Goal: Task Accomplishment & Management: Use online tool/utility

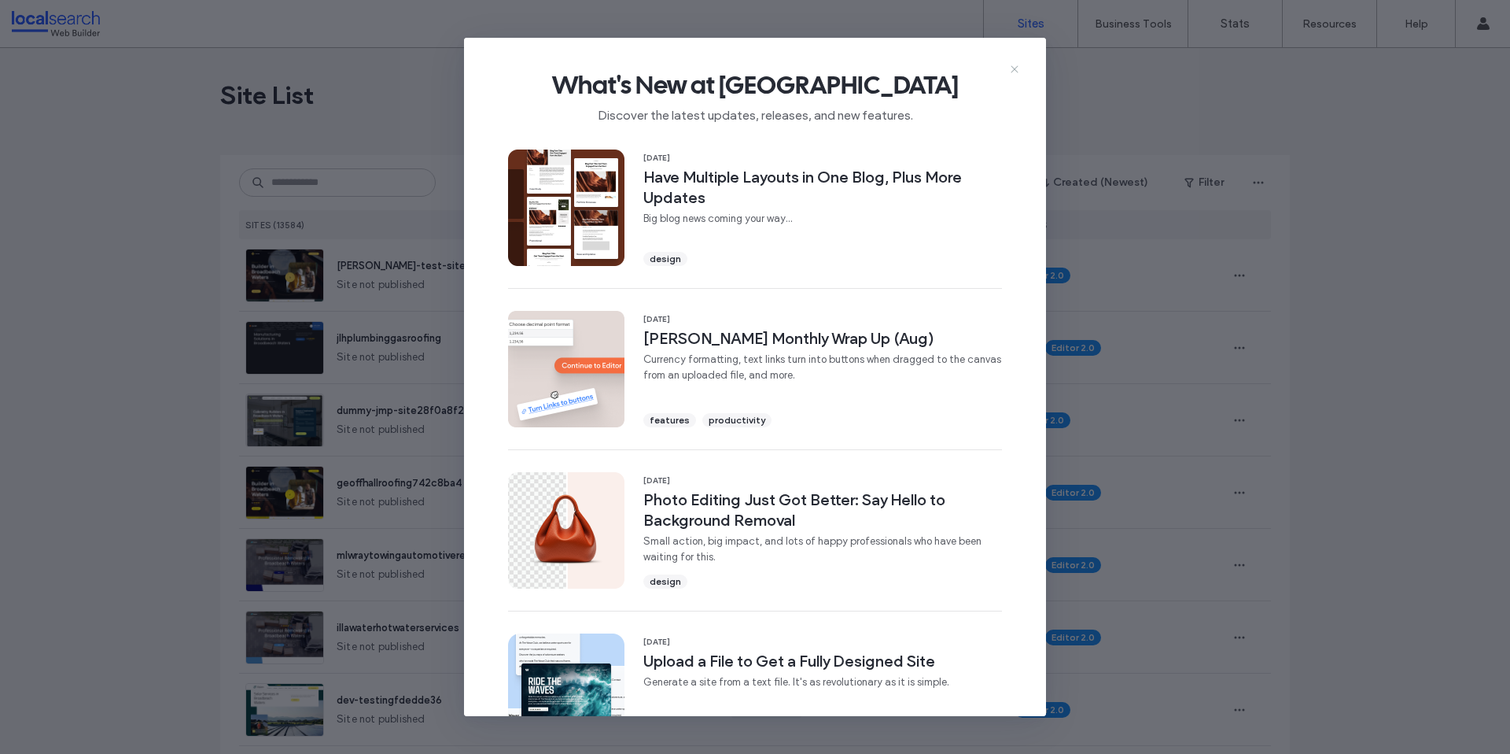
click at [1015, 71] on icon at bounding box center [1014, 69] width 13 height 13
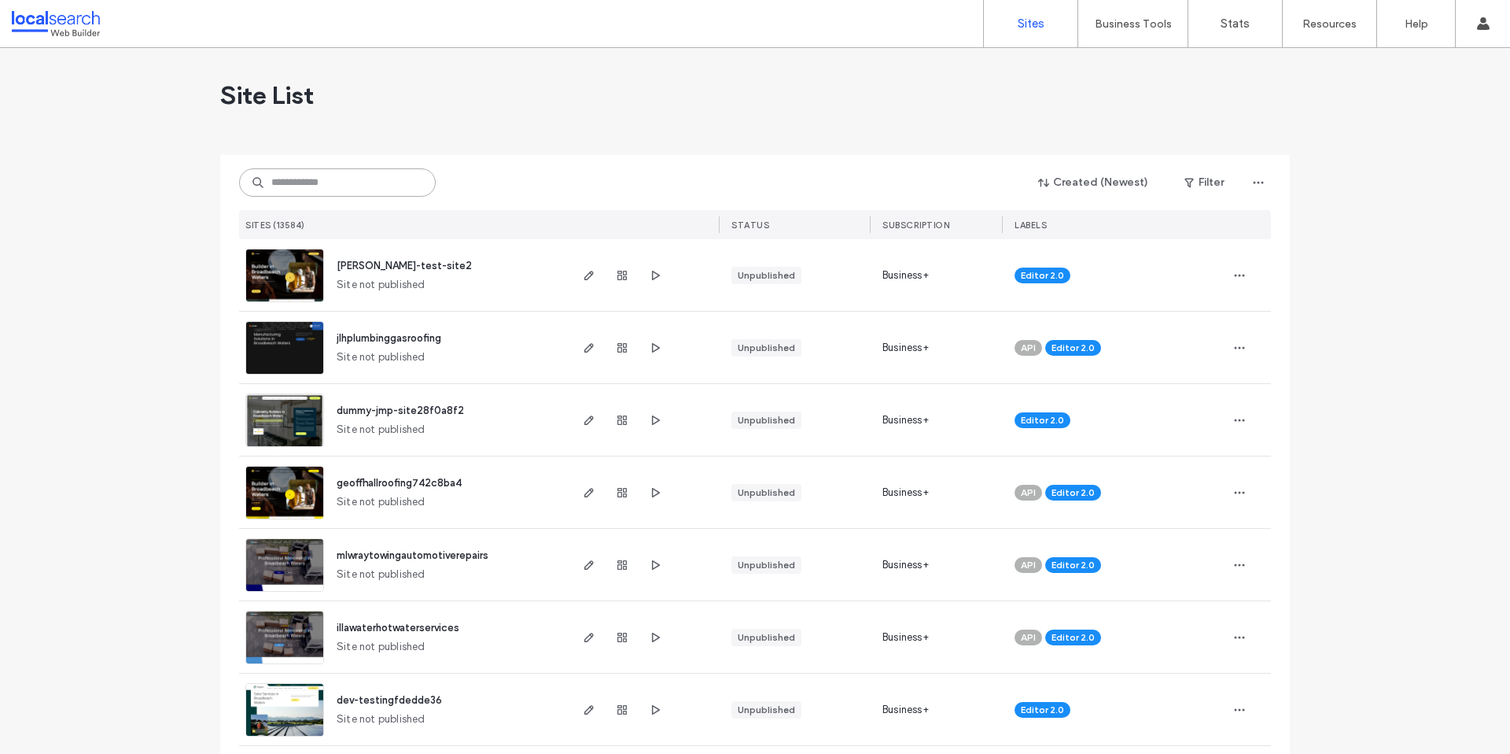
click at [289, 187] on input at bounding box center [337, 182] width 197 height 28
paste input "********"
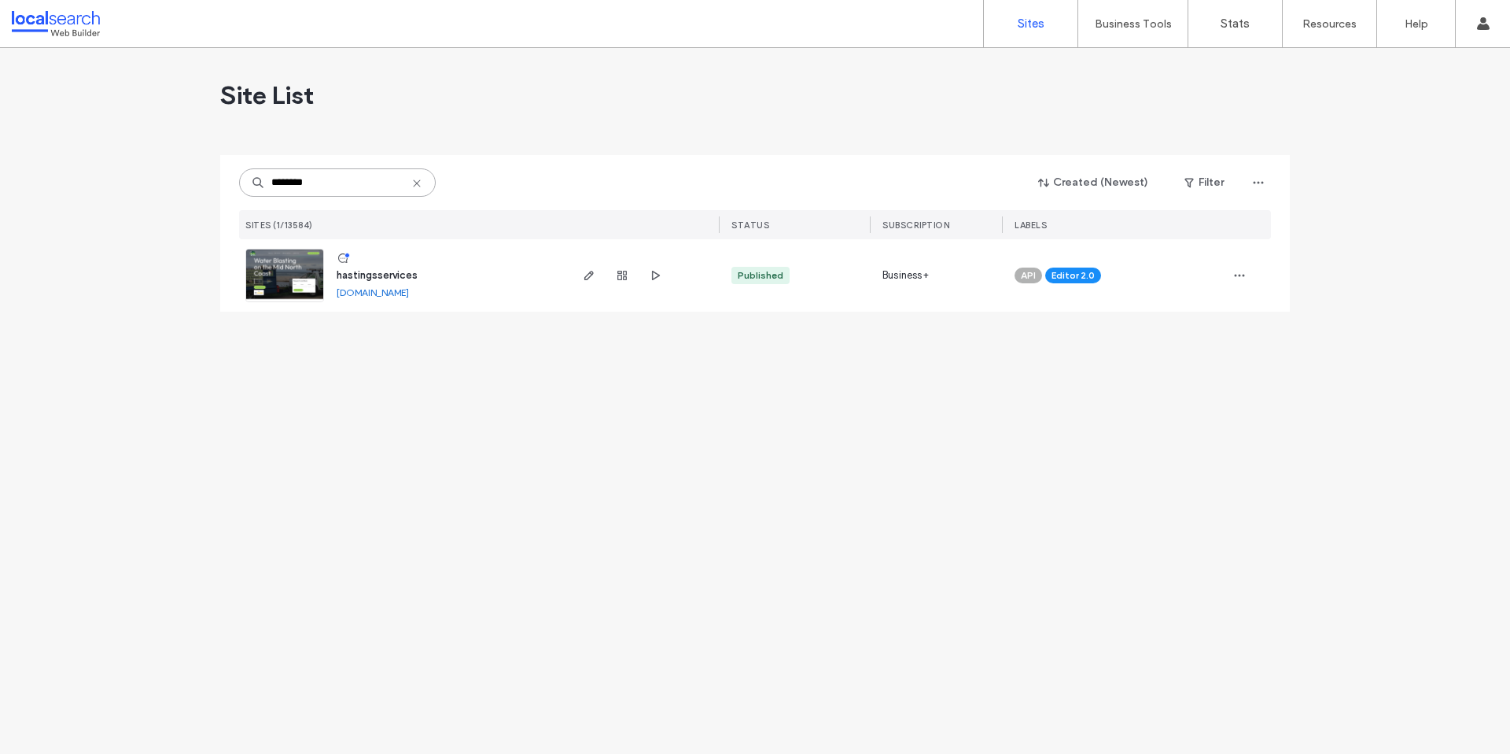
type input "********"
click at [388, 274] on span "hastingsservices" at bounding box center [377, 275] width 81 height 12
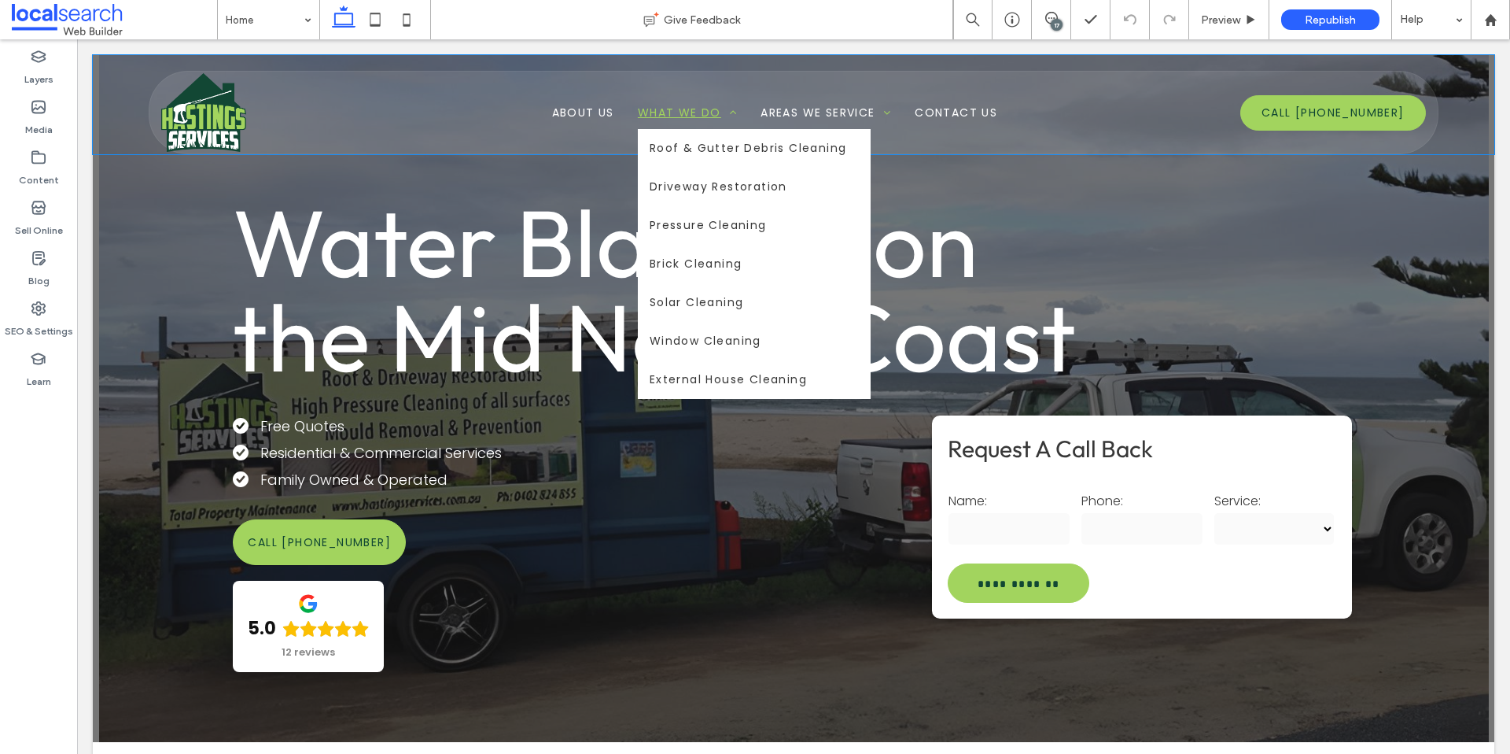
click at [677, 113] on span "What We Do" at bounding box center [687, 113] width 99 height 17
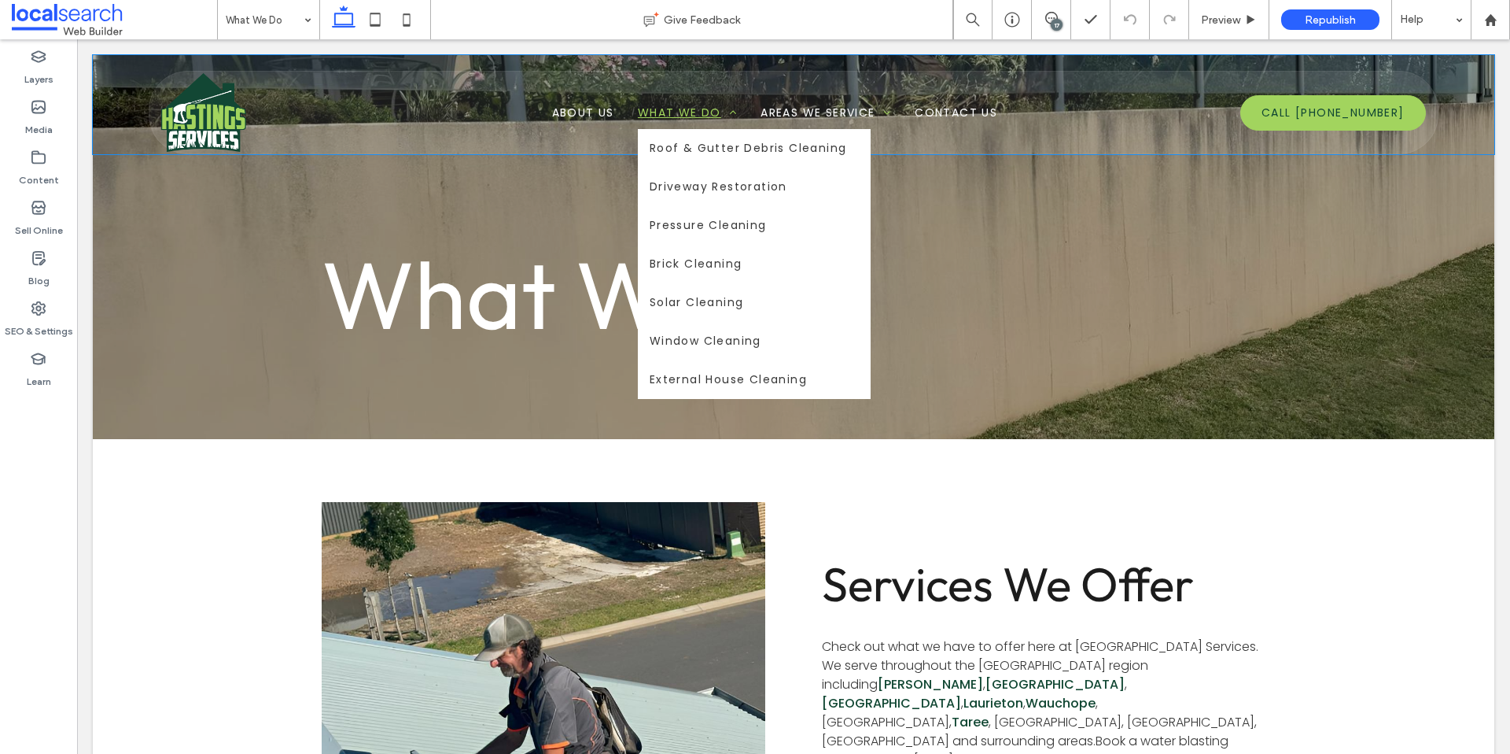
click at [723, 112] on span at bounding box center [729, 112] width 16 height 11
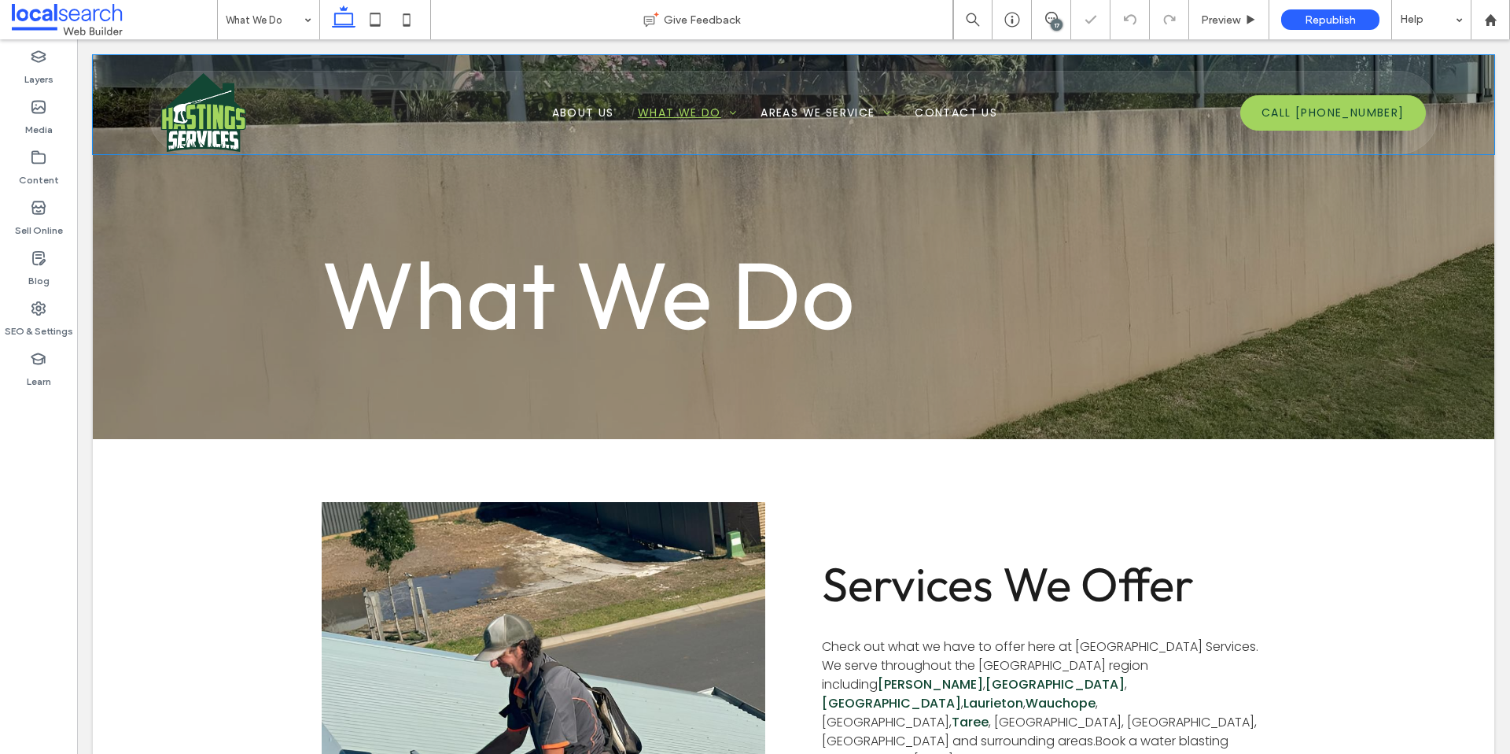
click at [188, 124] on img at bounding box center [203, 112] width 85 height 79
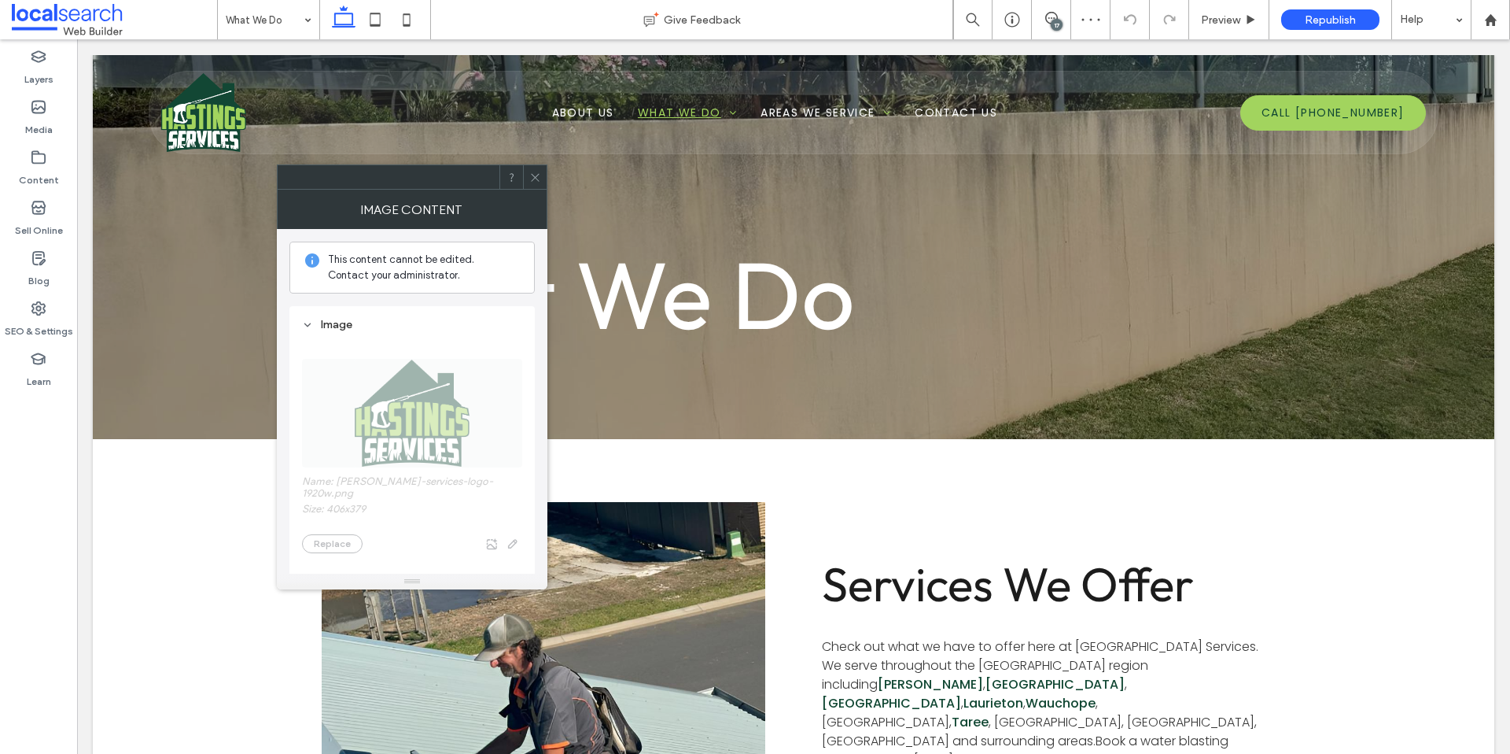
click at [538, 177] on icon at bounding box center [535, 177] width 12 height 12
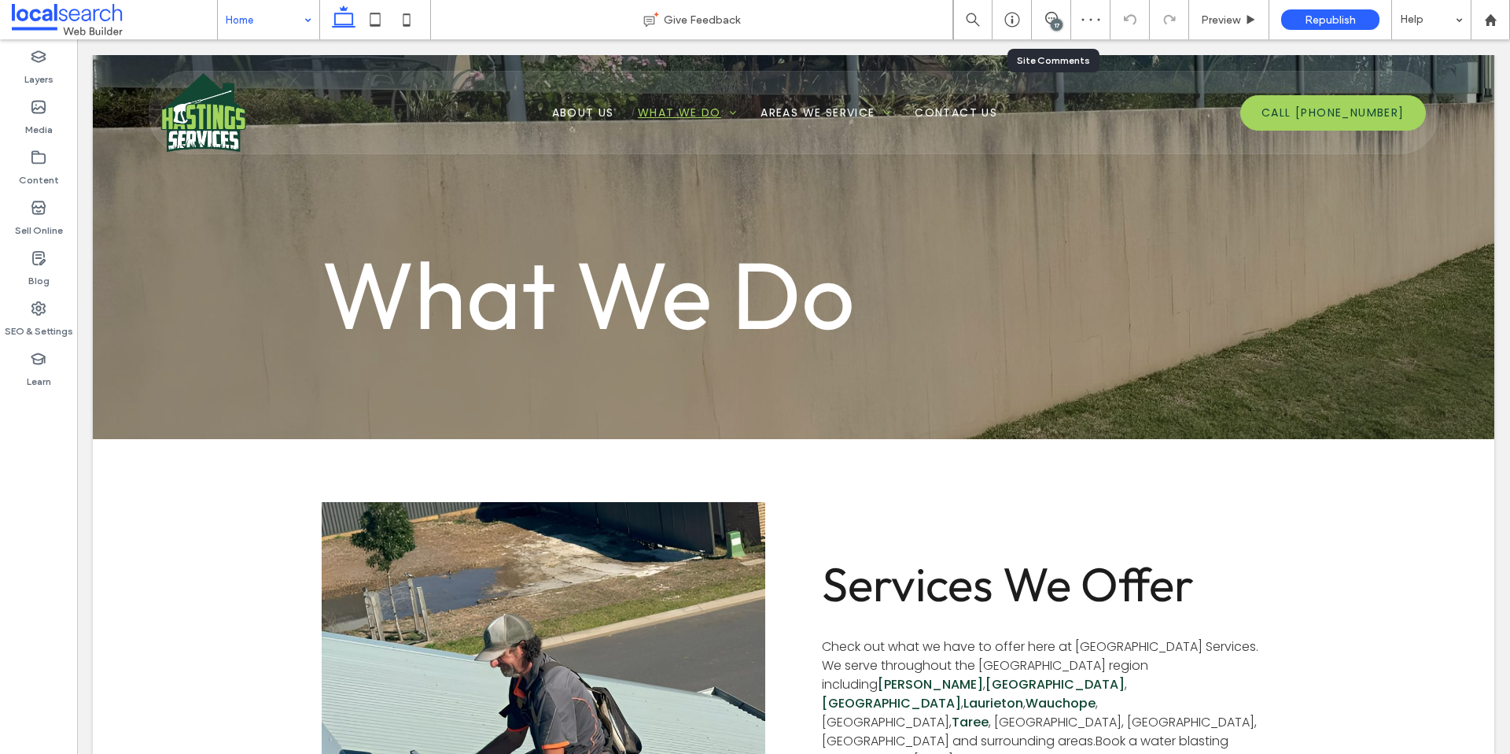
click at [1046, 24] on div "17" at bounding box center [1051, 20] width 39 height 16
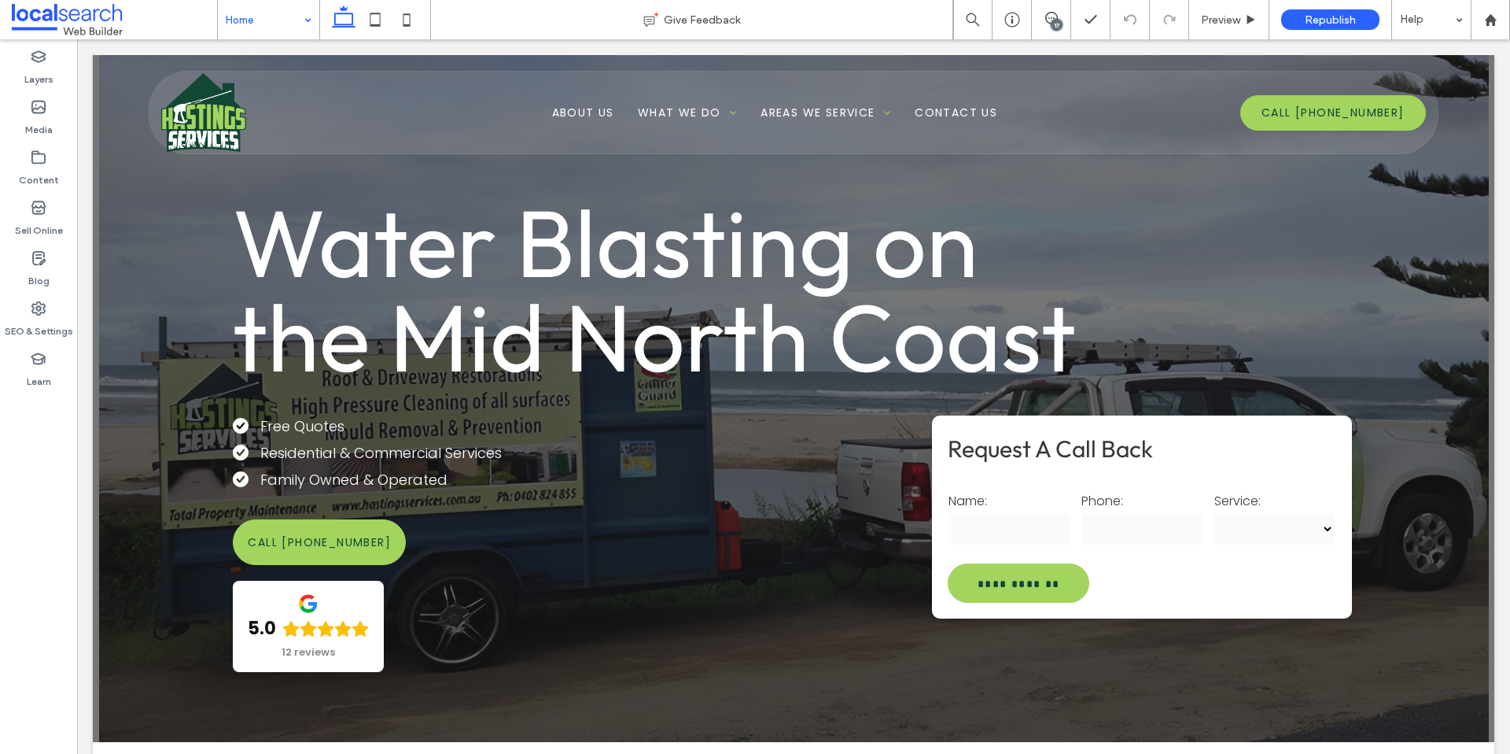
click at [1056, 20] on div "17" at bounding box center [1057, 25] width 12 height 12
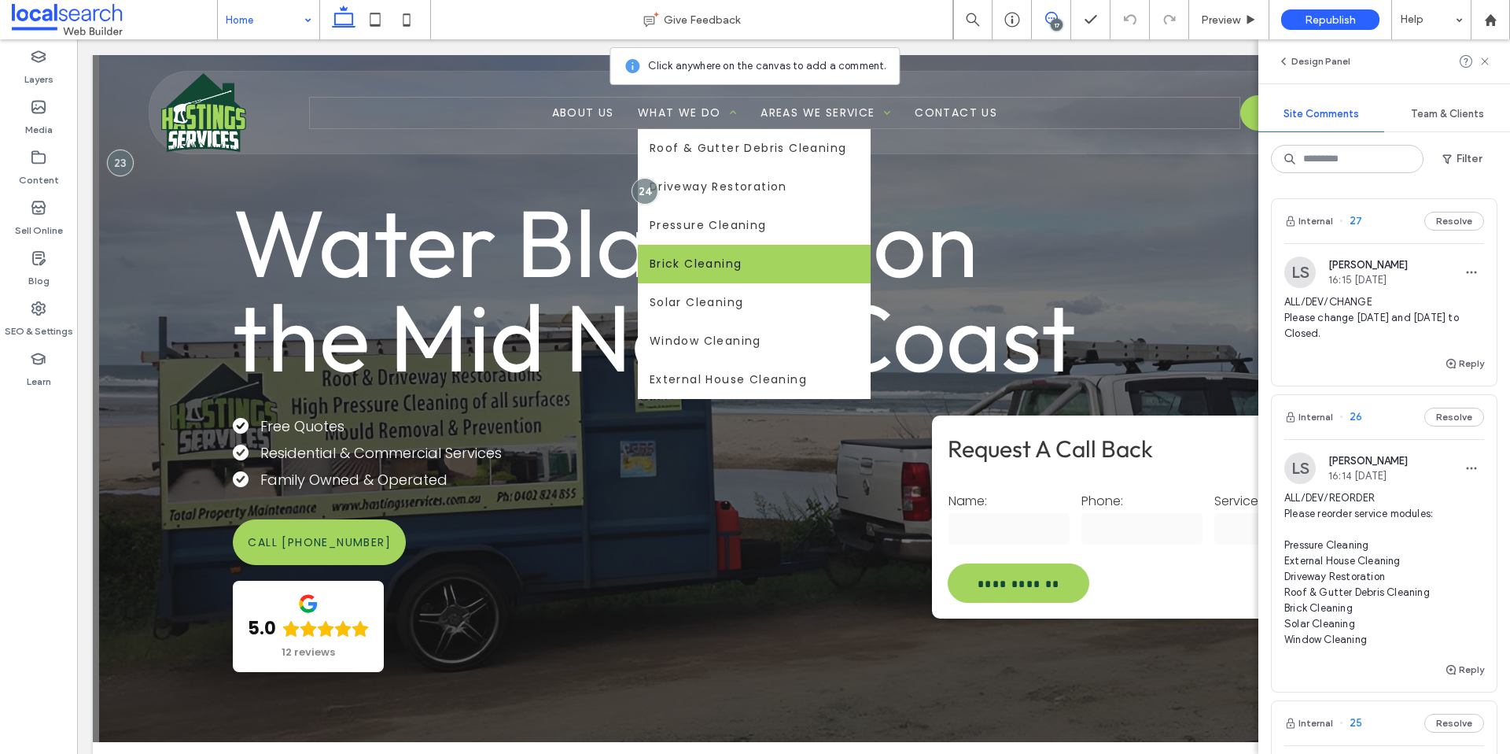
click at [691, 256] on span "Brick Cleaning" at bounding box center [696, 264] width 93 height 17
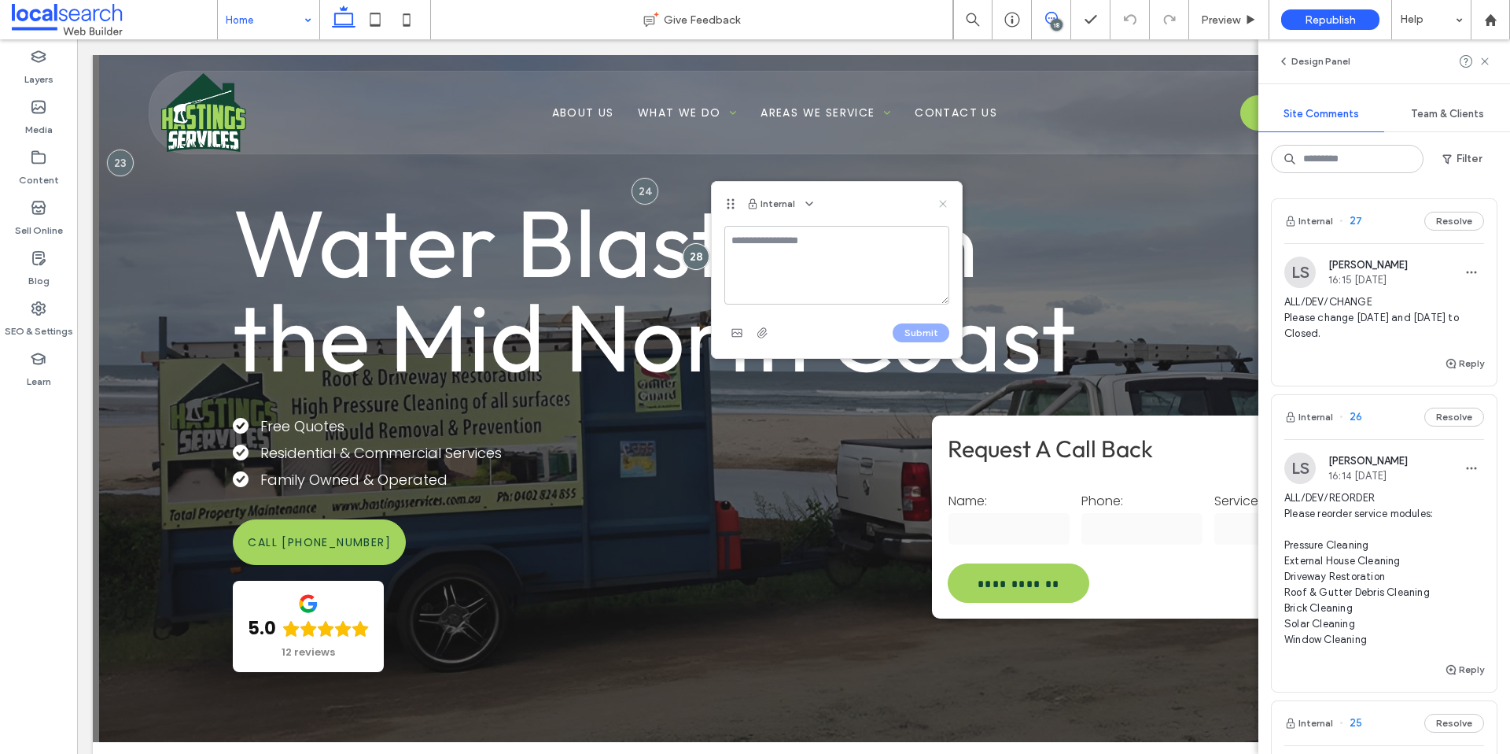
click at [941, 201] on use at bounding box center [942, 203] width 7 height 7
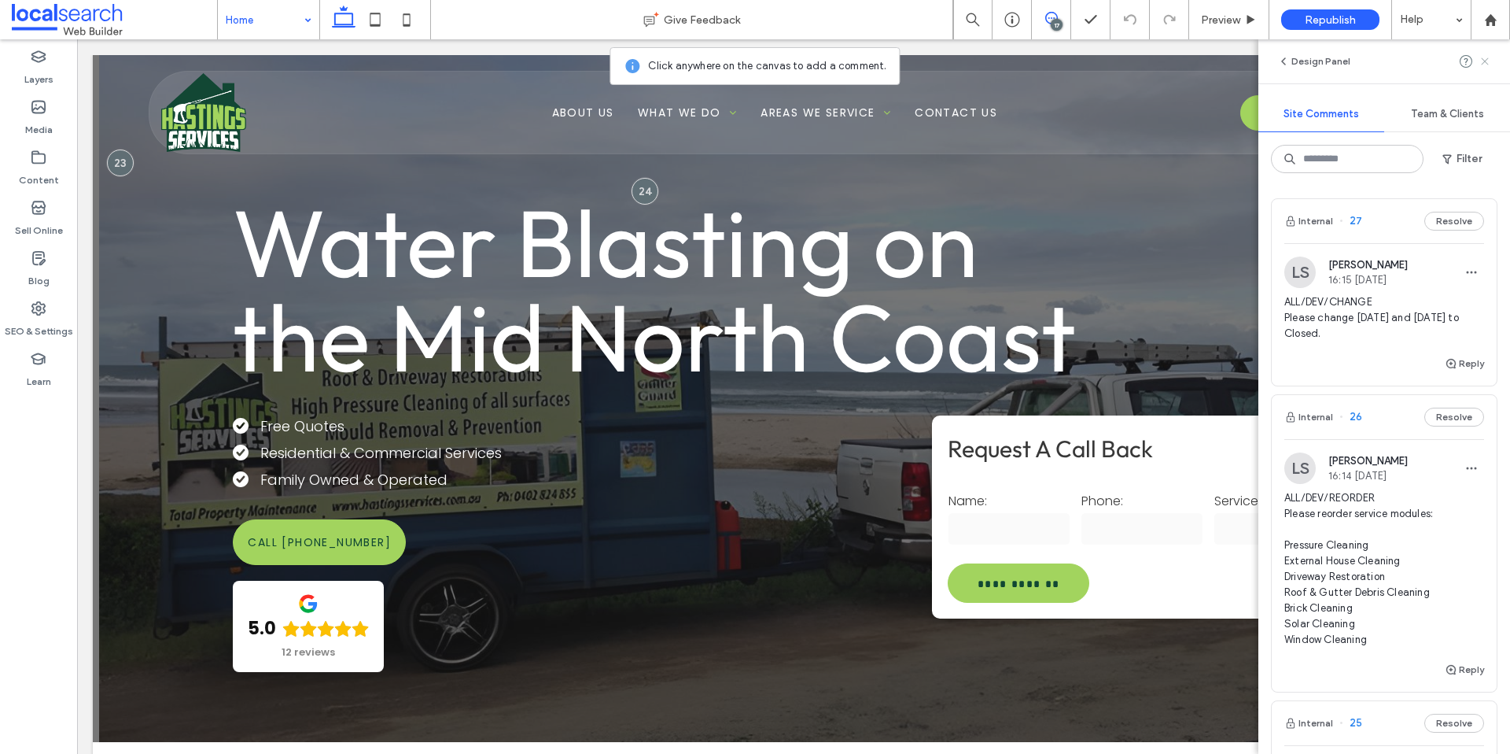
click at [1487, 59] on use at bounding box center [1484, 60] width 7 height 7
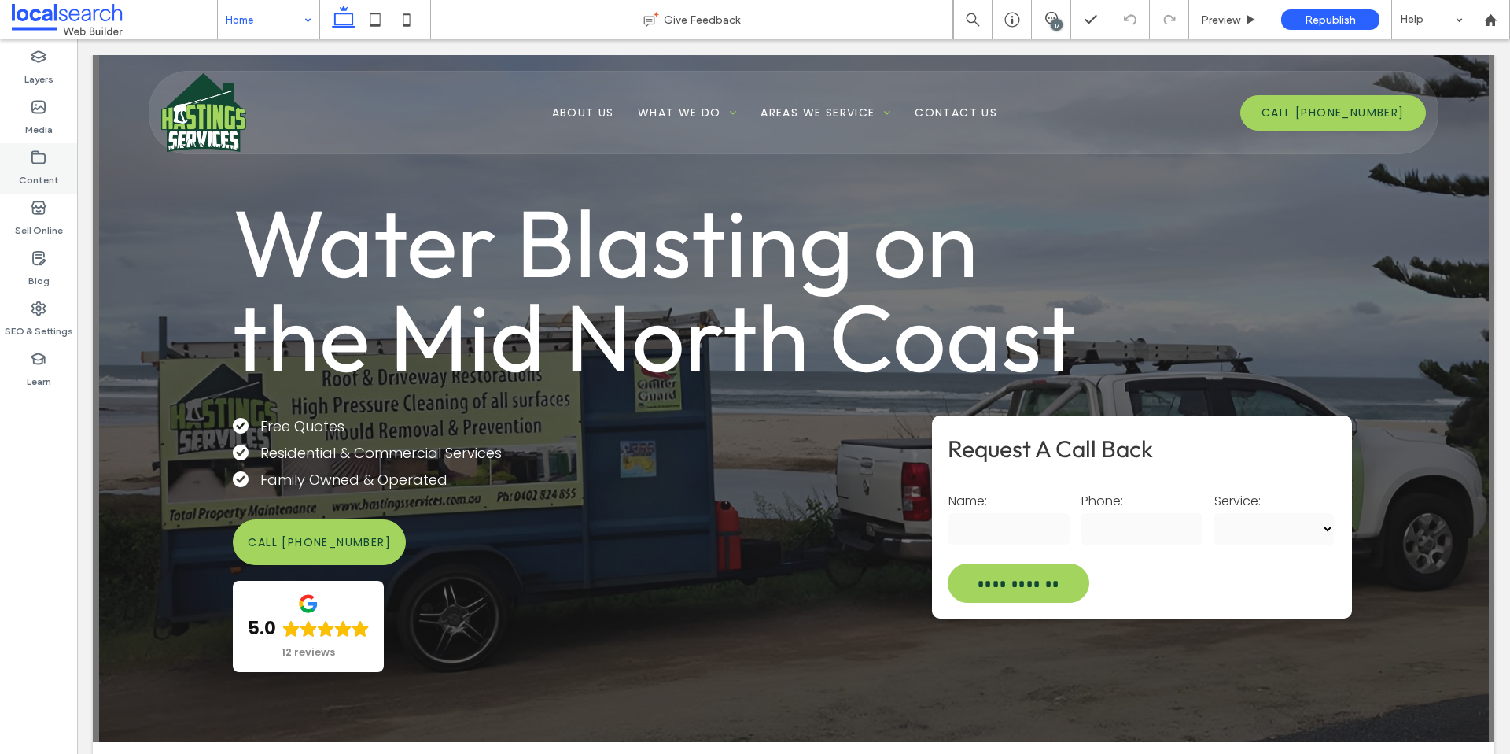
click at [34, 168] on label "Content" at bounding box center [39, 176] width 40 height 22
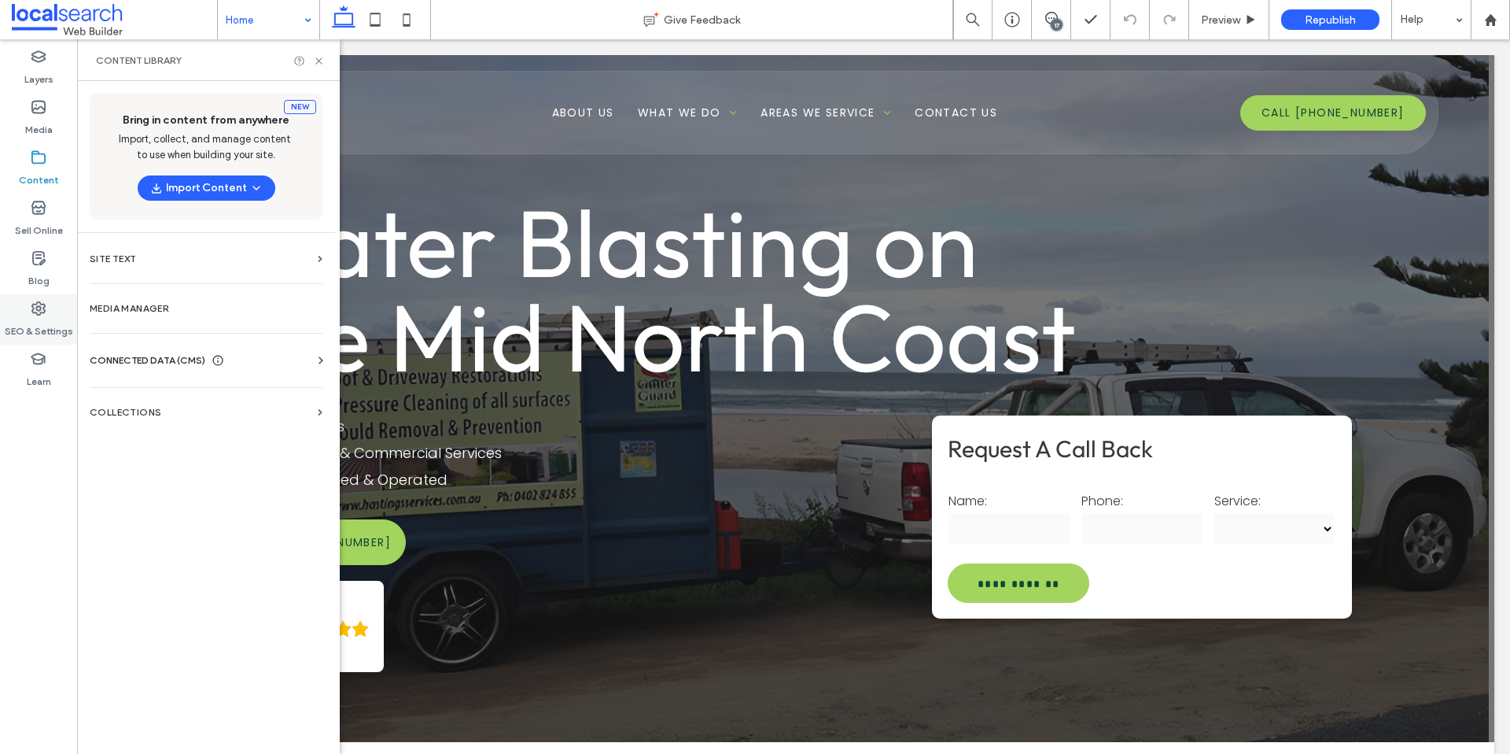
click at [40, 312] on icon at bounding box center [39, 308] width 16 height 16
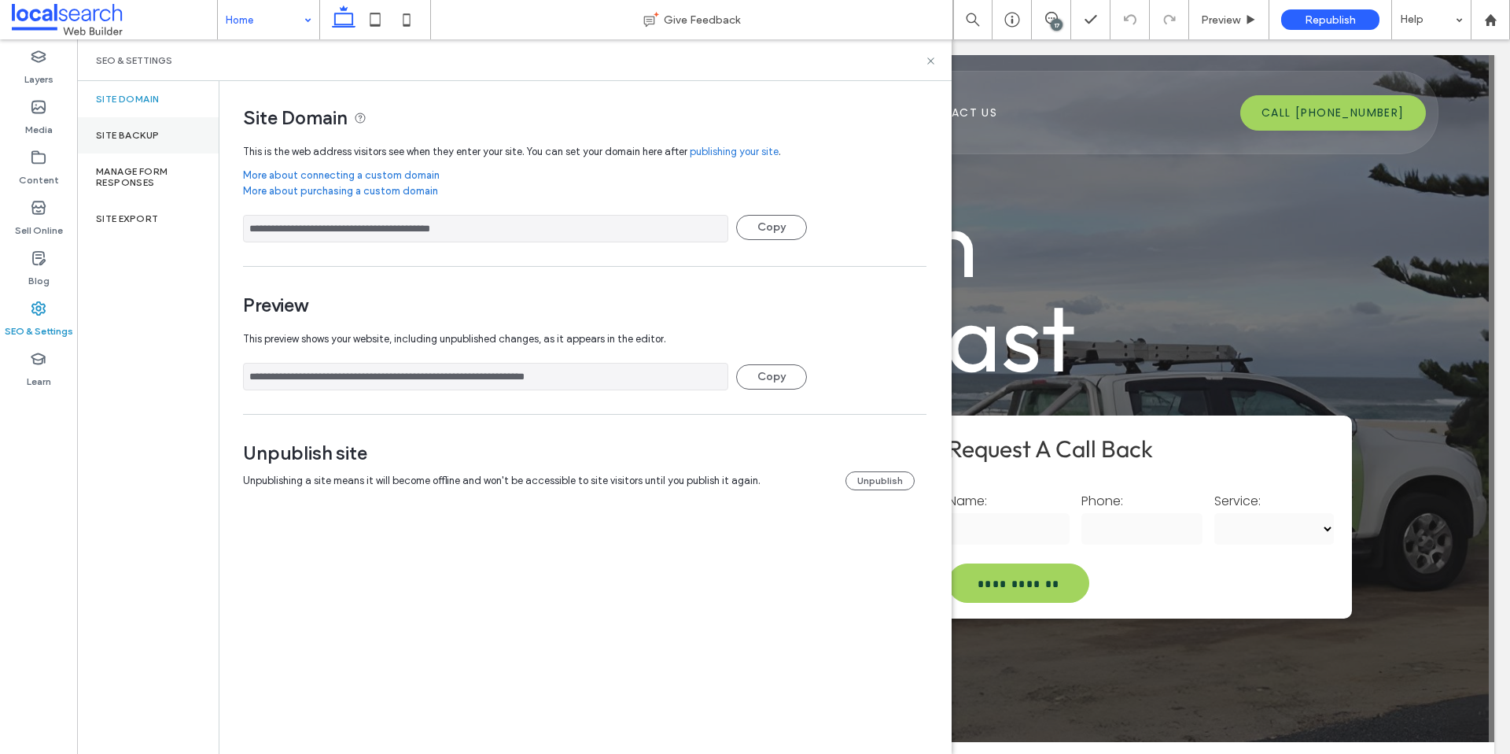
click at [162, 133] on div "Site Backup" at bounding box center [148, 135] width 142 height 36
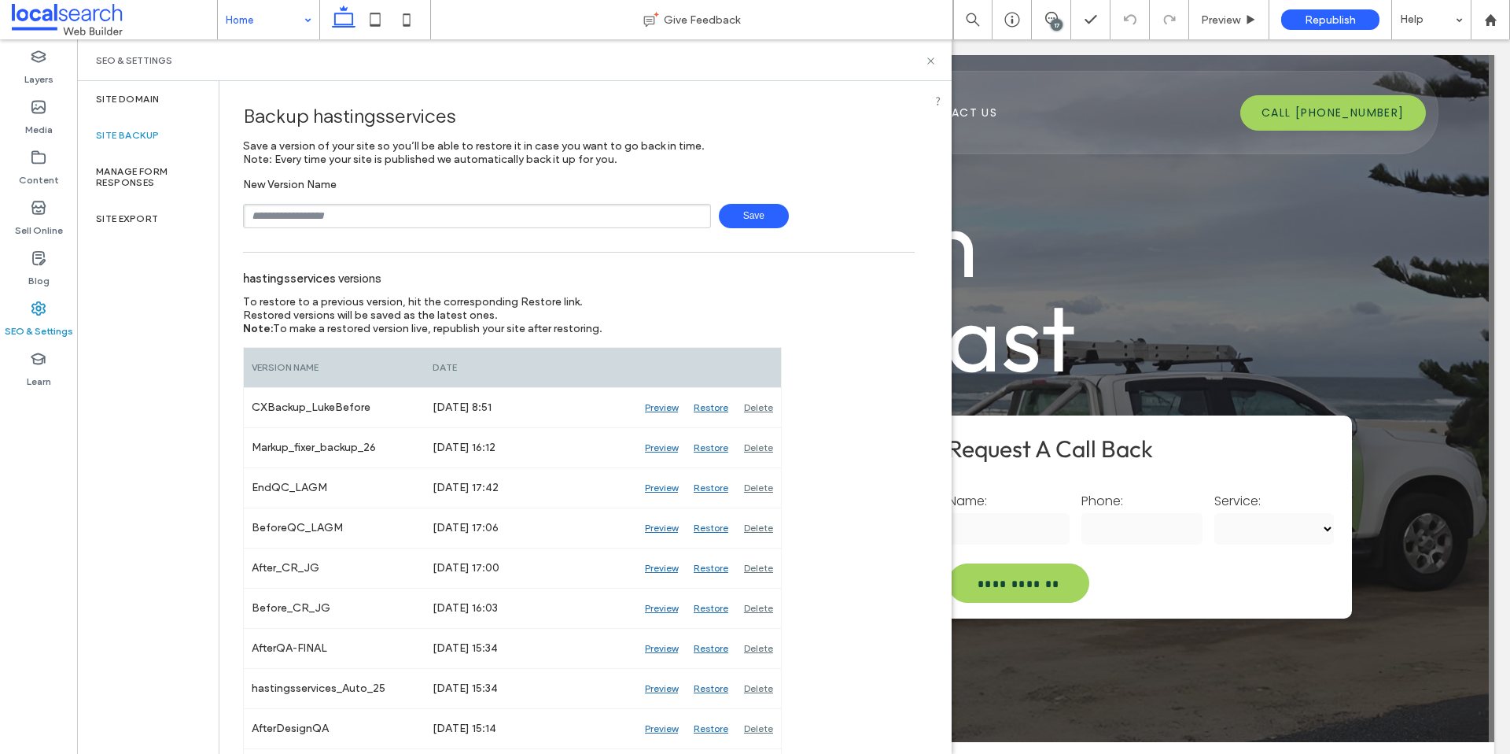
click at [449, 222] on input "text" at bounding box center [477, 216] width 468 height 24
type input "**********"
click at [749, 213] on span "Save" at bounding box center [754, 216] width 70 height 24
click at [929, 59] on use at bounding box center [930, 60] width 6 height 6
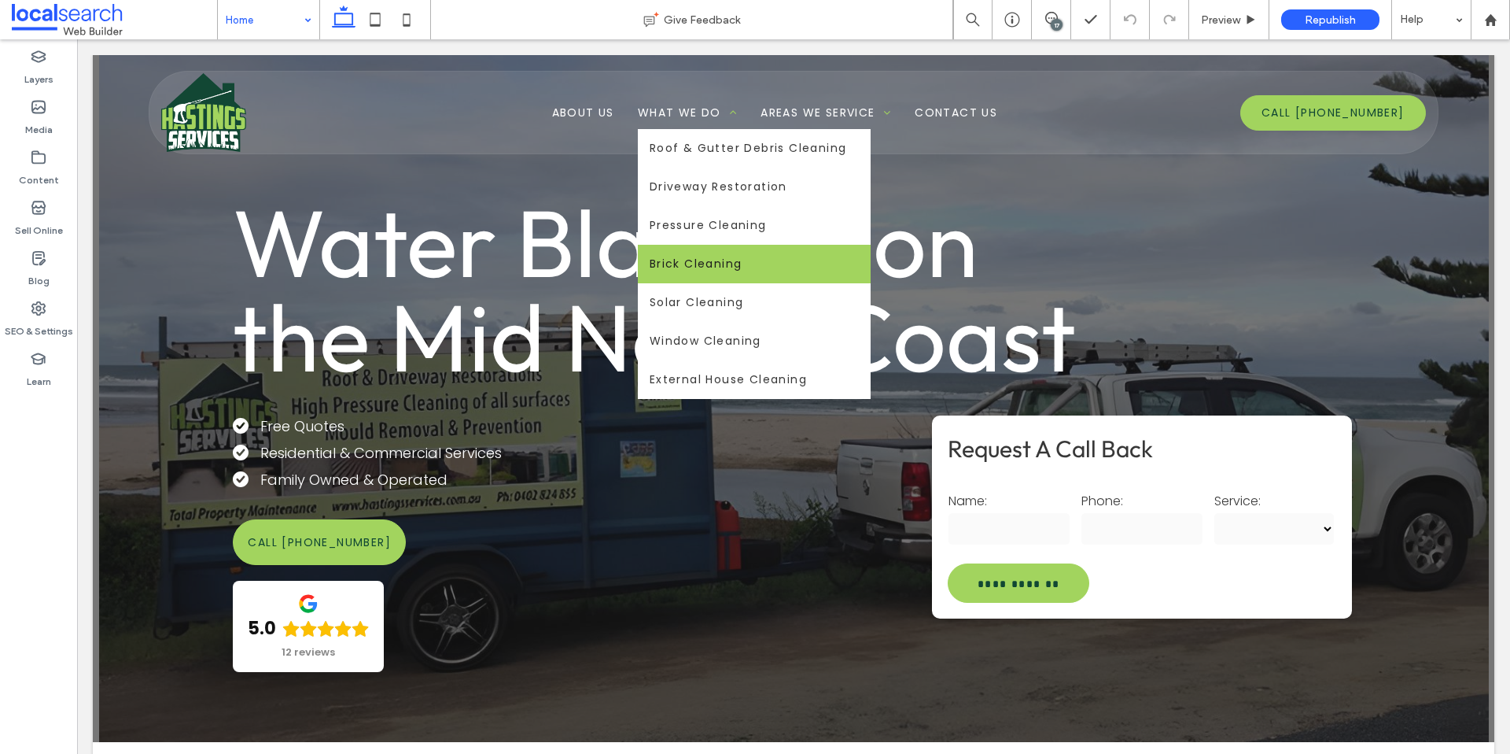
click at [677, 264] on span "Brick Cleaning" at bounding box center [696, 264] width 93 height 17
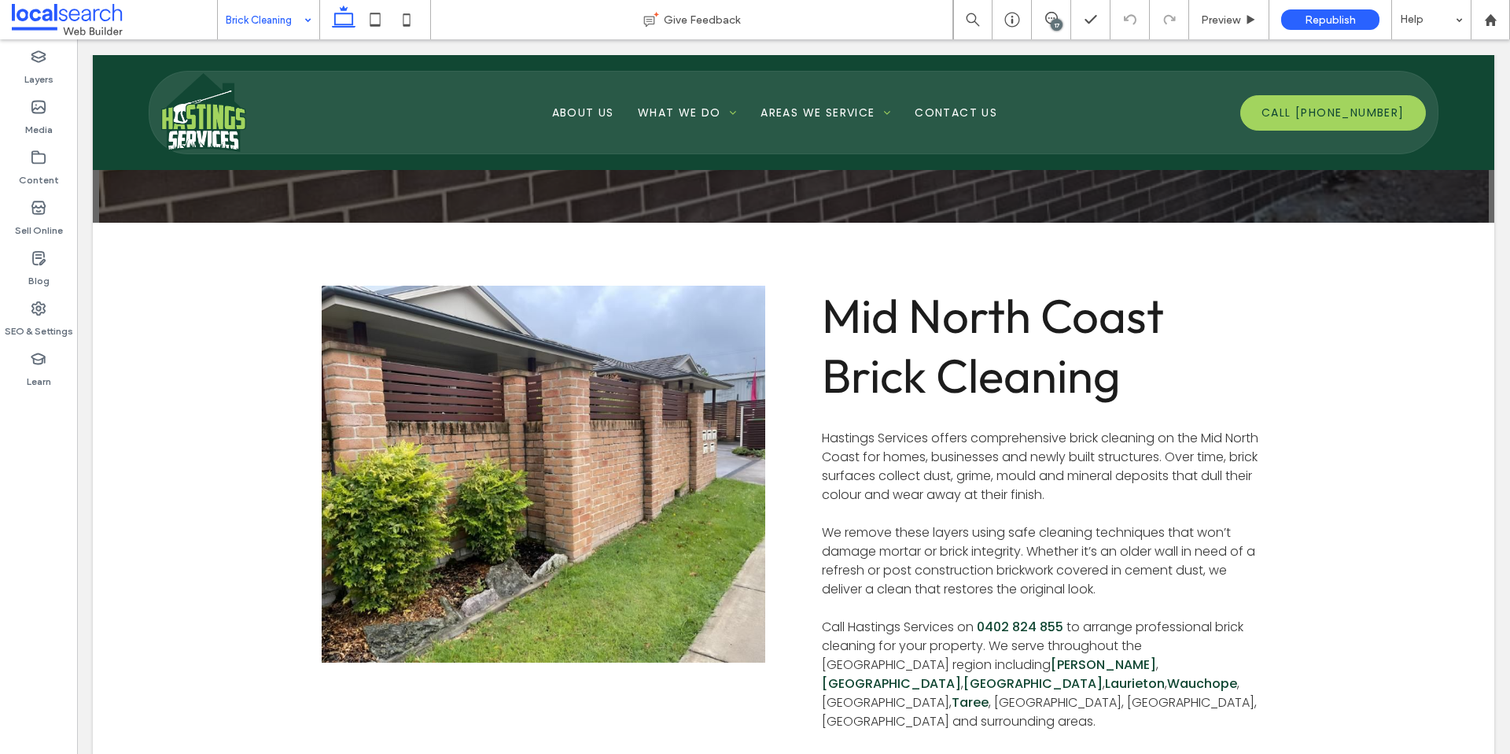
scroll to position [142, 0]
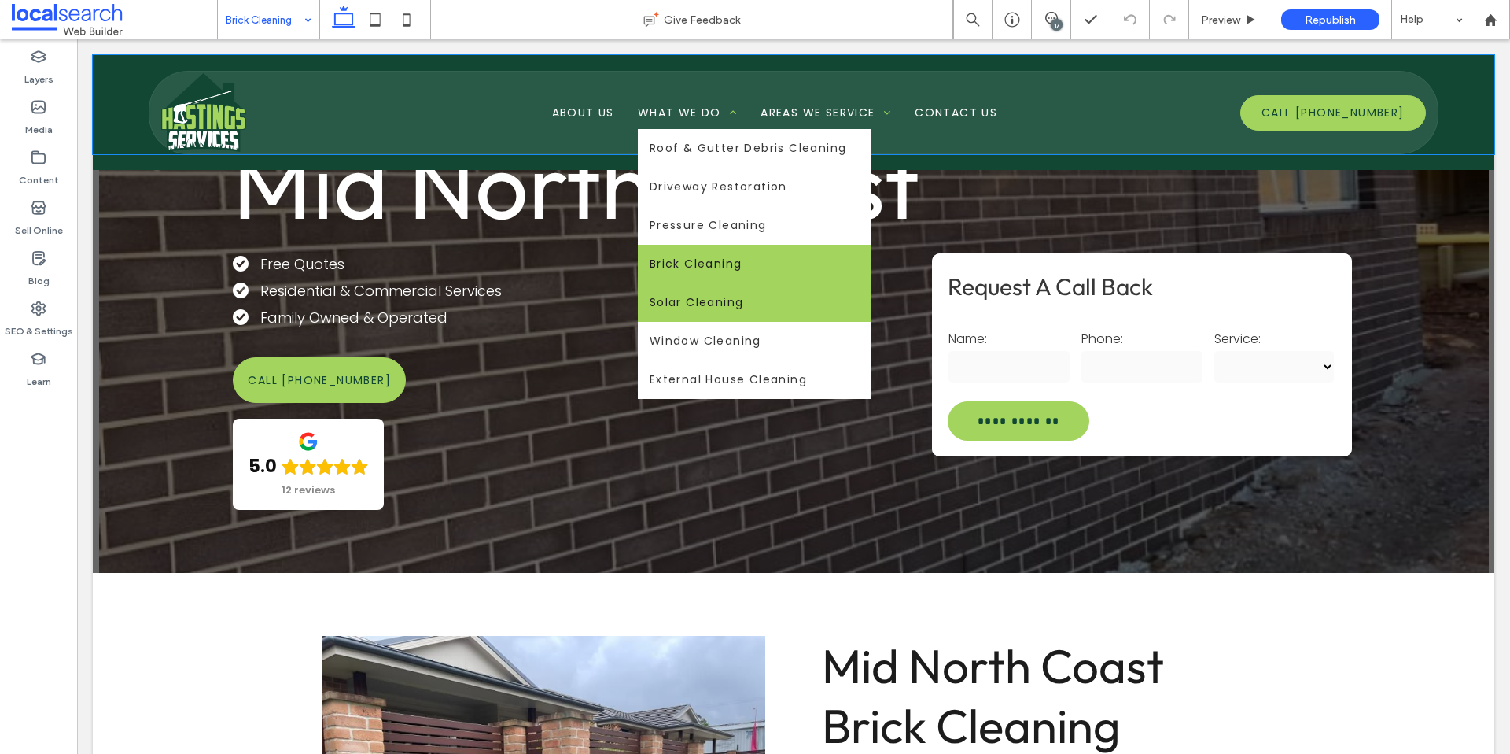
click at [695, 300] on span "Solar Cleaning" at bounding box center [697, 302] width 94 height 17
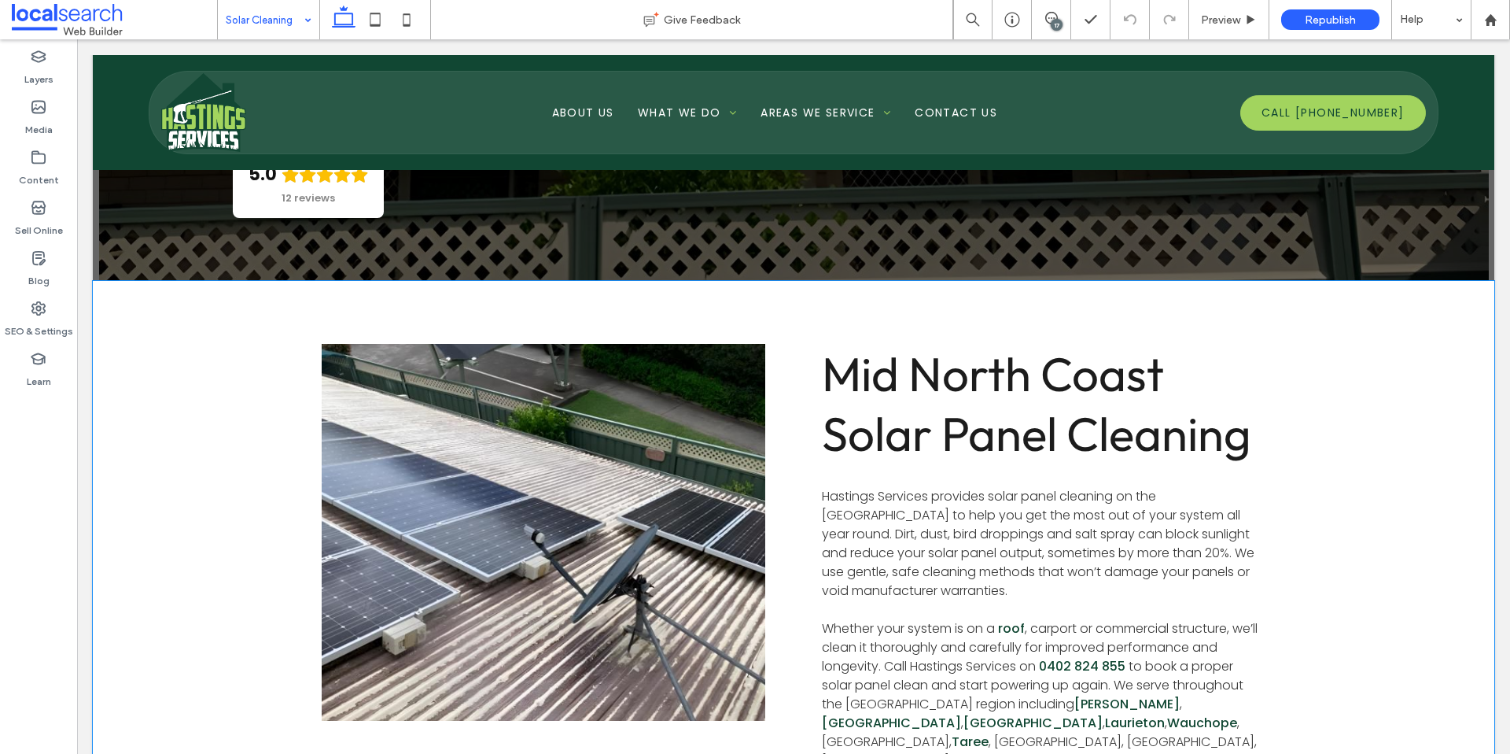
scroll to position [585, 0]
click at [548, 419] on link at bounding box center [543, 532] width 470 height 400
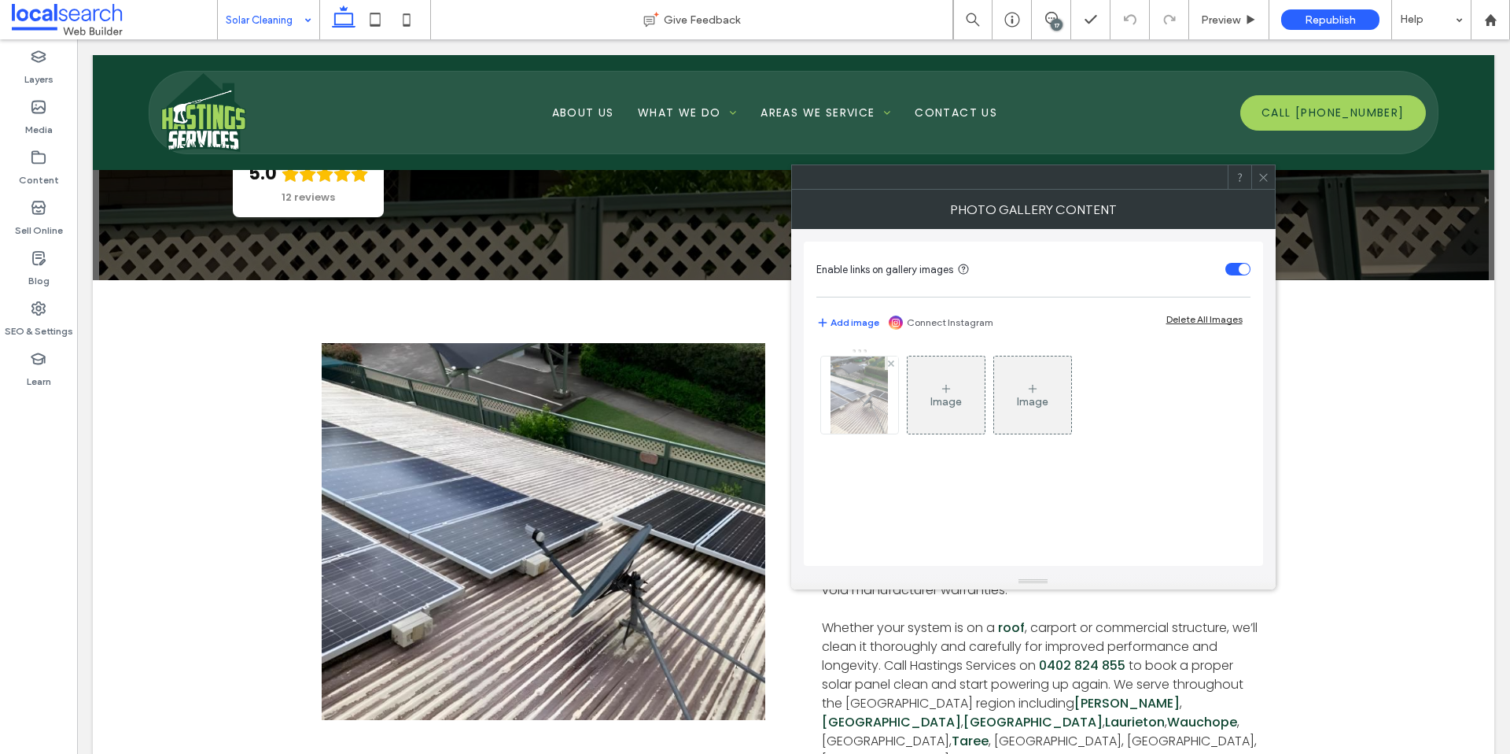
click at [842, 404] on img at bounding box center [860, 394] width 58 height 77
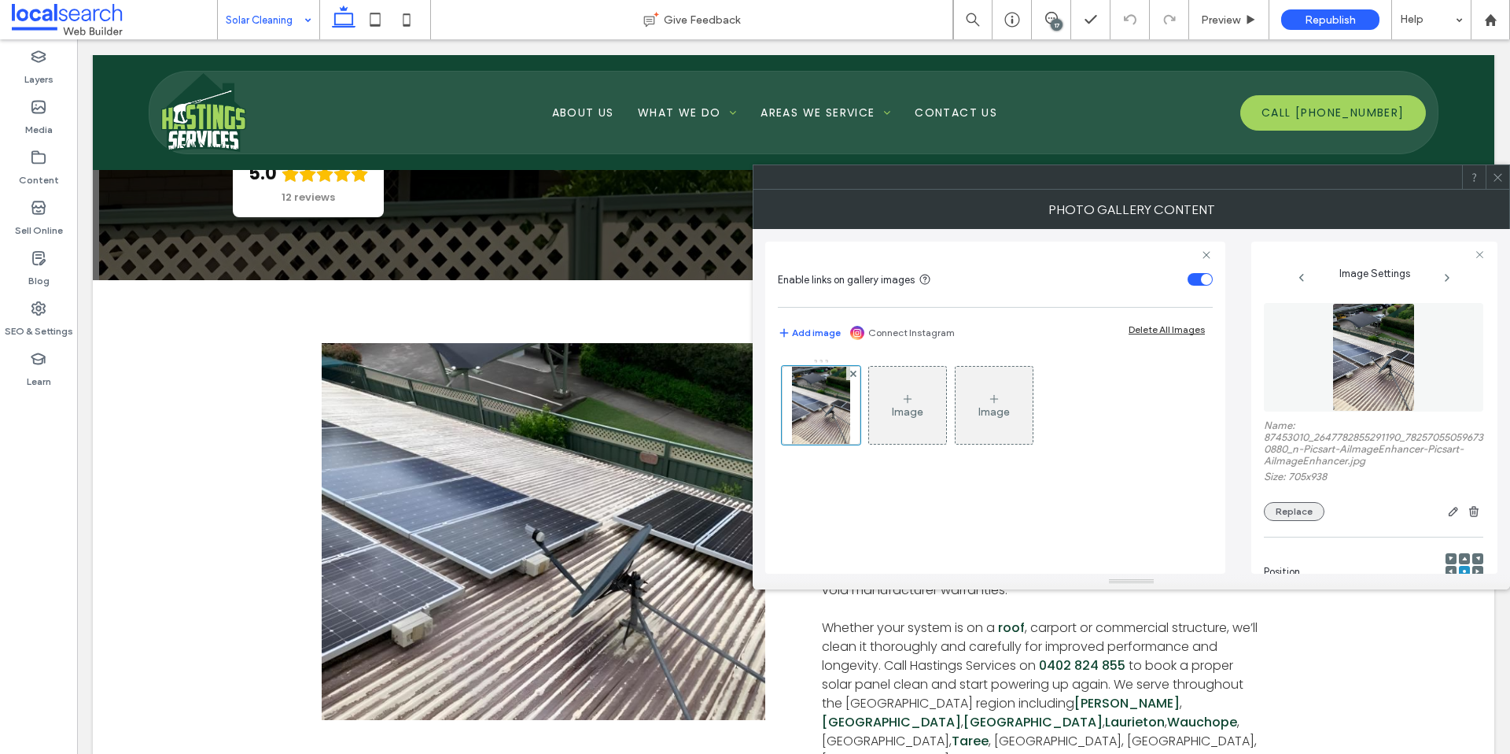
click at [1292, 509] on button "Replace" at bounding box center [1294, 511] width 61 height 19
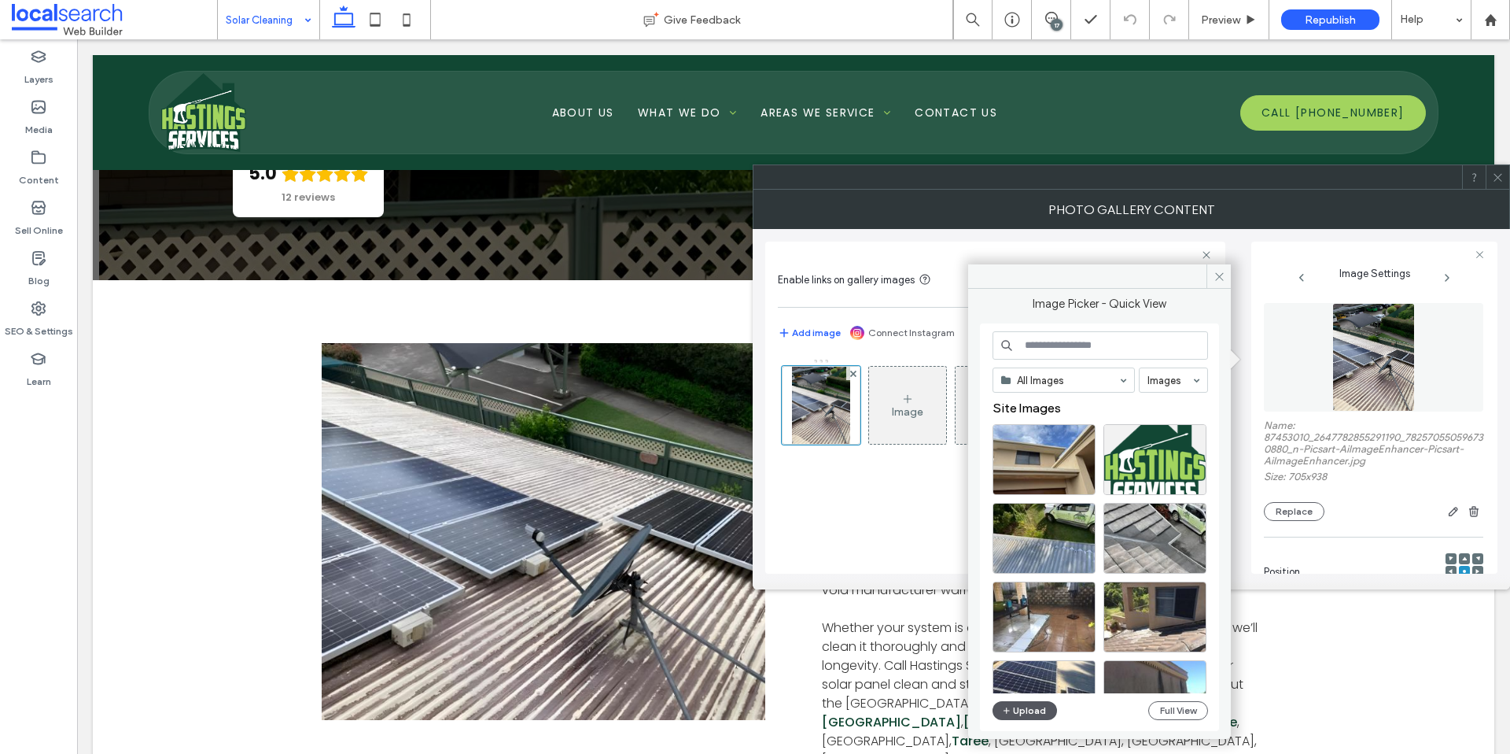
click at [1038, 707] on button "Upload" at bounding box center [1025, 710] width 65 height 19
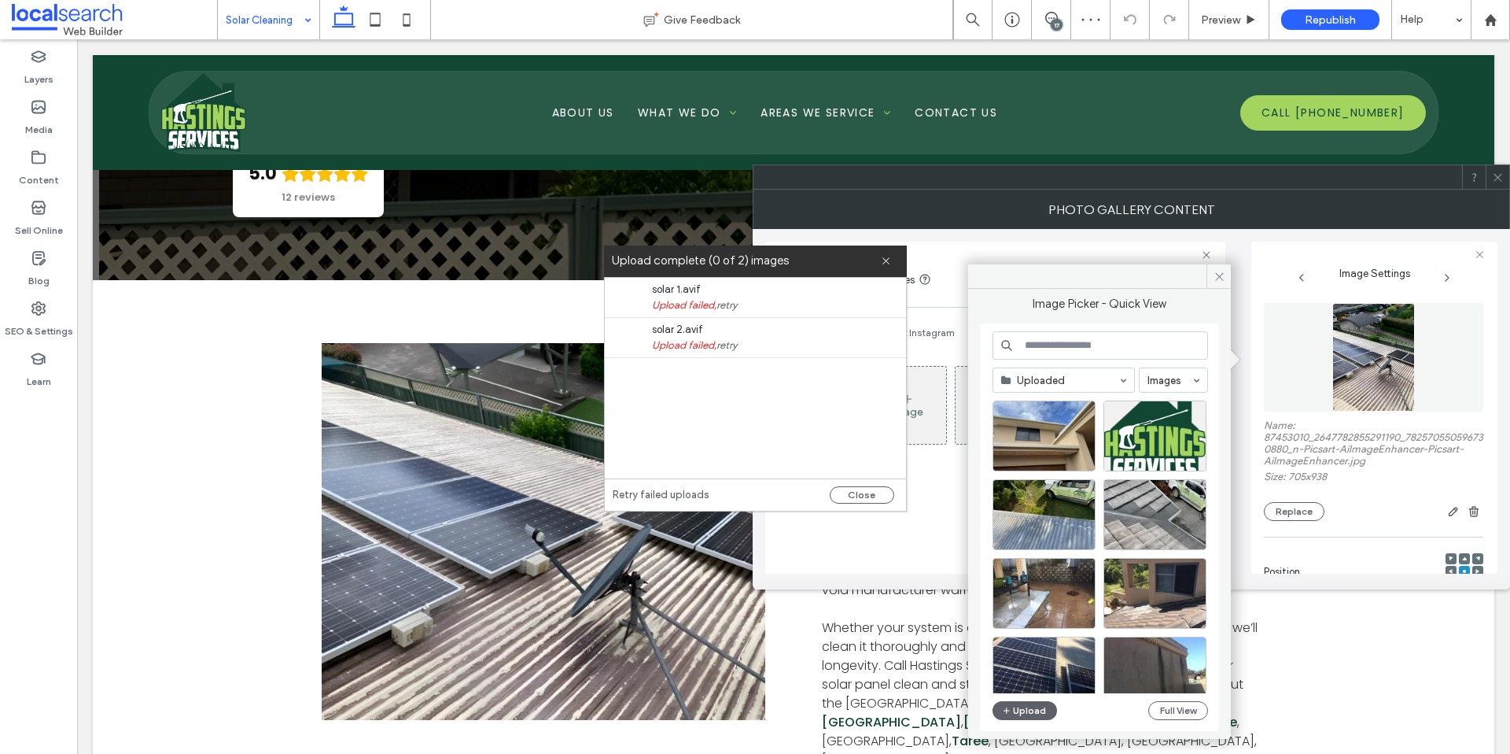
click at [673, 305] on span "Upload failed, retry" at bounding box center [770, 305] width 236 height 16
click at [876, 496] on button "Close" at bounding box center [862, 494] width 65 height 17
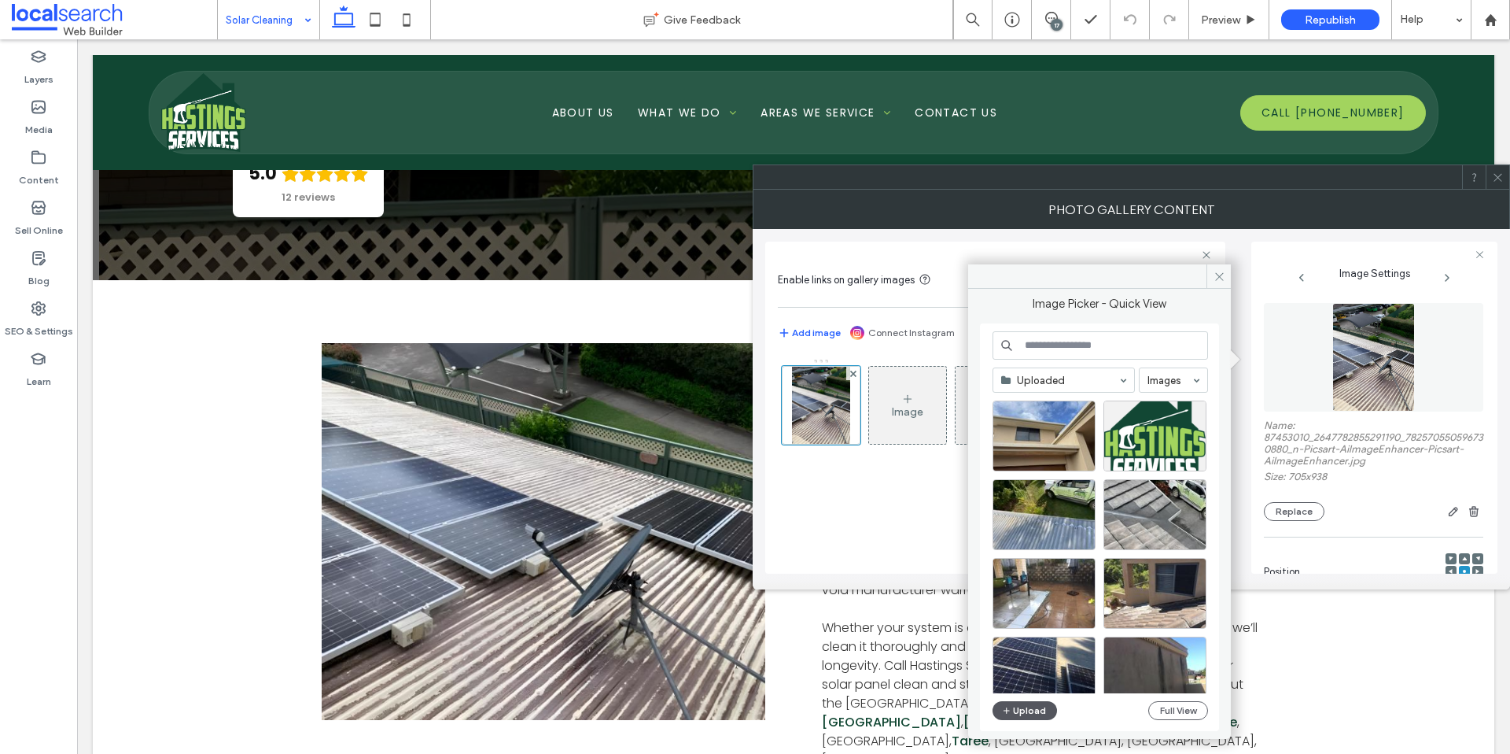
click at [1030, 713] on button "Upload" at bounding box center [1025, 710] width 65 height 19
click at [1216, 276] on icon at bounding box center [1220, 277] width 12 height 12
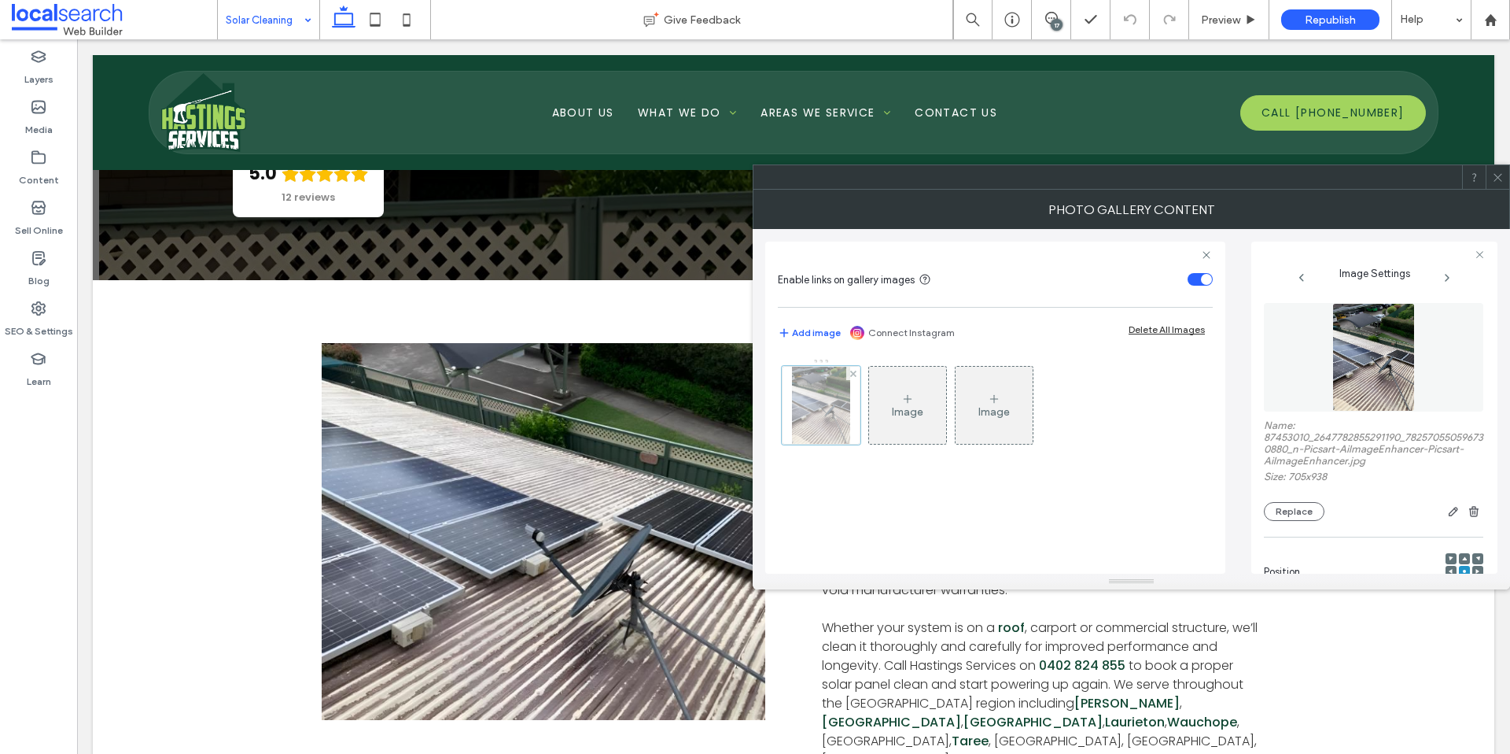
click at [813, 404] on div at bounding box center [821, 405] width 79 height 79
click at [1316, 511] on button "Replace" at bounding box center [1294, 511] width 61 height 19
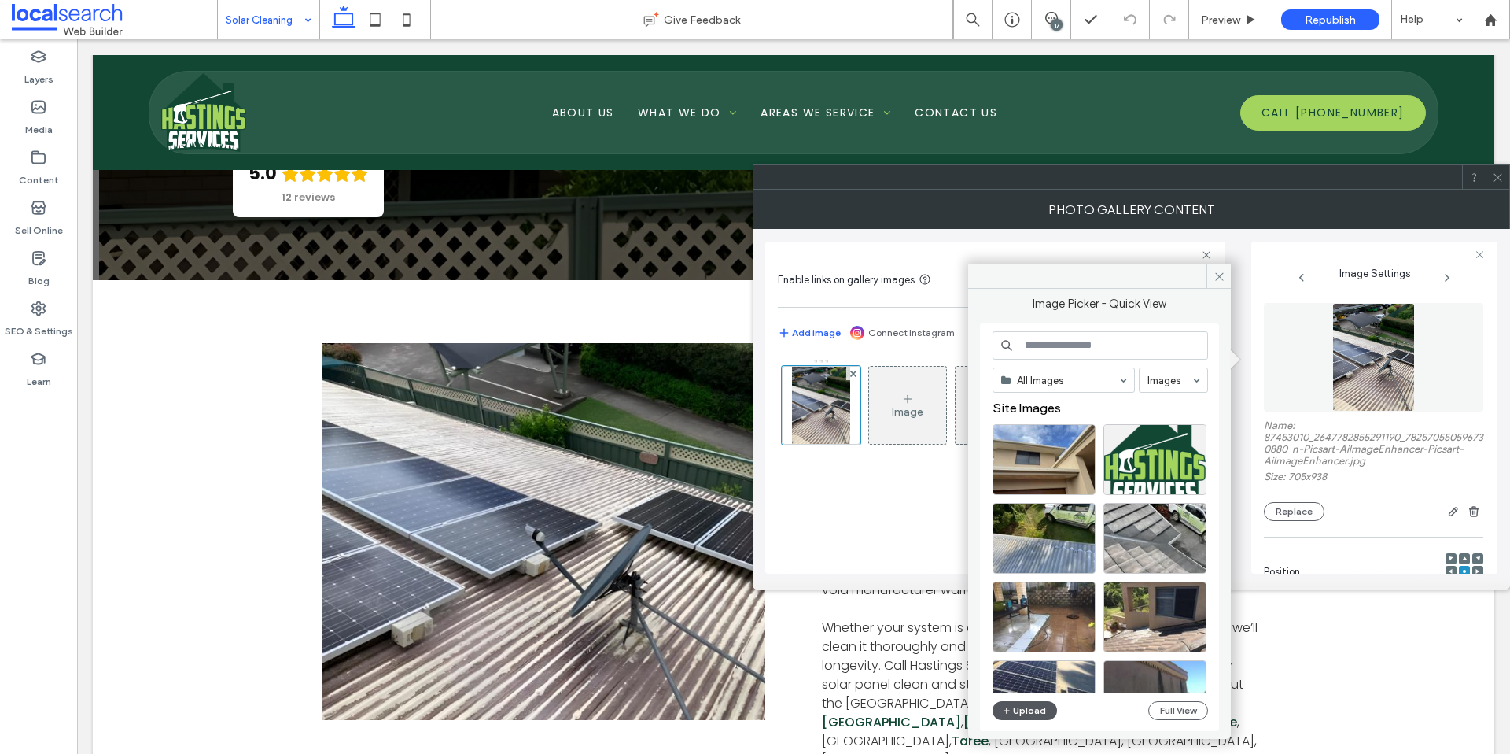
click at [1017, 709] on button "Upload" at bounding box center [1025, 710] width 65 height 19
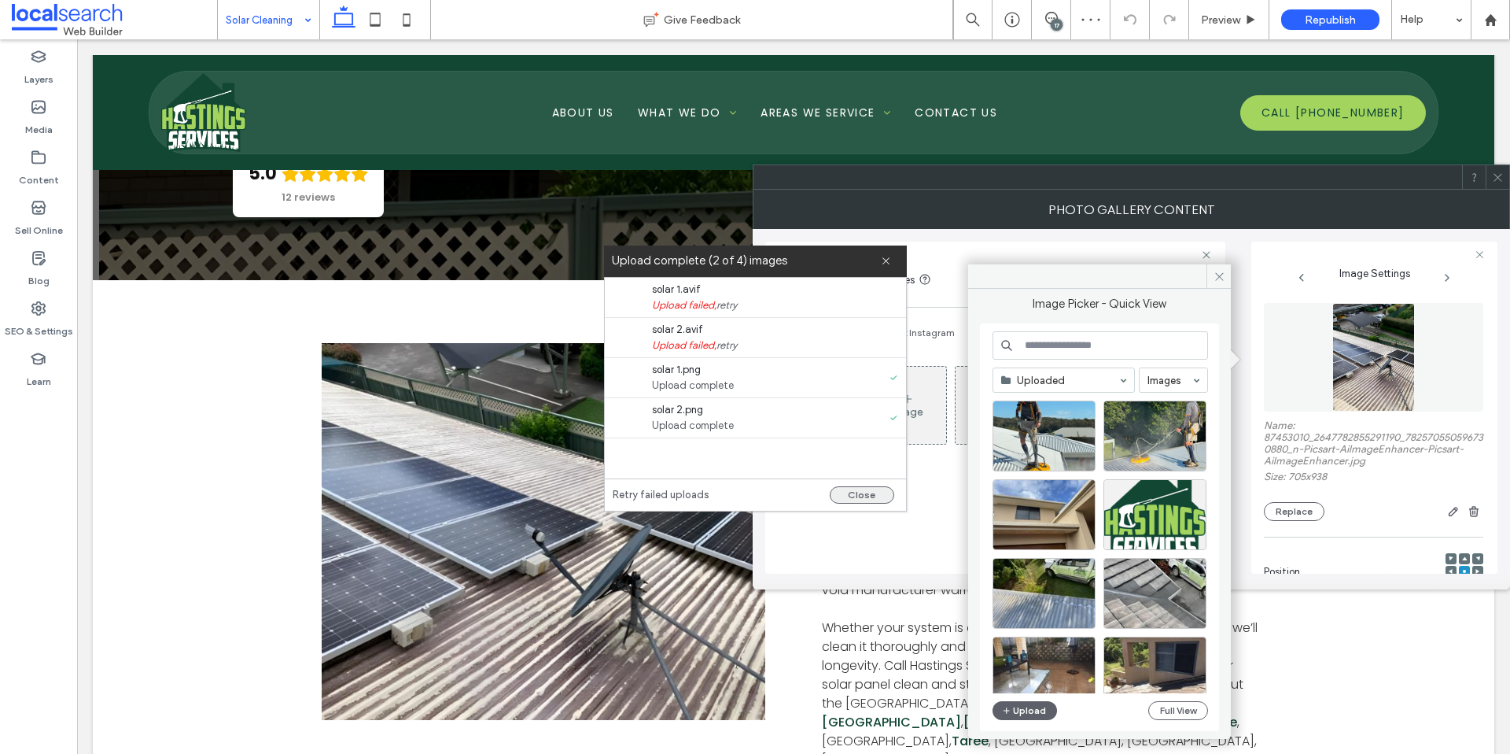
click at [868, 495] on button "Close" at bounding box center [862, 494] width 65 height 17
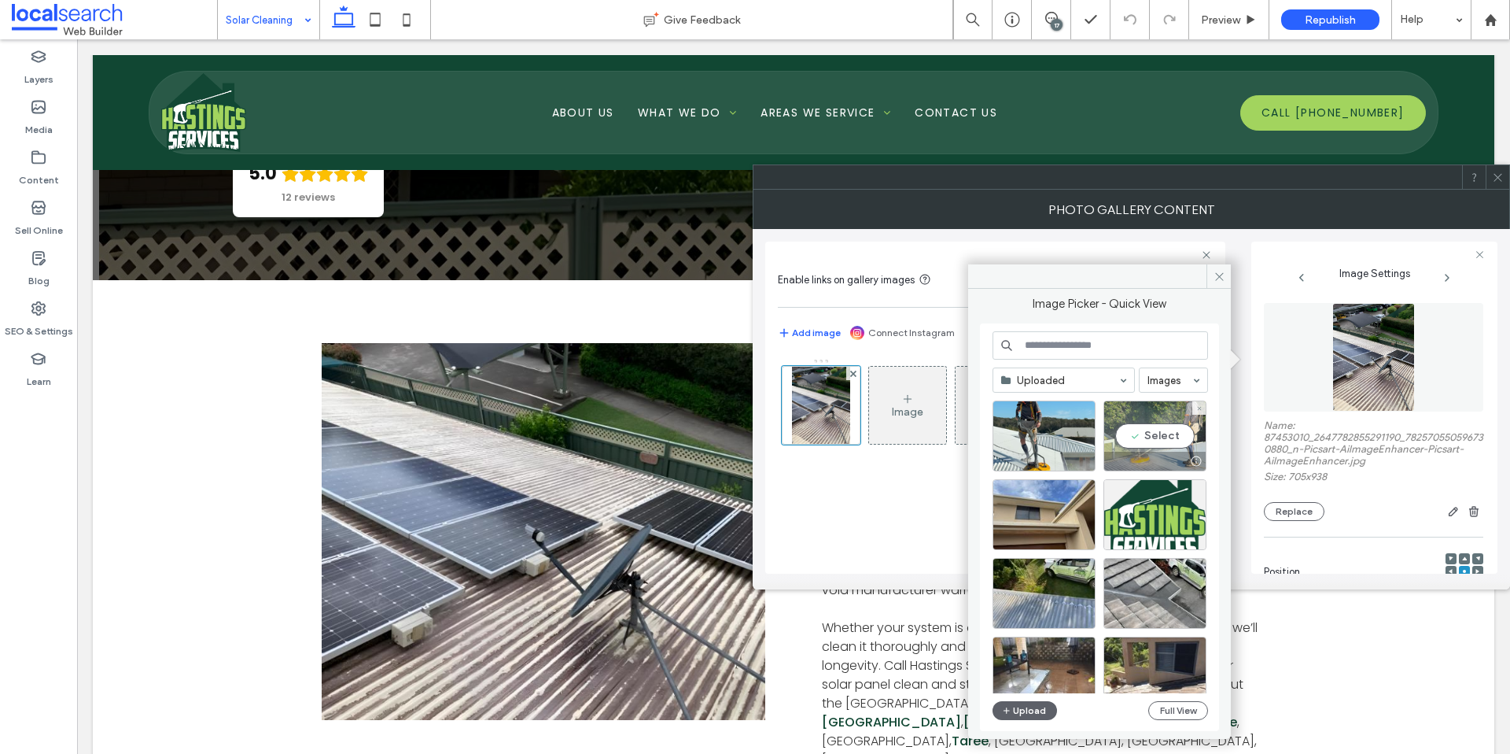
click at [1151, 431] on div "Select" at bounding box center [1155, 435] width 103 height 71
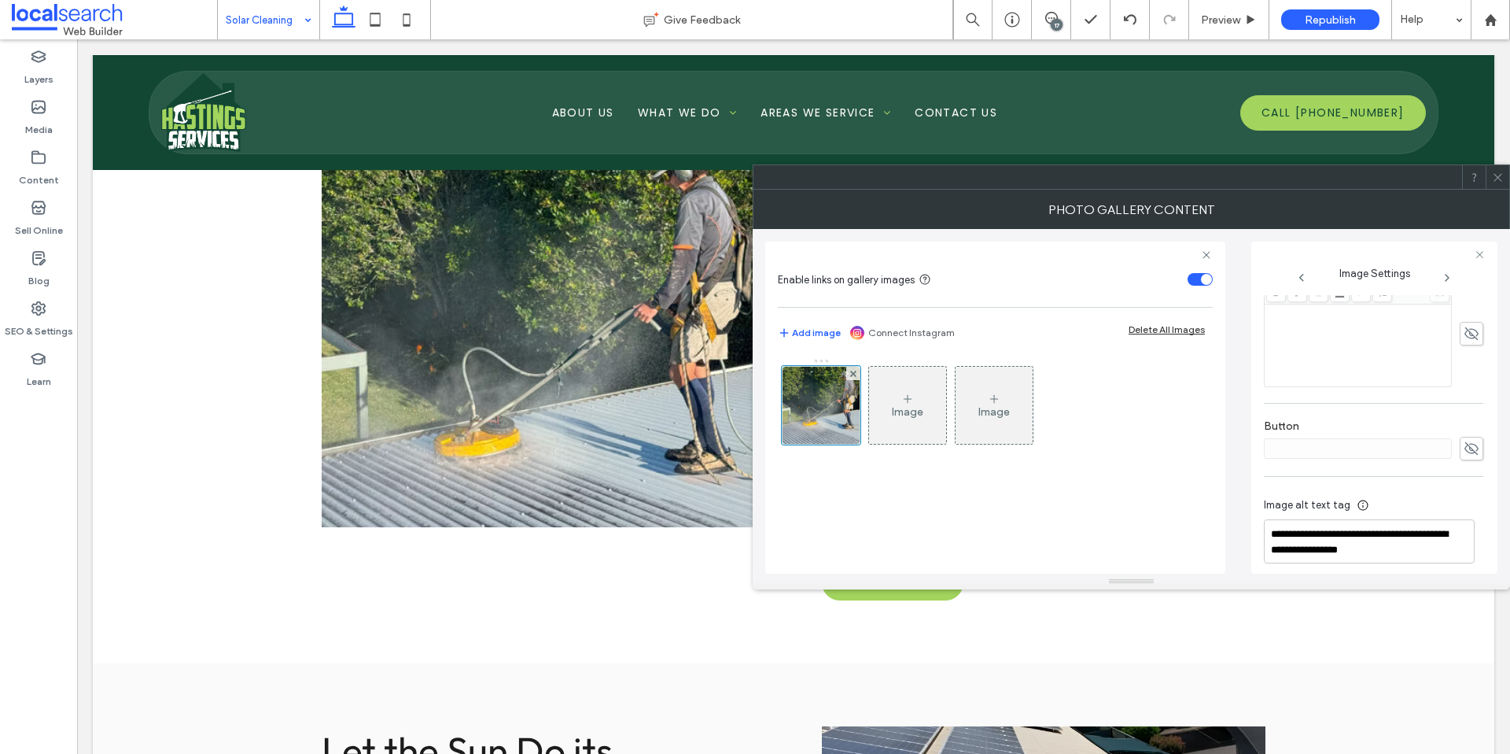
scroll to position [446, 0]
drag, startPoint x: 1270, startPoint y: 524, endPoint x: 1361, endPoint y: 523, distance: 90.5
click at [1361, 523] on textarea "**********" at bounding box center [1369, 531] width 211 height 44
type textarea "**********"
click at [1410, 474] on div "**********" at bounding box center [1373, 530] width 219 height 113
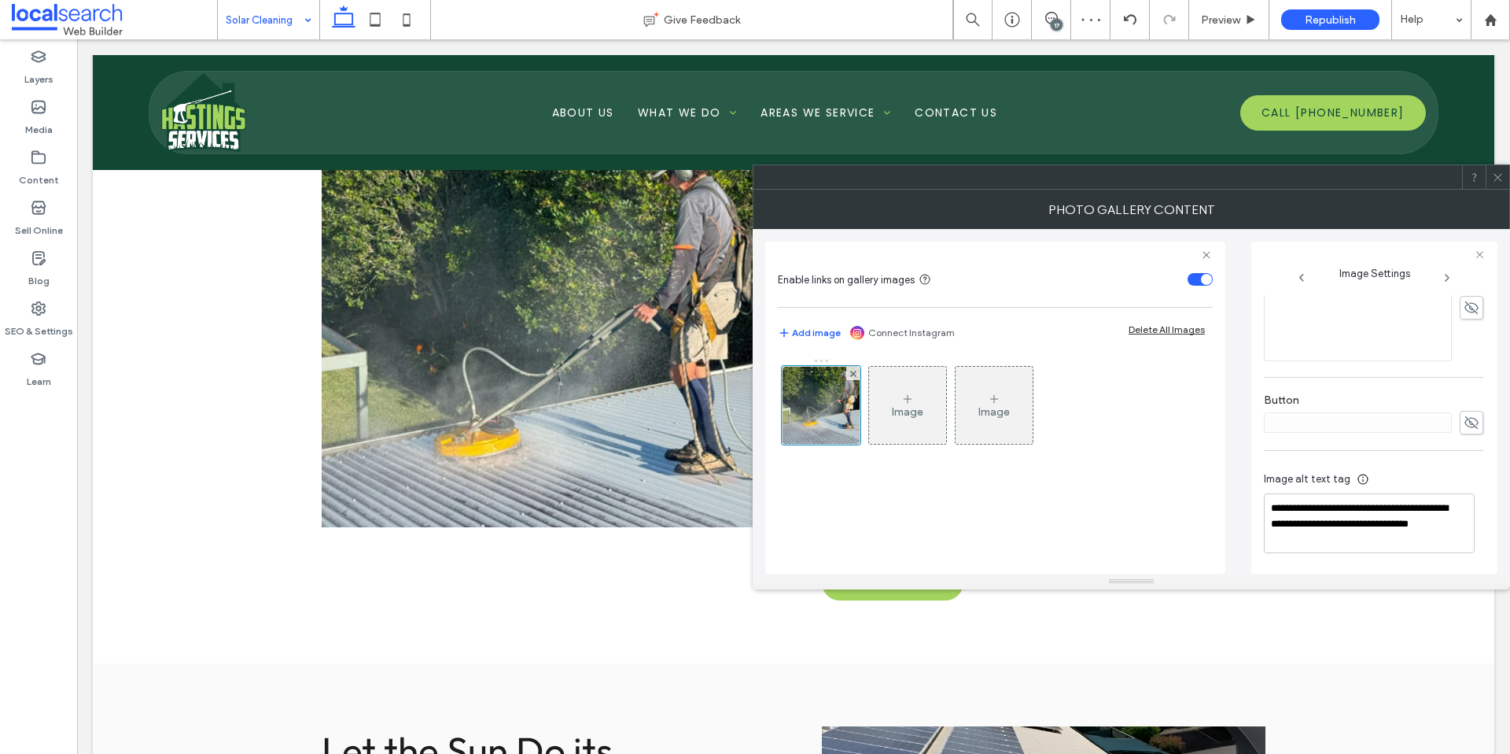
scroll to position [0, 0]
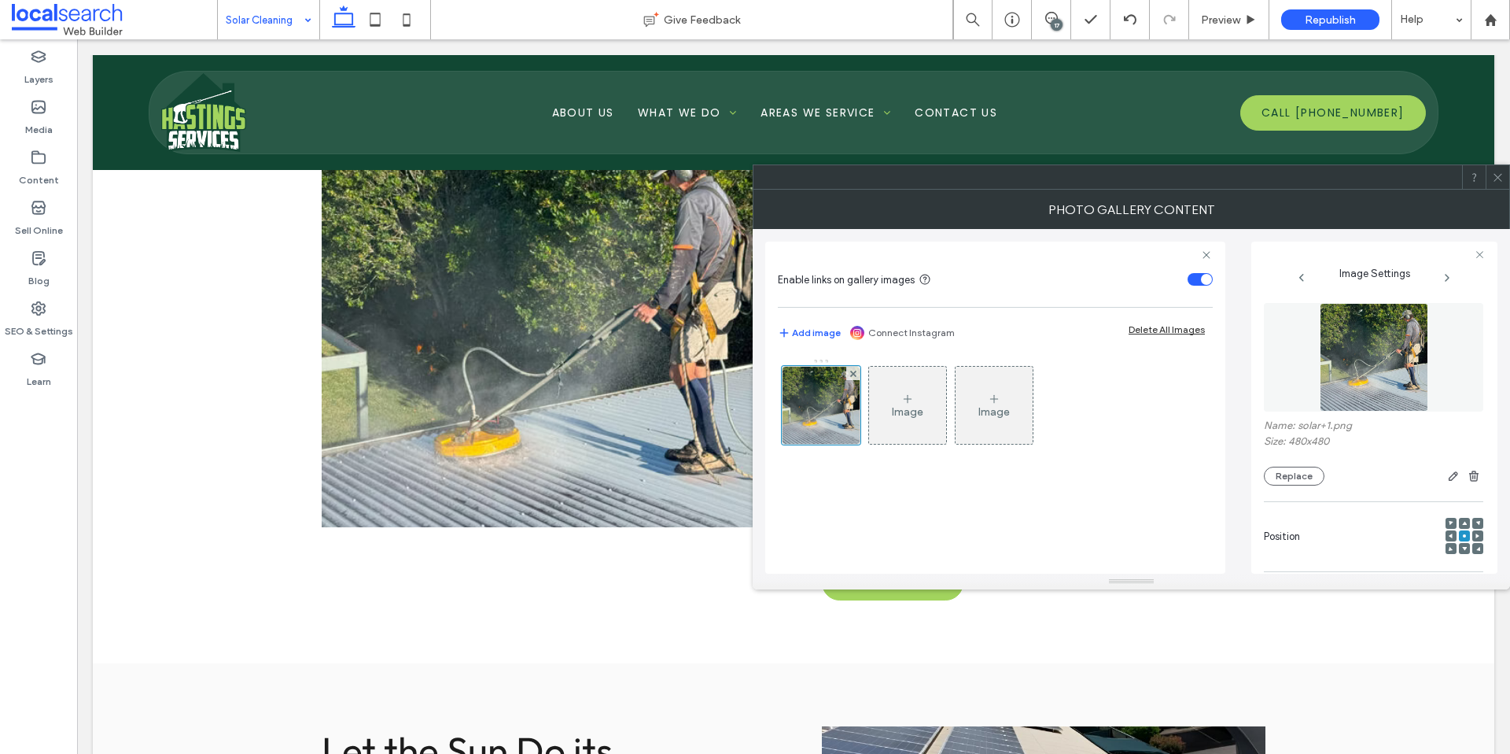
click at [1502, 188] on span at bounding box center [1498, 177] width 12 height 24
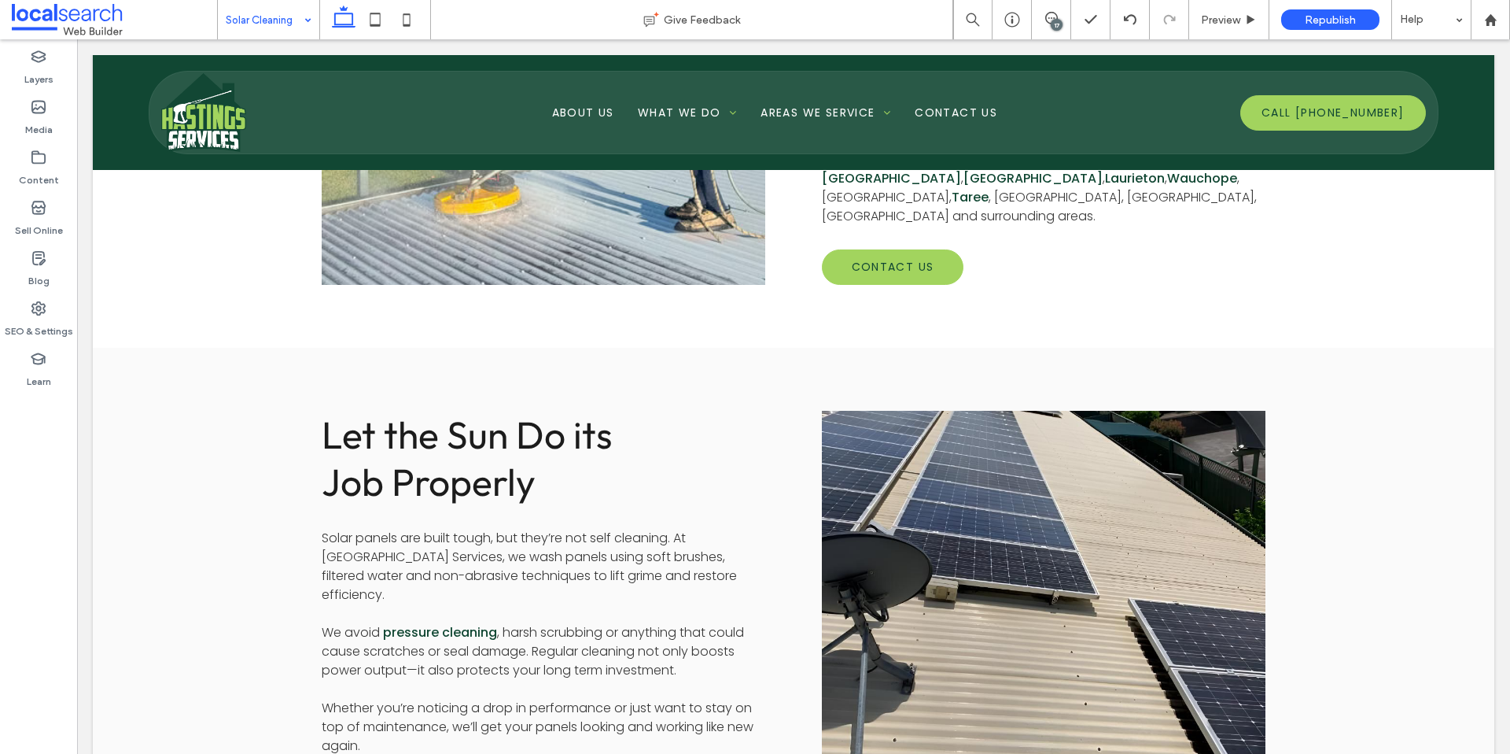
scroll to position [1222, 0]
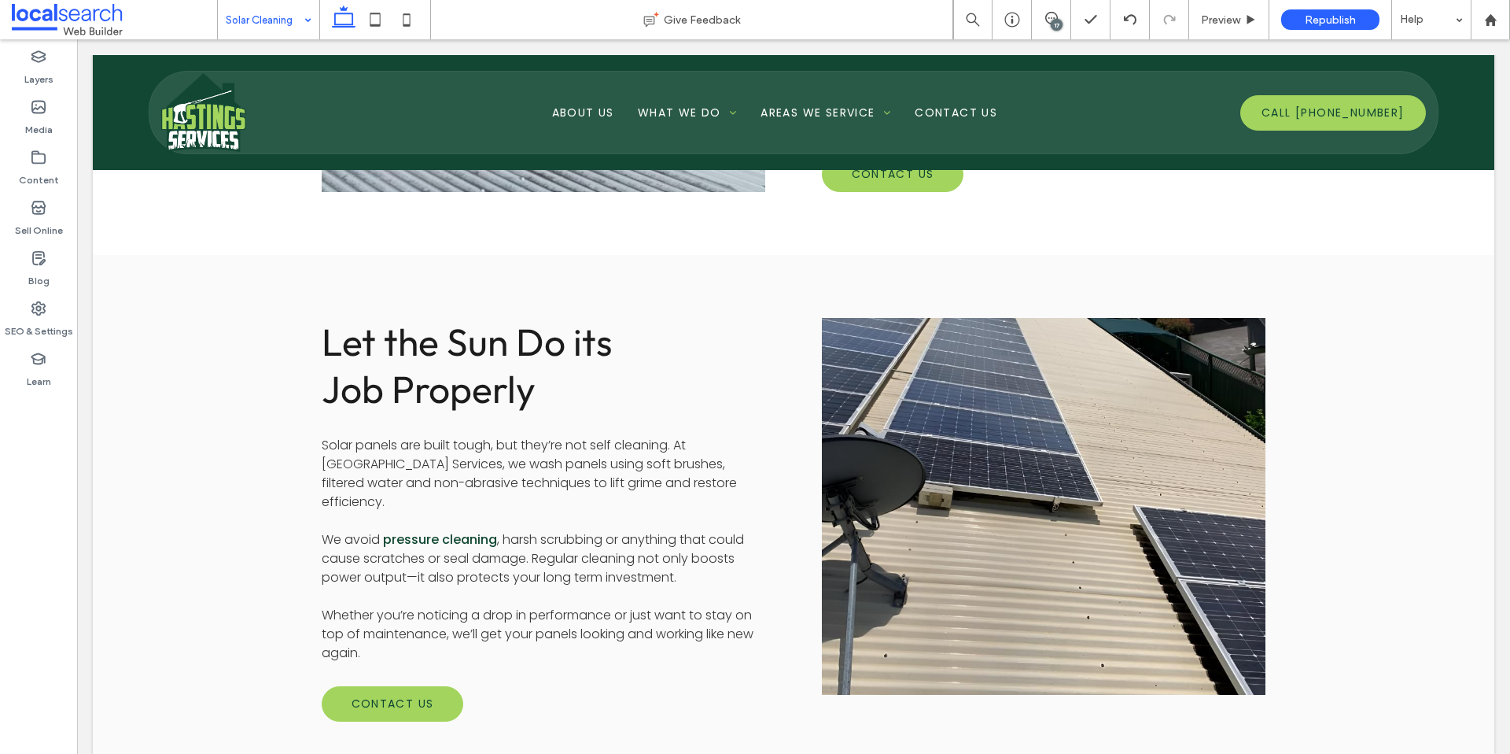
click at [1077, 410] on link at bounding box center [1044, 507] width 470 height 400
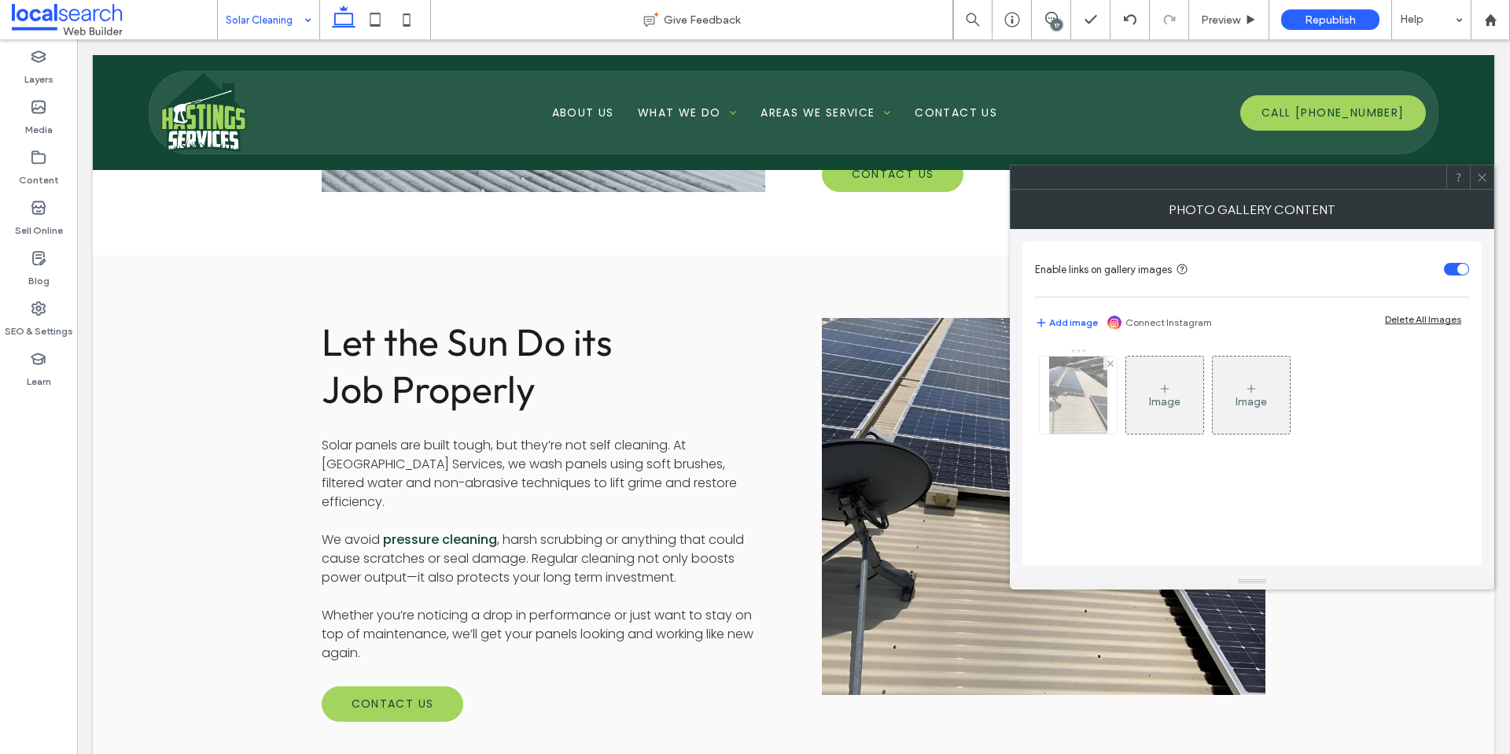
click at [1078, 404] on img at bounding box center [1077, 394] width 57 height 77
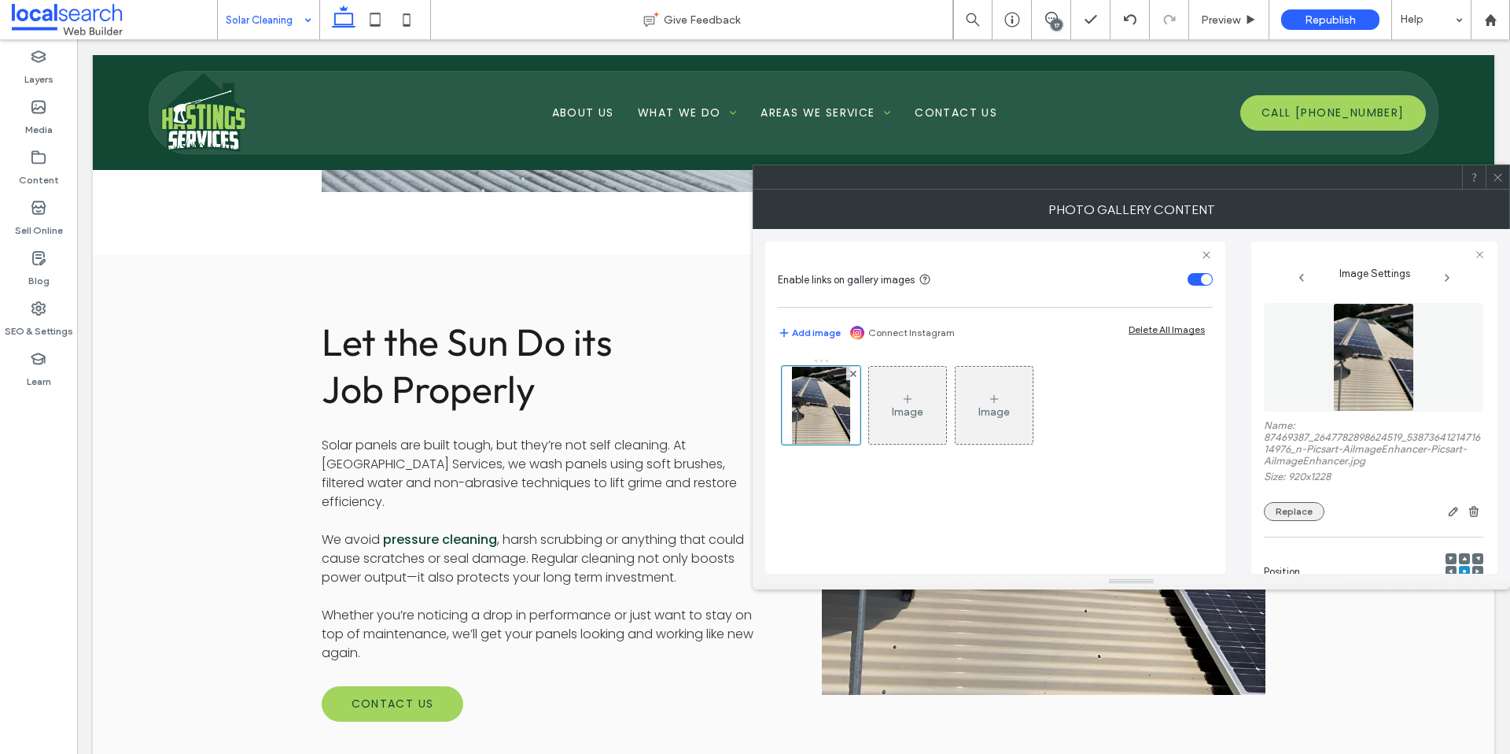
click at [1284, 514] on button "Replace" at bounding box center [1294, 511] width 61 height 19
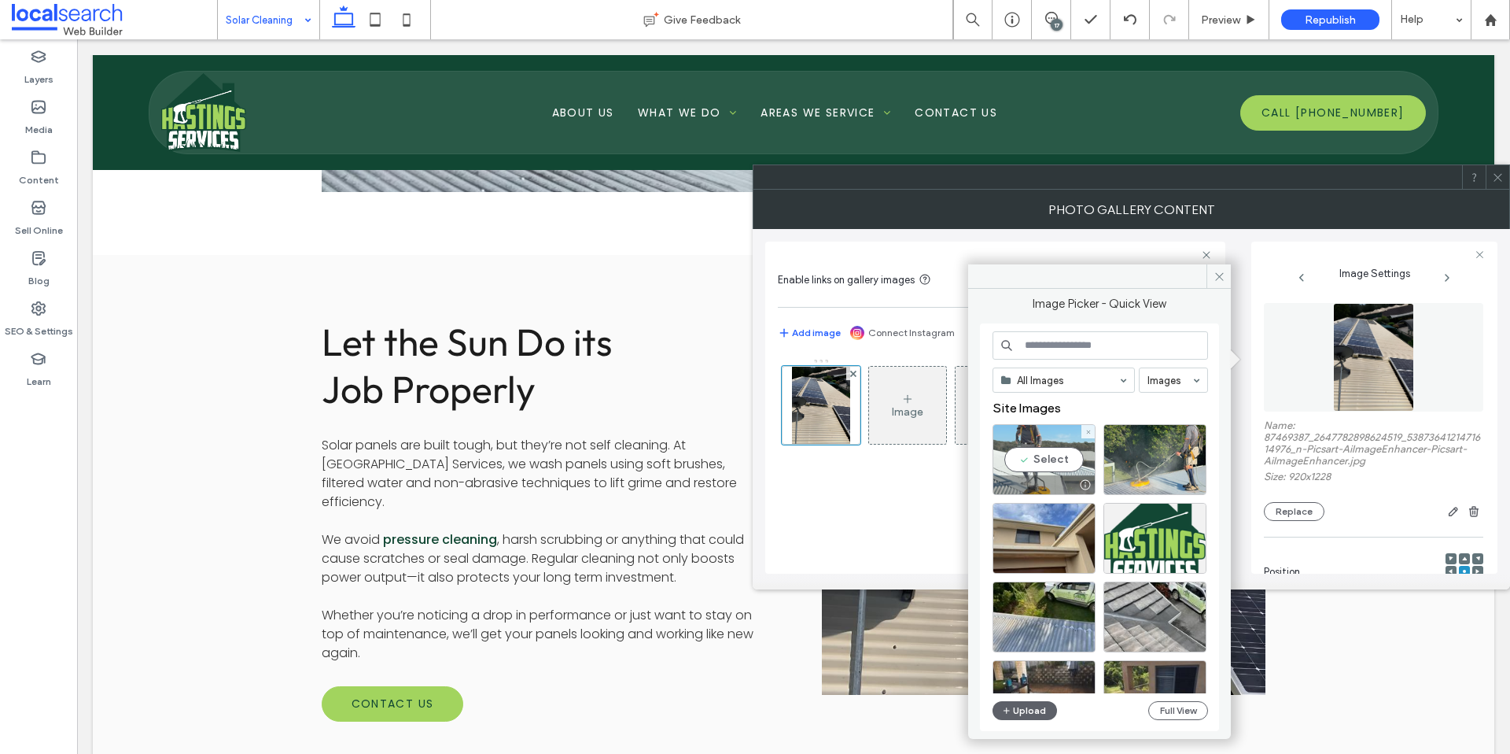
click at [1051, 456] on div "Select" at bounding box center [1044, 459] width 103 height 71
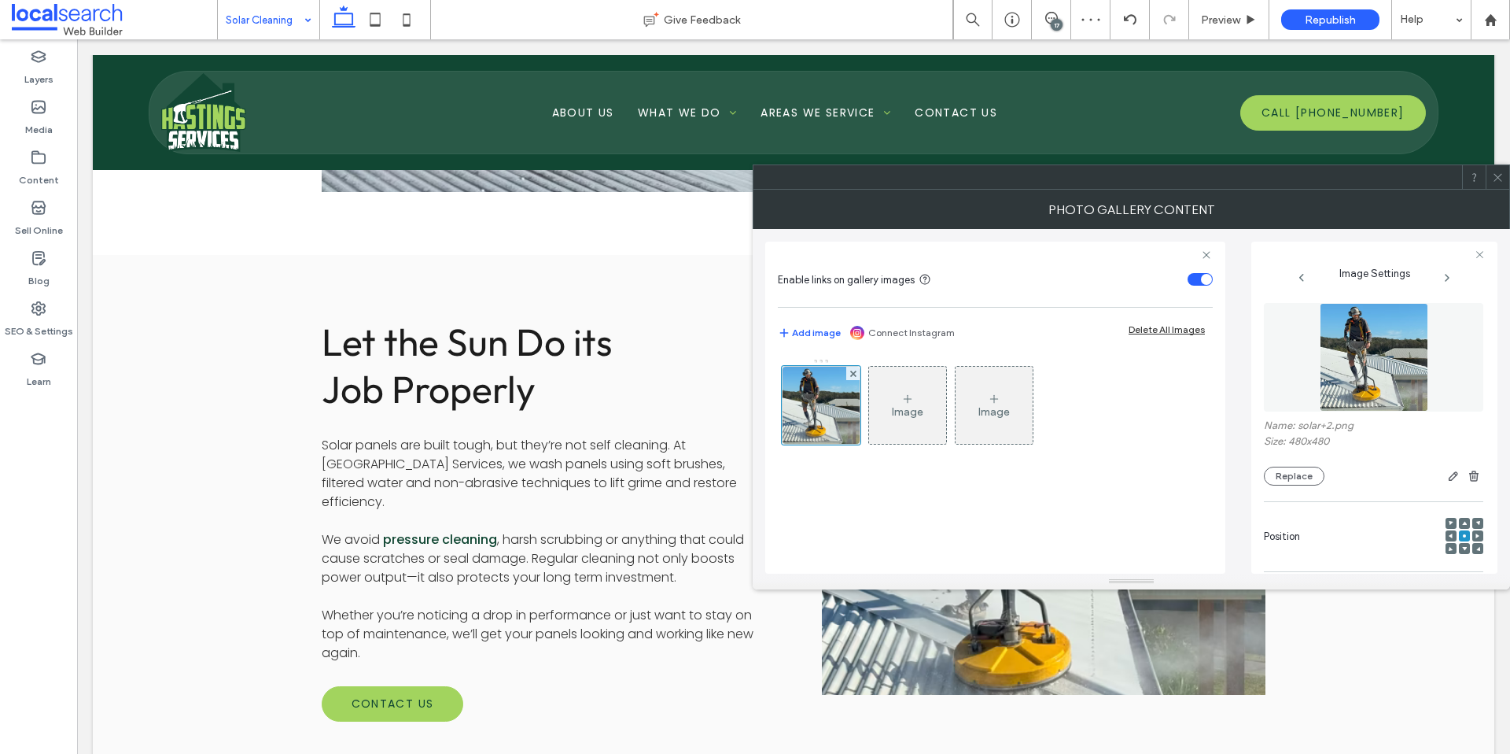
scroll to position [462, 0]
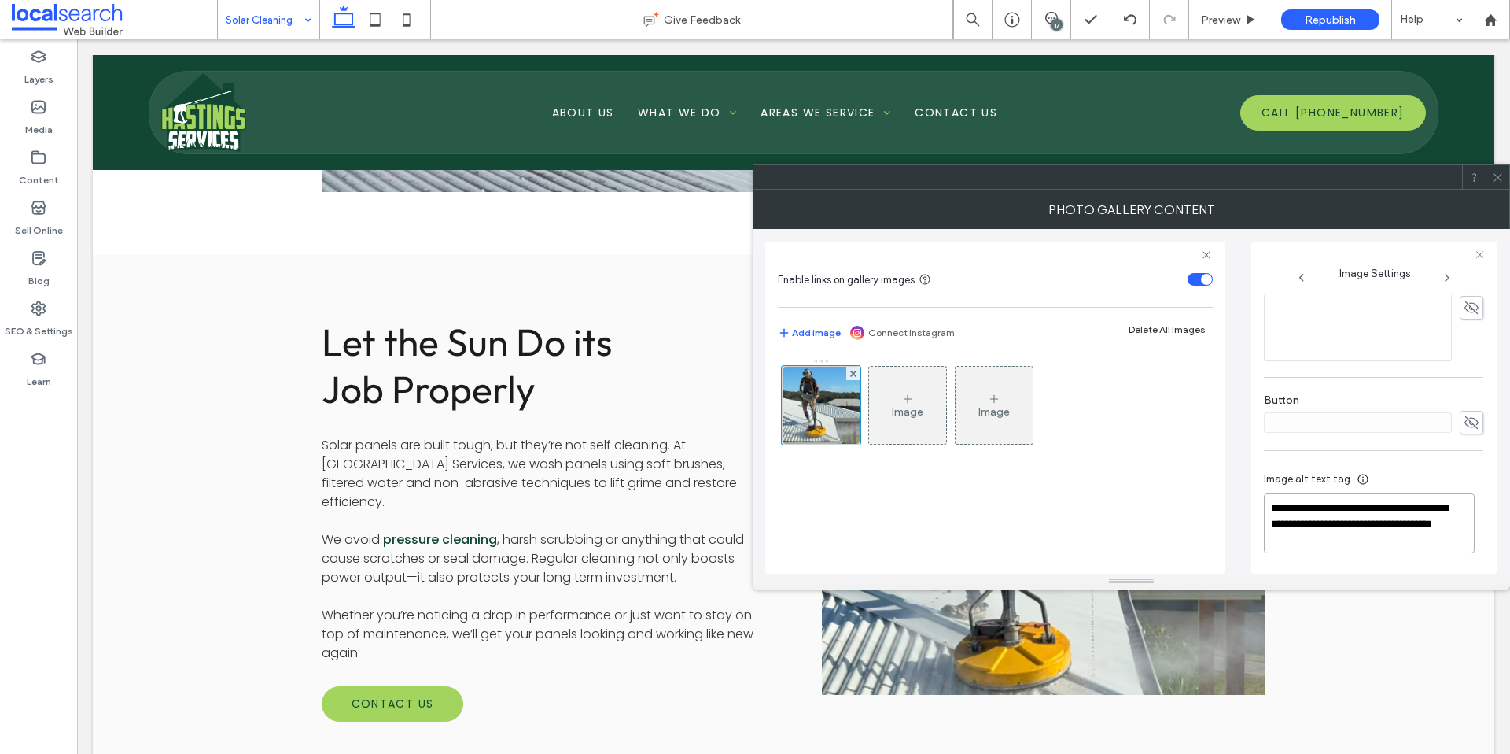
drag, startPoint x: 1272, startPoint y: 507, endPoint x: 1291, endPoint y: 522, distance: 24.1
click at [1291, 522] on textarea "**********" at bounding box center [1369, 523] width 211 height 60
click at [1295, 507] on textarea "**********" at bounding box center [1369, 523] width 211 height 60
type textarea "**********"
click at [1384, 564] on div "**********" at bounding box center [1373, 515] width 219 height 113
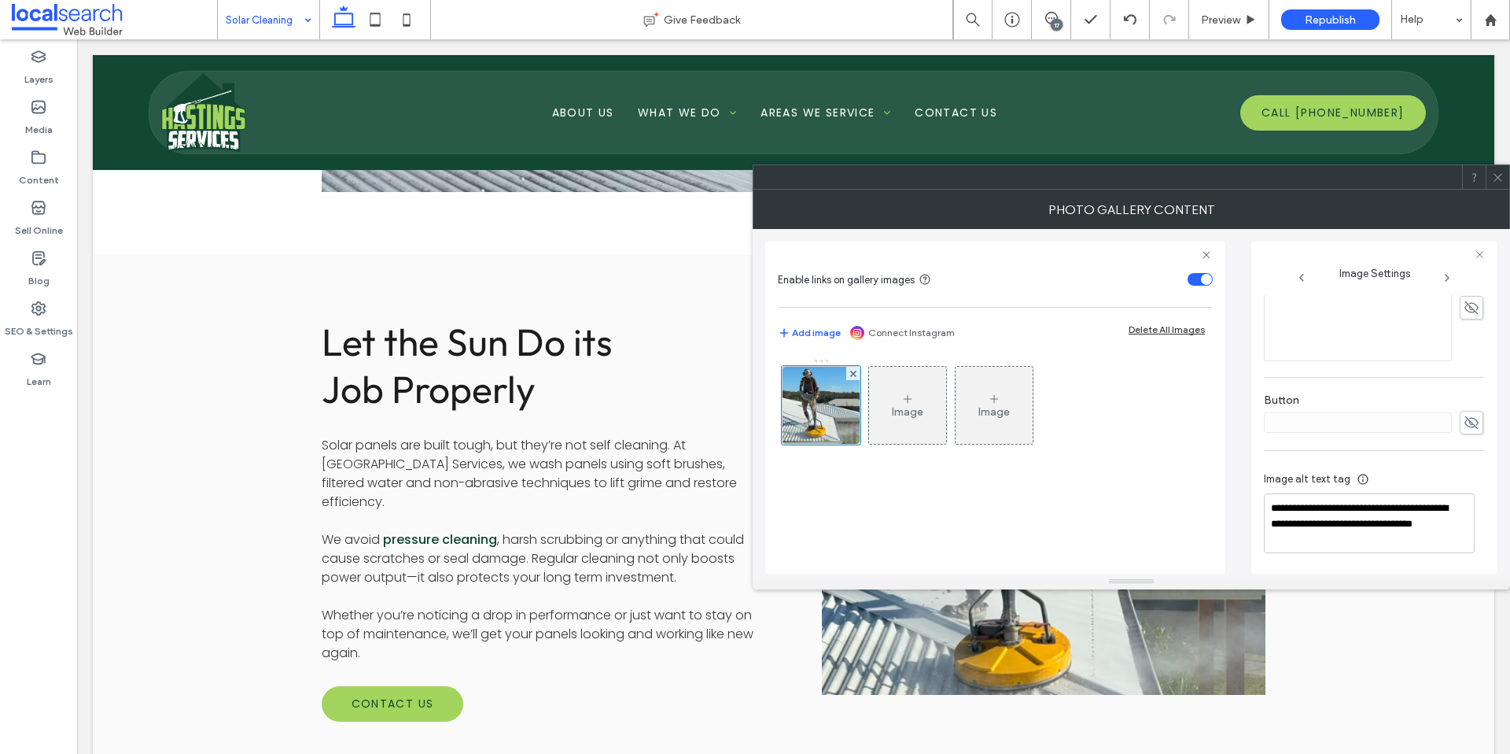
click at [1500, 177] on icon at bounding box center [1498, 177] width 12 height 12
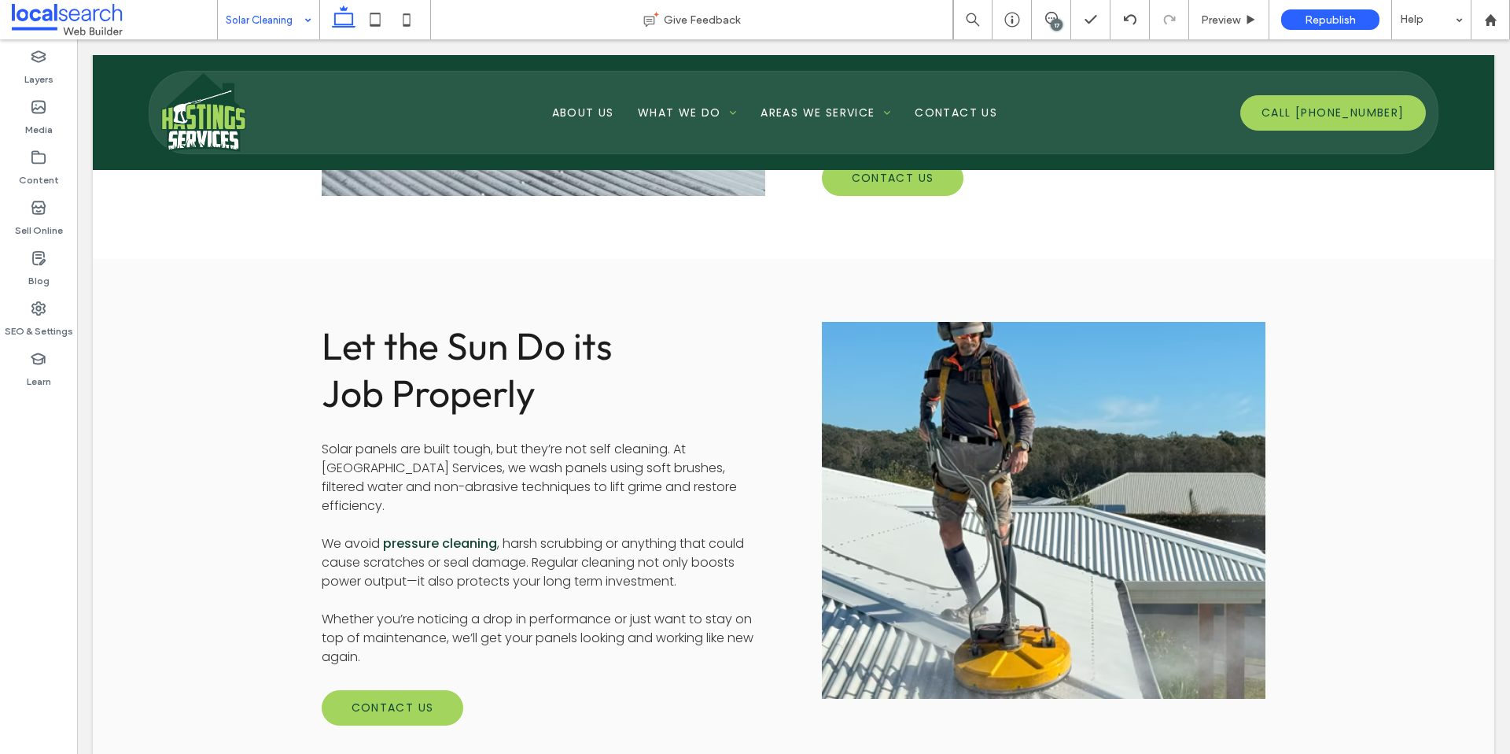
scroll to position [1215, 0]
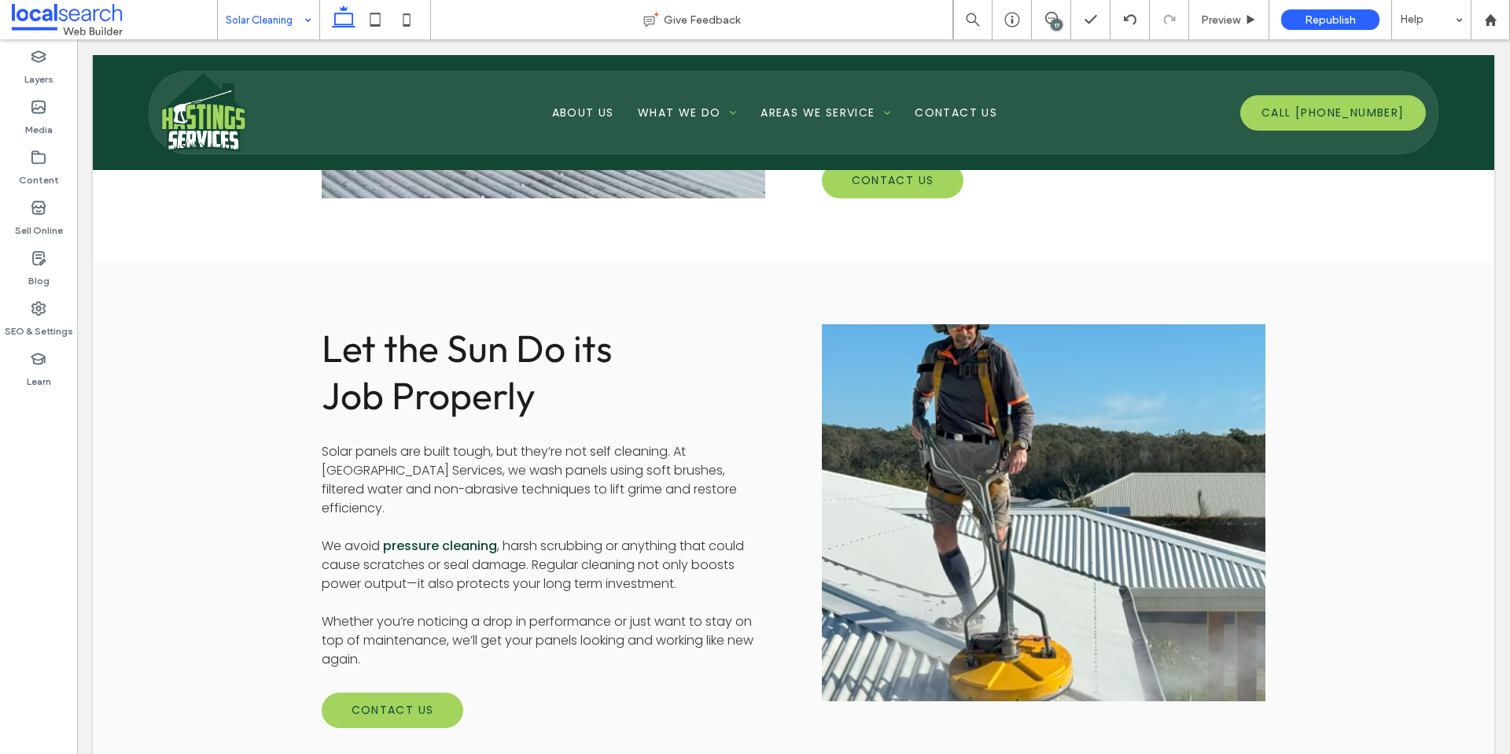
click at [919, 433] on link at bounding box center [1044, 513] width 470 height 400
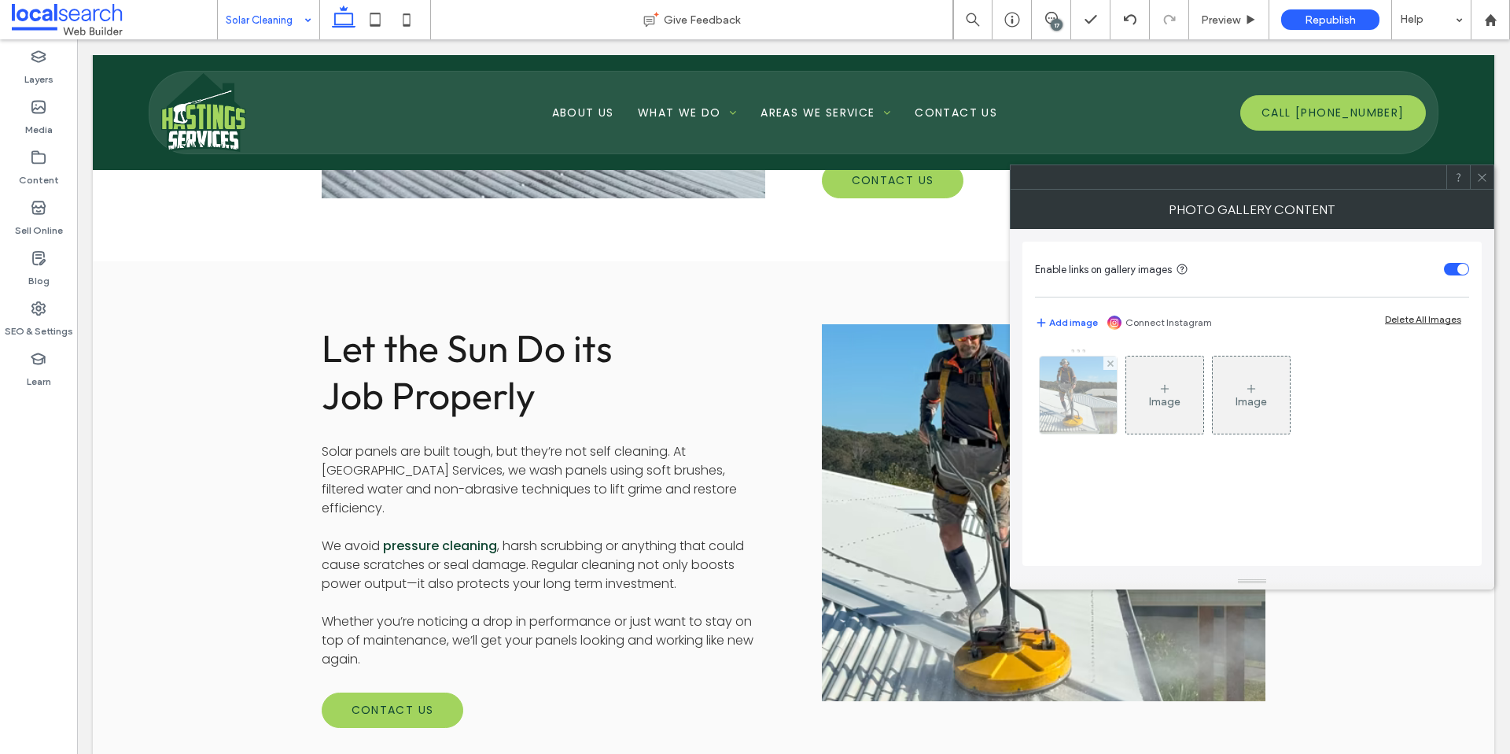
click at [1057, 405] on img at bounding box center [1078, 394] width 77 height 77
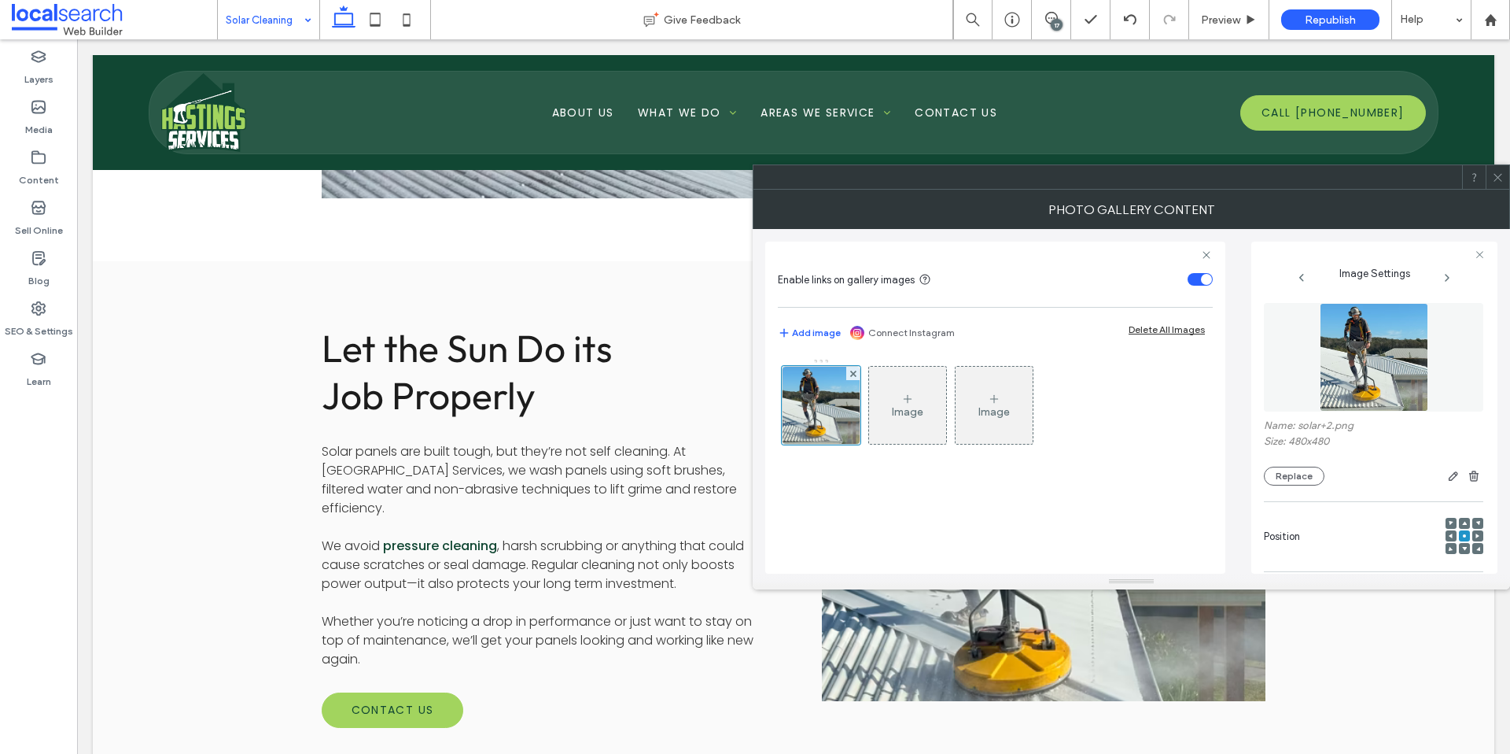
click at [1462, 521] on icon at bounding box center [1464, 523] width 5 height 5
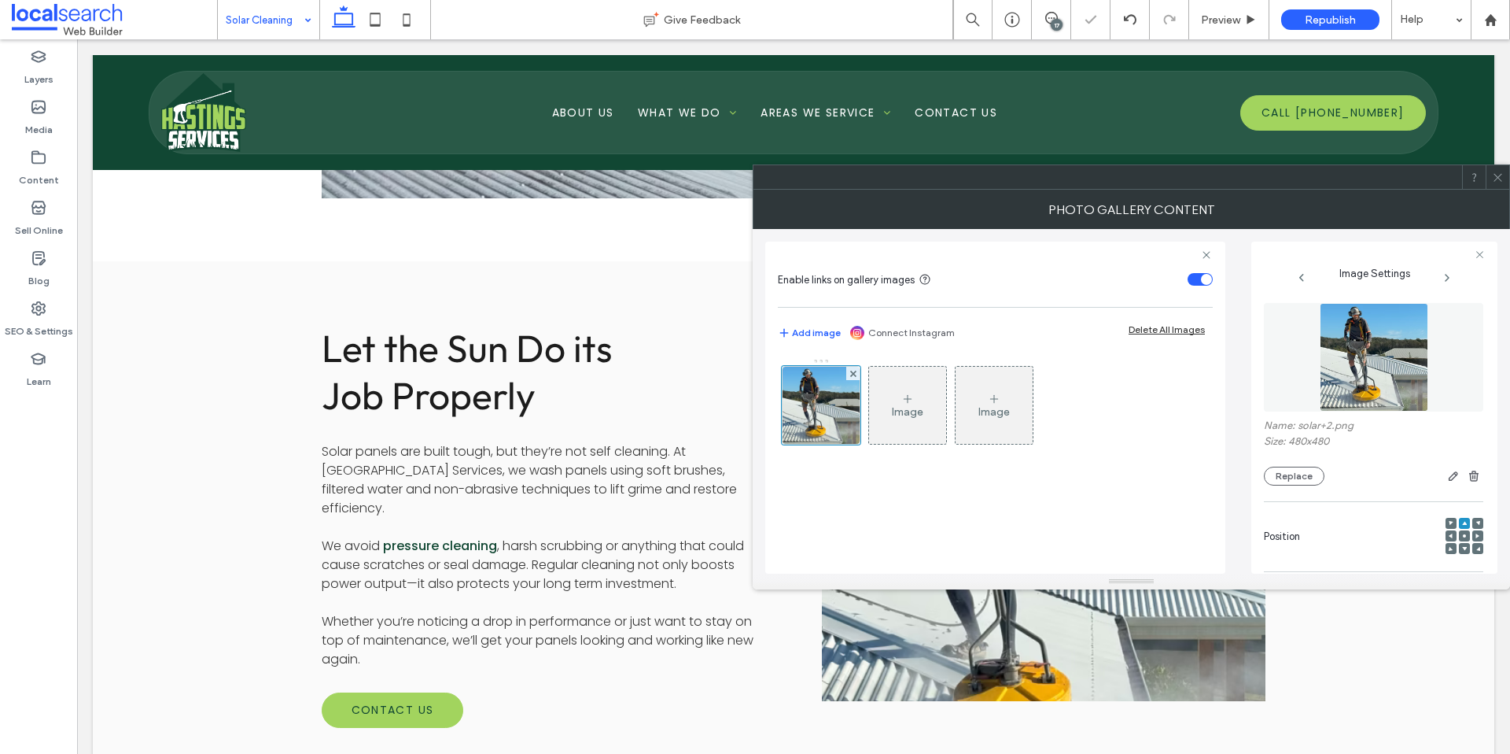
click at [1497, 174] on icon at bounding box center [1498, 177] width 12 height 12
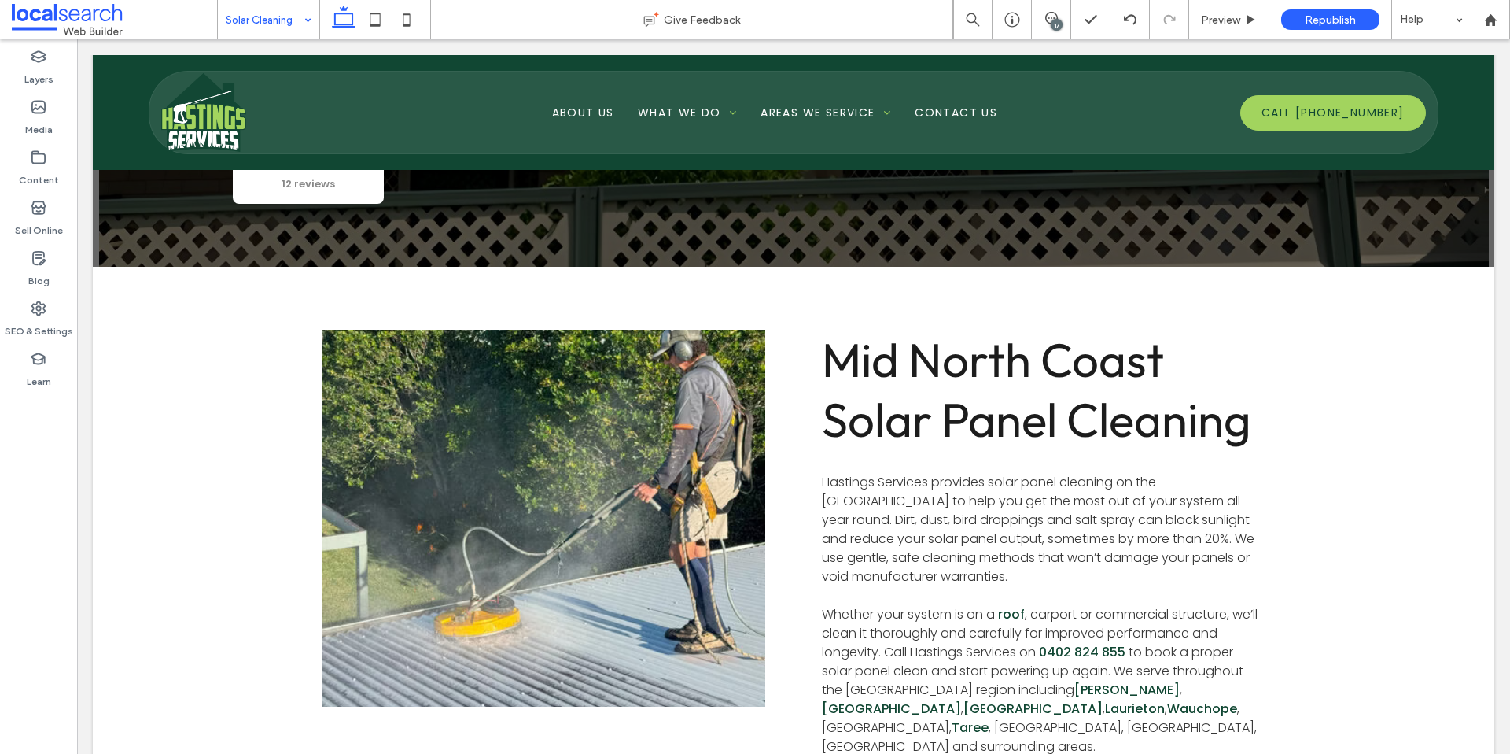
scroll to position [599, 0]
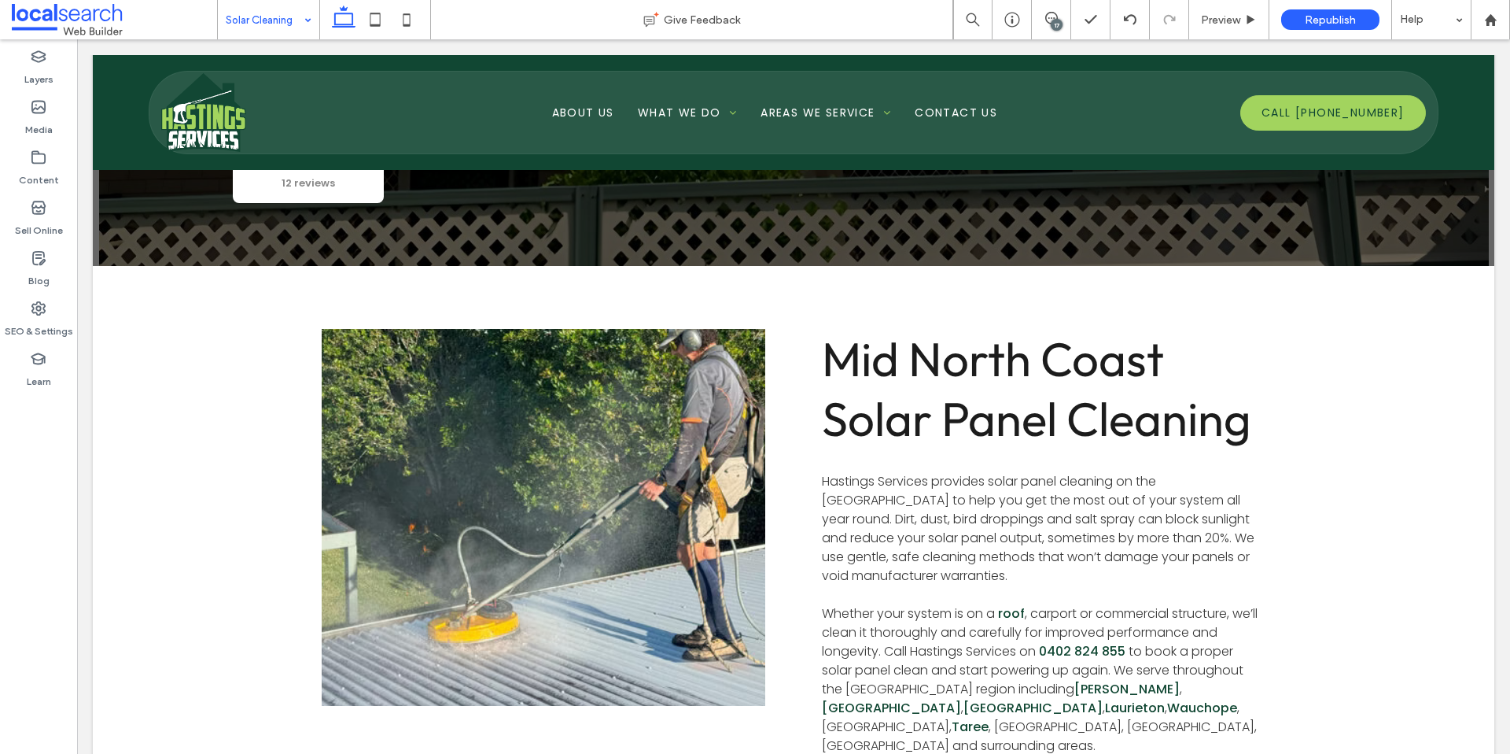
click at [481, 431] on link at bounding box center [543, 518] width 470 height 400
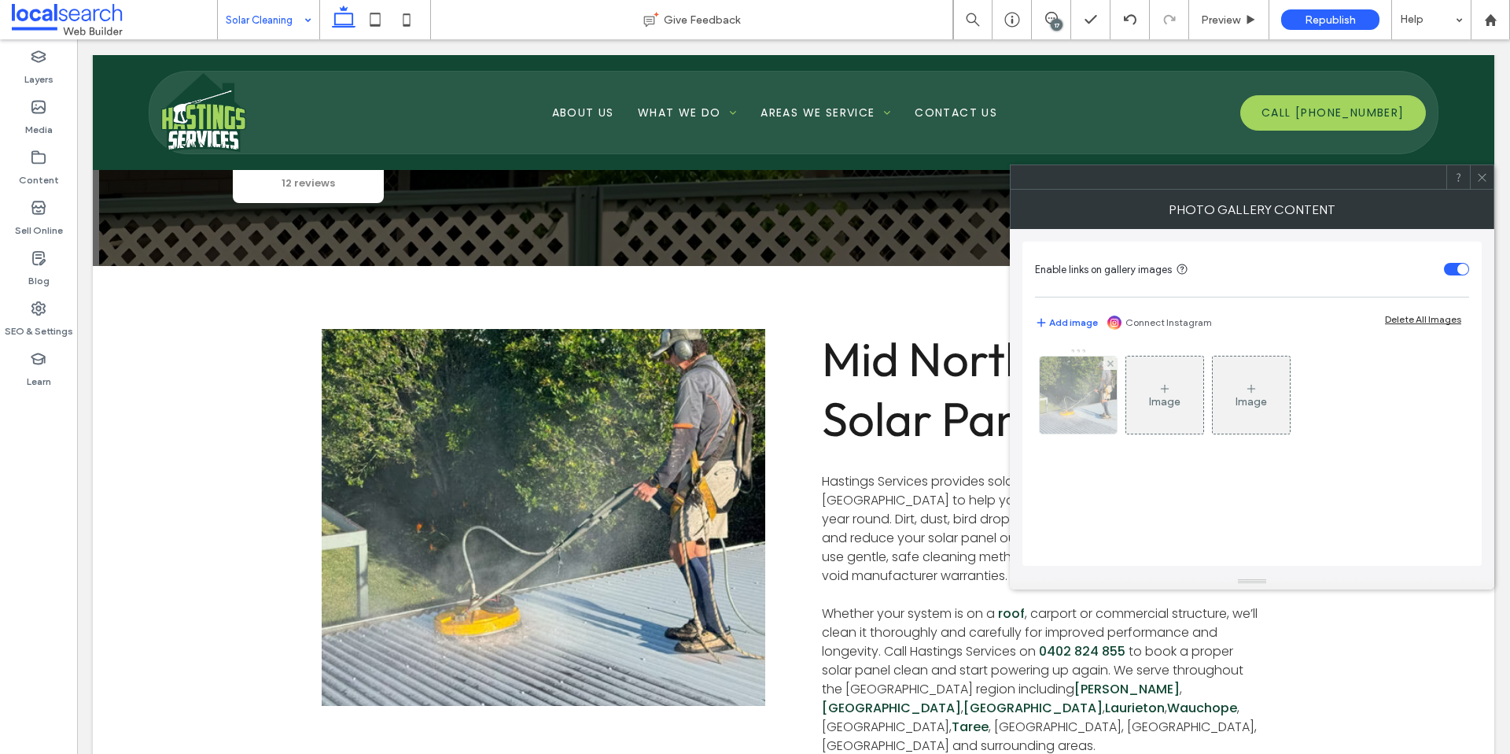
click at [1093, 411] on img at bounding box center [1078, 394] width 77 height 77
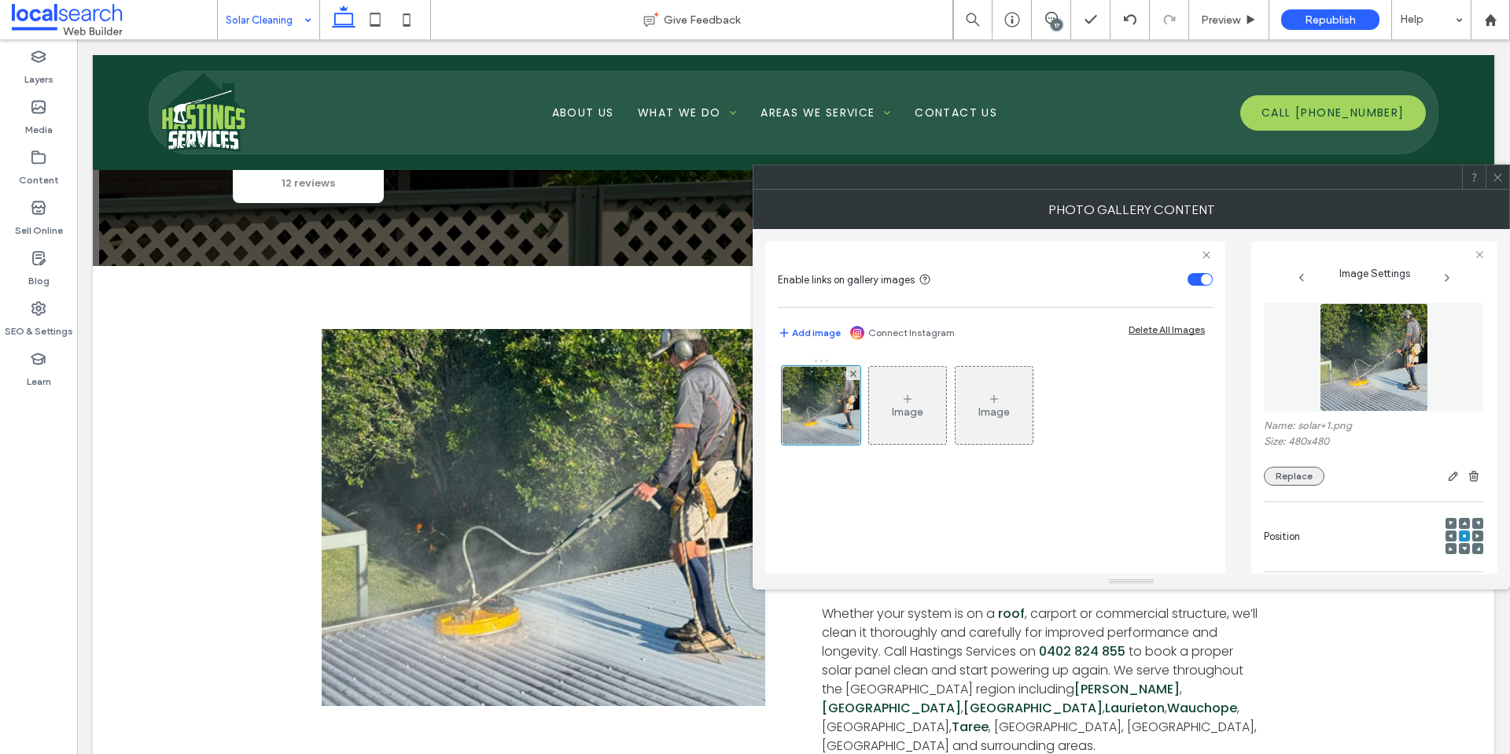
click at [1302, 471] on button "Replace" at bounding box center [1294, 475] width 61 height 19
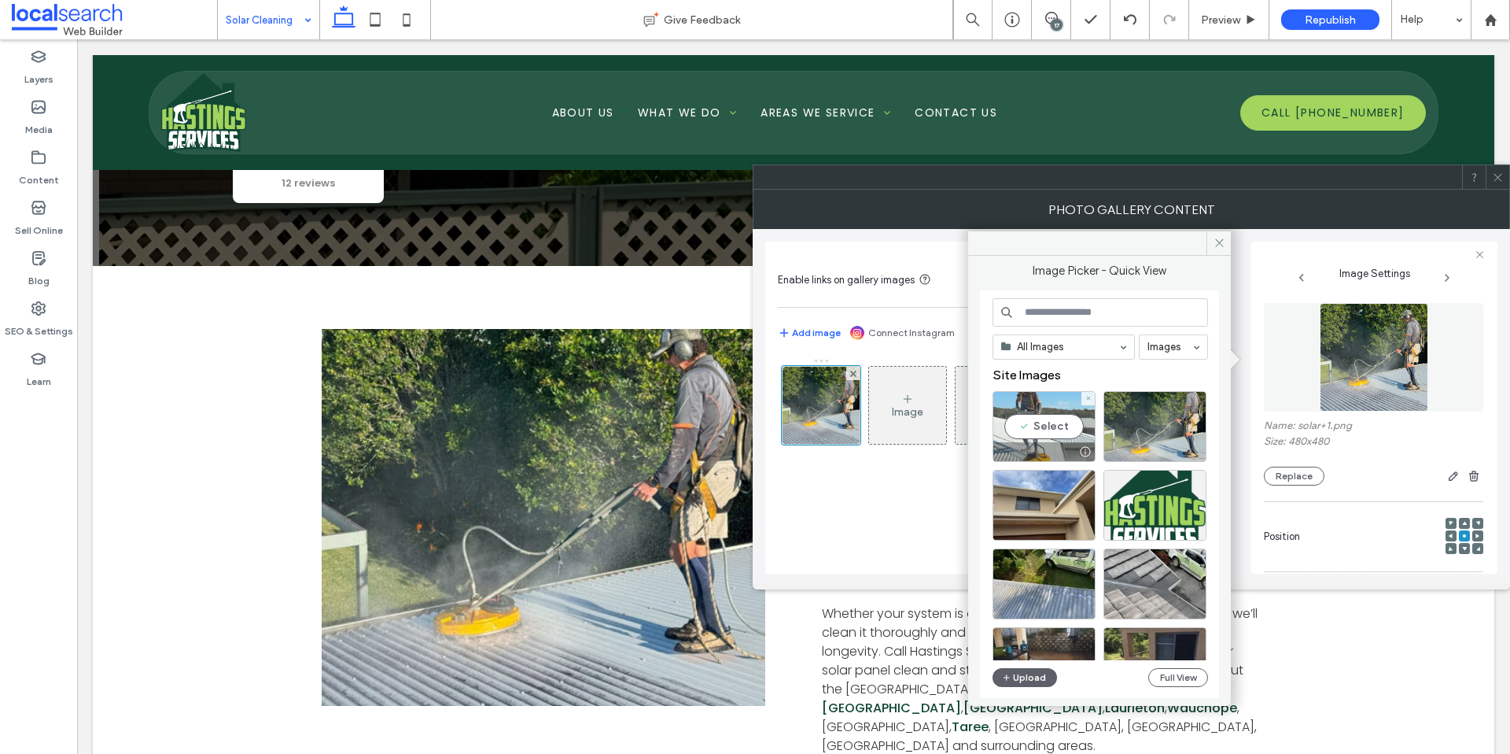
click at [1048, 423] on div "Select" at bounding box center [1044, 426] width 103 height 71
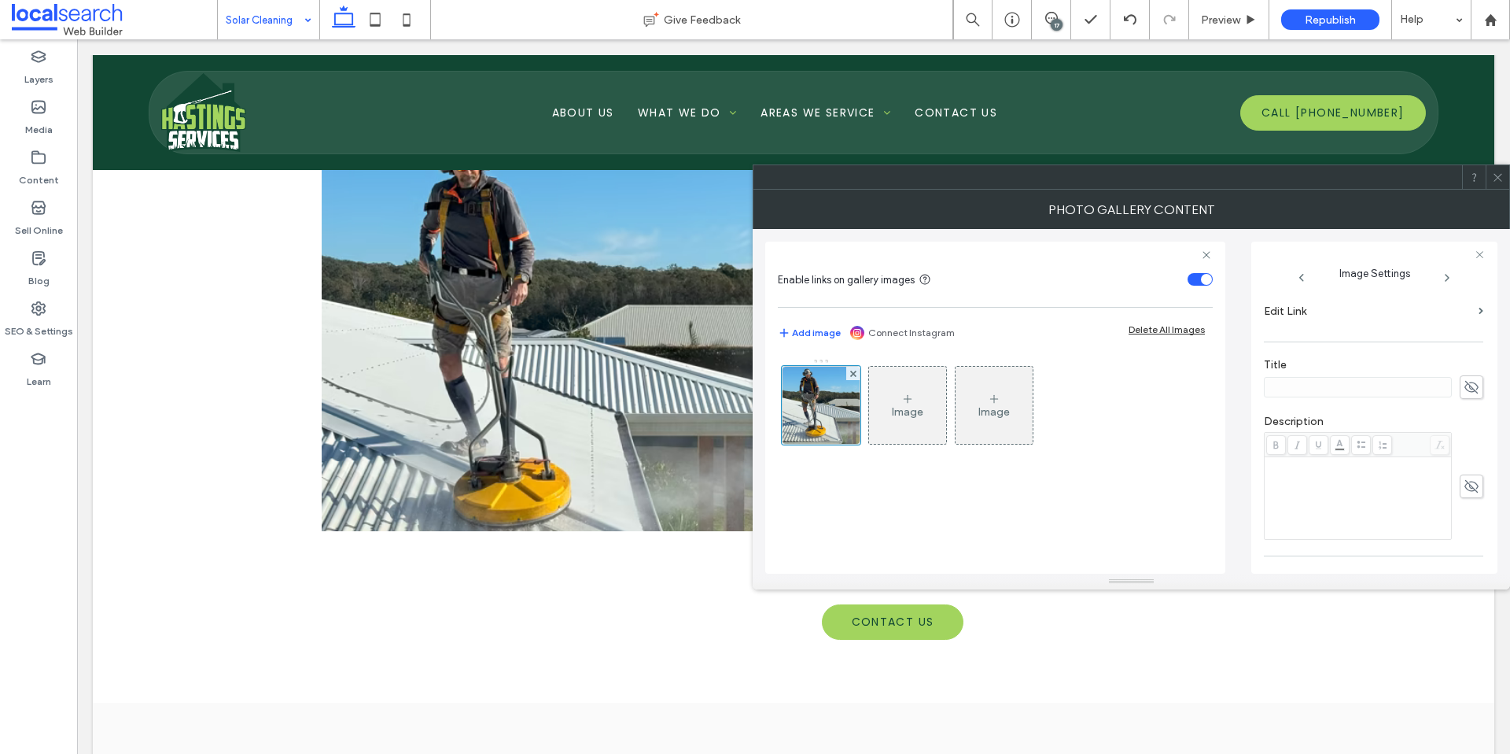
scroll to position [462, 0]
click at [1498, 184] on span at bounding box center [1498, 177] width 12 height 24
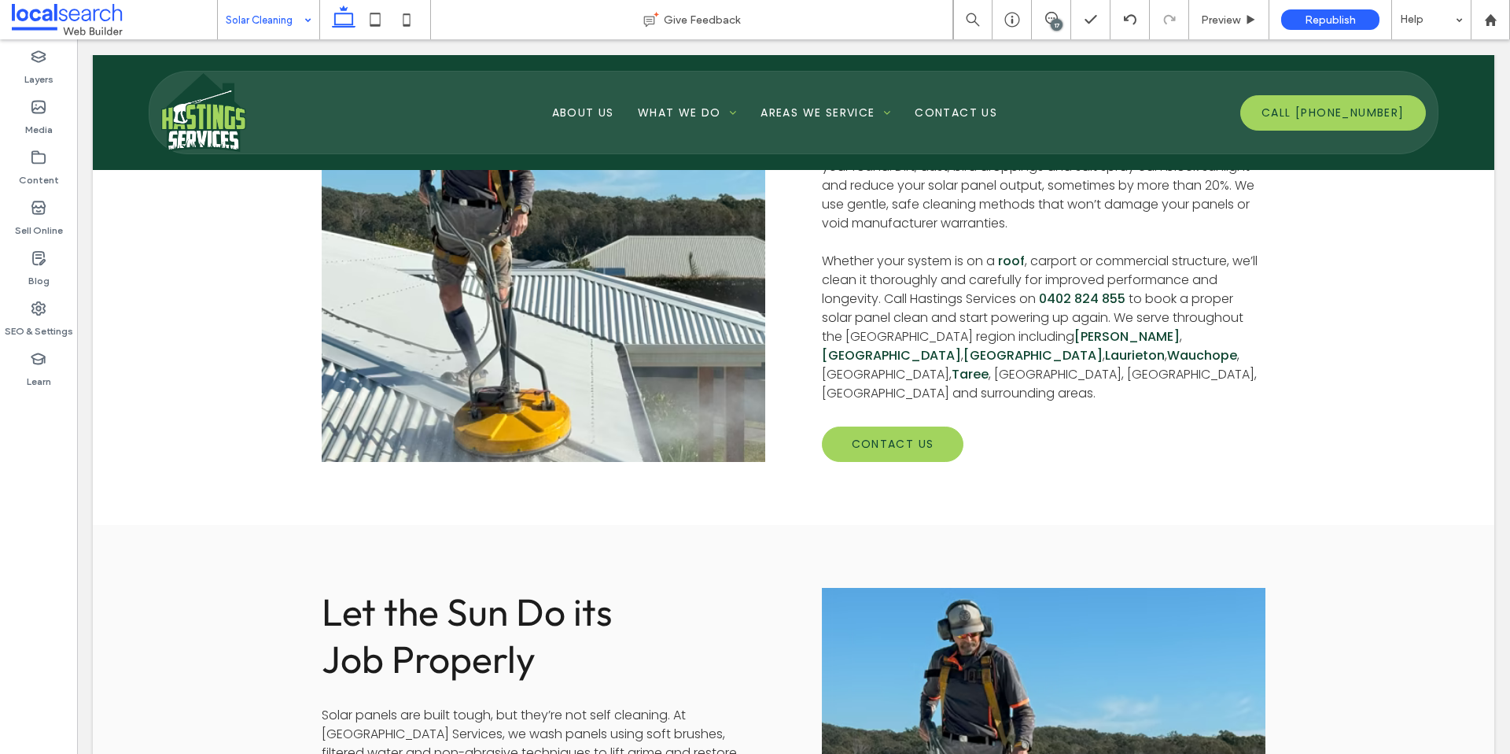
scroll to position [1274, 0]
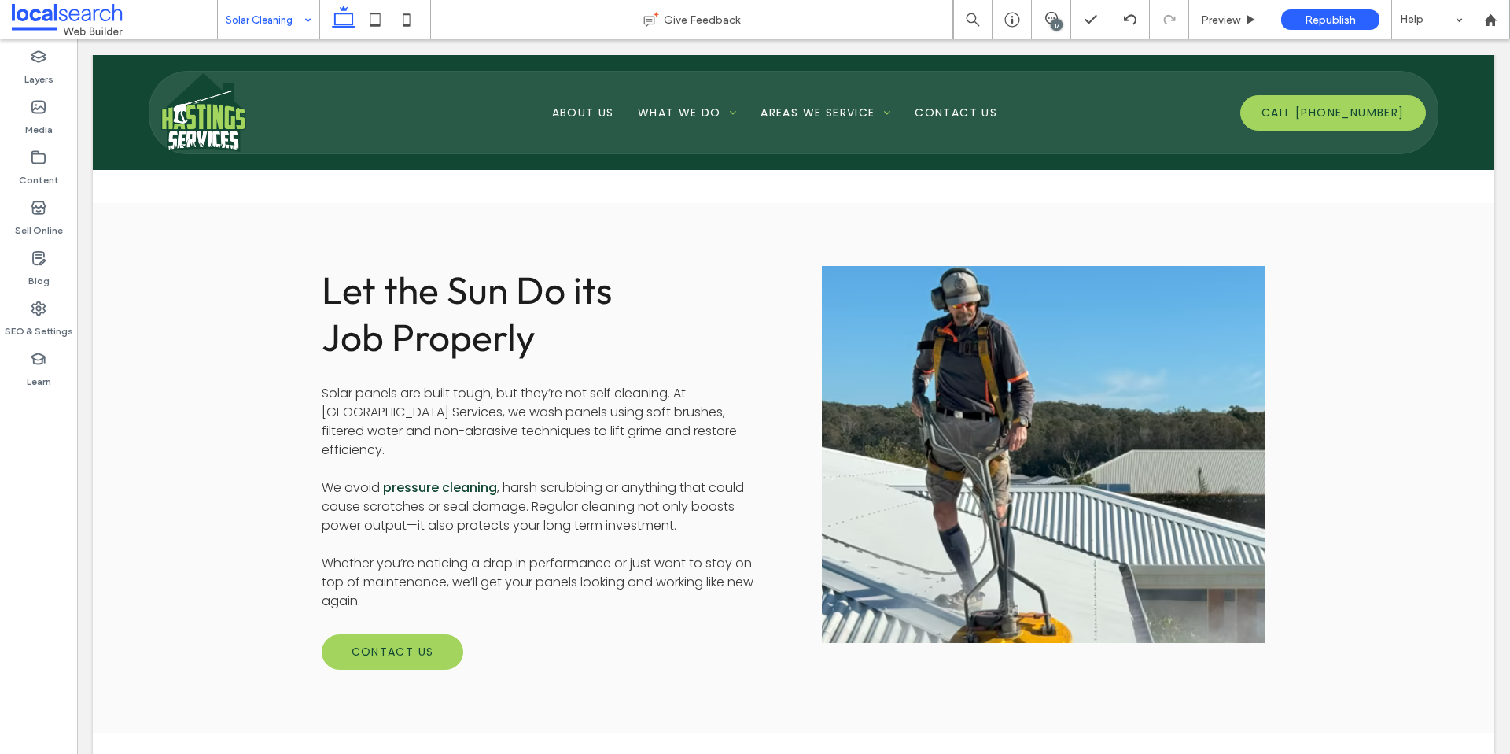
click at [972, 380] on link at bounding box center [1044, 455] width 470 height 400
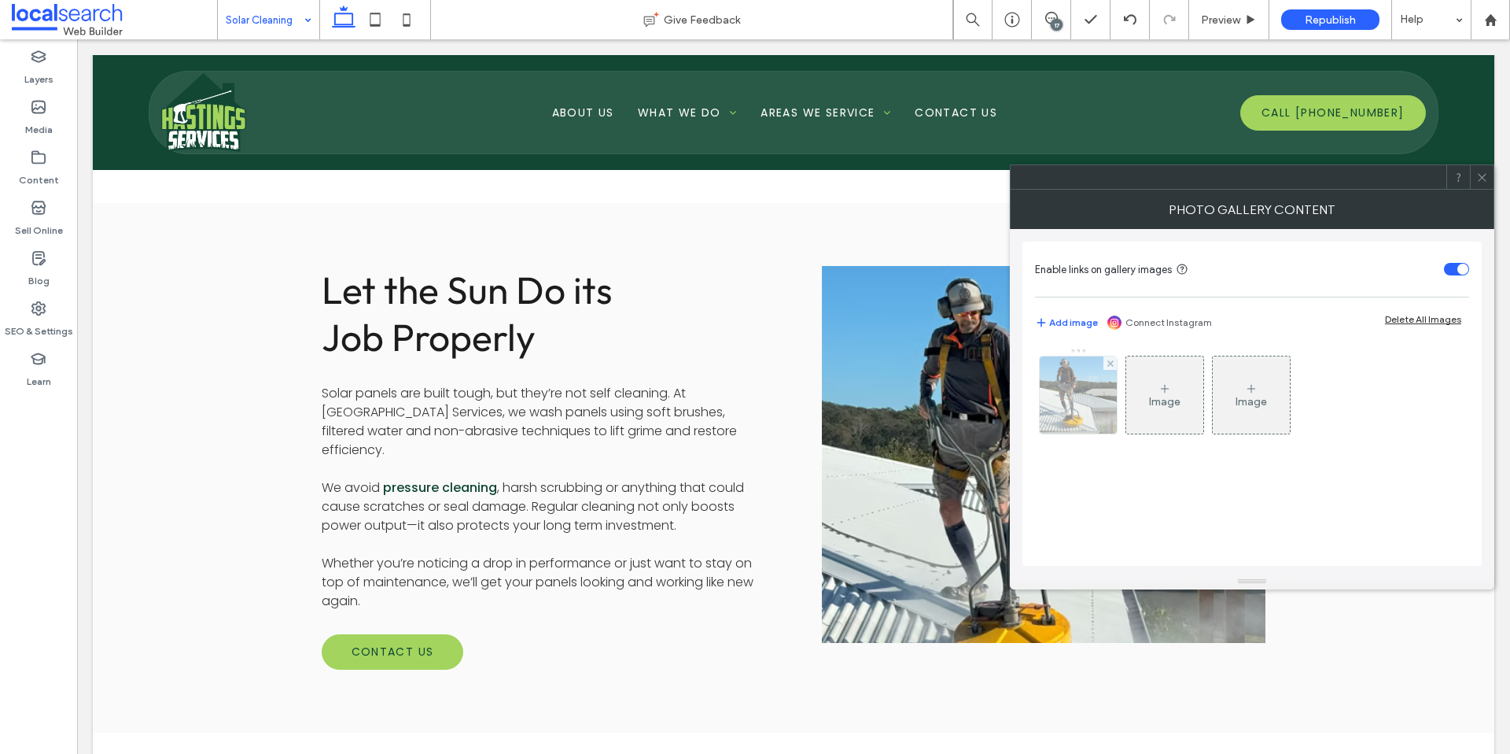
click at [1074, 414] on img at bounding box center [1078, 394] width 77 height 77
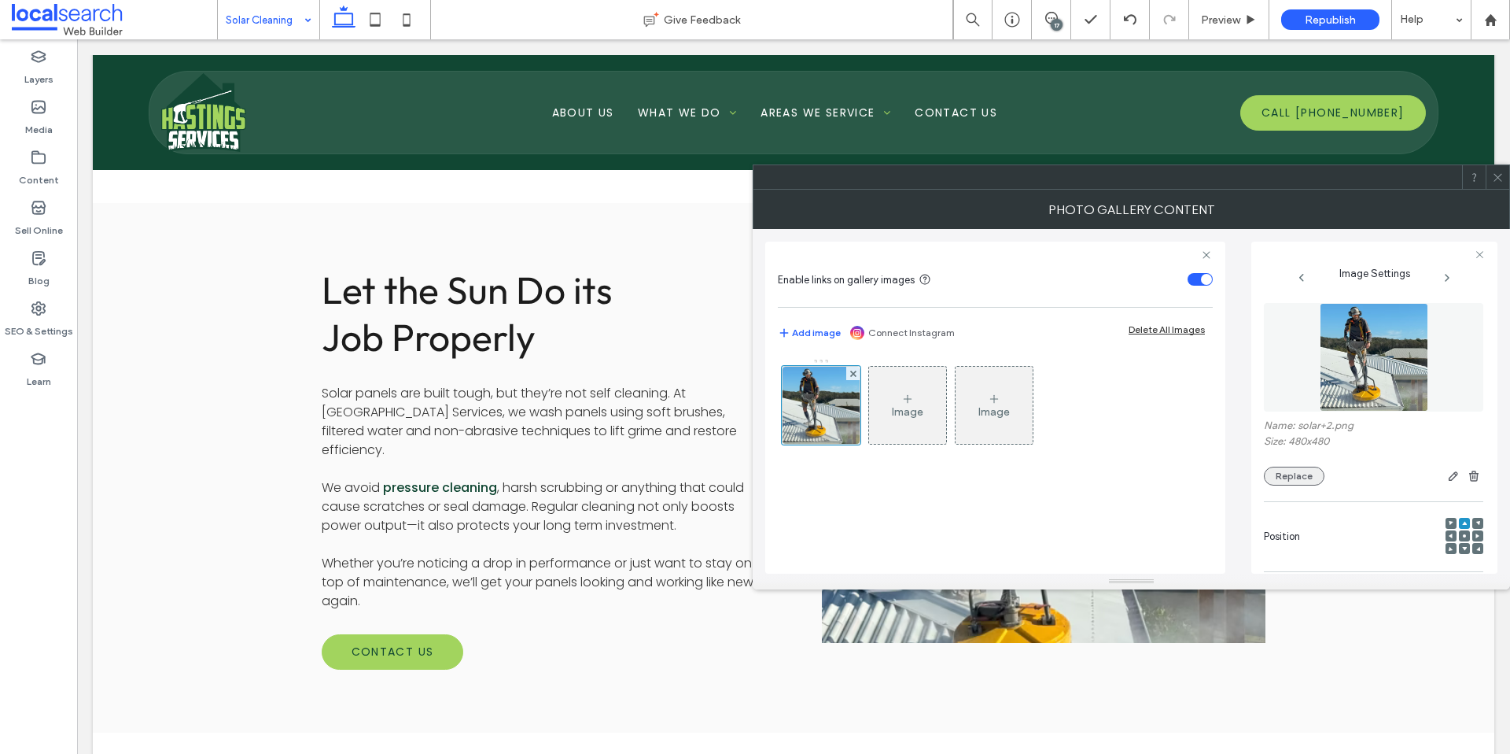
click at [1286, 476] on button "Replace" at bounding box center [1294, 475] width 61 height 19
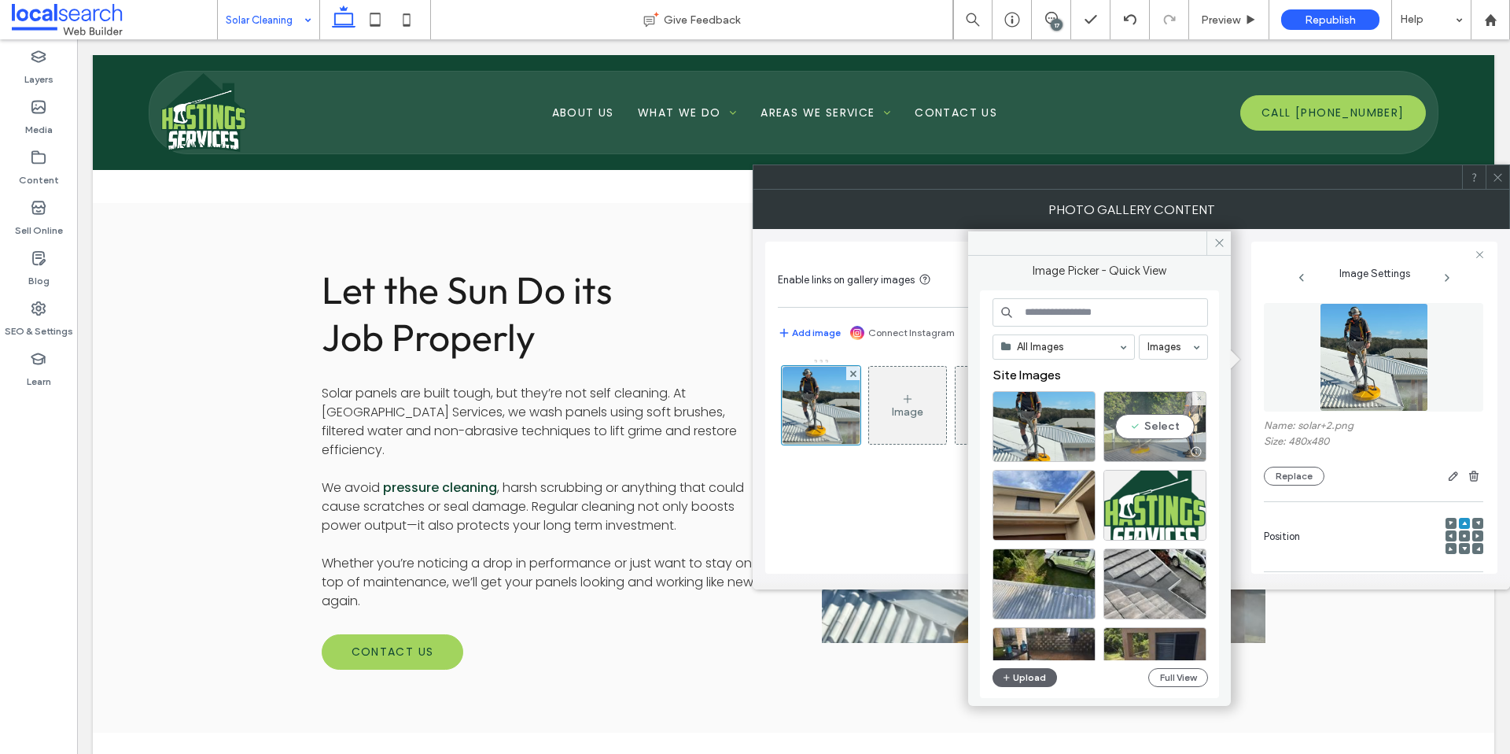
click at [1150, 432] on div "Select" at bounding box center [1155, 426] width 103 height 71
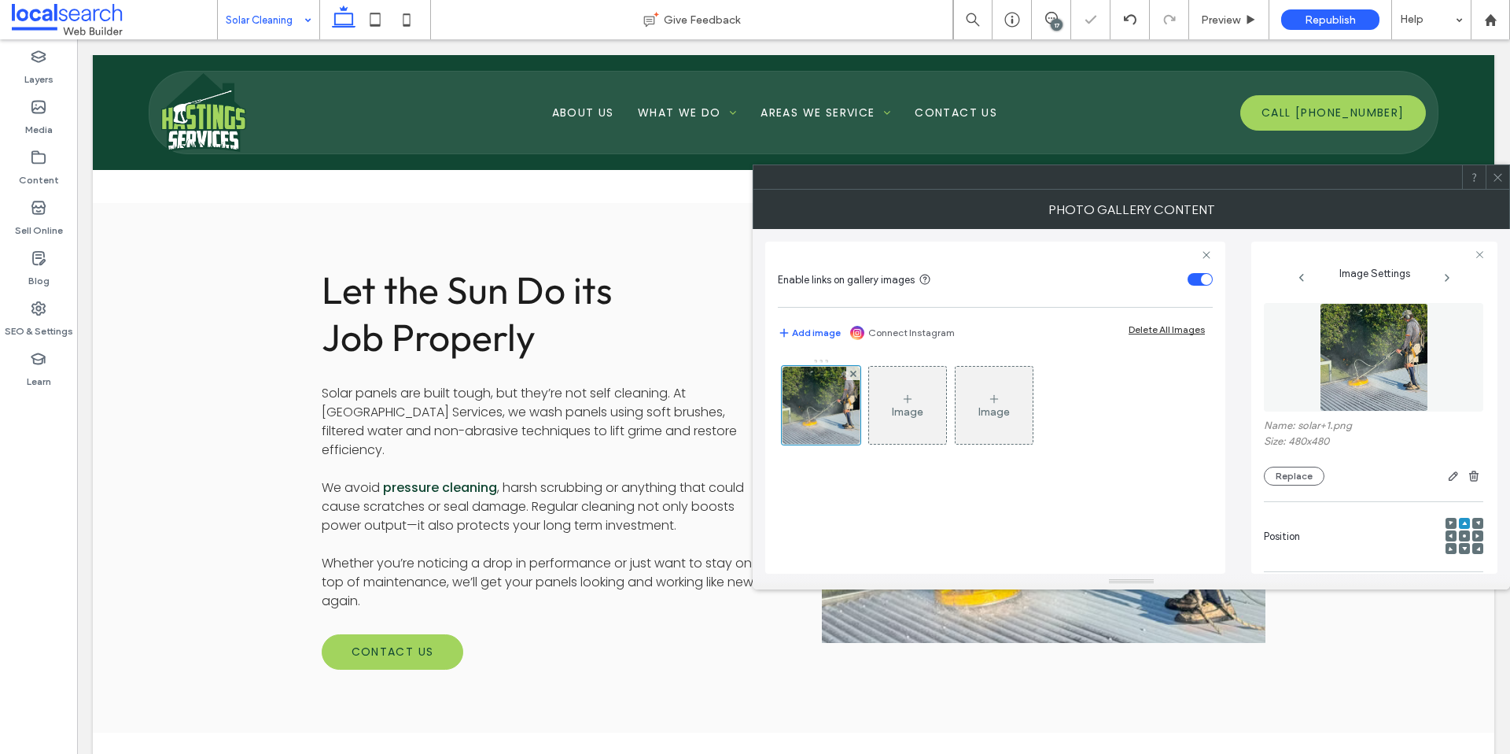
click at [1498, 192] on div "Photo Gallery Content" at bounding box center [1132, 209] width 758 height 39
click at [484, 566] on div "Let the Sun Do its Job Properly Solar panels are built tough, but they’re not s…" at bounding box center [794, 467] width 944 height 529
click at [1501, 187] on span at bounding box center [1498, 177] width 12 height 24
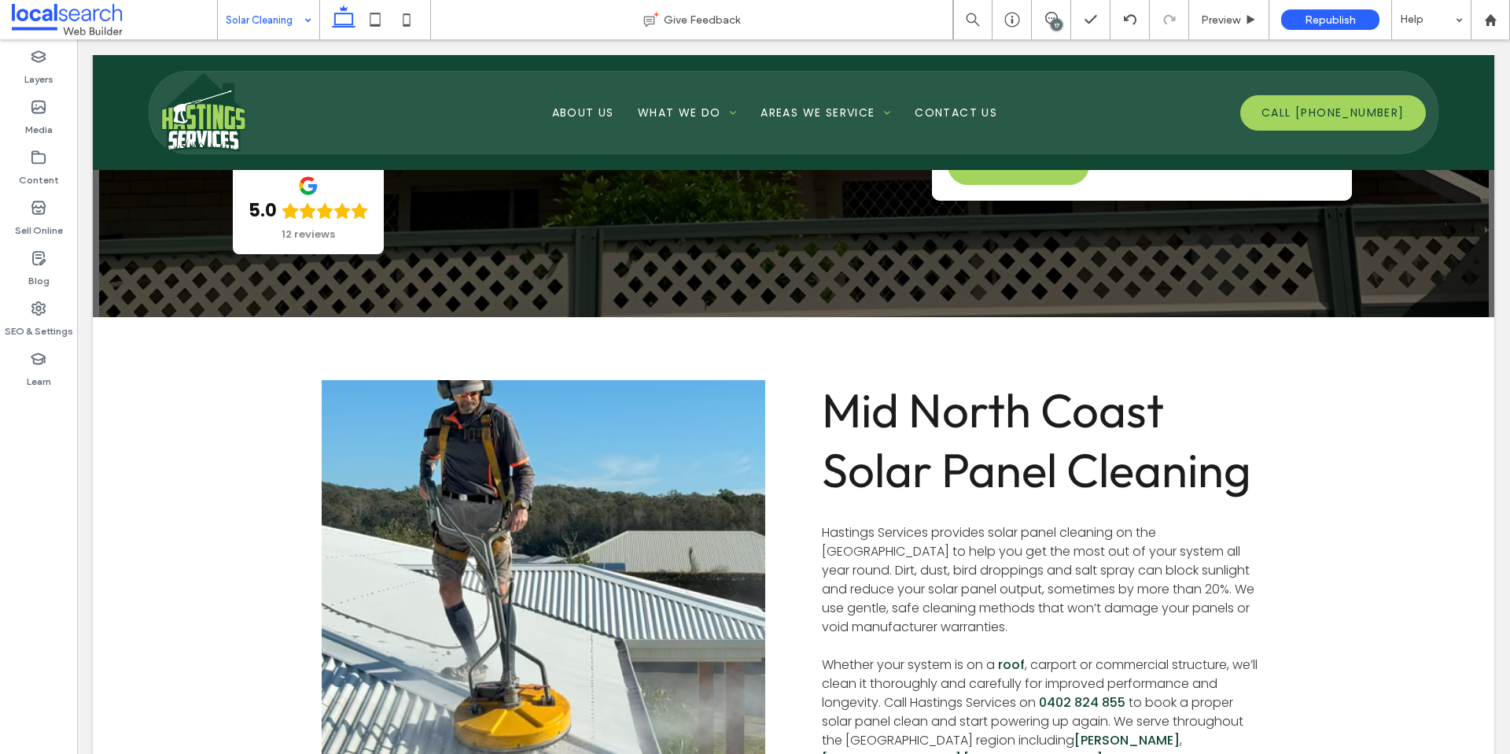
scroll to position [558, 0]
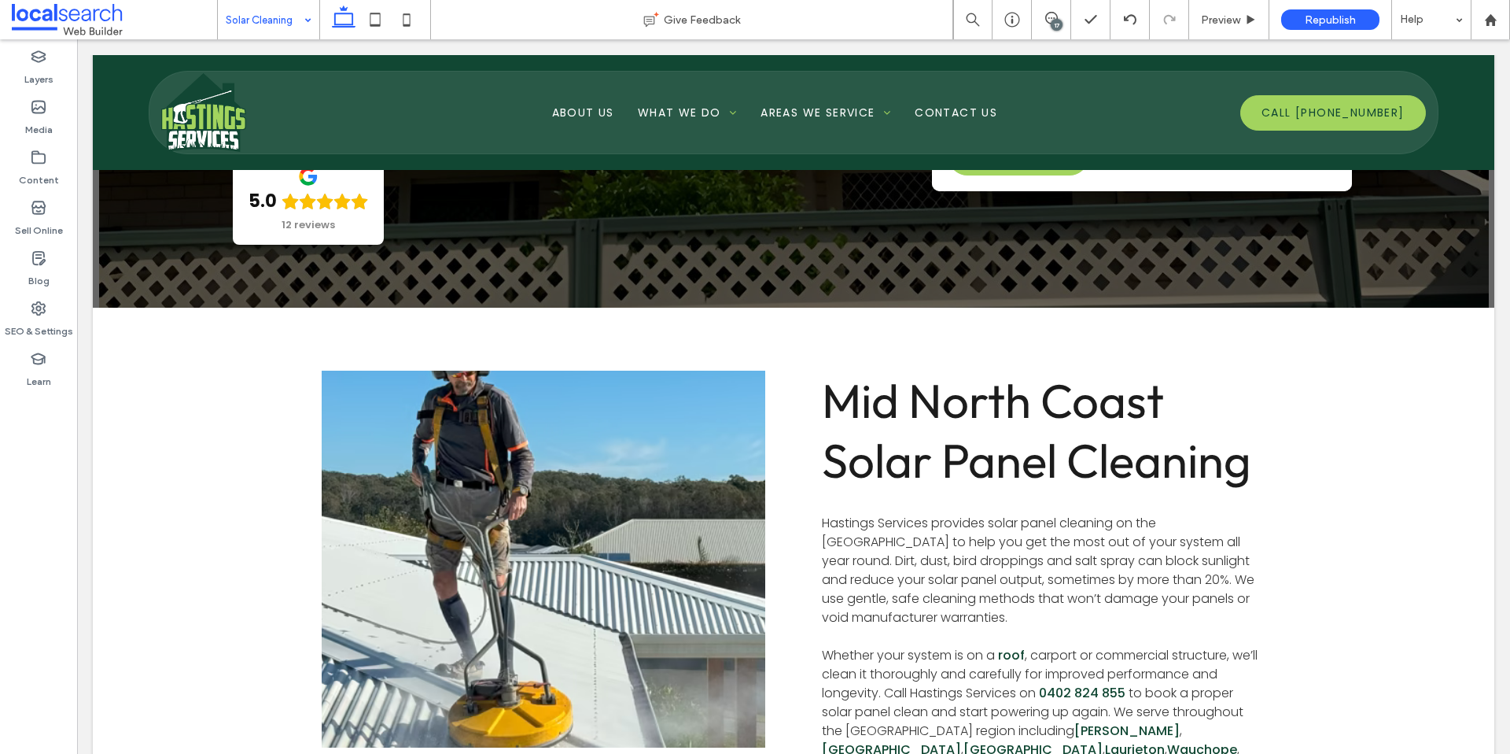
click at [550, 492] on link at bounding box center [543, 559] width 470 height 400
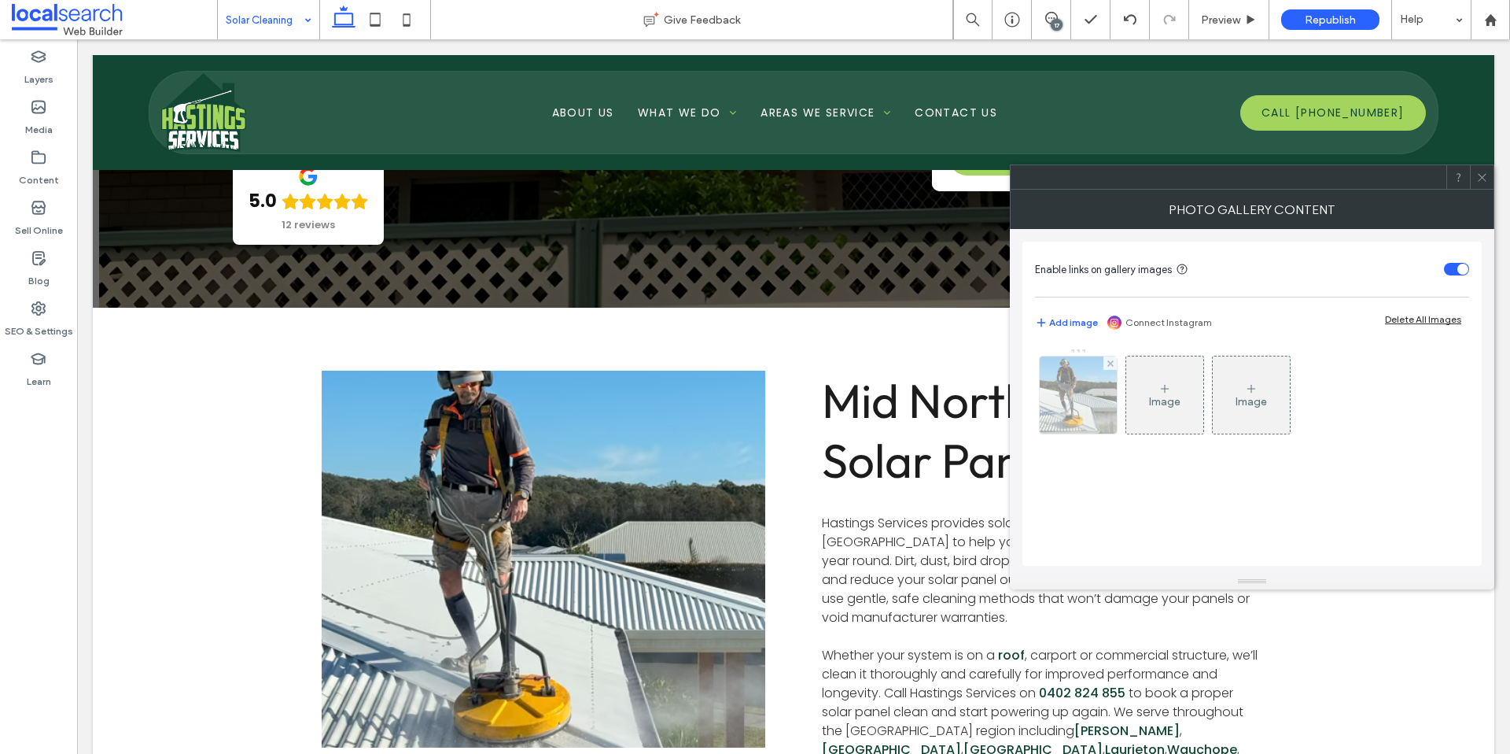
click at [1086, 401] on img at bounding box center [1078, 394] width 77 height 77
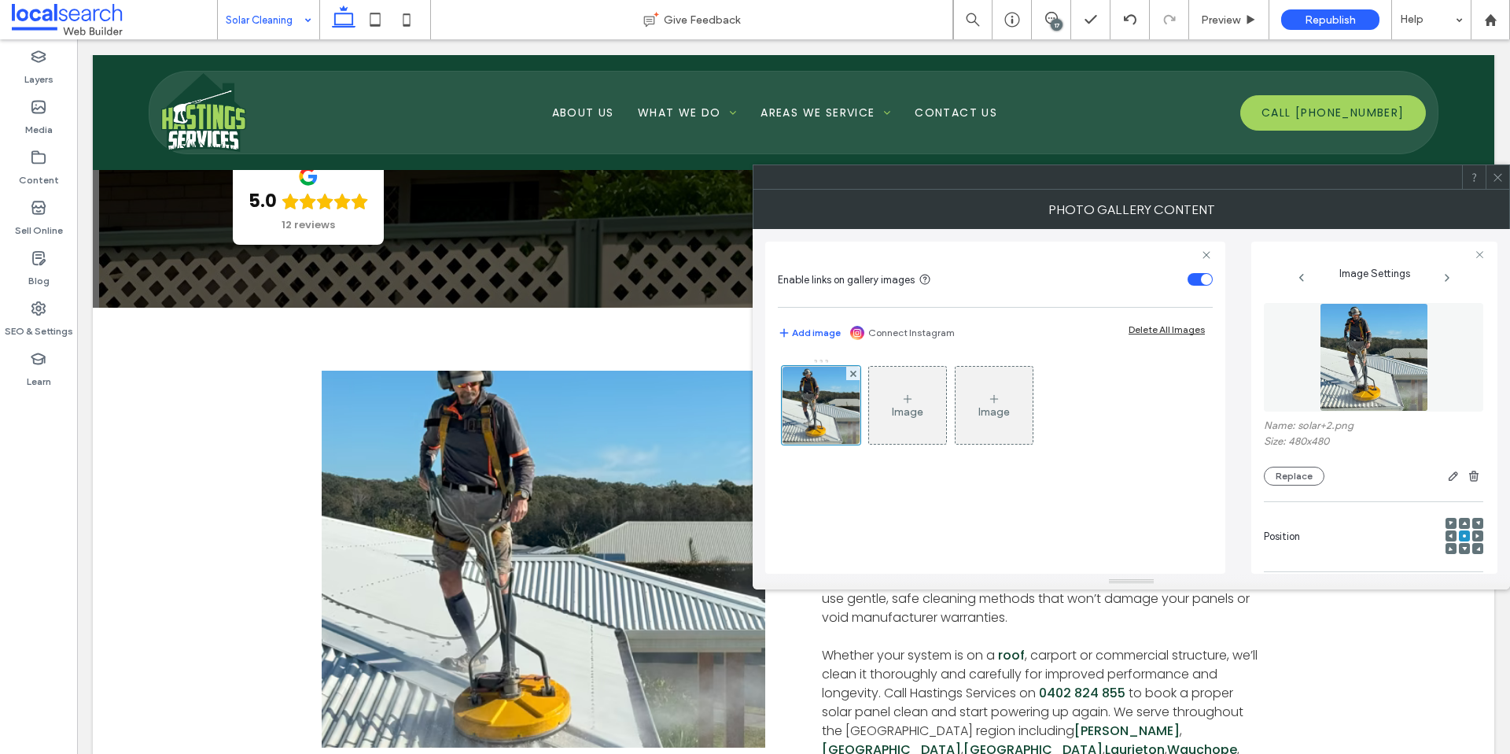
click at [1459, 521] on div at bounding box center [1464, 523] width 11 height 11
click at [1462, 522] on use at bounding box center [1464, 524] width 5 height 4
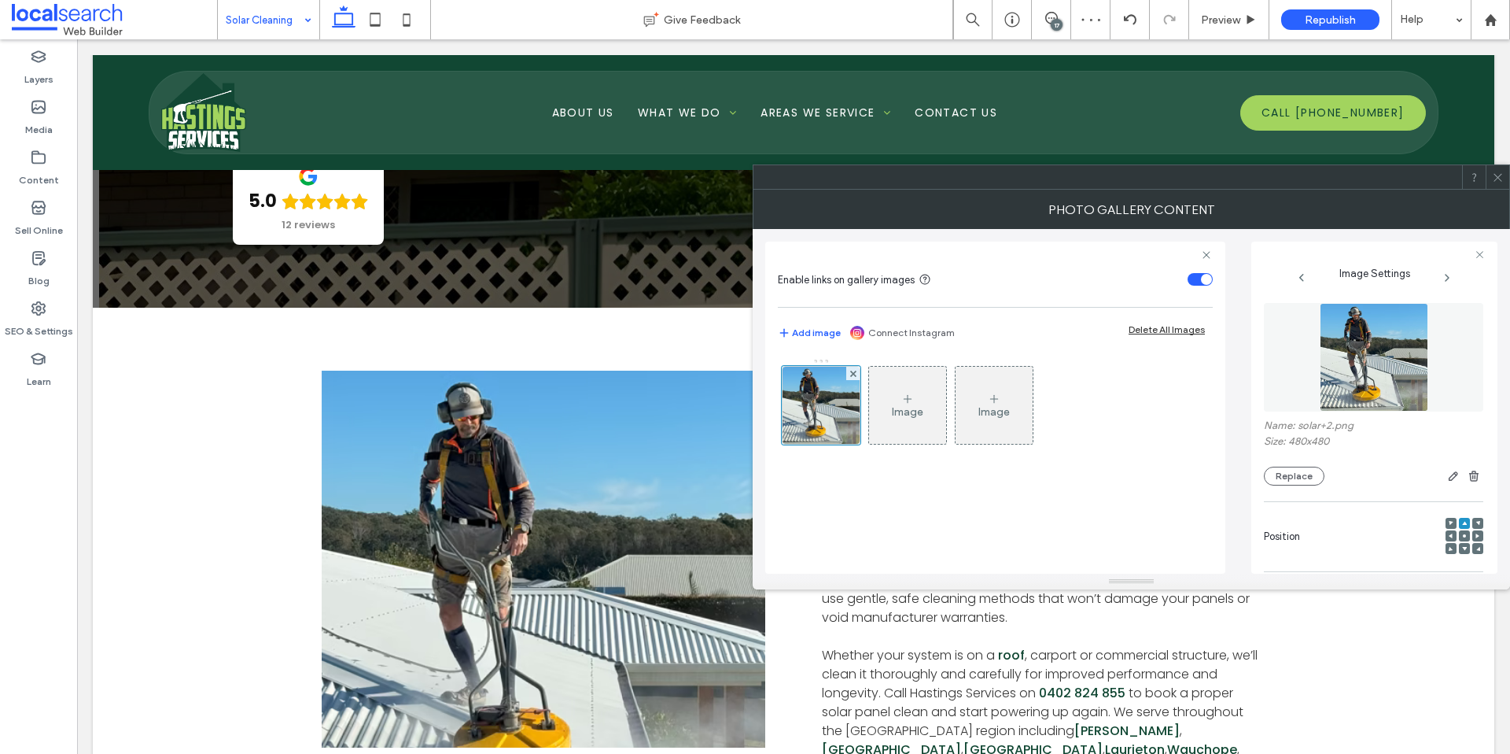
click at [1401, 678] on div "Mid North Coast Solar Panel Cleaning Hastings Services provides solar panel cle…" at bounding box center [794, 613] width 1402 height 611
click at [1500, 175] on icon at bounding box center [1498, 177] width 12 height 12
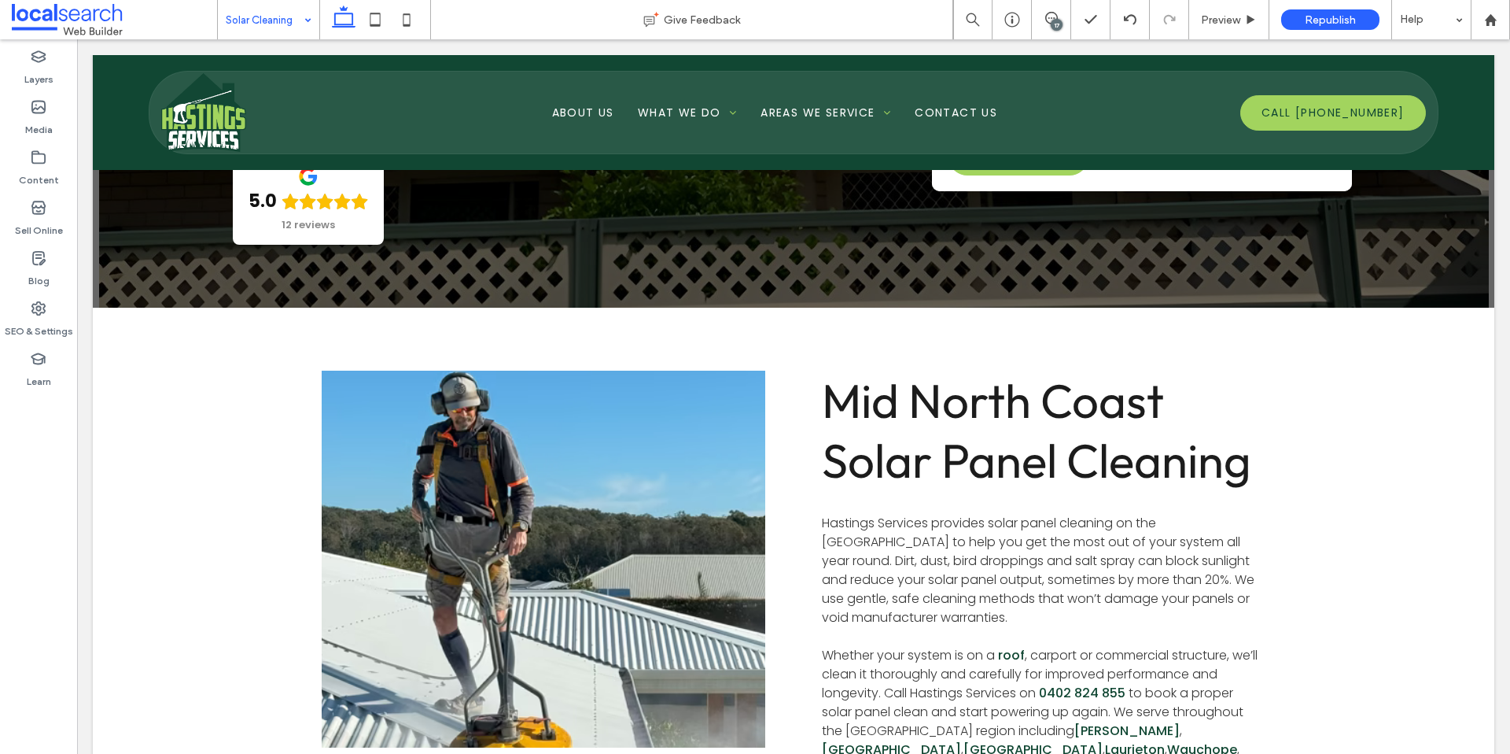
click at [678, 463] on link at bounding box center [543, 559] width 470 height 400
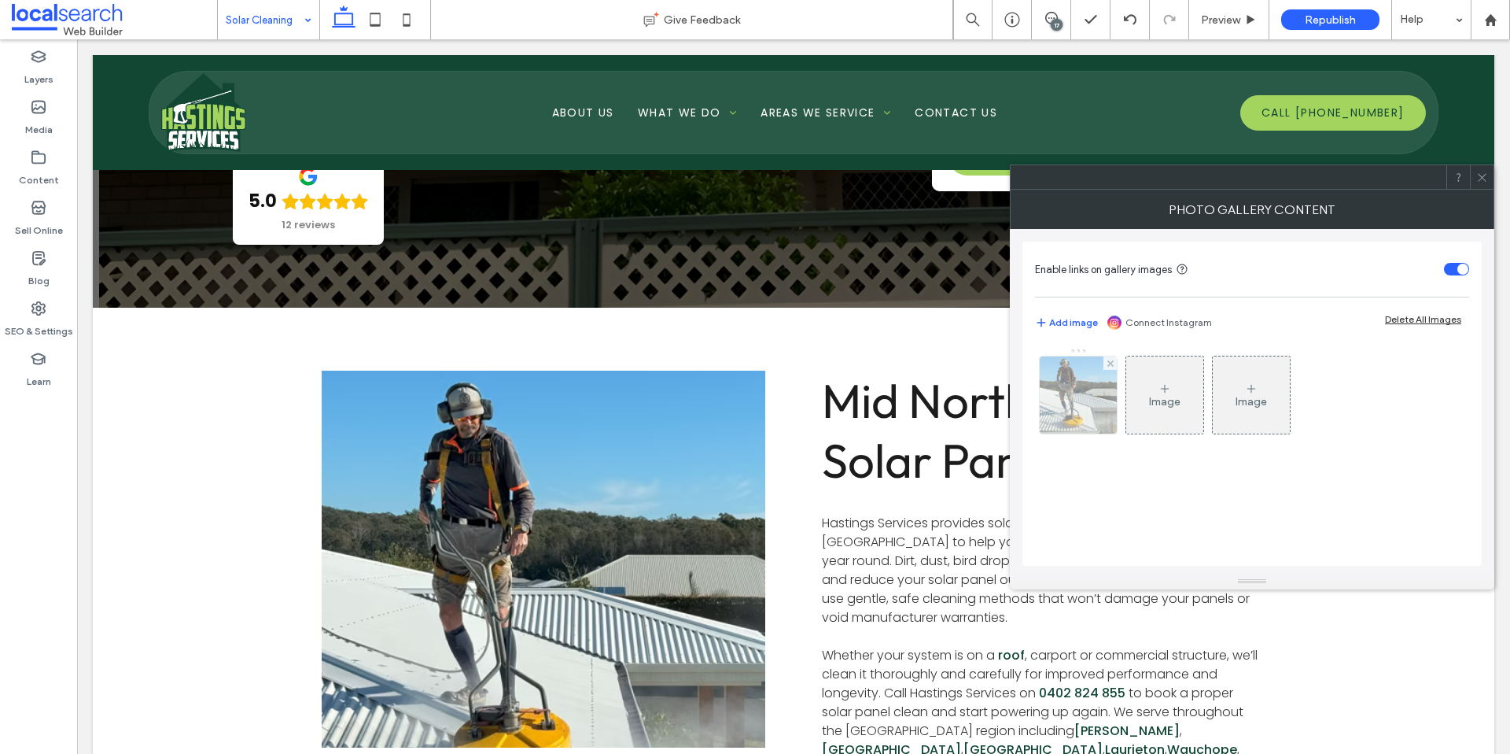
click at [1087, 407] on img at bounding box center [1078, 394] width 77 height 77
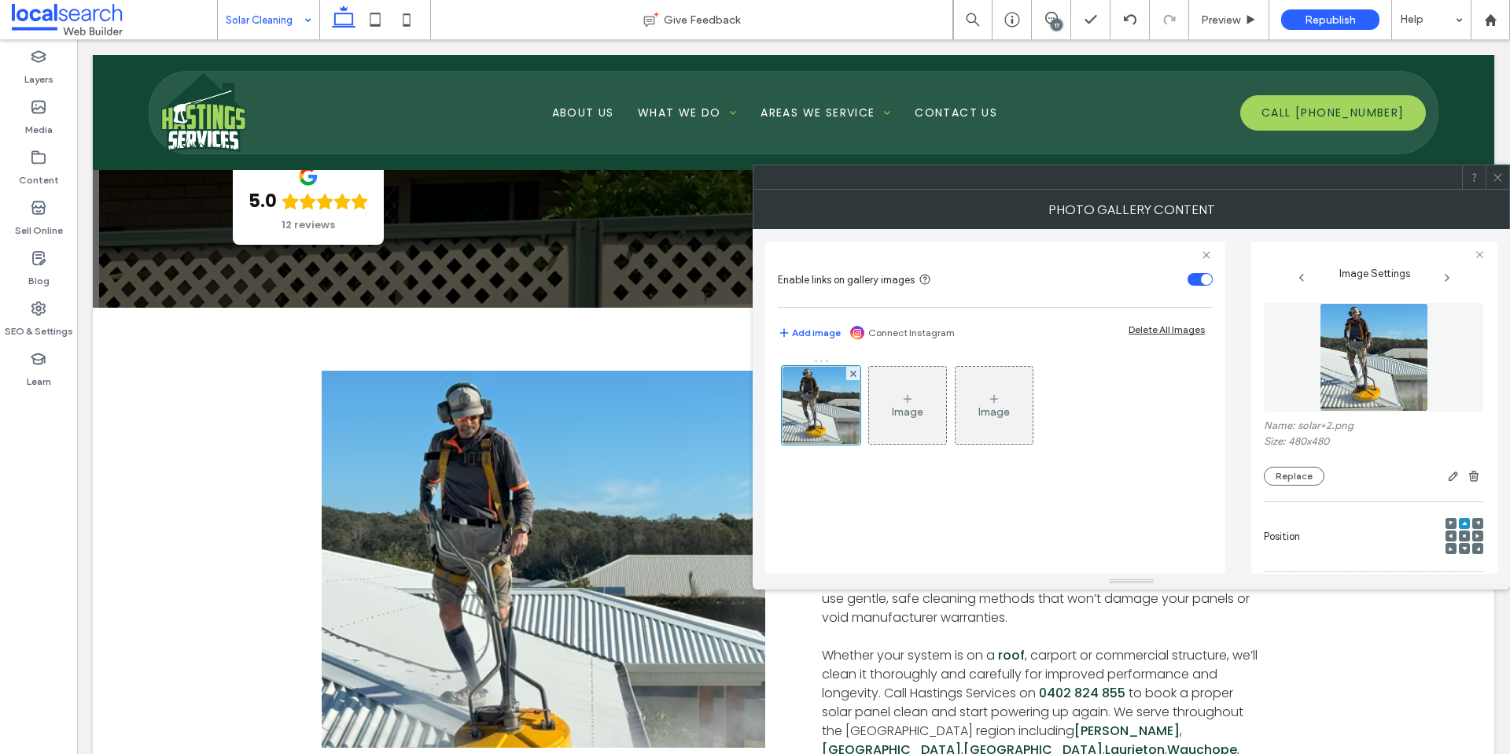
click at [1449, 534] on icon at bounding box center [1451, 535] width 5 height 5
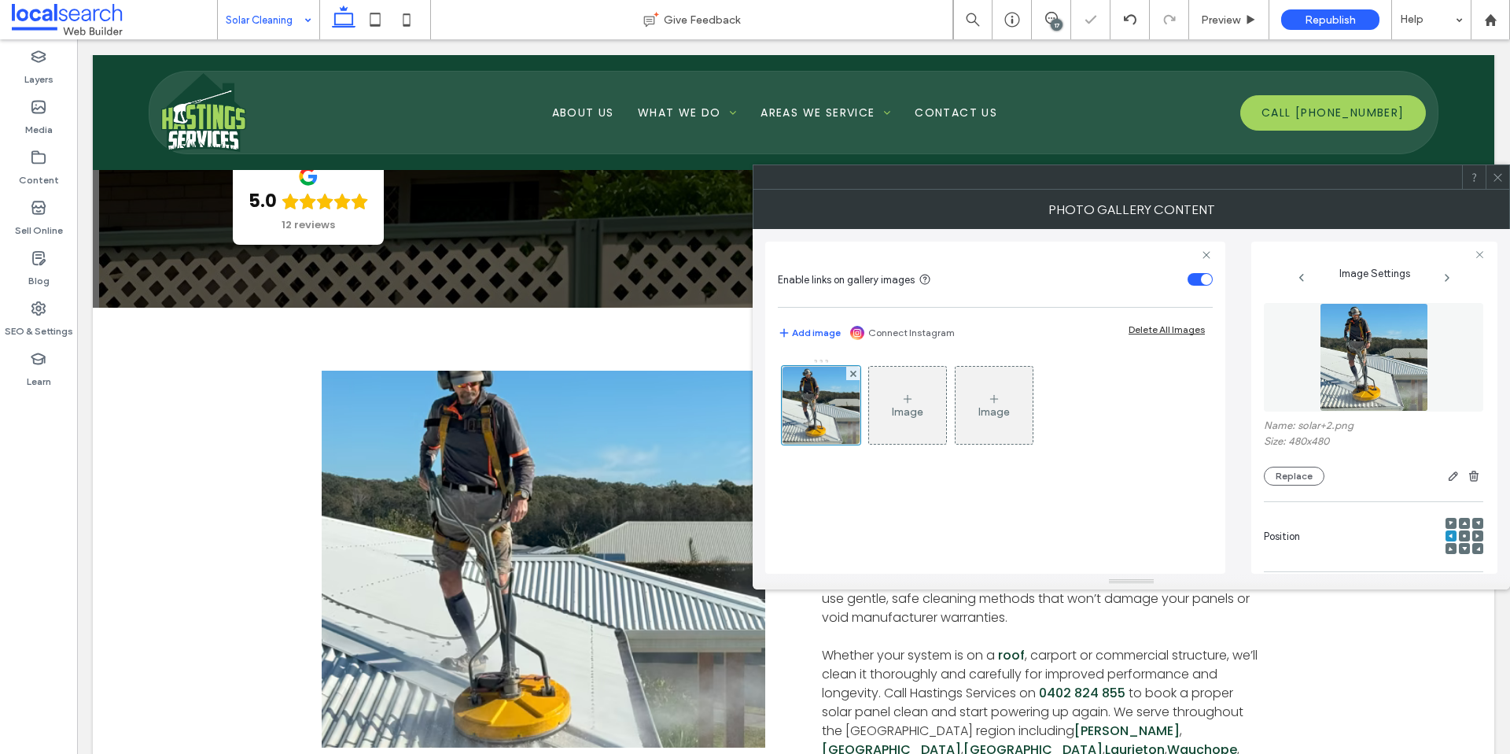
click at [1476, 532] on span at bounding box center [1478, 535] width 5 height 11
click at [1476, 533] on icon at bounding box center [1478, 535] width 5 height 5
click at [1476, 534] on icon at bounding box center [1478, 535] width 5 height 5
click at [1434, 535] on div "Position" at bounding box center [1373, 536] width 219 height 53
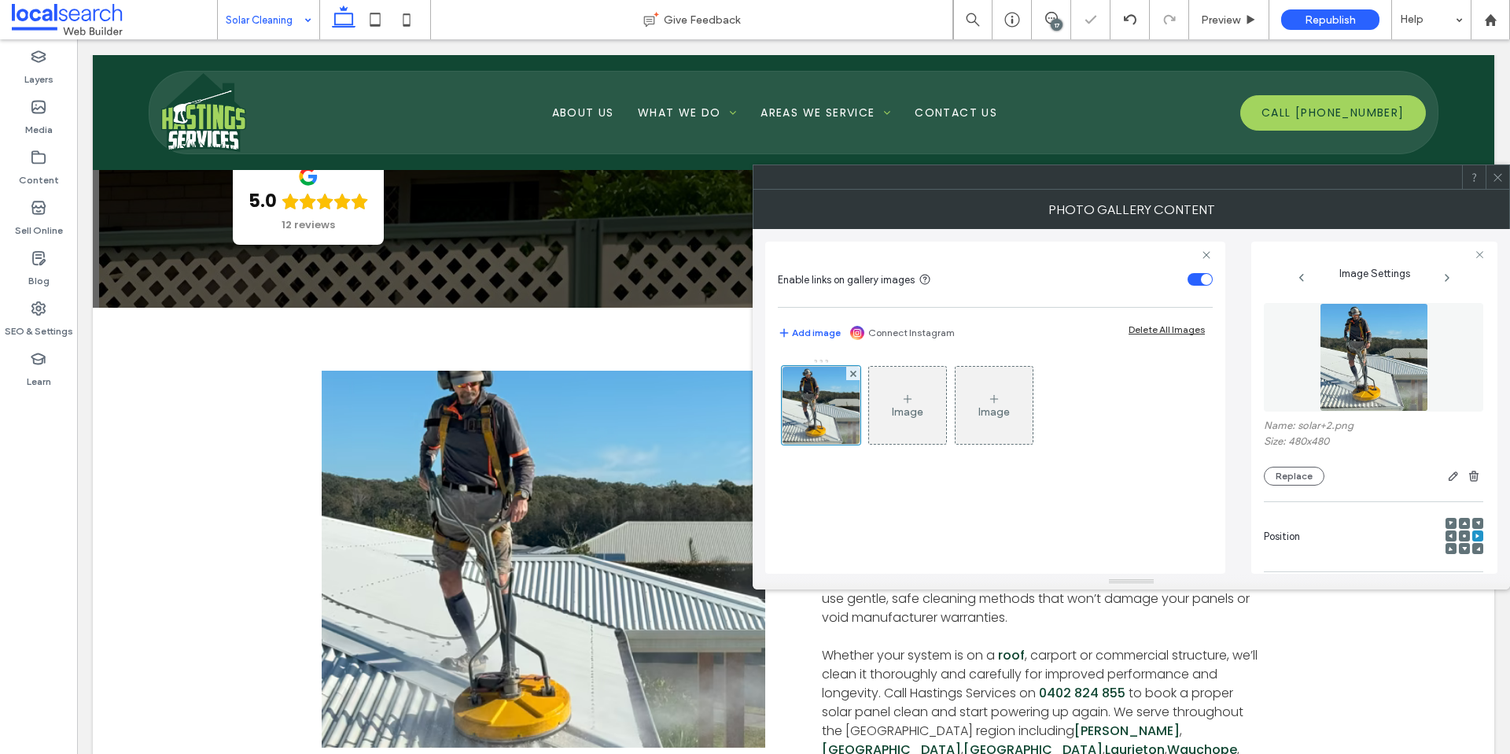
click at [1446, 534] on div at bounding box center [1451, 535] width 11 height 11
click at [1447, 534] on div at bounding box center [1451, 535] width 11 height 11
click at [1449, 535] on icon at bounding box center [1451, 535] width 5 height 5
click at [1449, 536] on icon at bounding box center [1451, 535] width 5 height 5
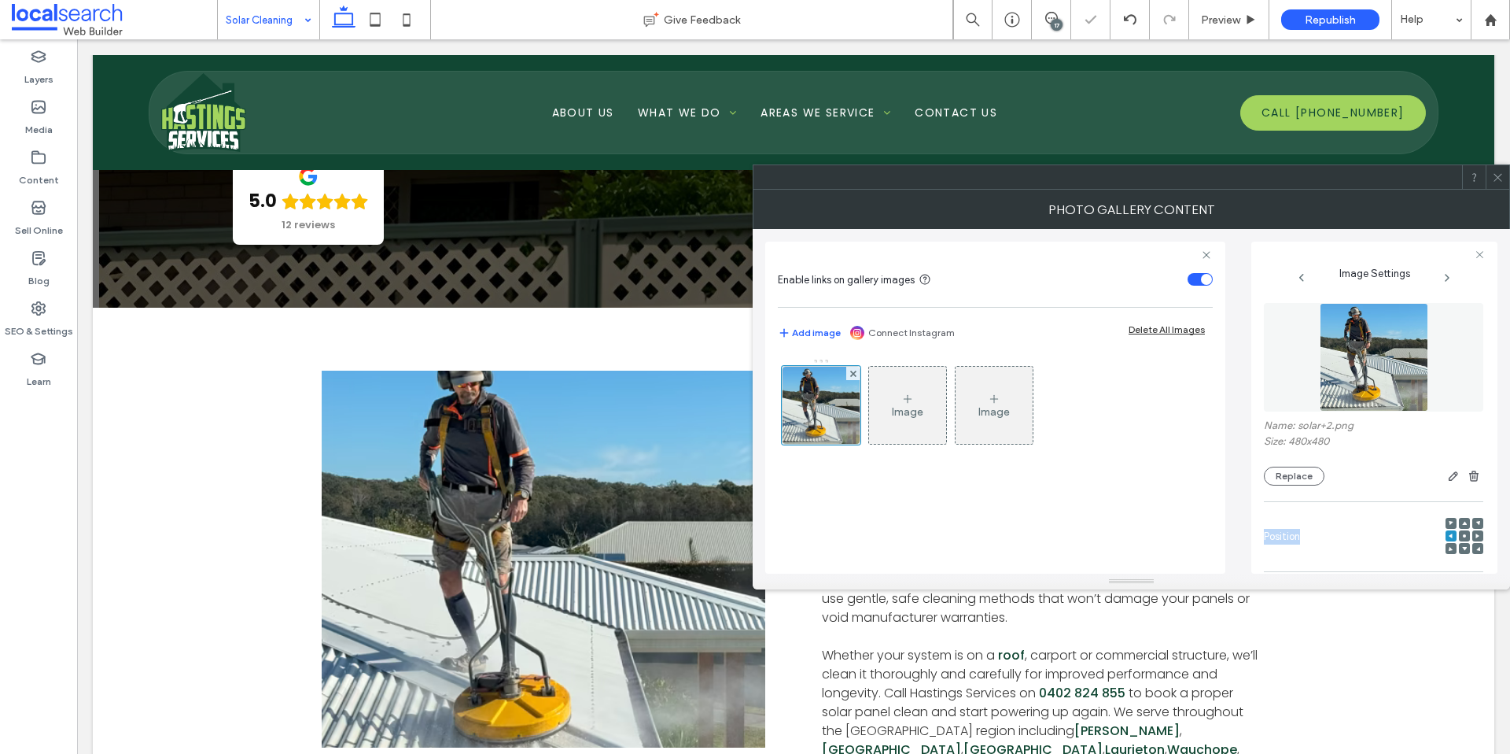
click at [1449, 536] on icon at bounding box center [1451, 535] width 5 height 5
click at [1462, 525] on span at bounding box center [1464, 523] width 5 height 11
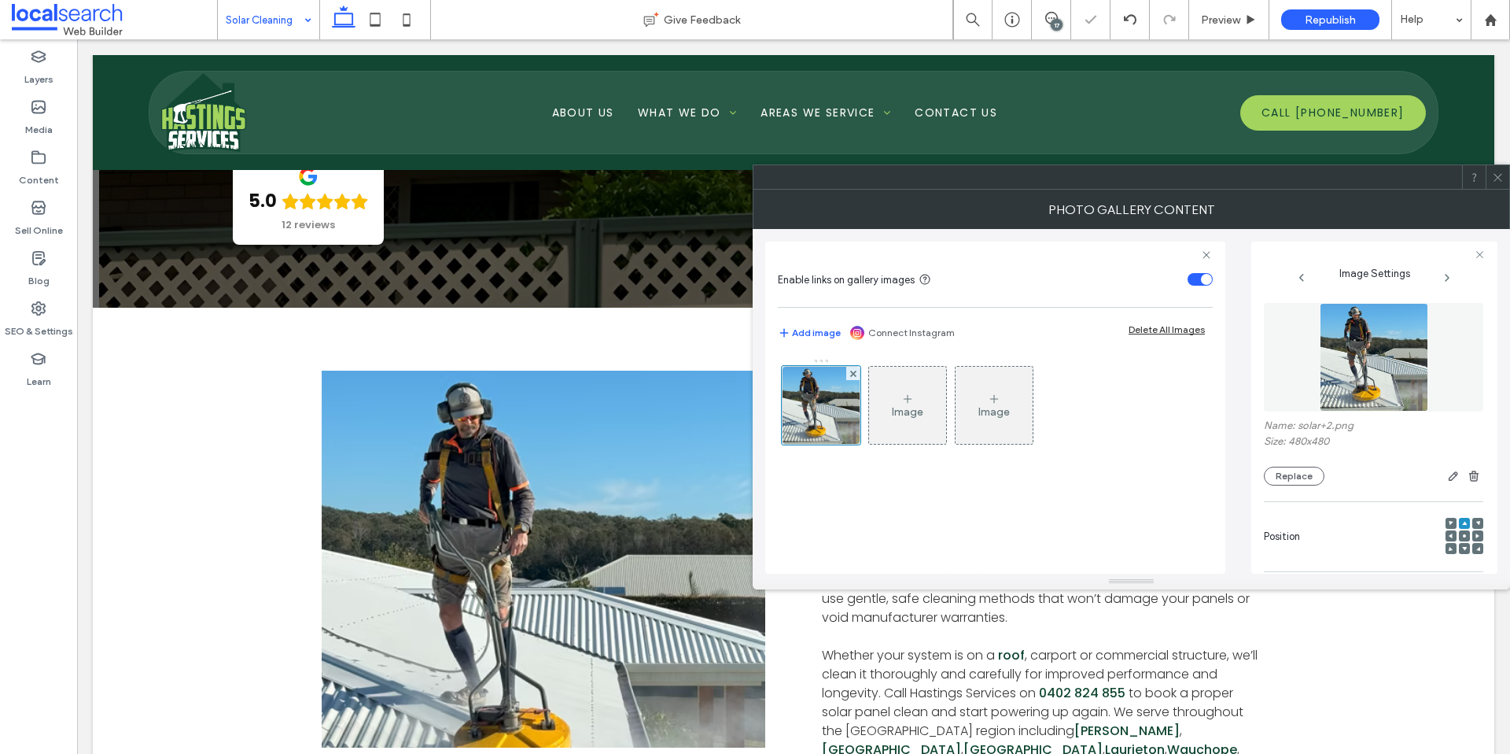
click at [1459, 546] on div at bounding box center [1464, 548] width 11 height 11
click at [1462, 547] on icon at bounding box center [1464, 548] width 5 height 5
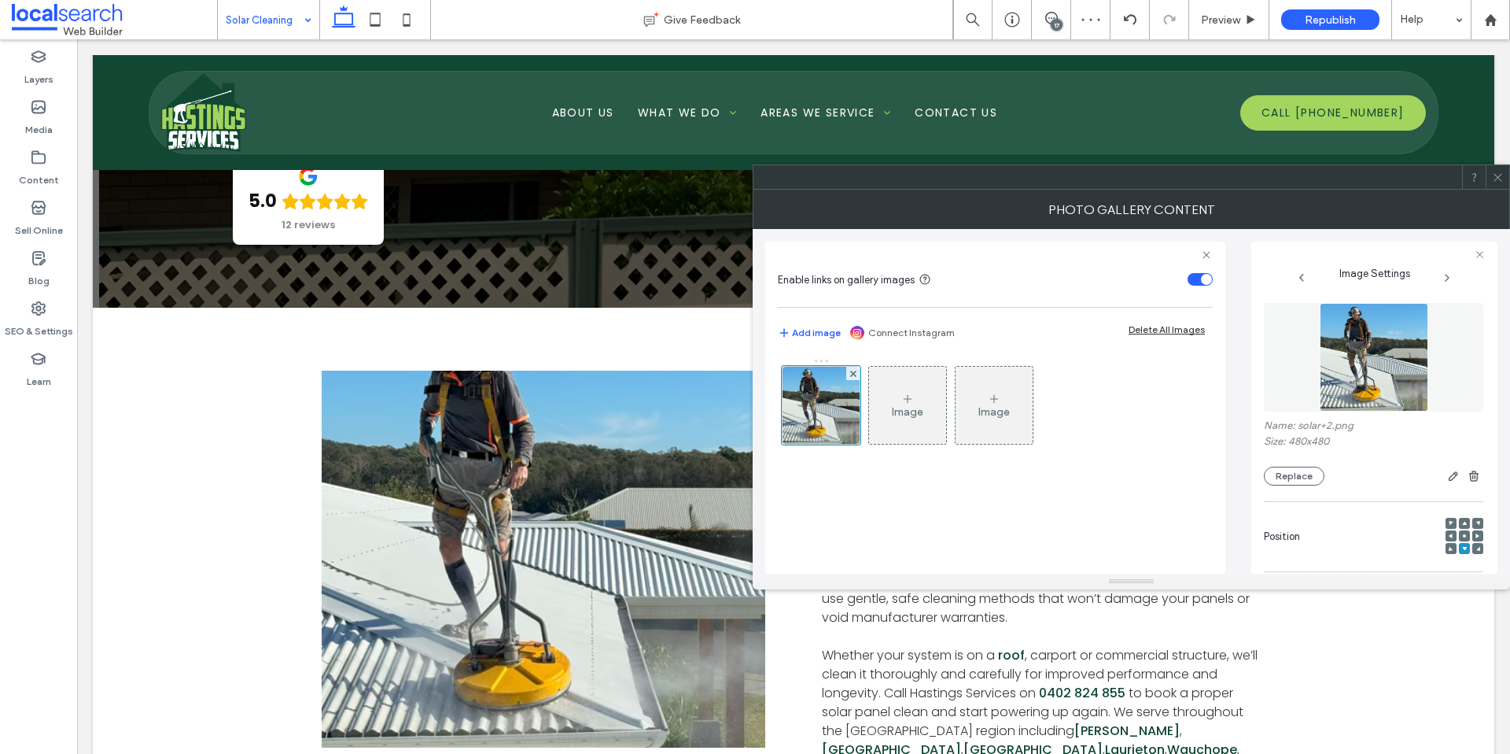
click at [1462, 521] on icon at bounding box center [1464, 523] width 5 height 5
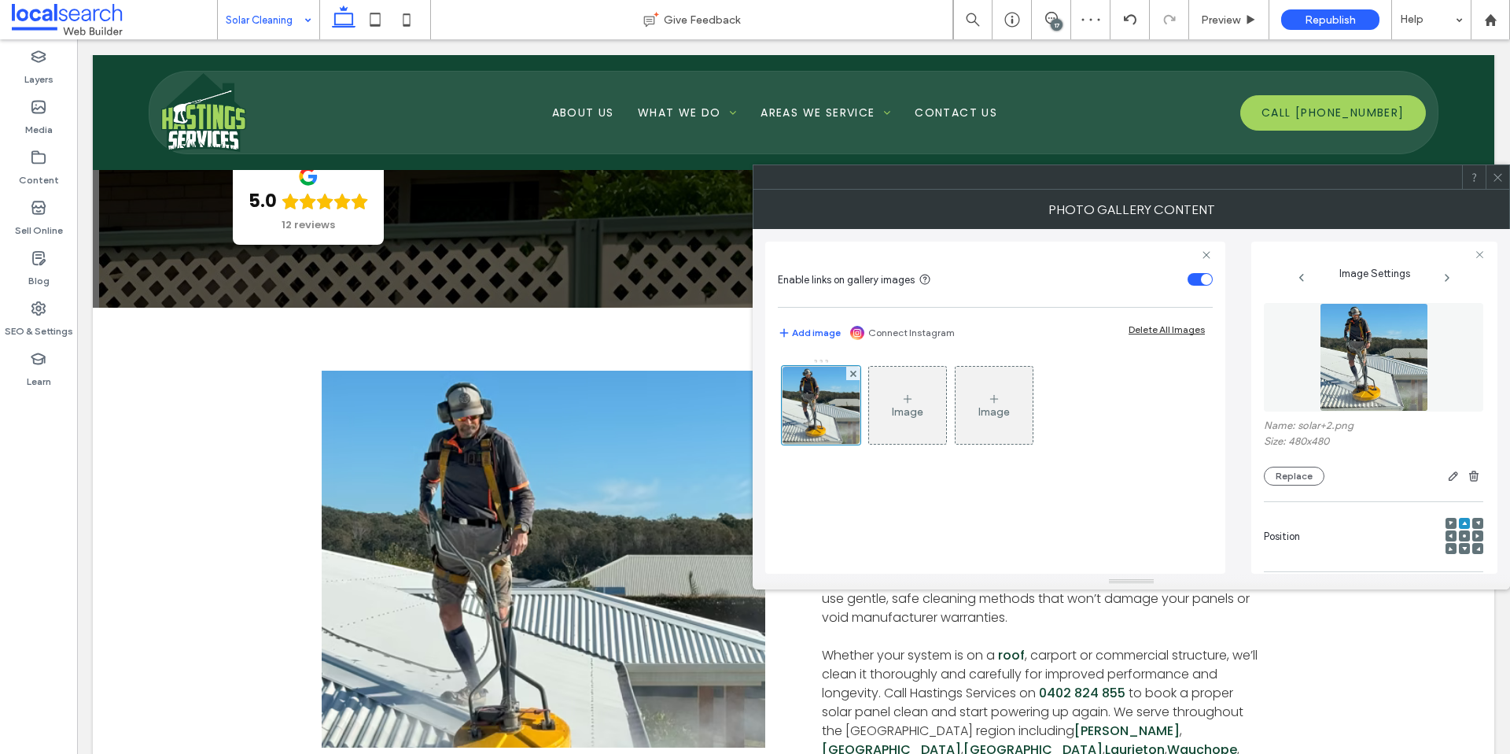
click at [1462, 521] on icon at bounding box center [1464, 523] width 5 height 5
click at [1459, 548] on div at bounding box center [1464, 548] width 11 height 11
click at [1462, 547] on use at bounding box center [1464, 549] width 5 height 4
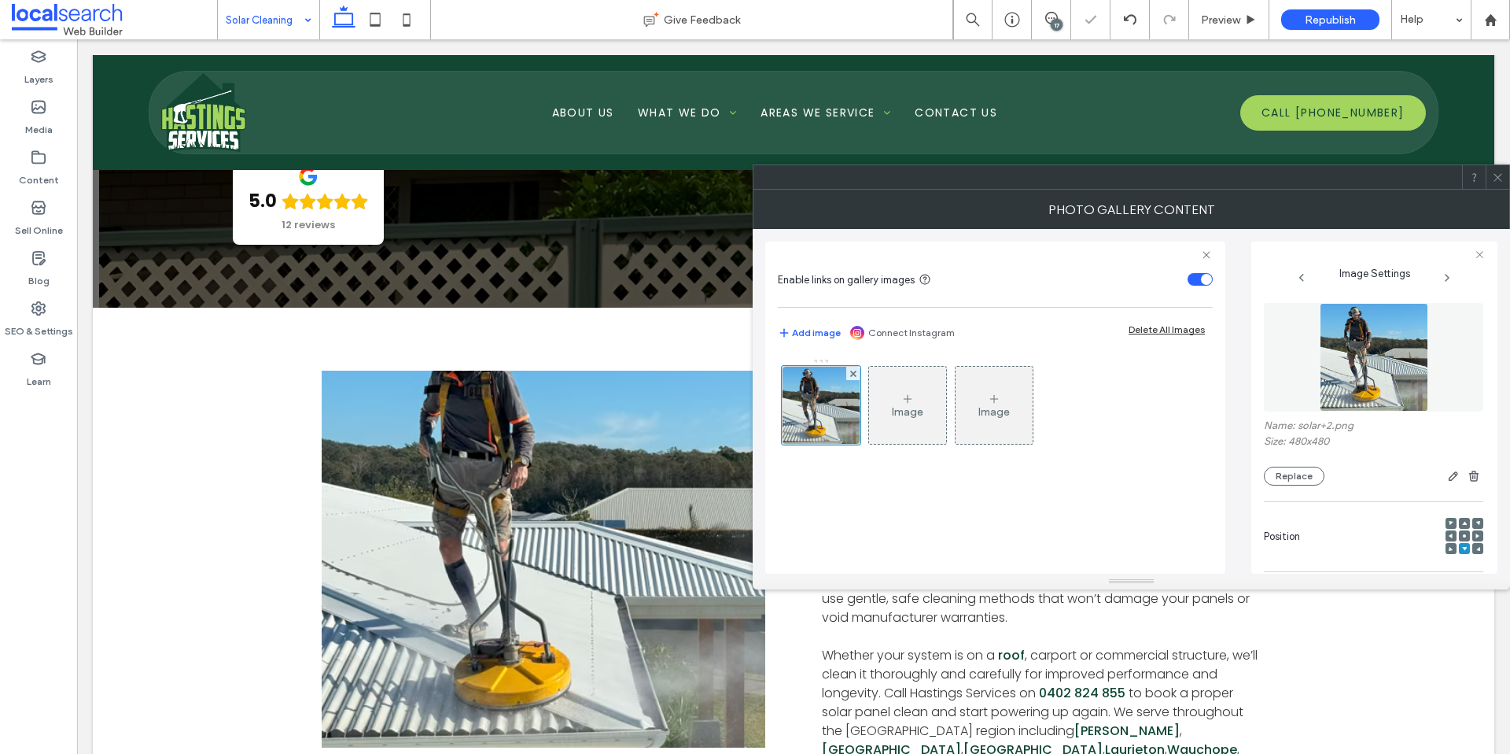
click at [1462, 523] on use at bounding box center [1464, 524] width 5 height 4
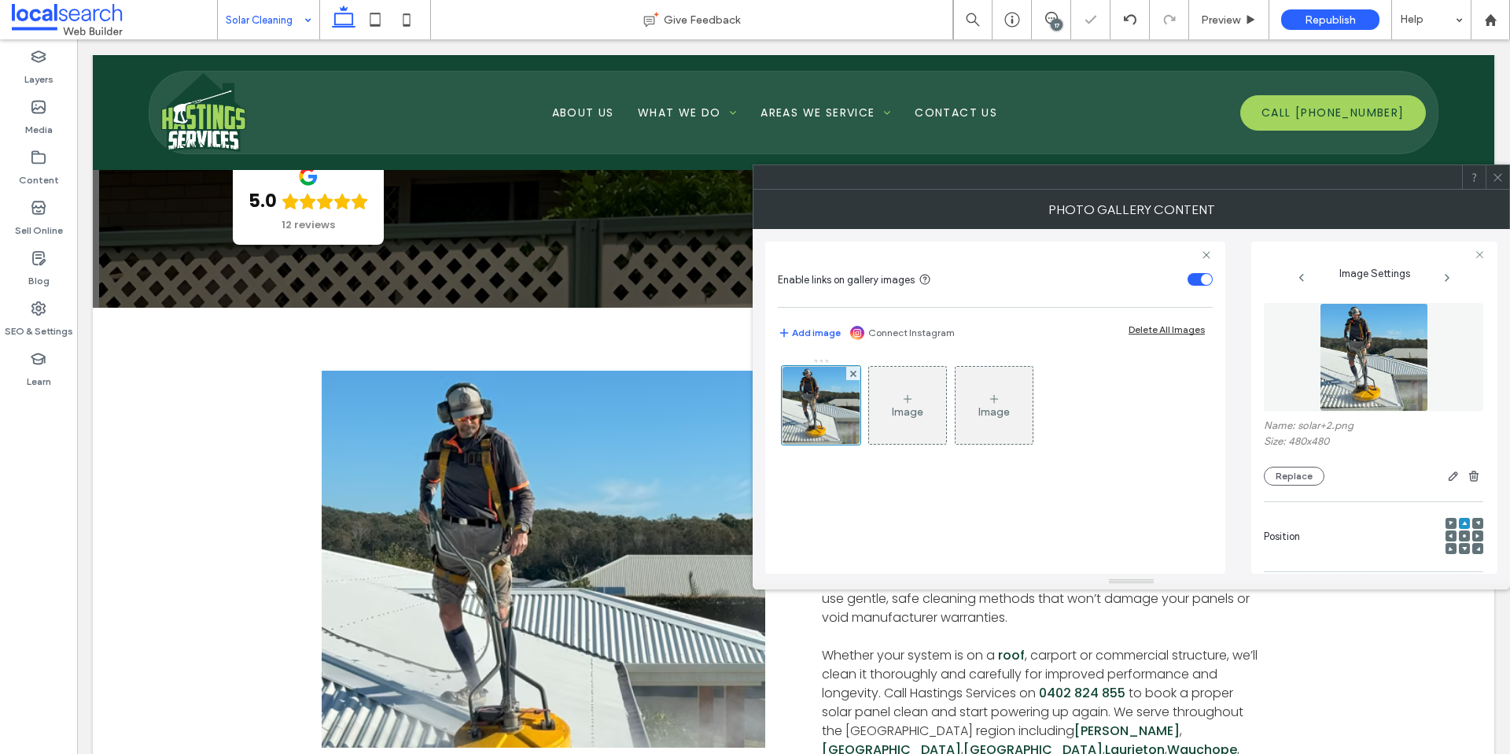
click at [1215, 487] on div "Enable links on gallery images Add image Connect Instagram Delete All Images Im…" at bounding box center [995, 407] width 460 height 332
click at [1497, 185] on span at bounding box center [1498, 177] width 12 height 24
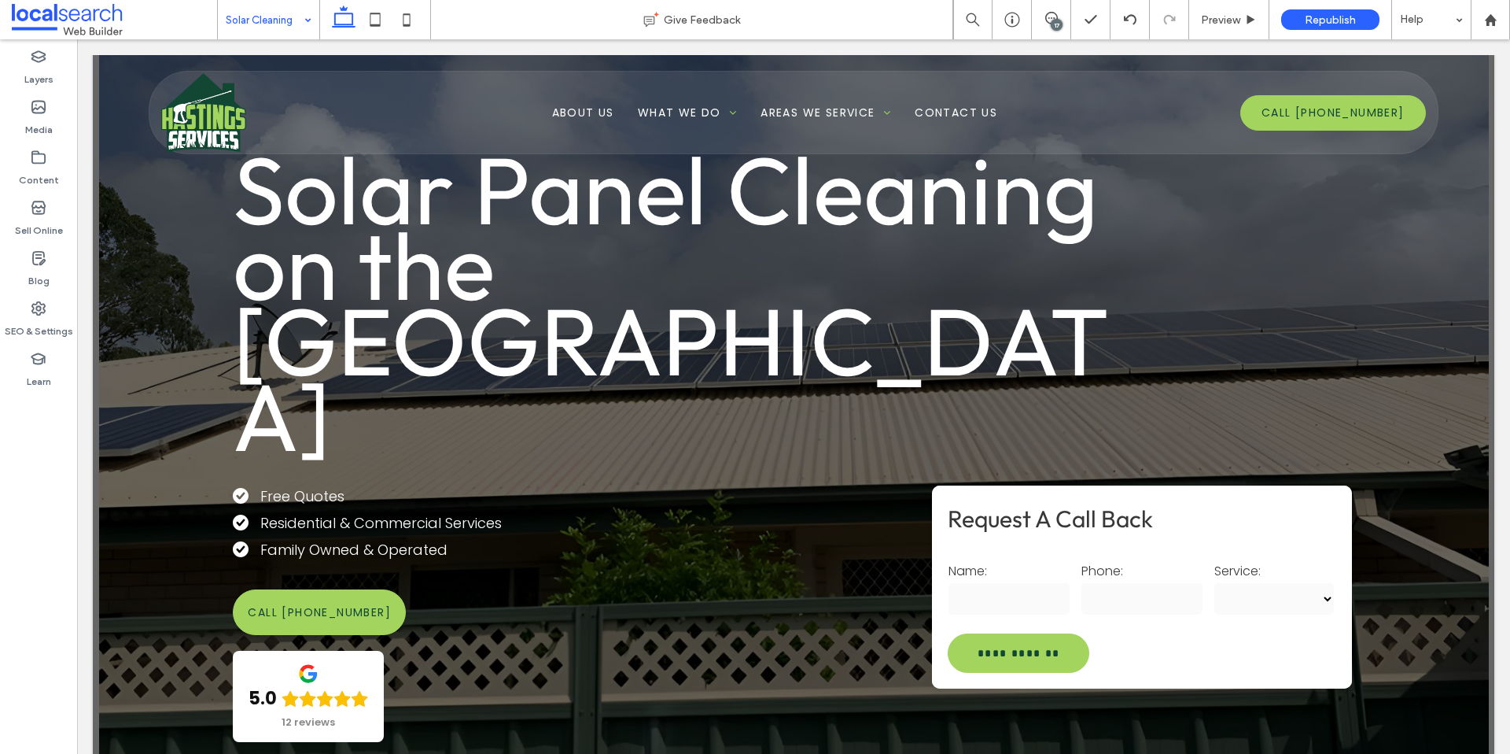
scroll to position [0, 0]
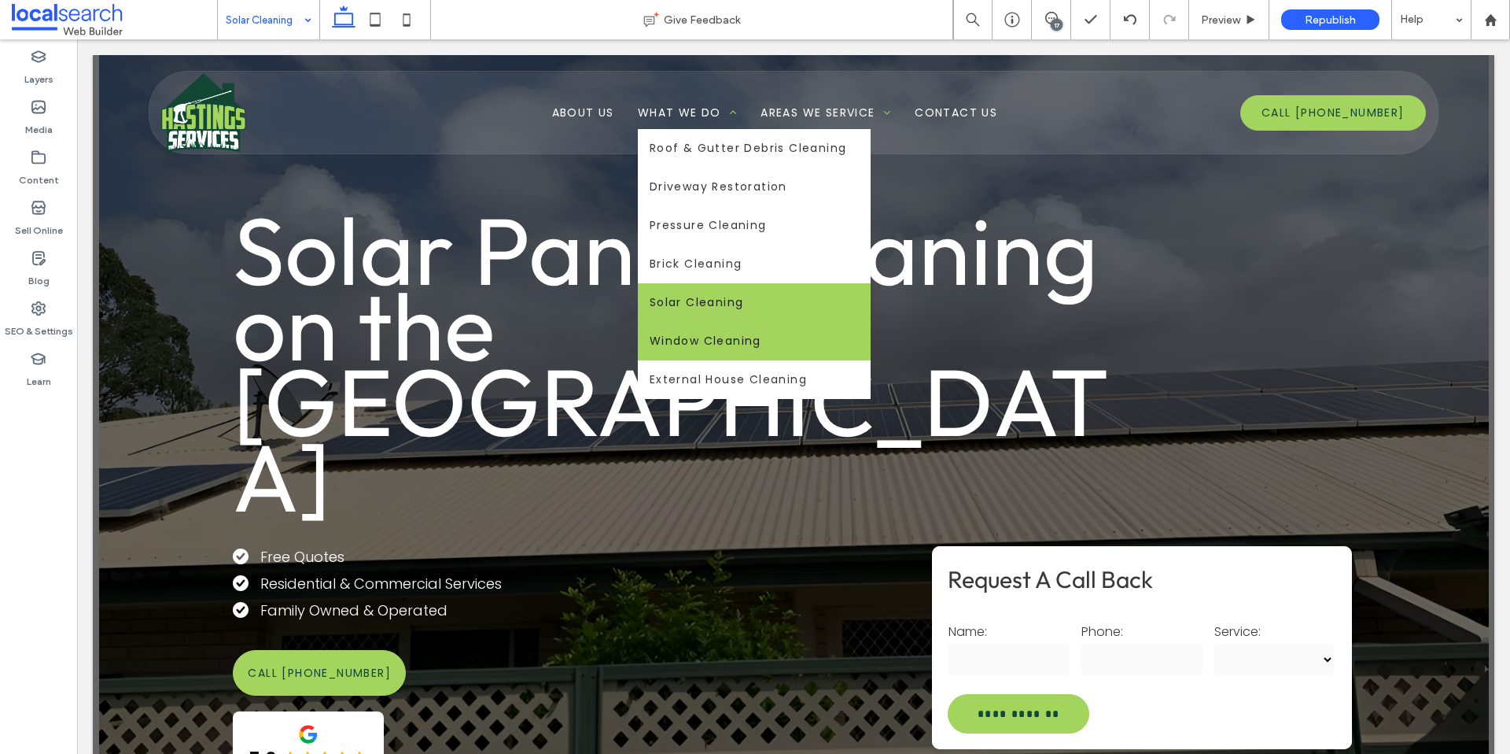
click at [689, 346] on span "Window Cleaning" at bounding box center [706, 341] width 112 height 17
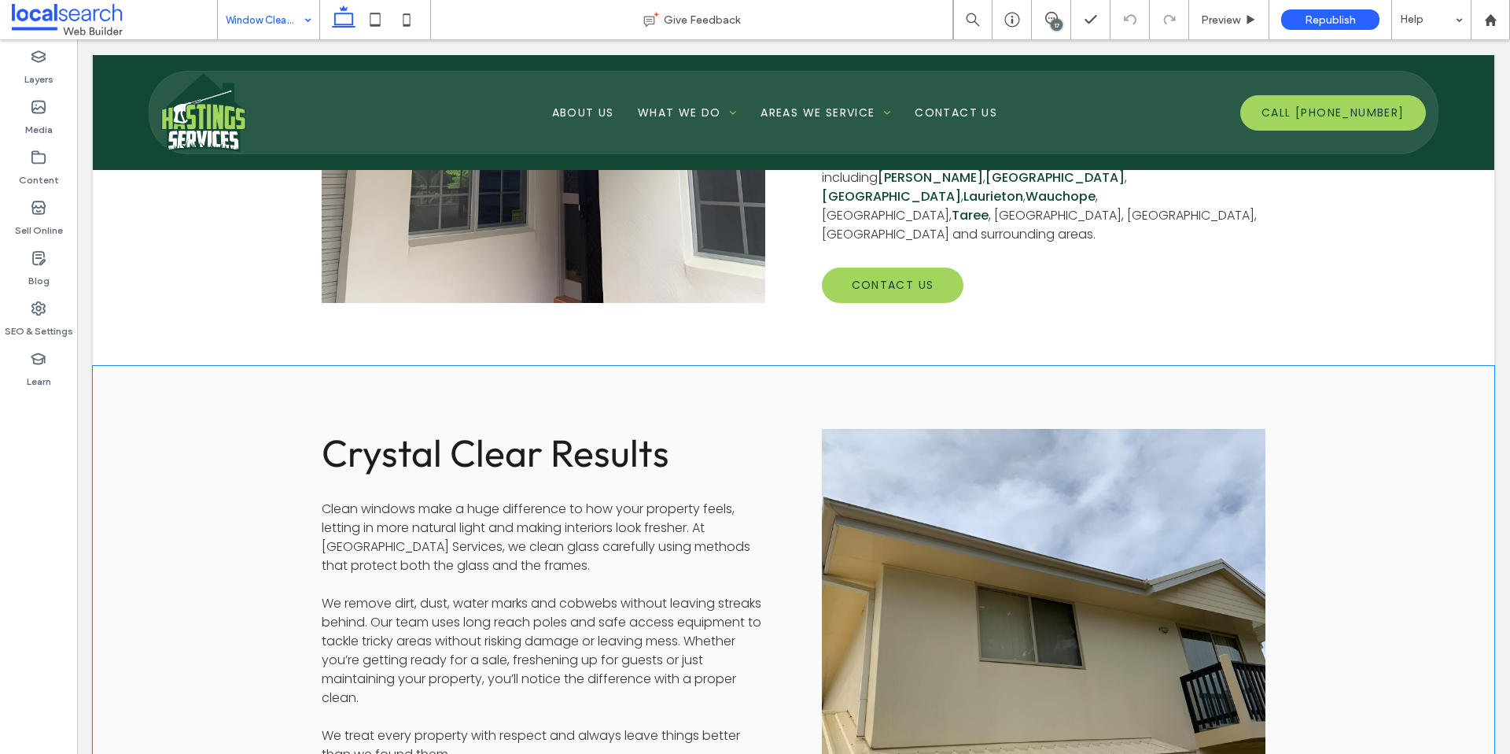
scroll to position [1168, 0]
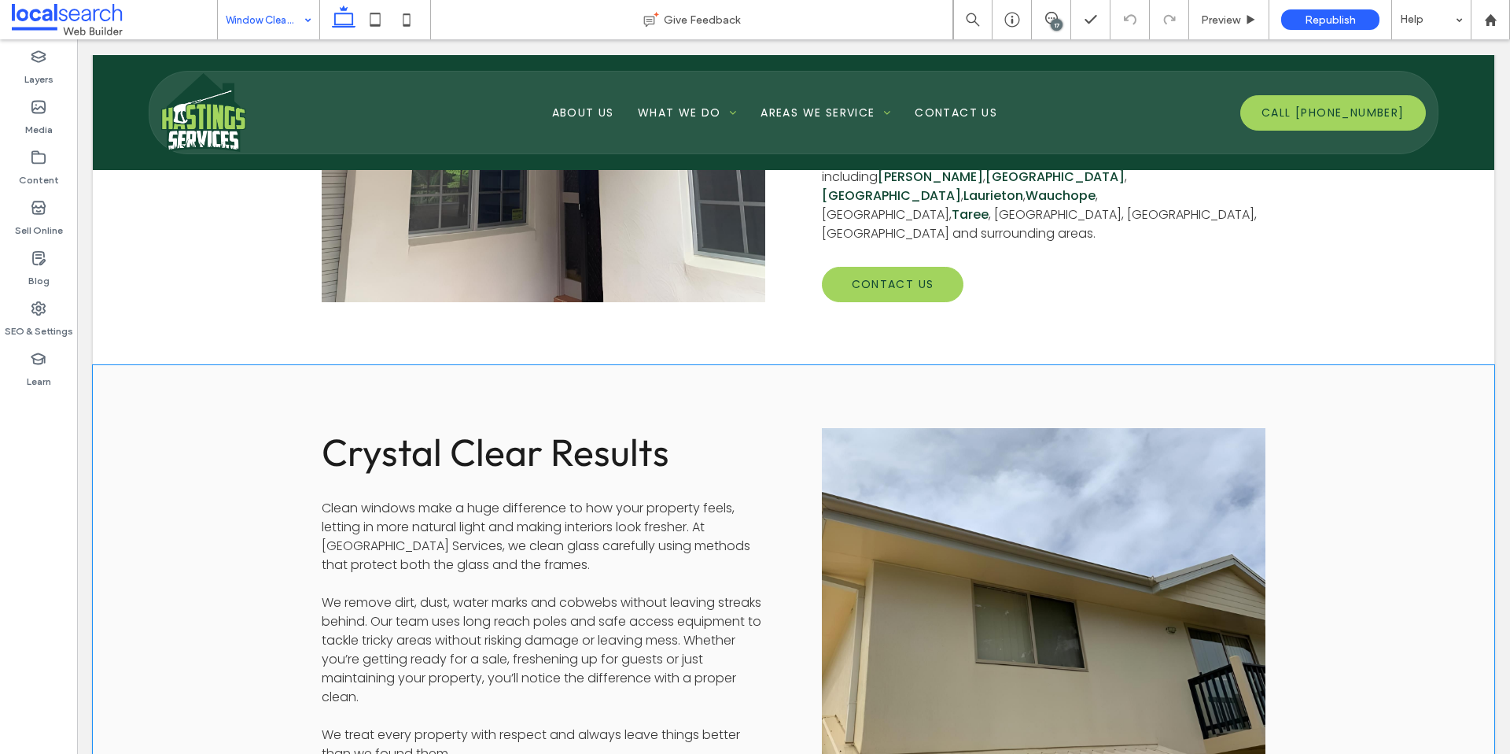
click at [965, 422] on link at bounding box center [1044, 617] width 470 height 400
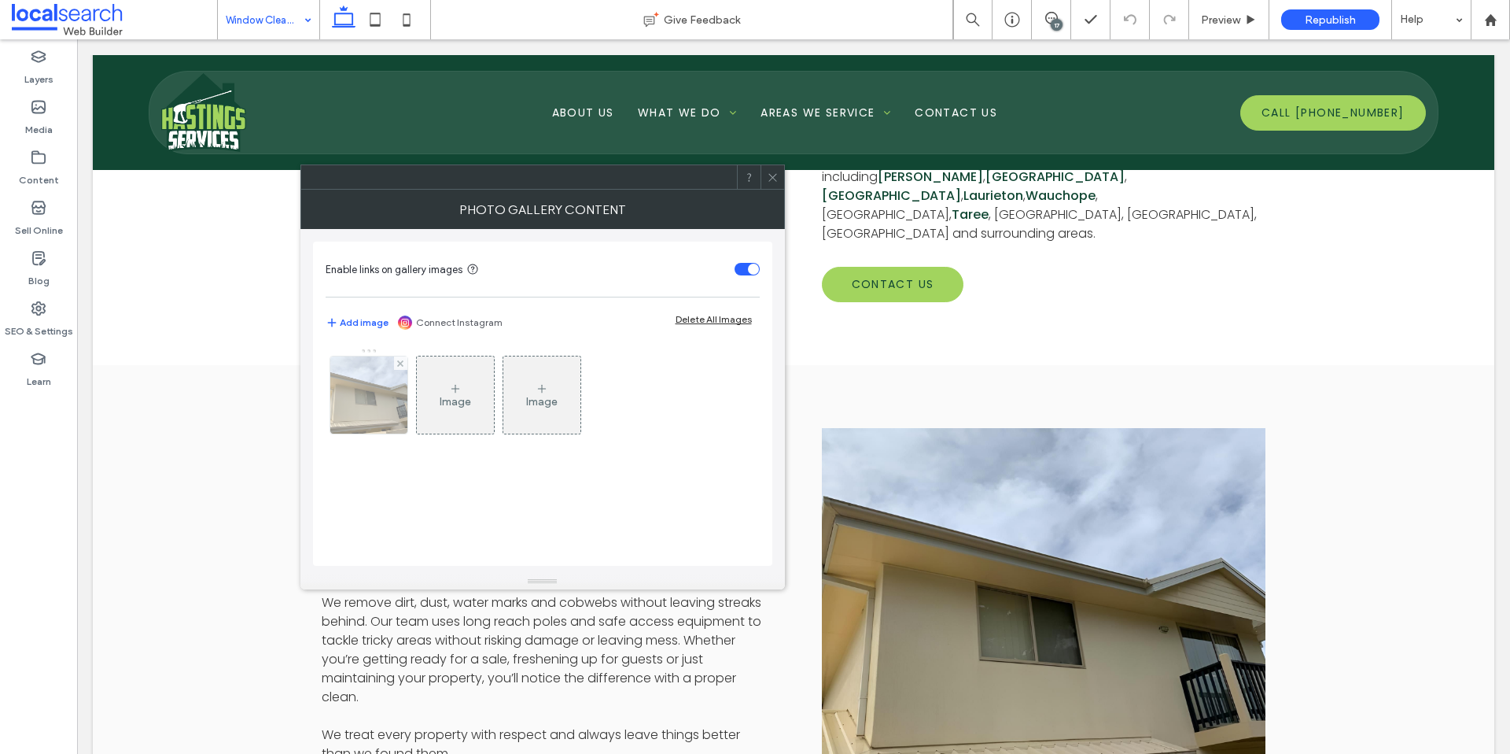
click at [361, 388] on img at bounding box center [368, 394] width 103 height 77
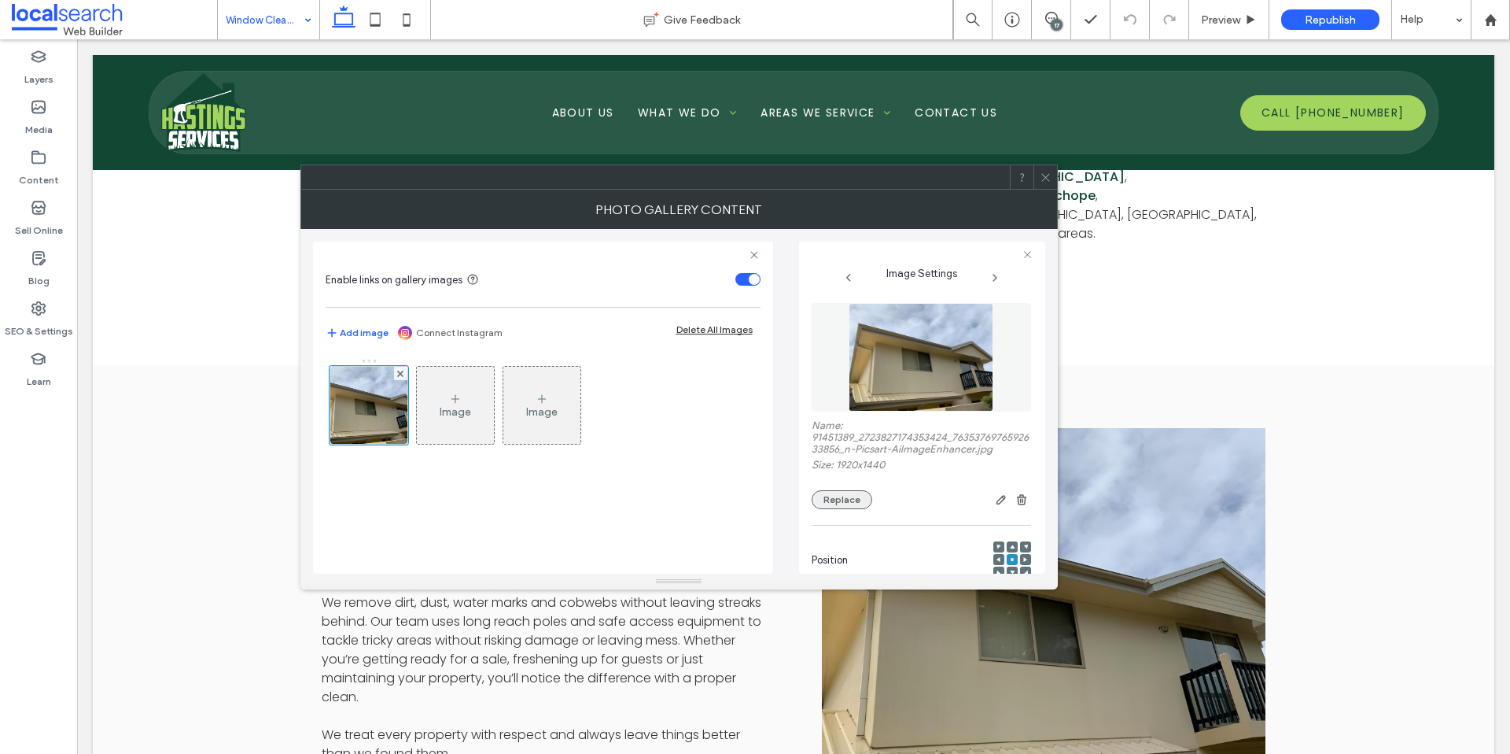
click at [851, 497] on button "Replace" at bounding box center [842, 499] width 61 height 19
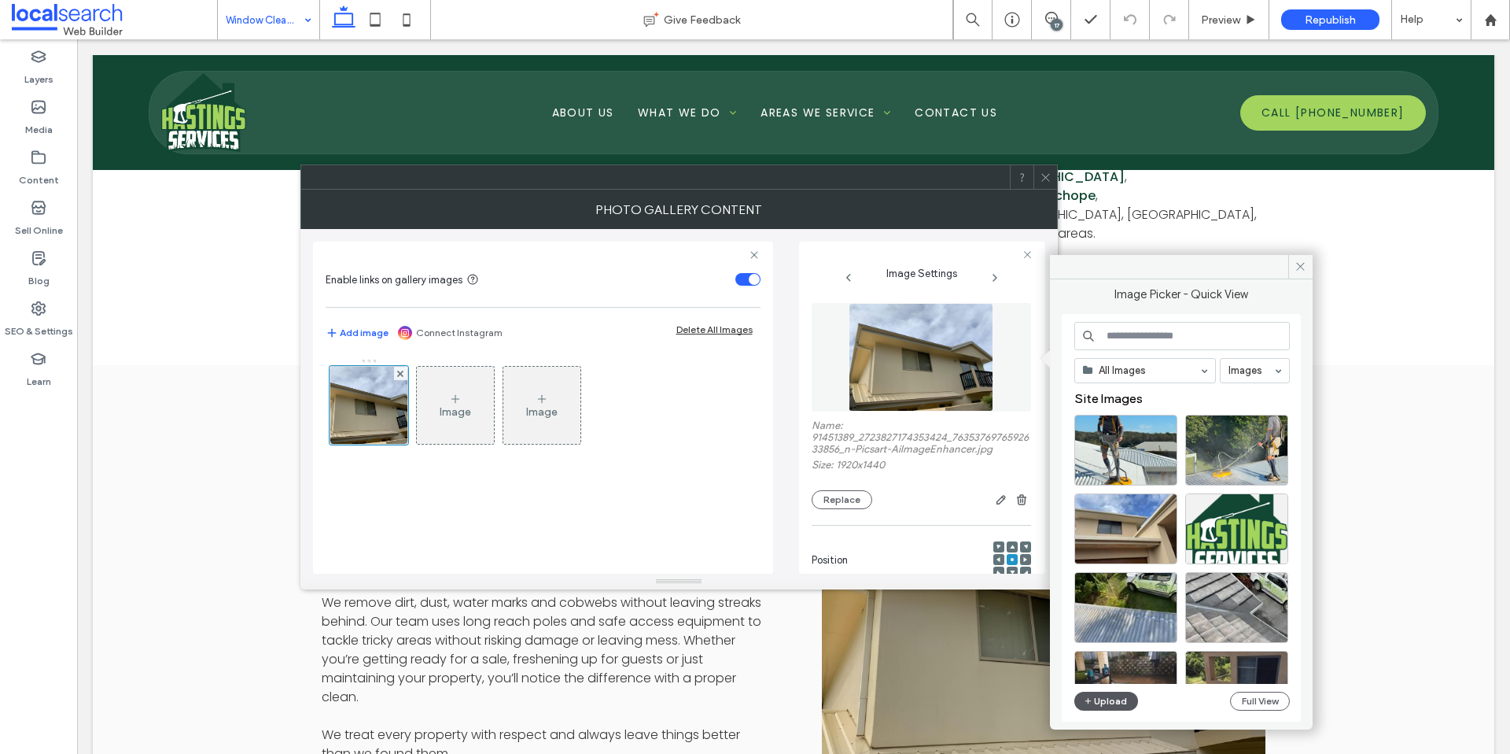
click at [1095, 696] on button "Upload" at bounding box center [1107, 700] width 65 height 19
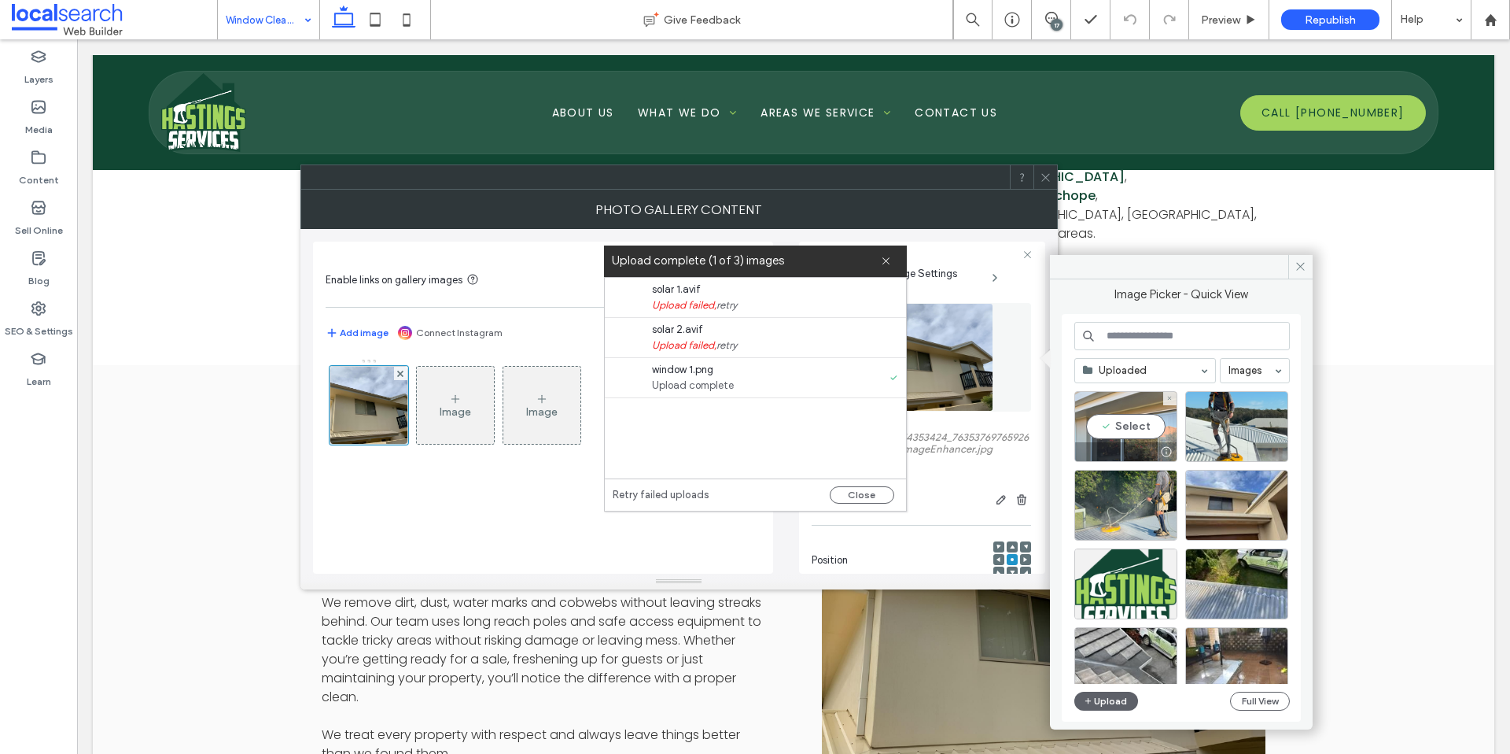
click at [1136, 431] on div "Select" at bounding box center [1126, 426] width 103 height 71
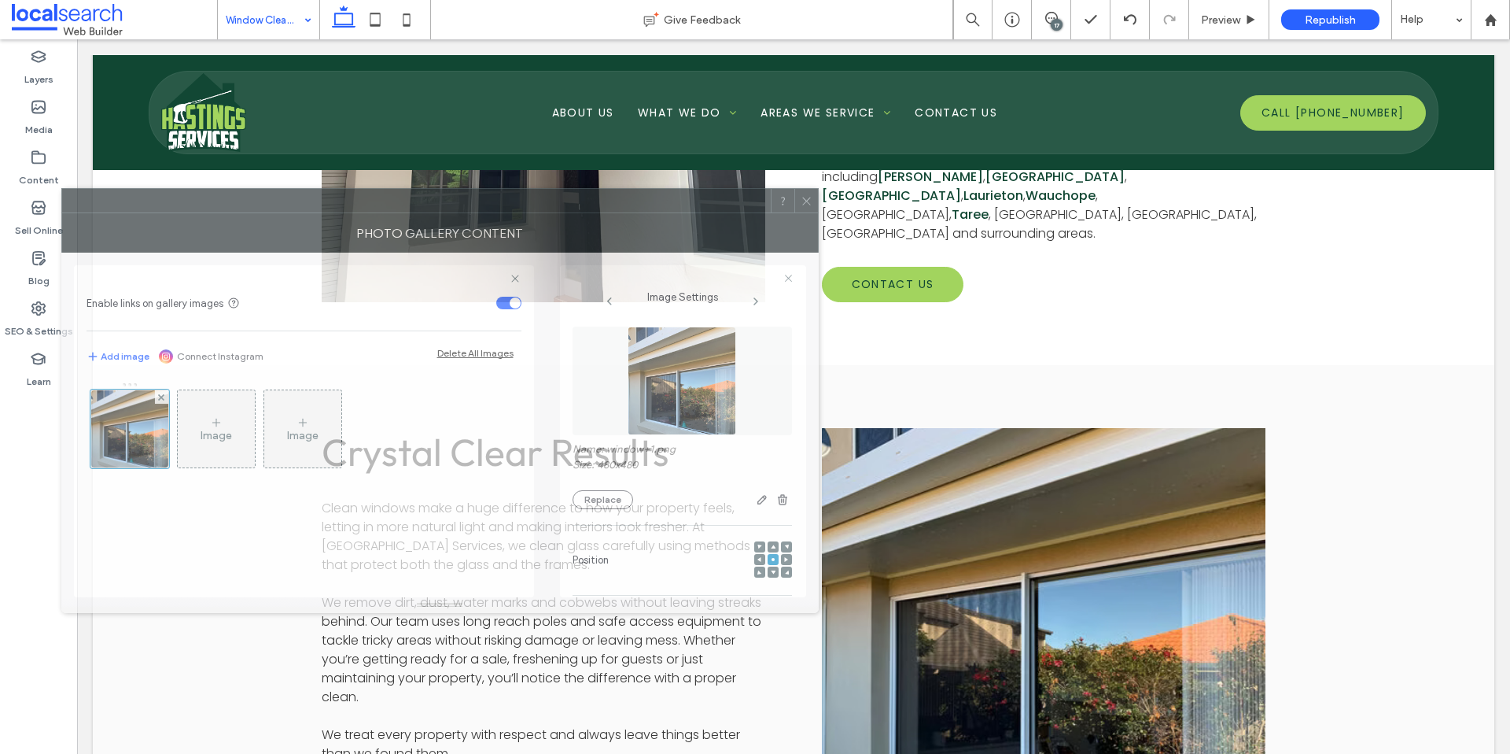
drag, startPoint x: 914, startPoint y: 179, endPoint x: 675, endPoint y: 202, distance: 240.3
click at [675, 202] on div at bounding box center [416, 201] width 709 height 24
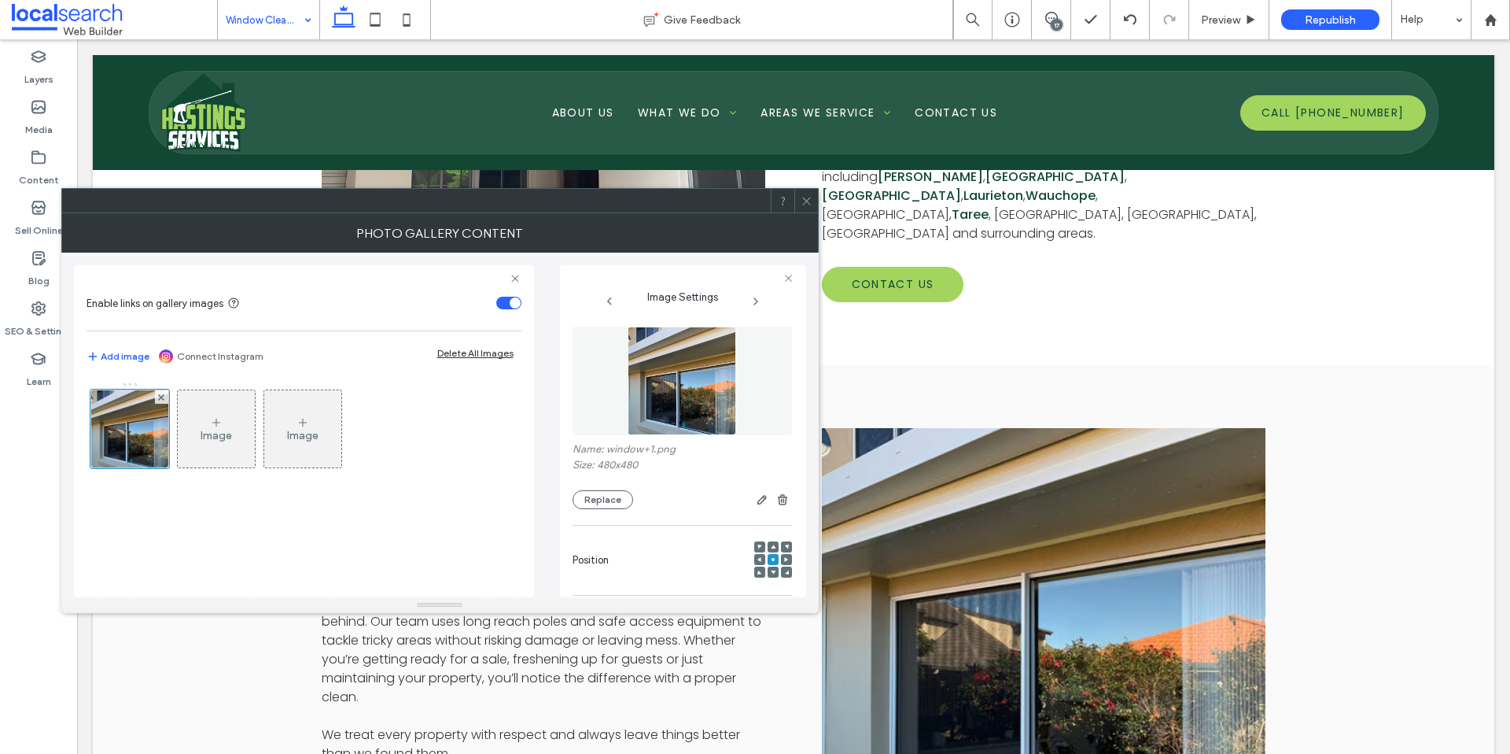
click at [771, 546] on use at bounding box center [773, 547] width 5 height 4
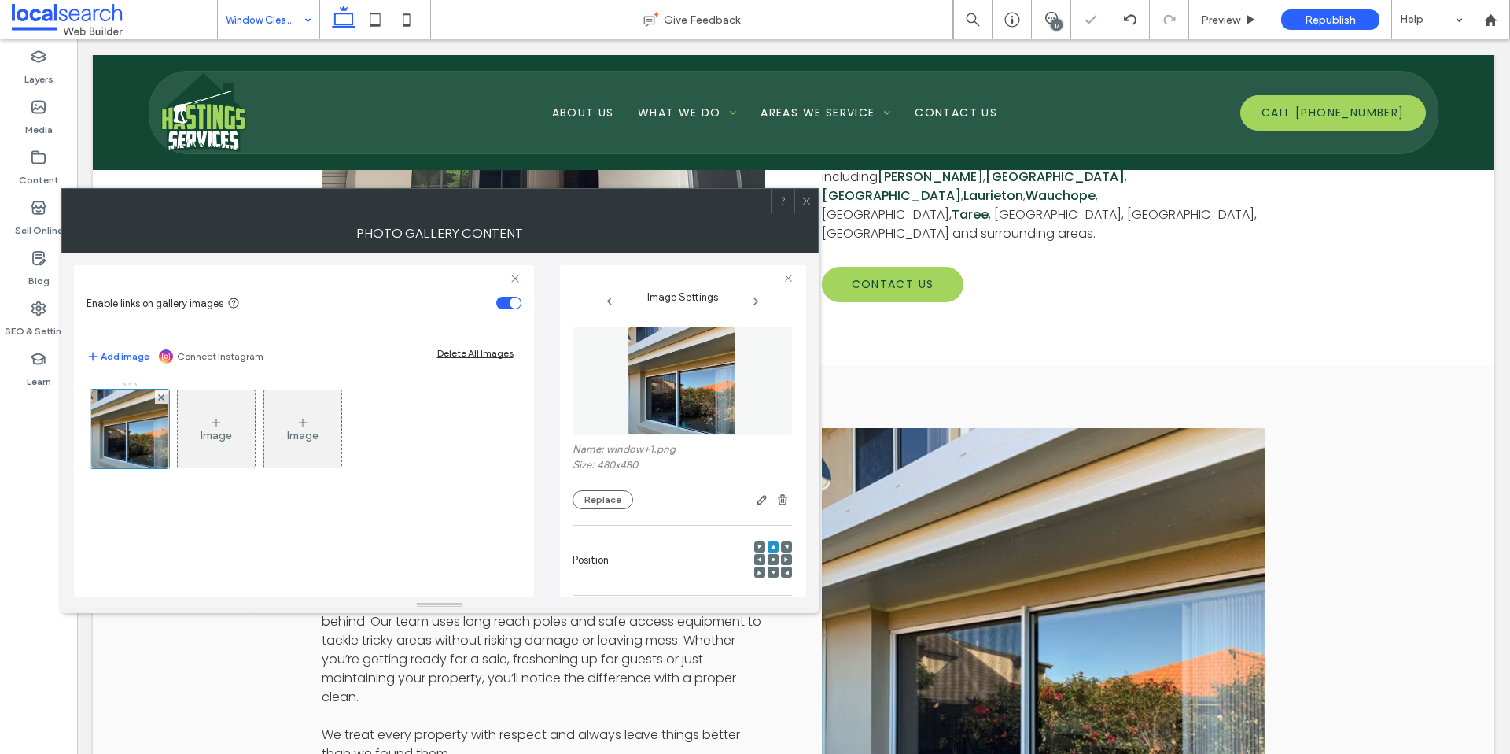
click at [771, 573] on use at bounding box center [773, 572] width 5 height 4
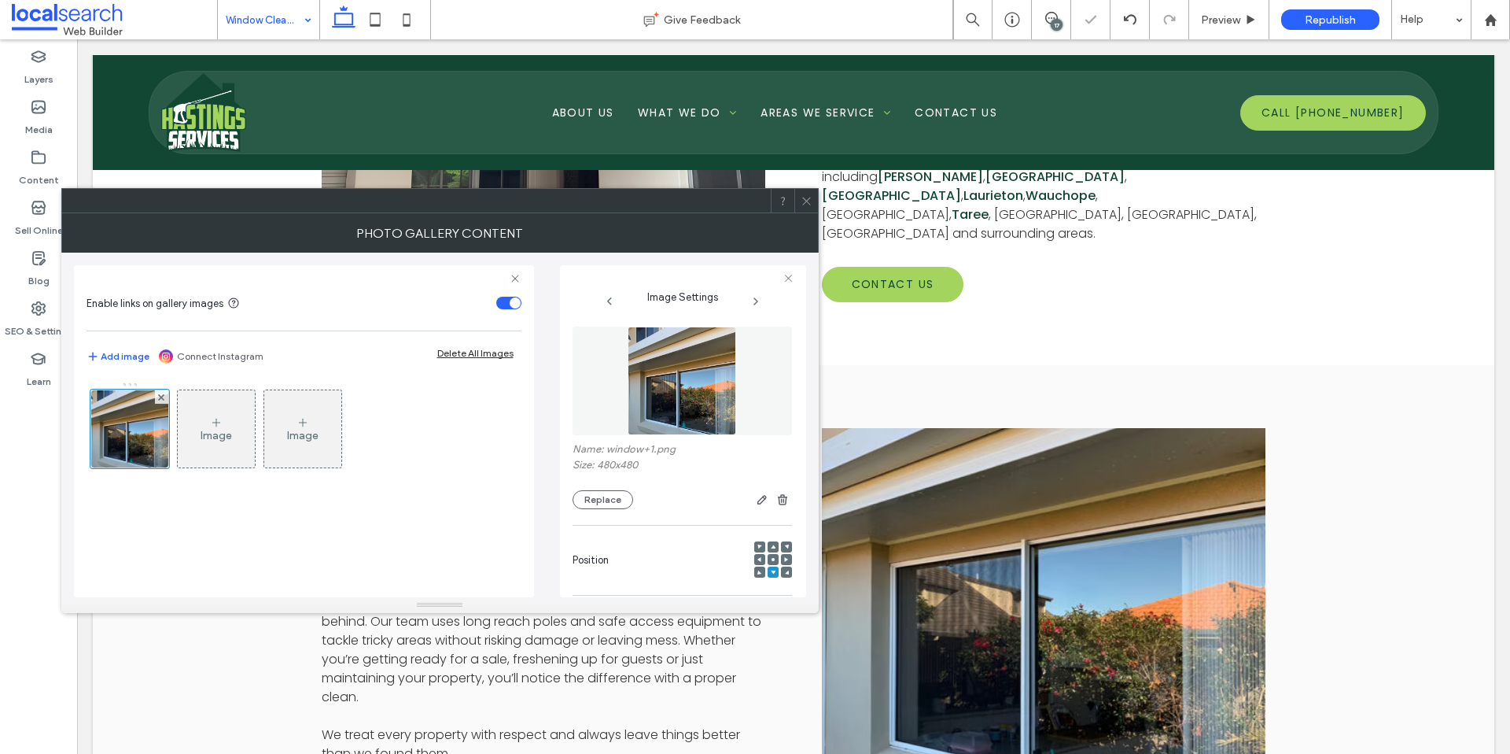
click at [771, 573] on use at bounding box center [773, 572] width 5 height 4
click at [802, 200] on icon at bounding box center [807, 201] width 12 height 12
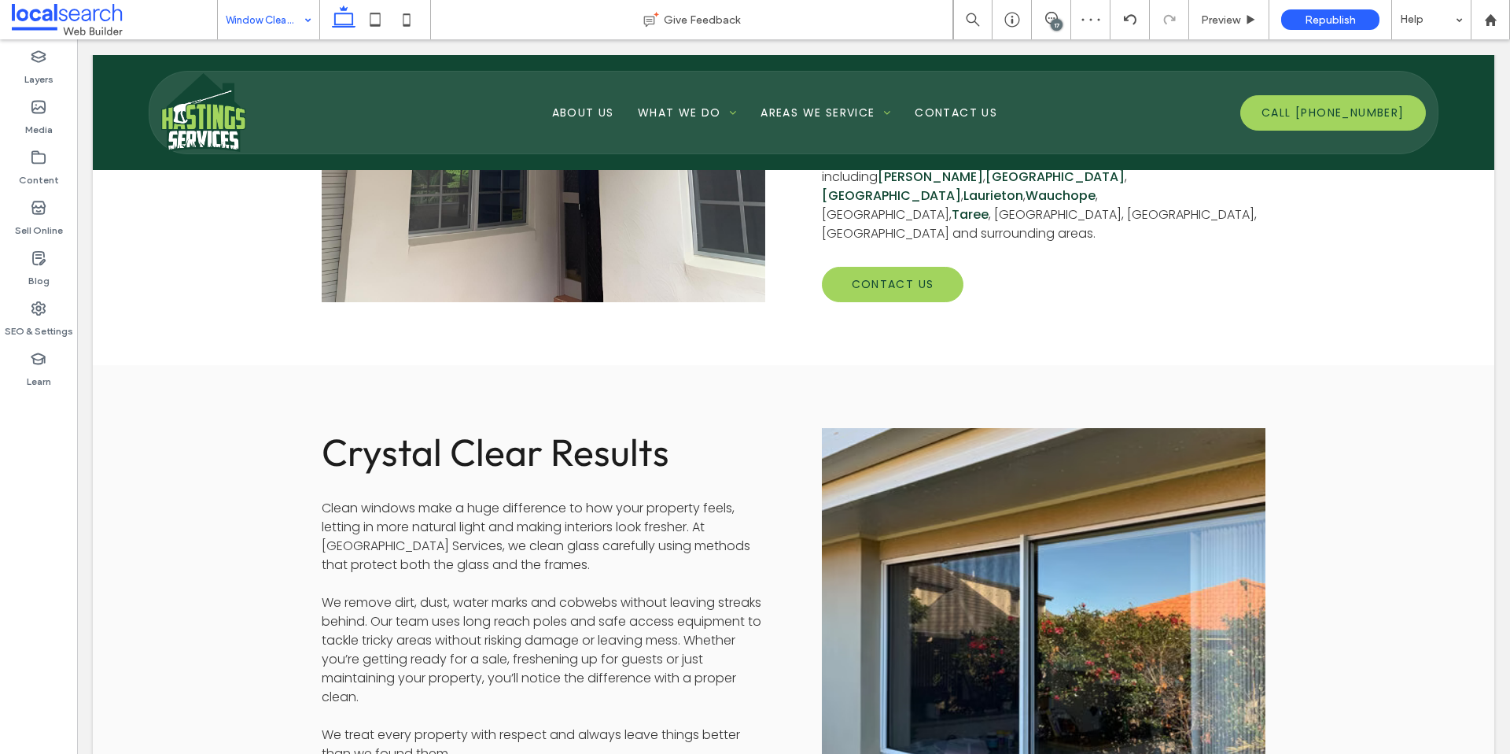
click at [910, 491] on link at bounding box center [1044, 617] width 470 height 400
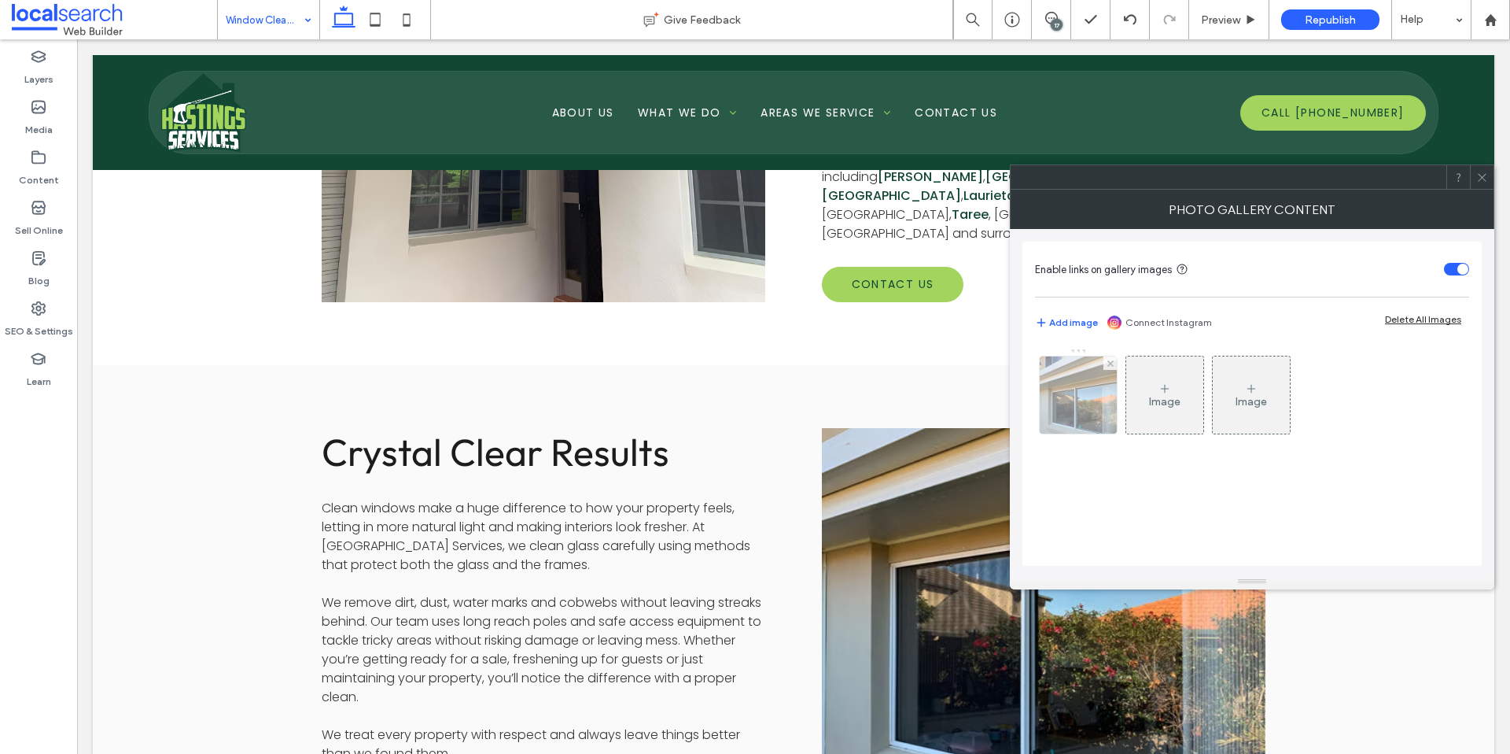
click at [1086, 407] on img at bounding box center [1078, 394] width 77 height 77
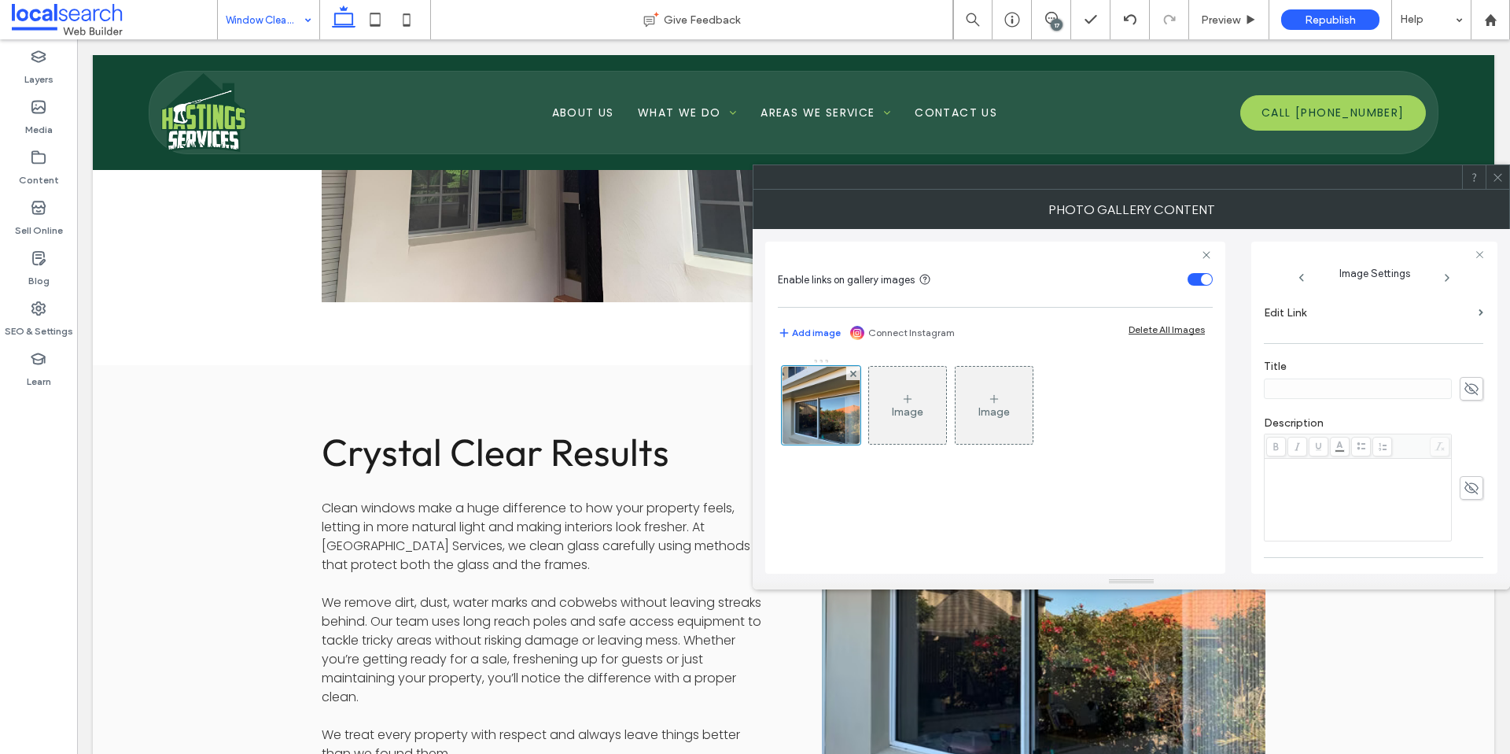
scroll to position [446, 0]
drag, startPoint x: 1302, startPoint y: 523, endPoint x: 1348, endPoint y: 522, distance: 46.4
click at [1348, 522] on textarea "**********" at bounding box center [1369, 531] width 211 height 44
click at [1388, 524] on textarea "**********" at bounding box center [1369, 531] width 211 height 44
type textarea "**********"
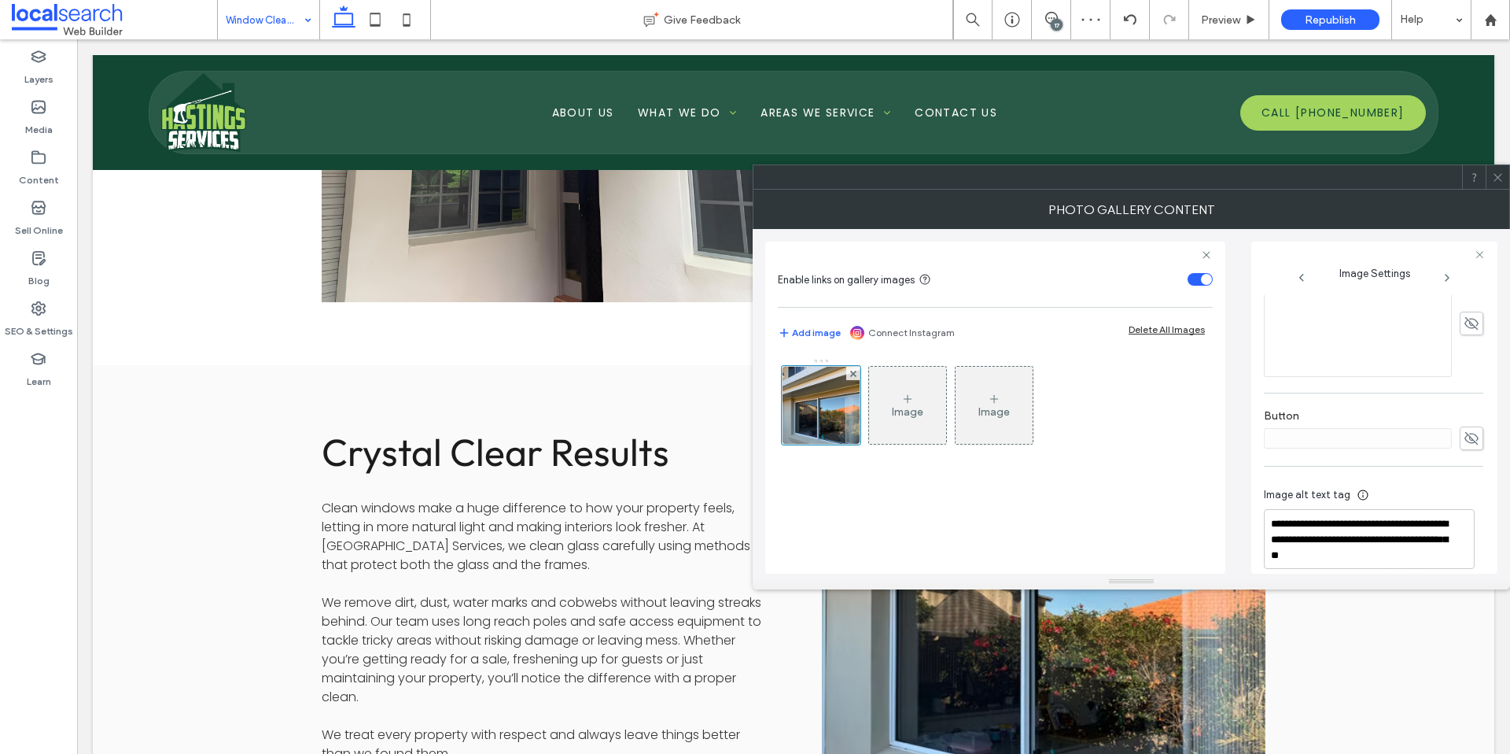
click at [1381, 656] on div "Crystal Clear Results Clean windows make a huge difference to how your property…" at bounding box center [794, 625] width 1402 height 520
click at [1506, 175] on div at bounding box center [1498, 177] width 24 height 24
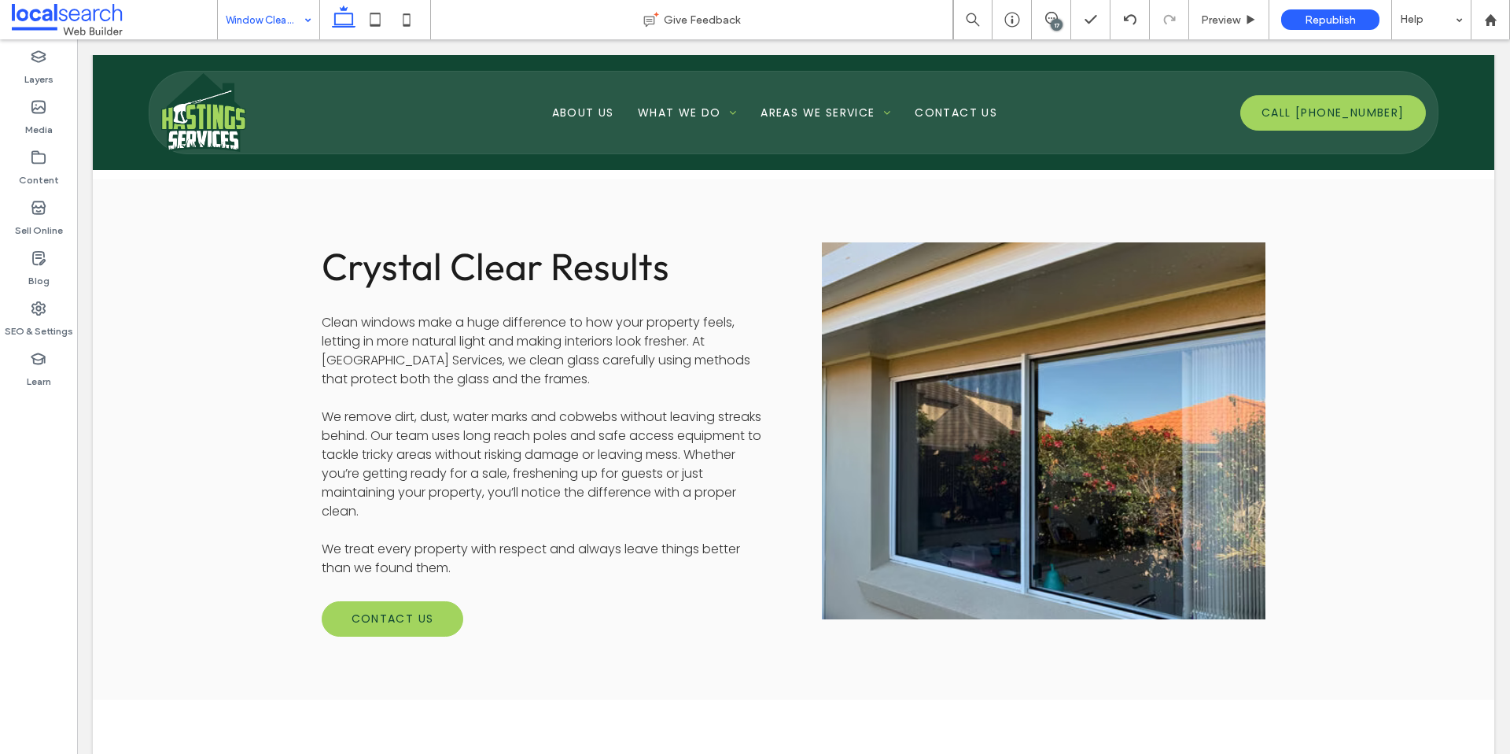
scroll to position [1256, 0]
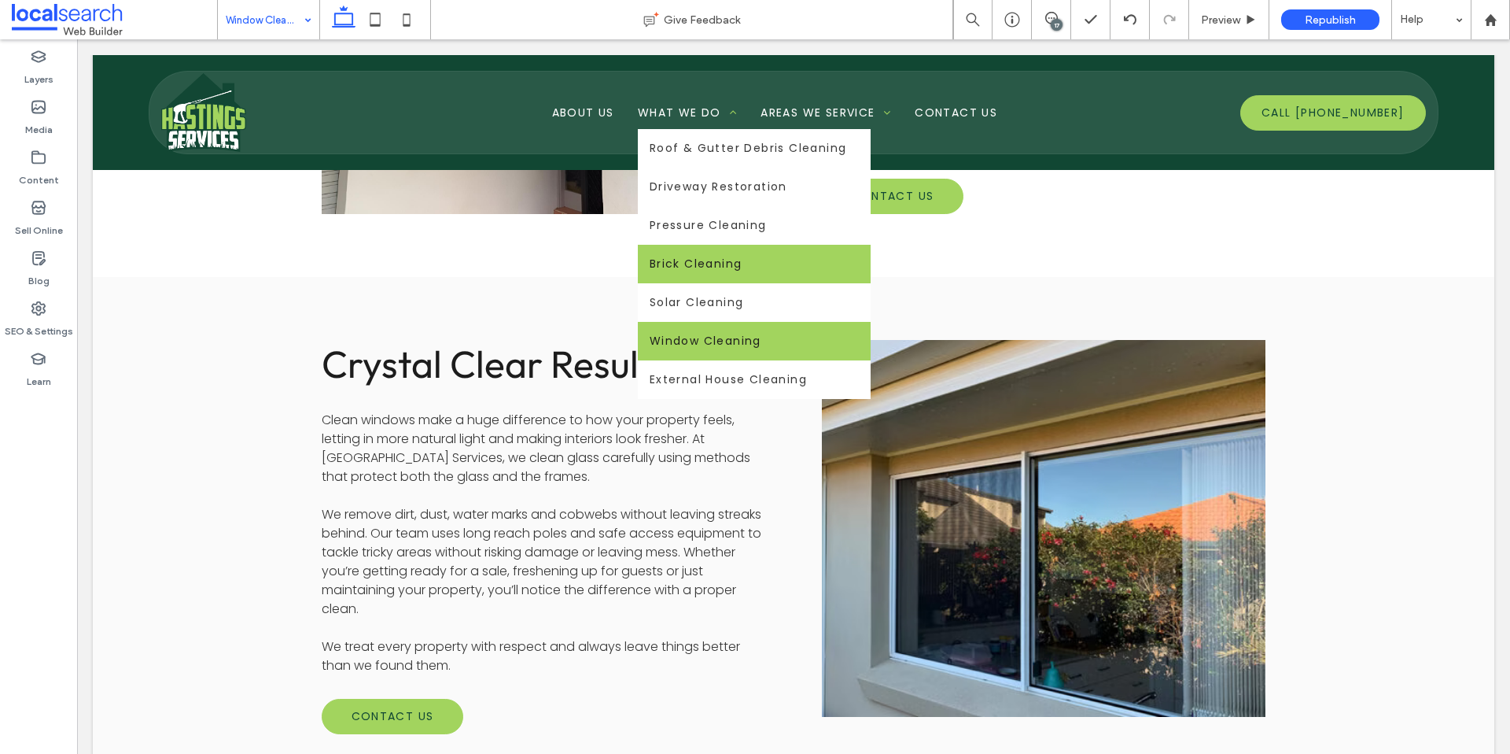
click at [714, 267] on span "Brick Cleaning" at bounding box center [696, 264] width 93 height 17
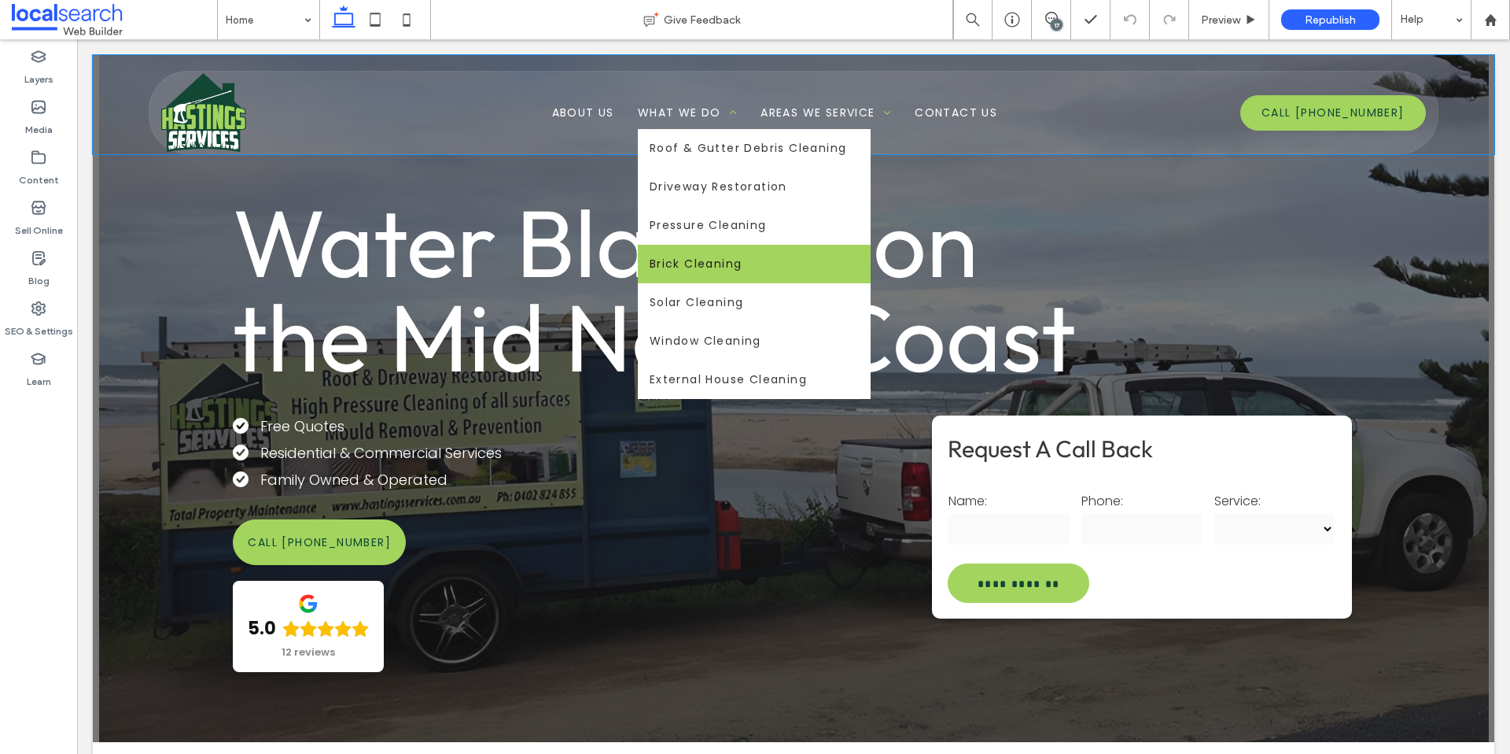
click at [665, 258] on span "Brick Cleaning" at bounding box center [696, 264] width 93 height 17
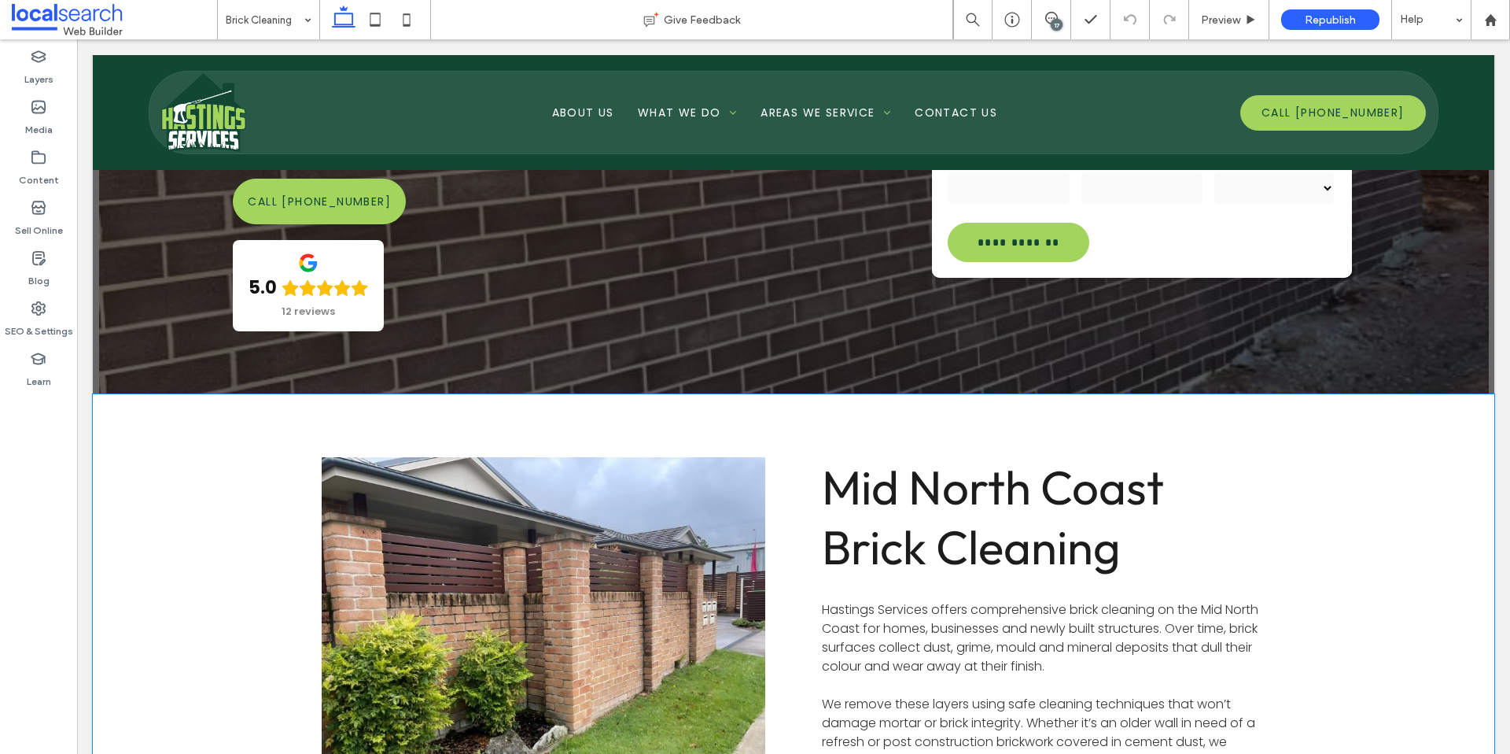
scroll to position [552, 0]
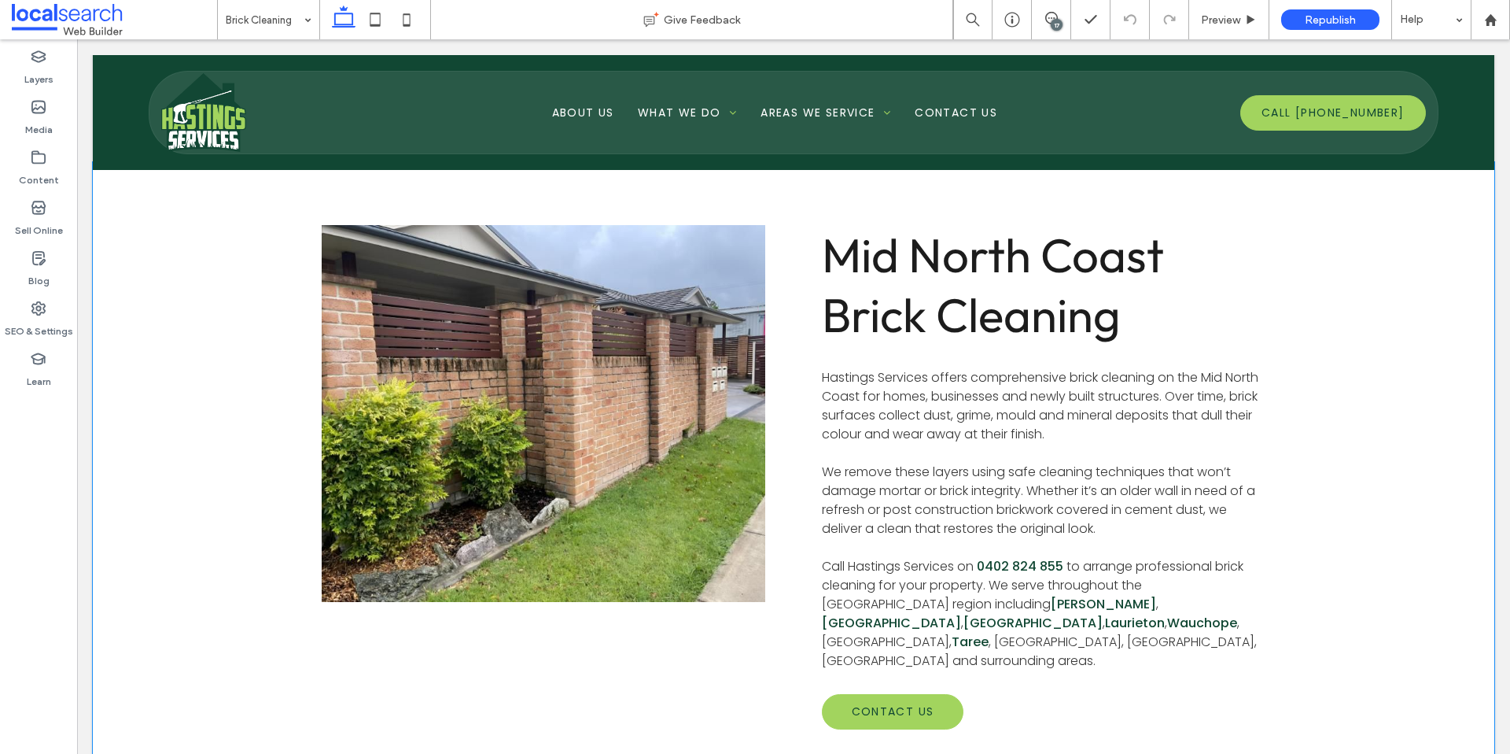
click at [519, 354] on link at bounding box center [543, 414] width 470 height 400
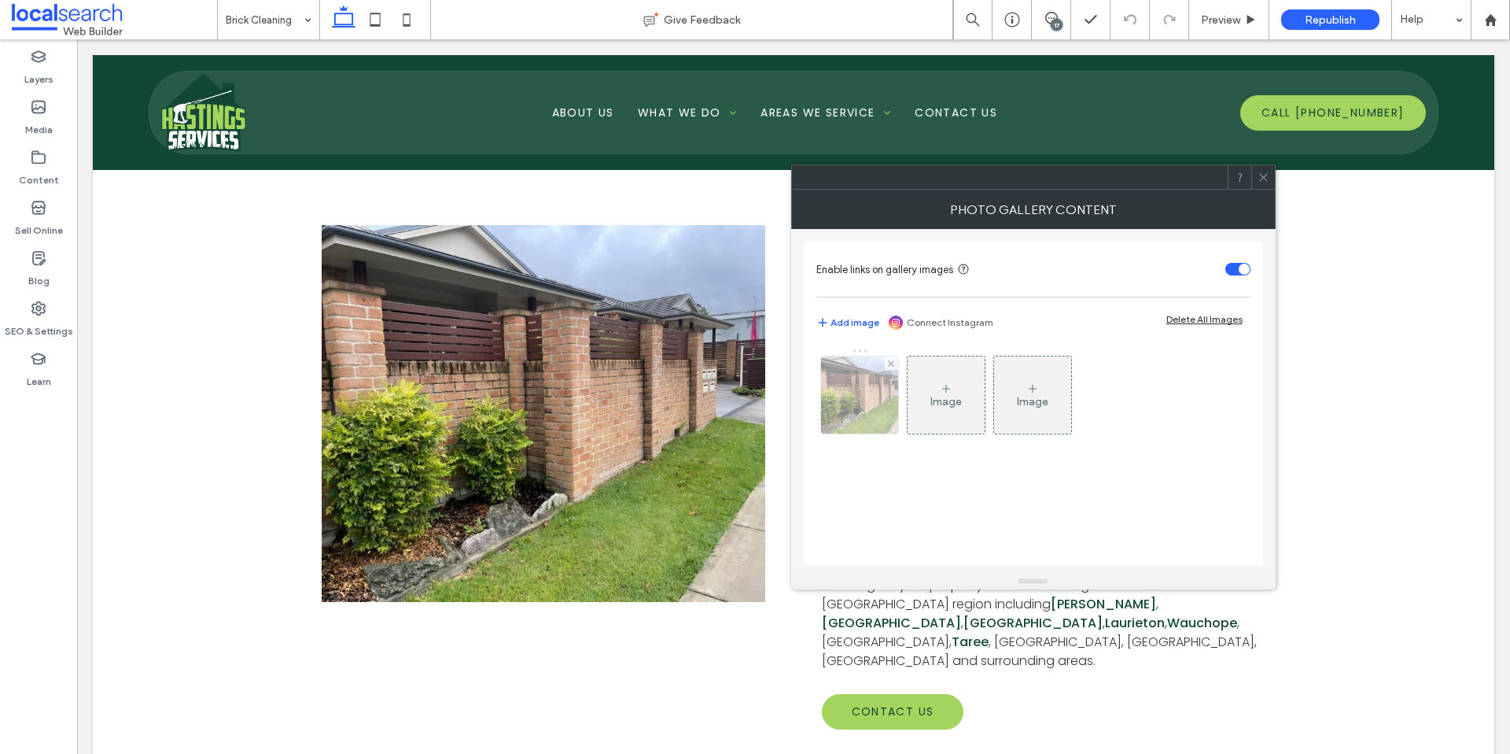
click at [868, 400] on img at bounding box center [859, 394] width 103 height 77
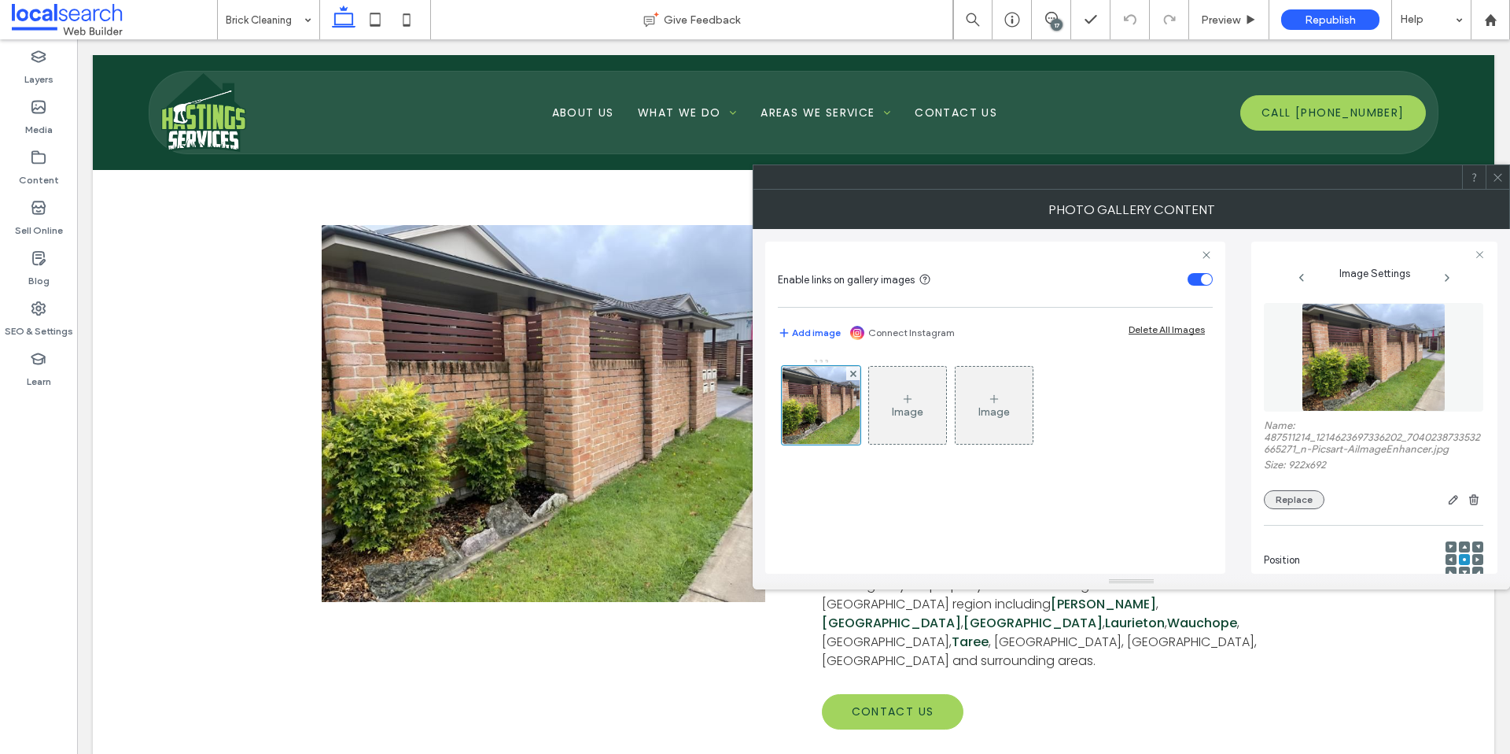
click at [1305, 493] on button "Replace" at bounding box center [1294, 499] width 61 height 19
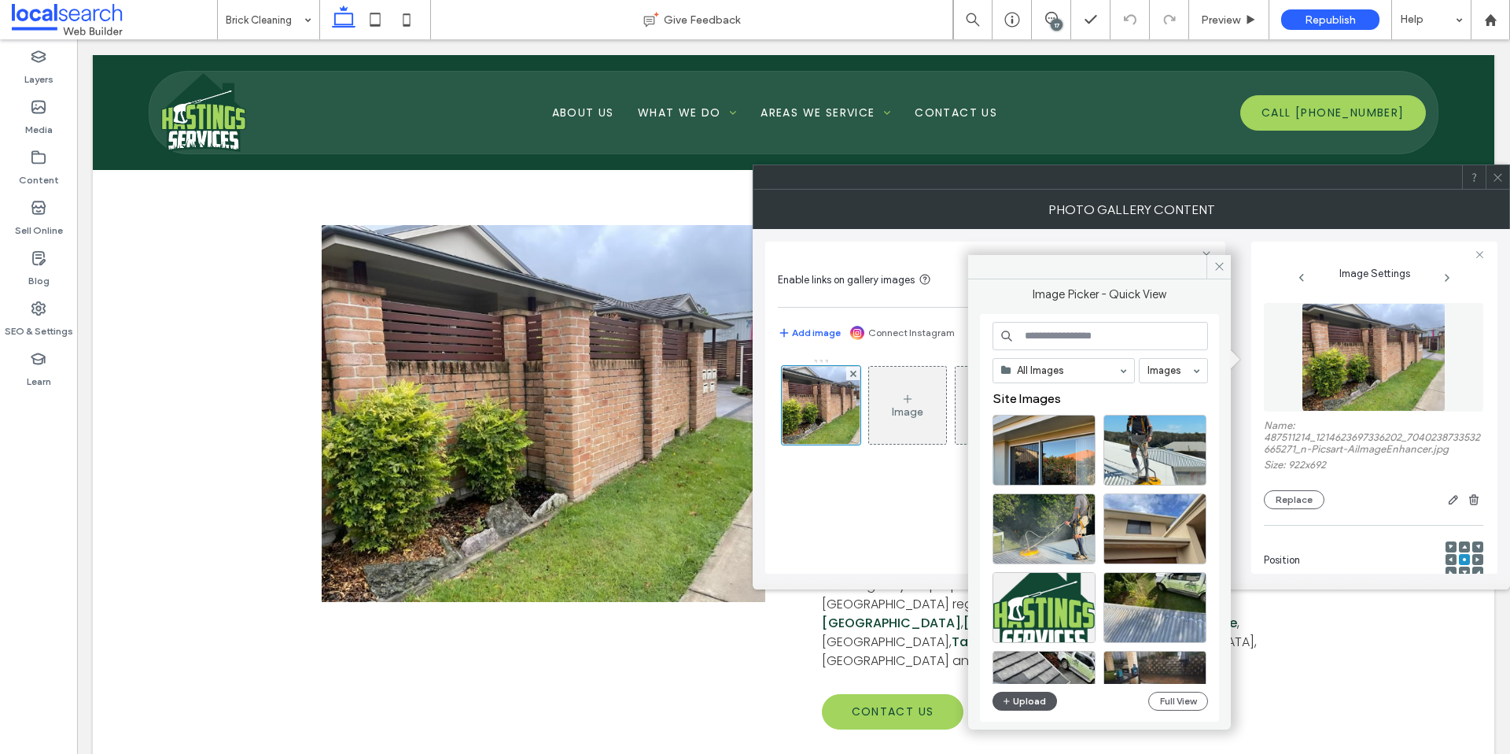
click at [1003, 702] on icon "button" at bounding box center [1006, 701] width 9 height 13
click at [1012, 698] on button "Upload" at bounding box center [1025, 700] width 65 height 19
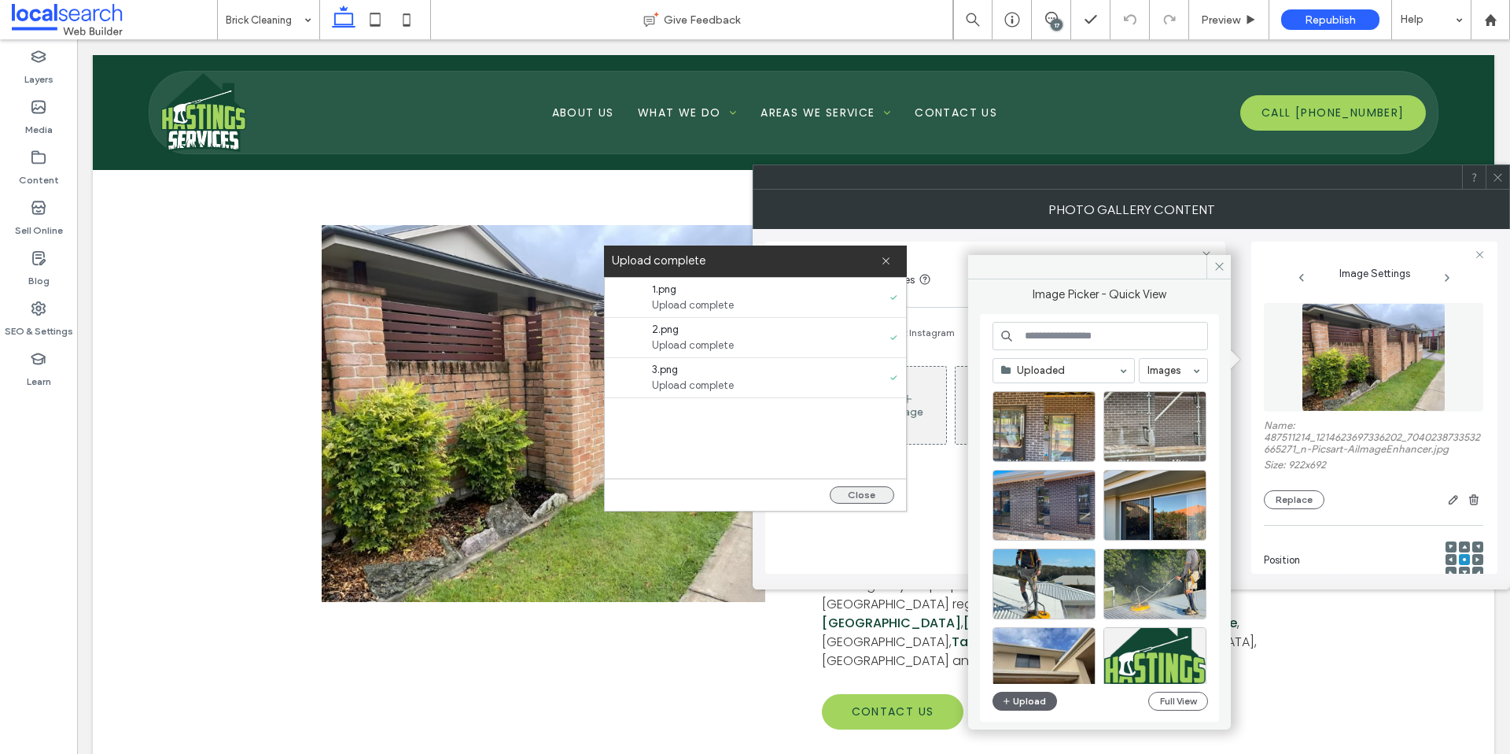
click at [850, 494] on button "Close" at bounding box center [862, 494] width 65 height 17
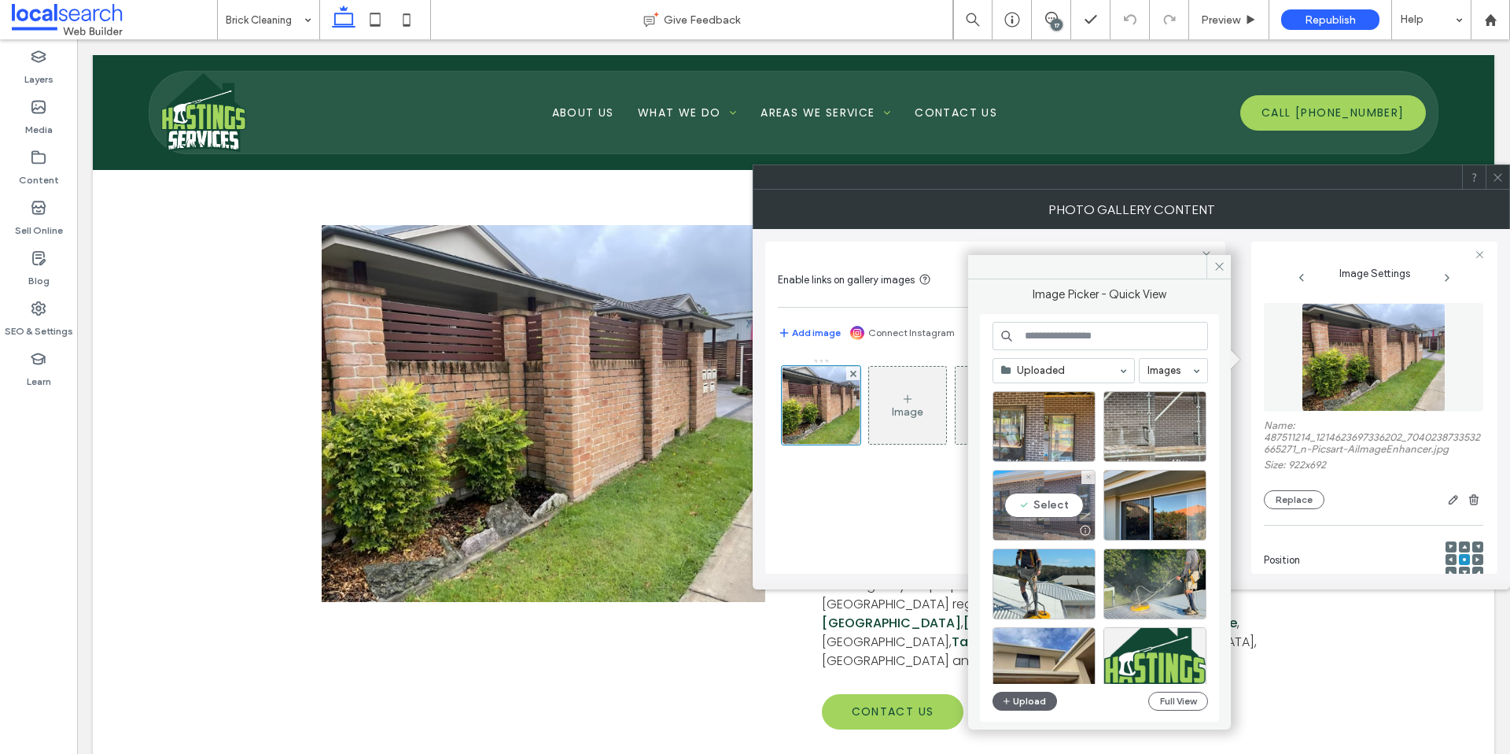
click at [1047, 501] on div "Select" at bounding box center [1044, 505] width 103 height 71
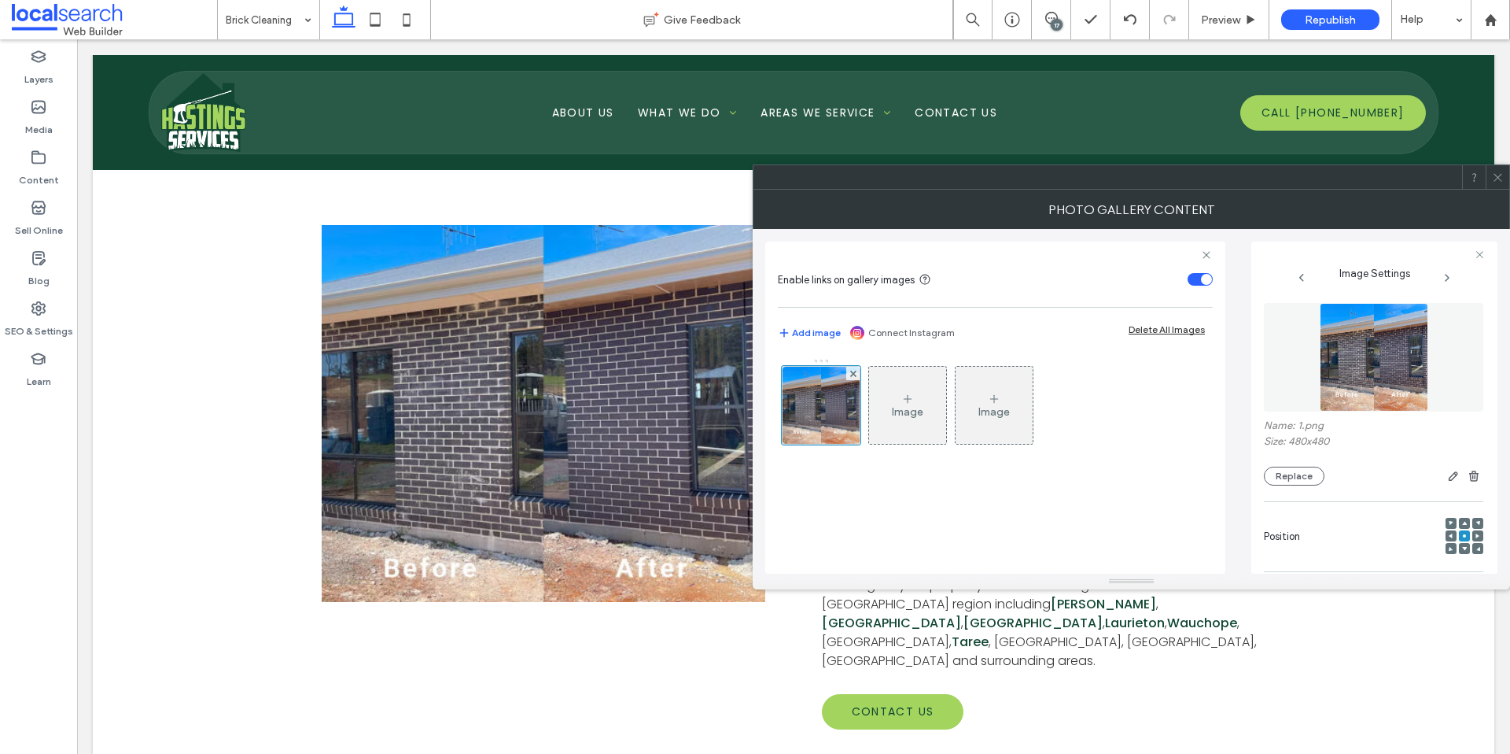
click at [1503, 175] on icon at bounding box center [1498, 177] width 12 height 12
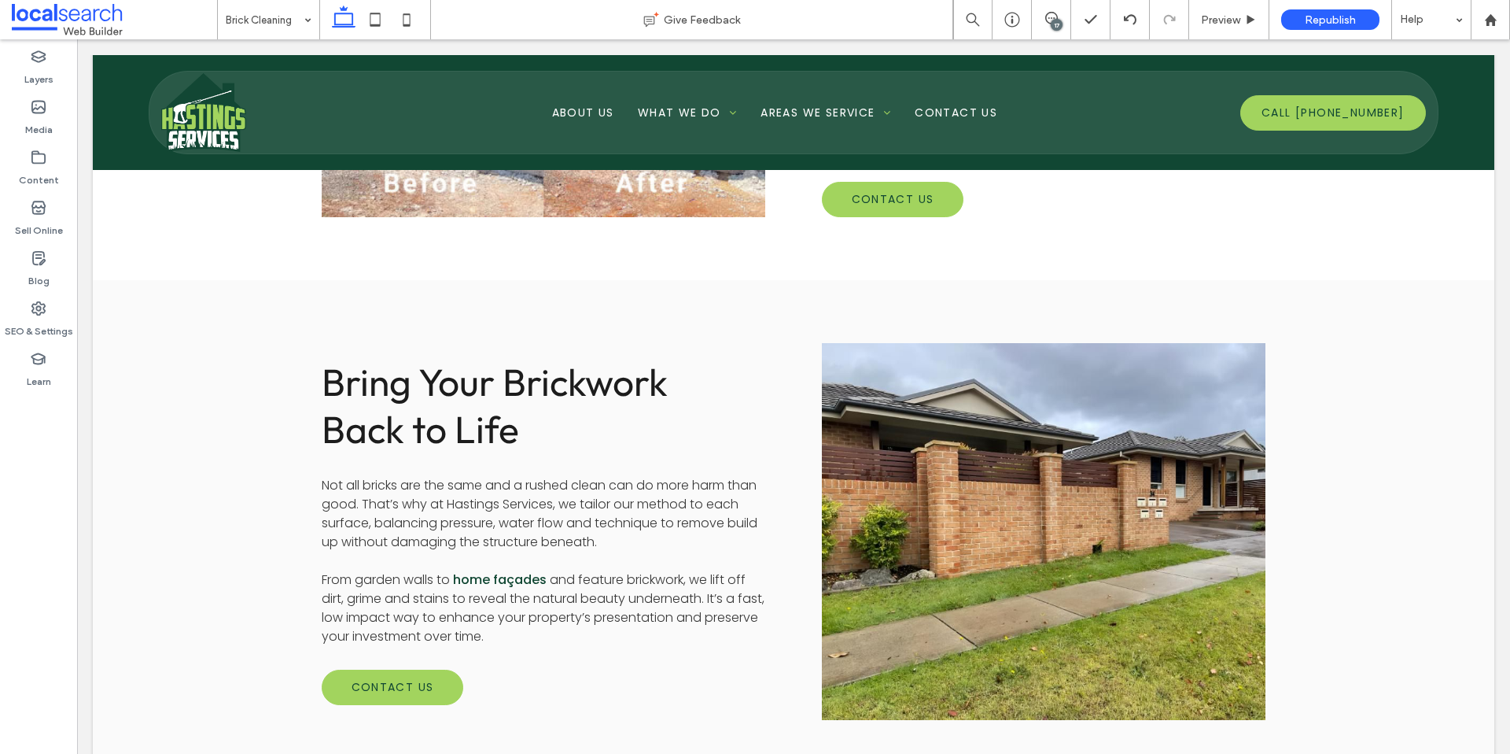
scroll to position [1160, 0]
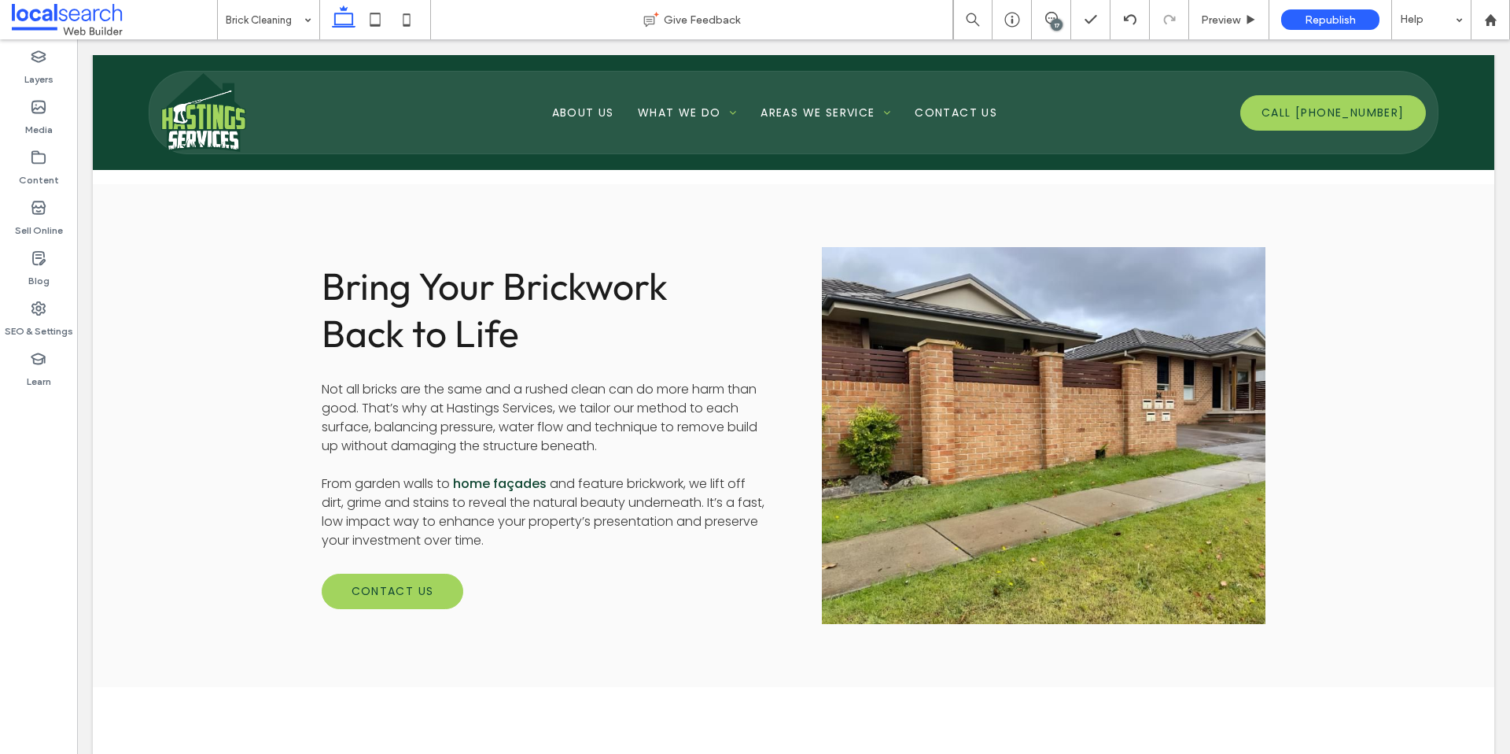
click at [1024, 447] on link at bounding box center [1044, 436] width 470 height 400
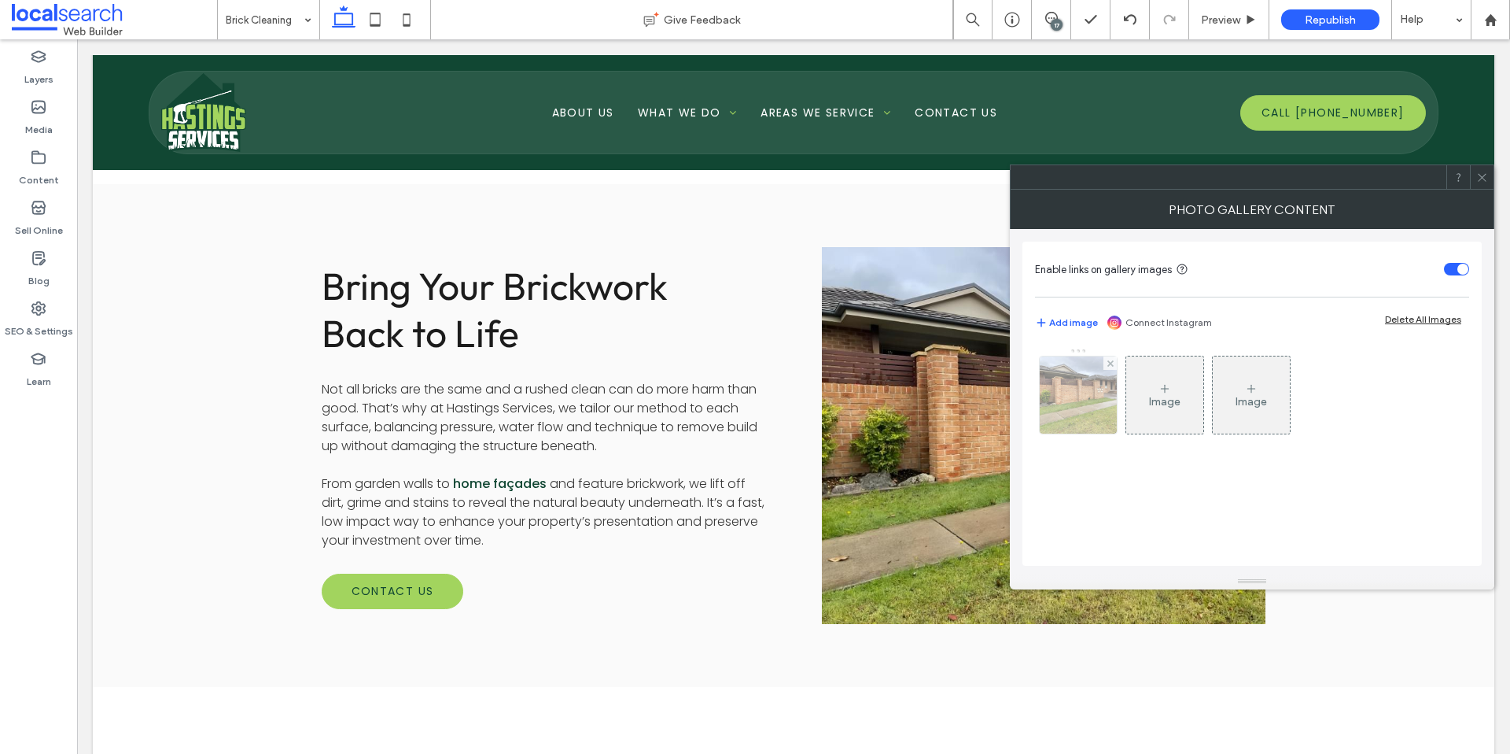
click at [1049, 421] on img at bounding box center [1078, 394] width 103 height 77
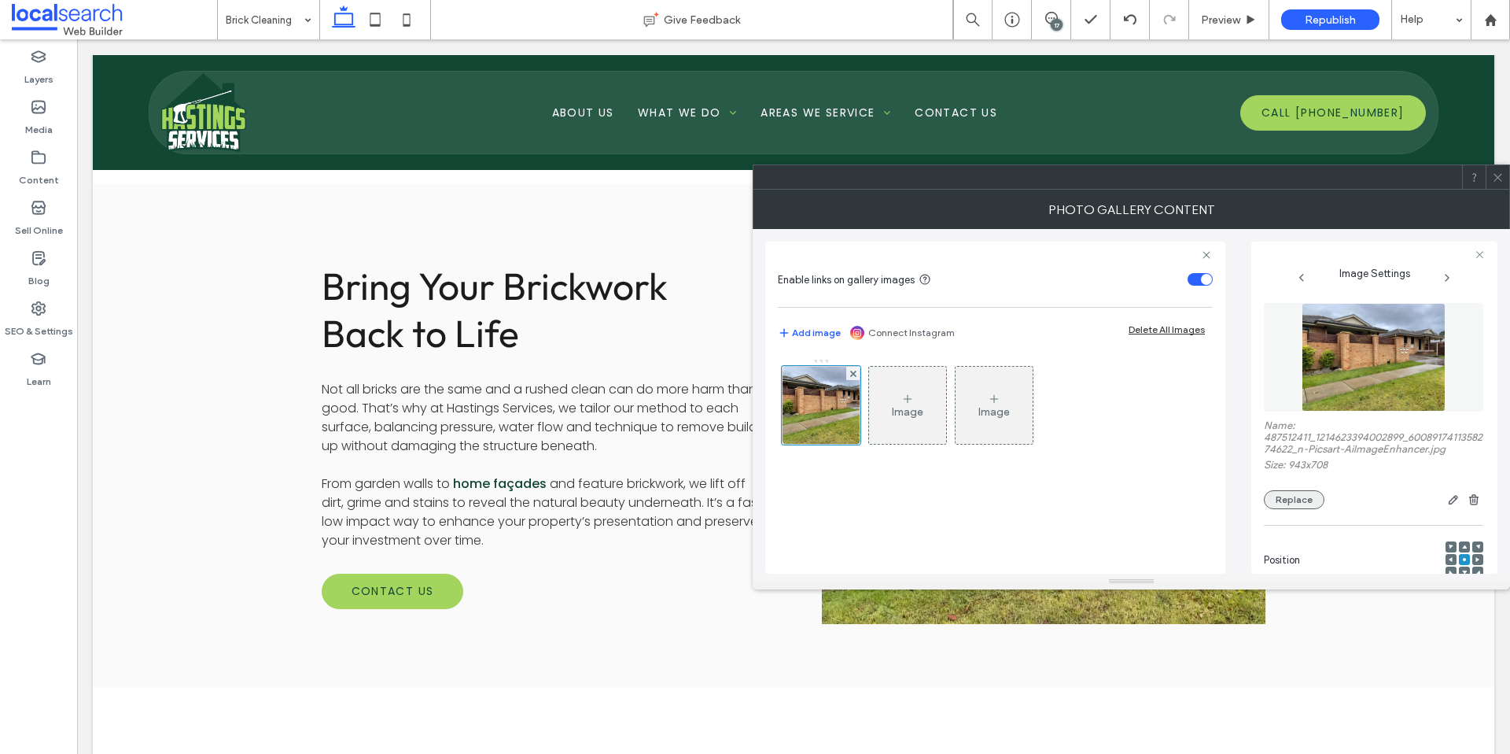
click at [1296, 497] on button "Replace" at bounding box center [1294, 499] width 61 height 19
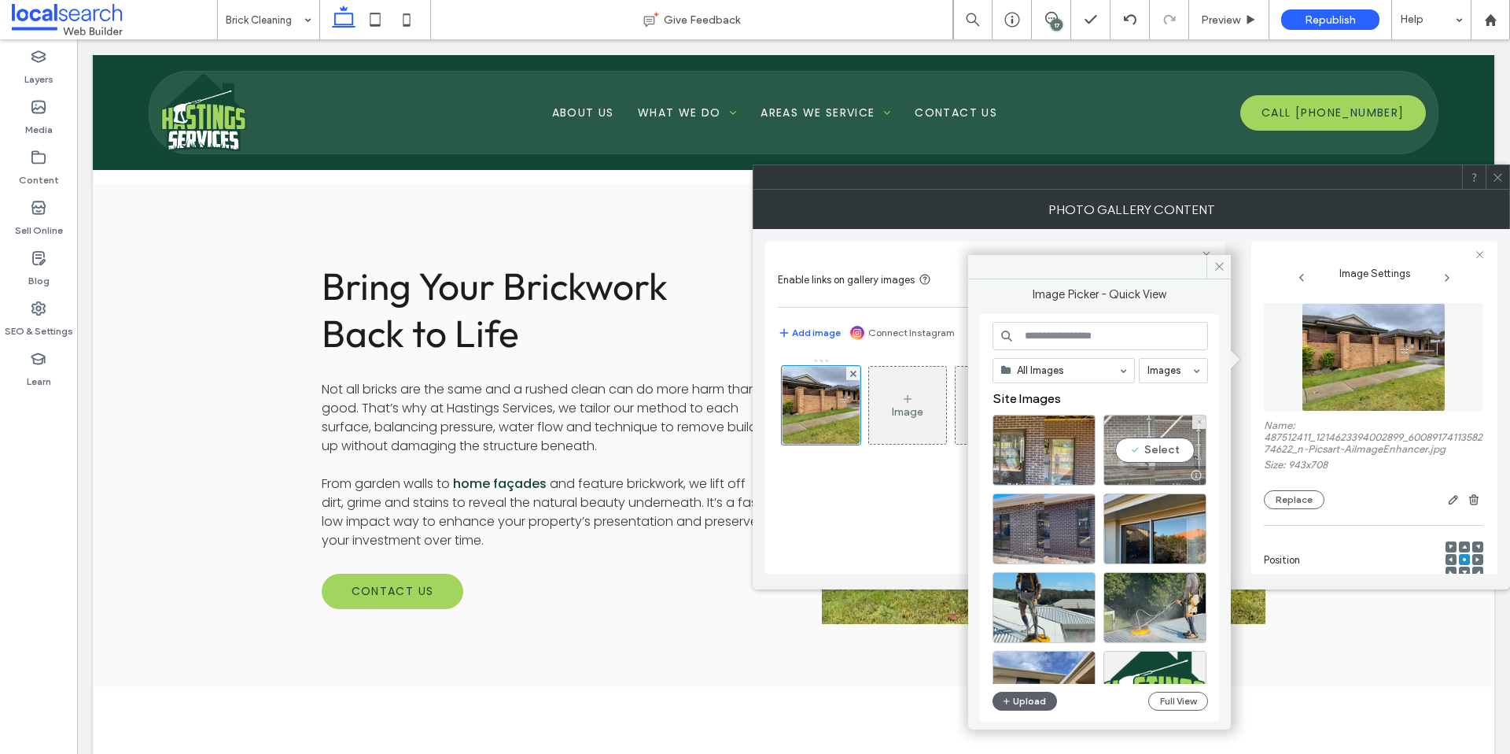
click at [1174, 446] on div "Select" at bounding box center [1155, 450] width 103 height 71
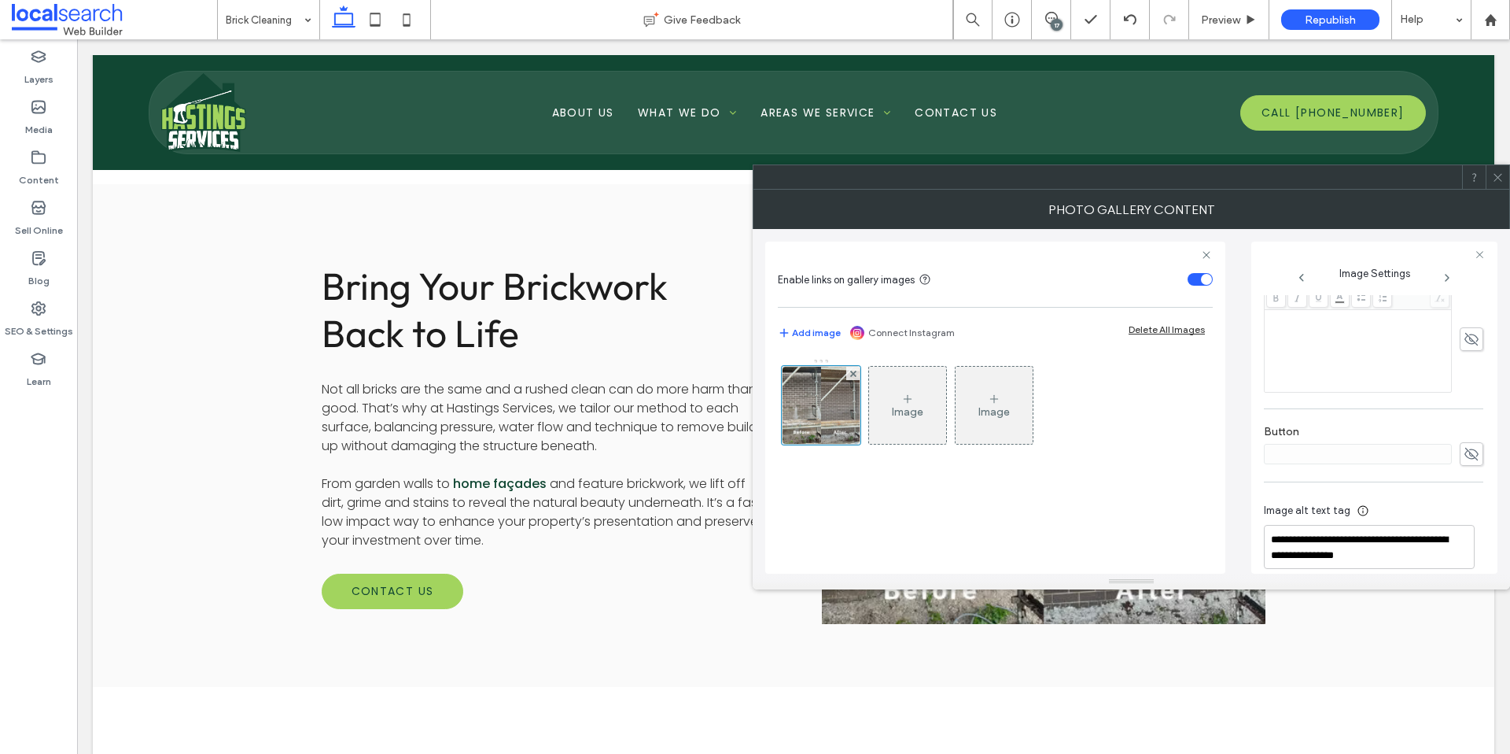
scroll to position [446, 0]
click at [1498, 174] on icon at bounding box center [1498, 177] width 12 height 12
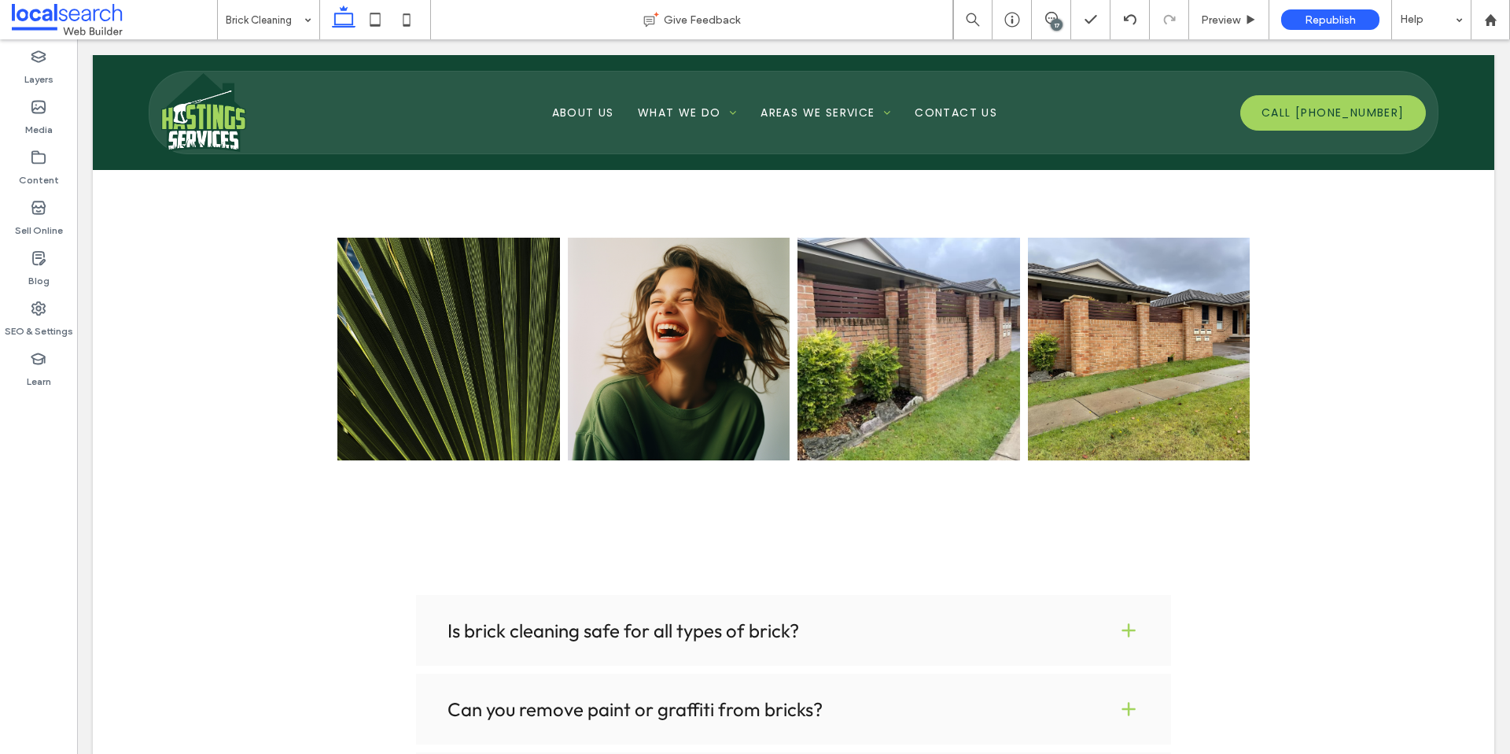
scroll to position [1702, 0]
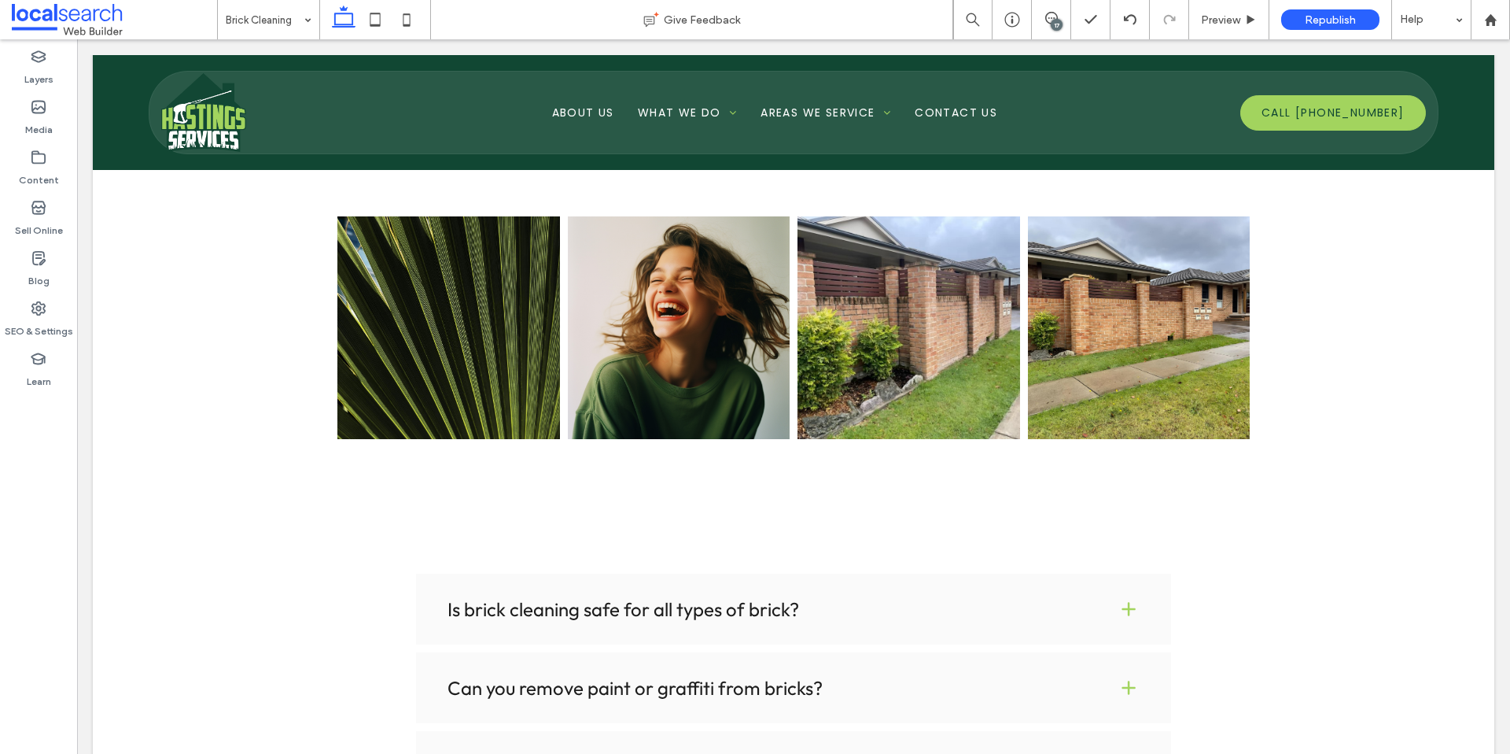
click at [426, 320] on link at bounding box center [448, 327] width 223 height 223
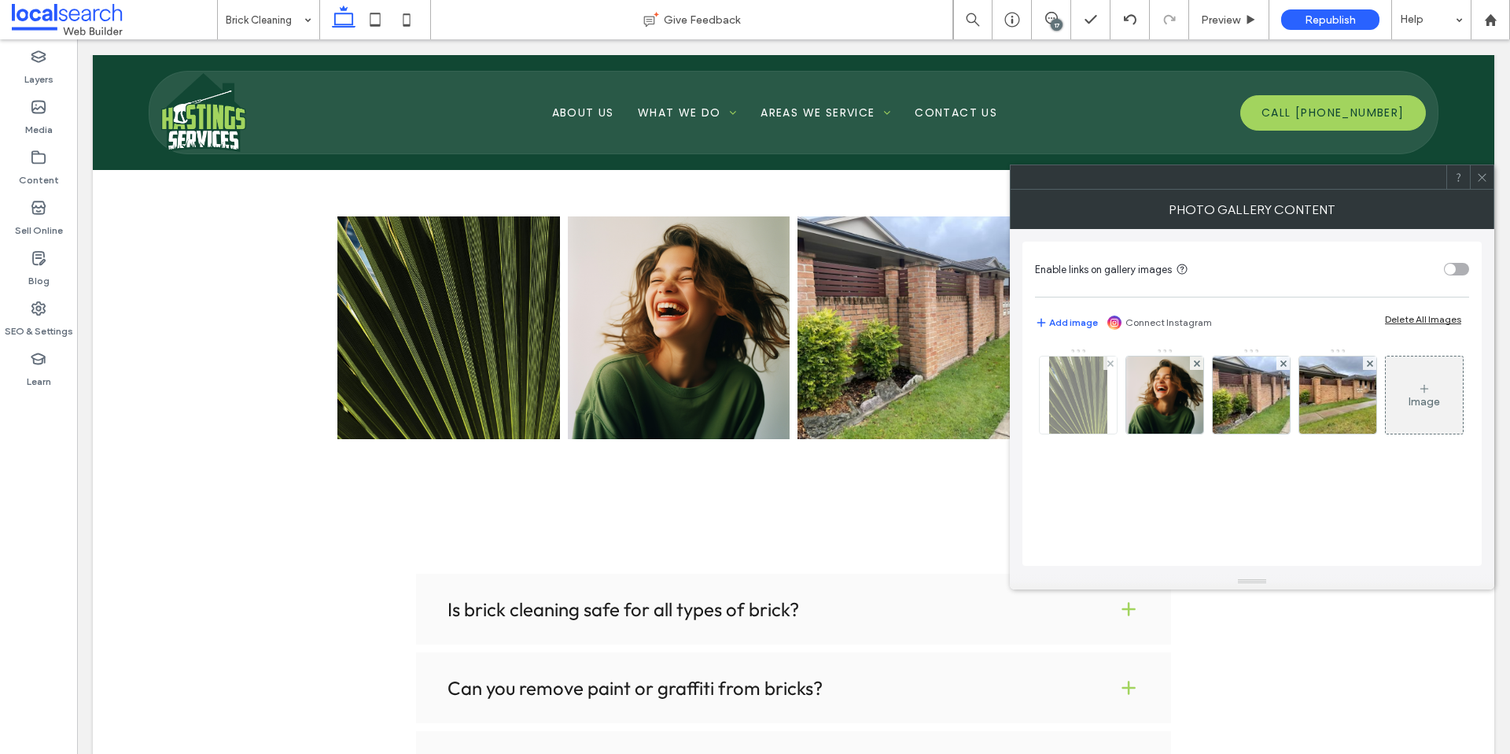
click at [1065, 418] on img at bounding box center [1078, 394] width 59 height 77
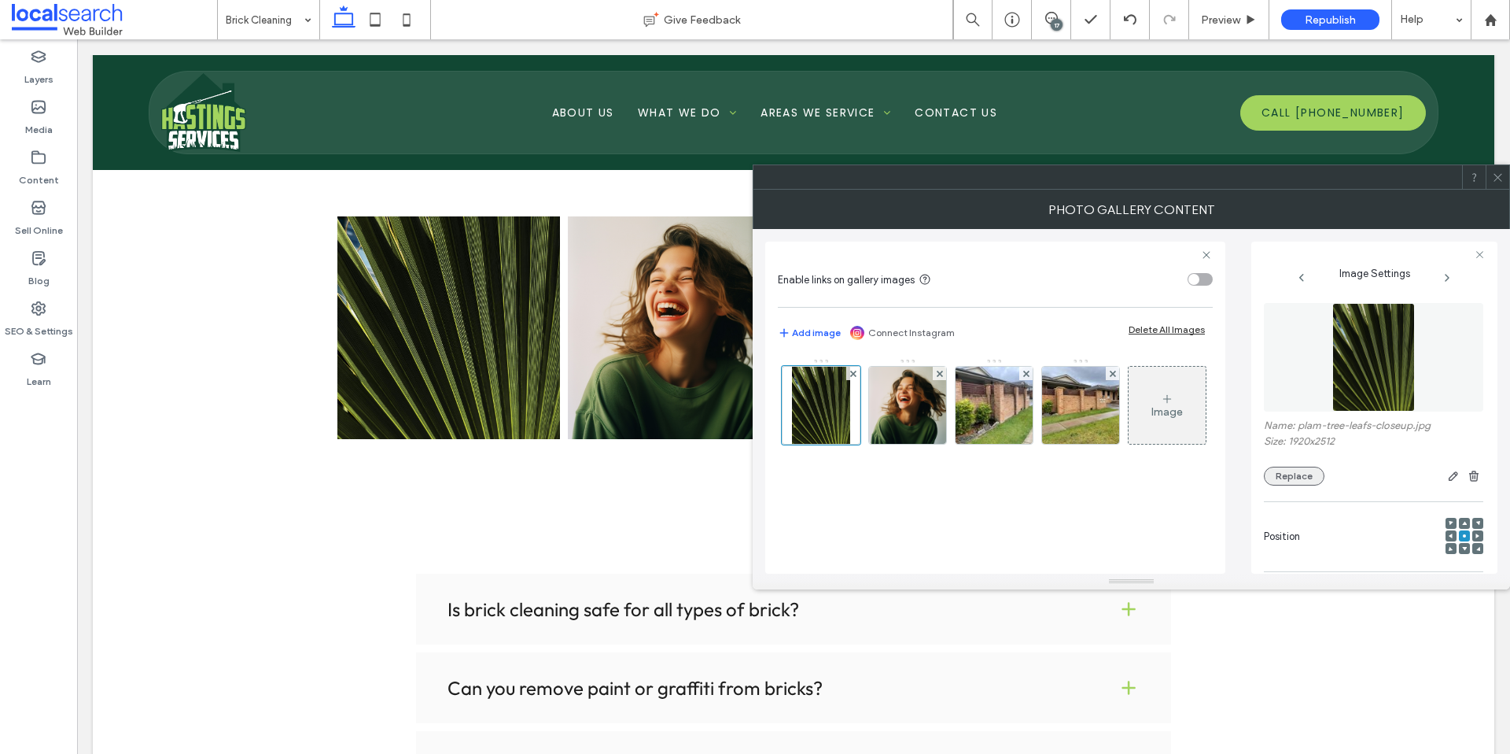
click at [1290, 477] on button "Replace" at bounding box center [1294, 475] width 61 height 19
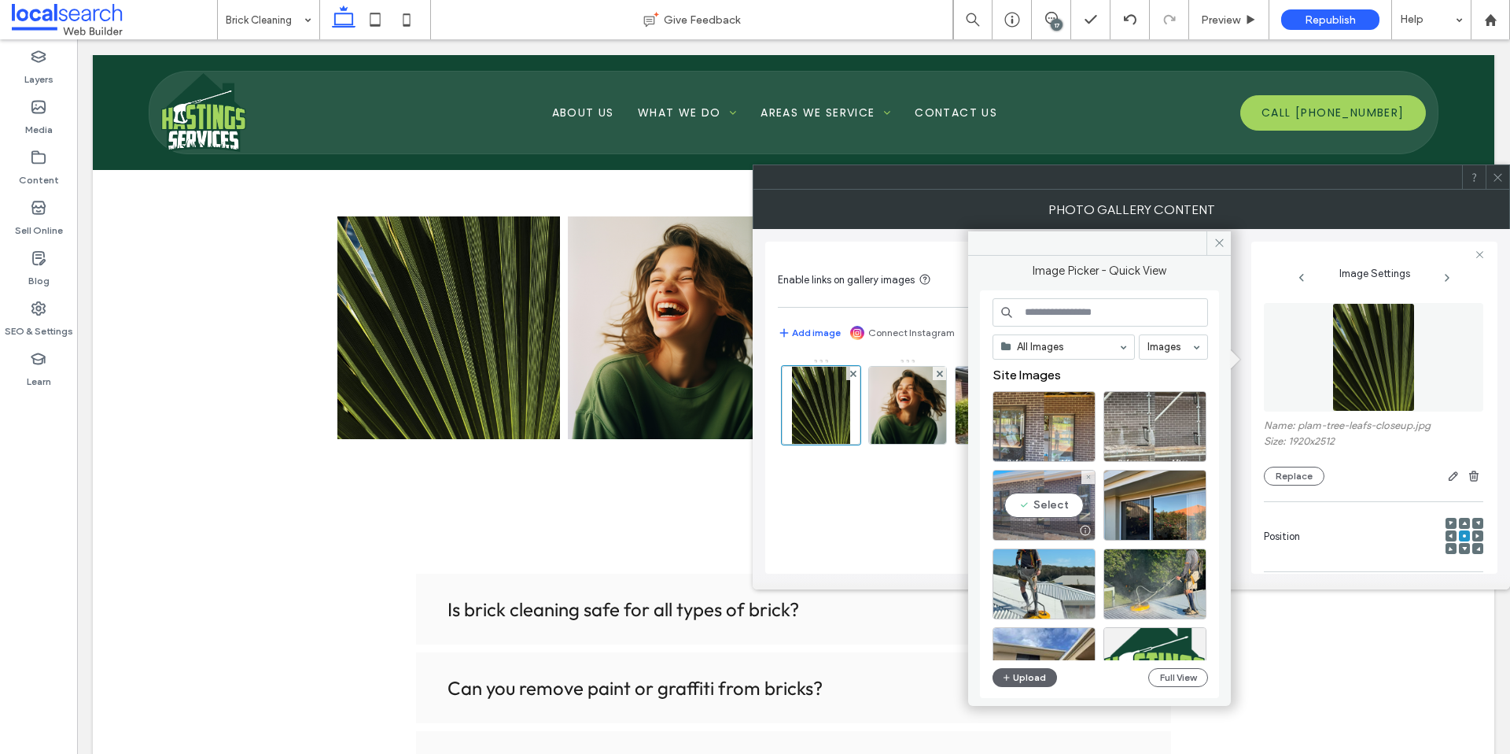
click at [1028, 503] on div "Select" at bounding box center [1044, 505] width 103 height 71
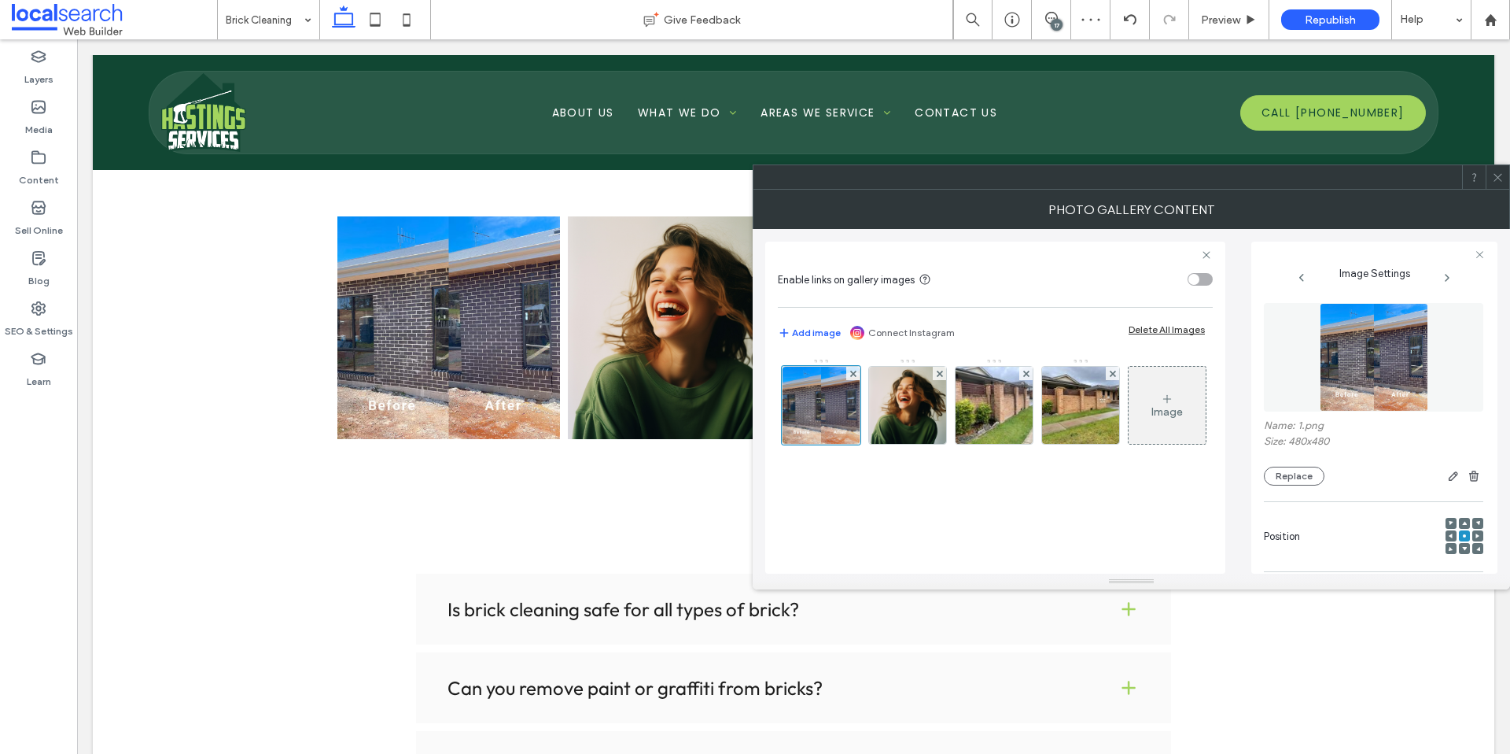
click at [1498, 178] on icon at bounding box center [1498, 177] width 12 height 12
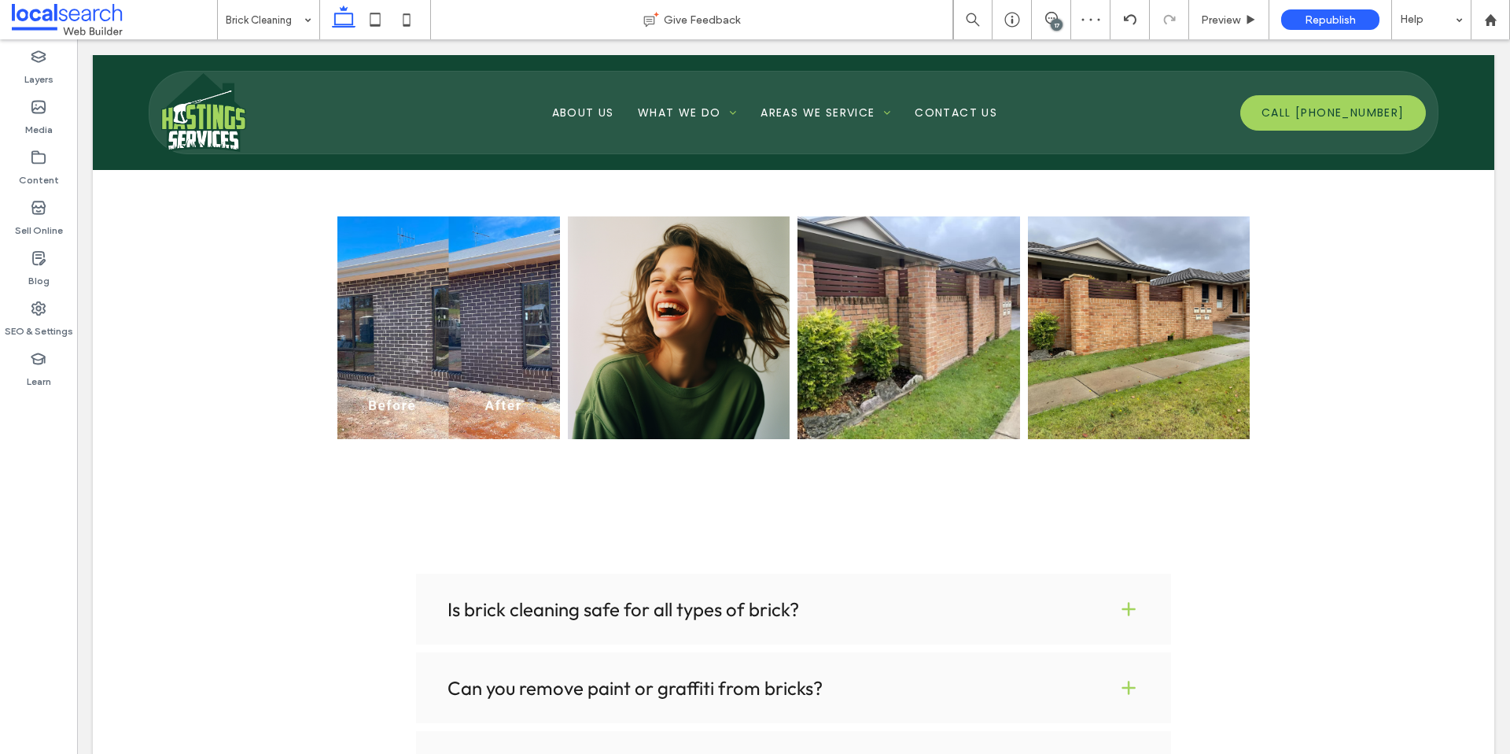
click at [452, 328] on link at bounding box center [448, 327] width 223 height 223
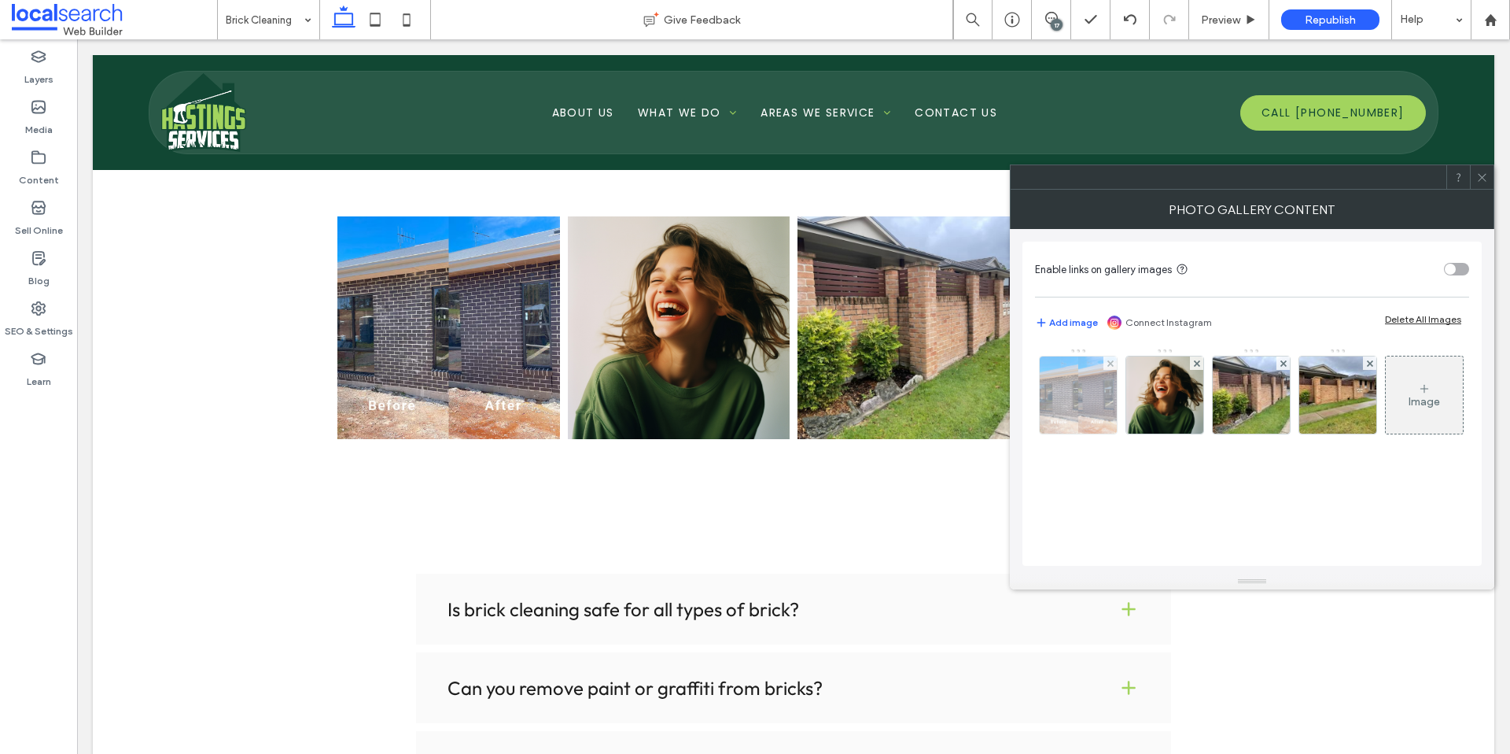
click at [1062, 389] on img at bounding box center [1078, 394] width 77 height 77
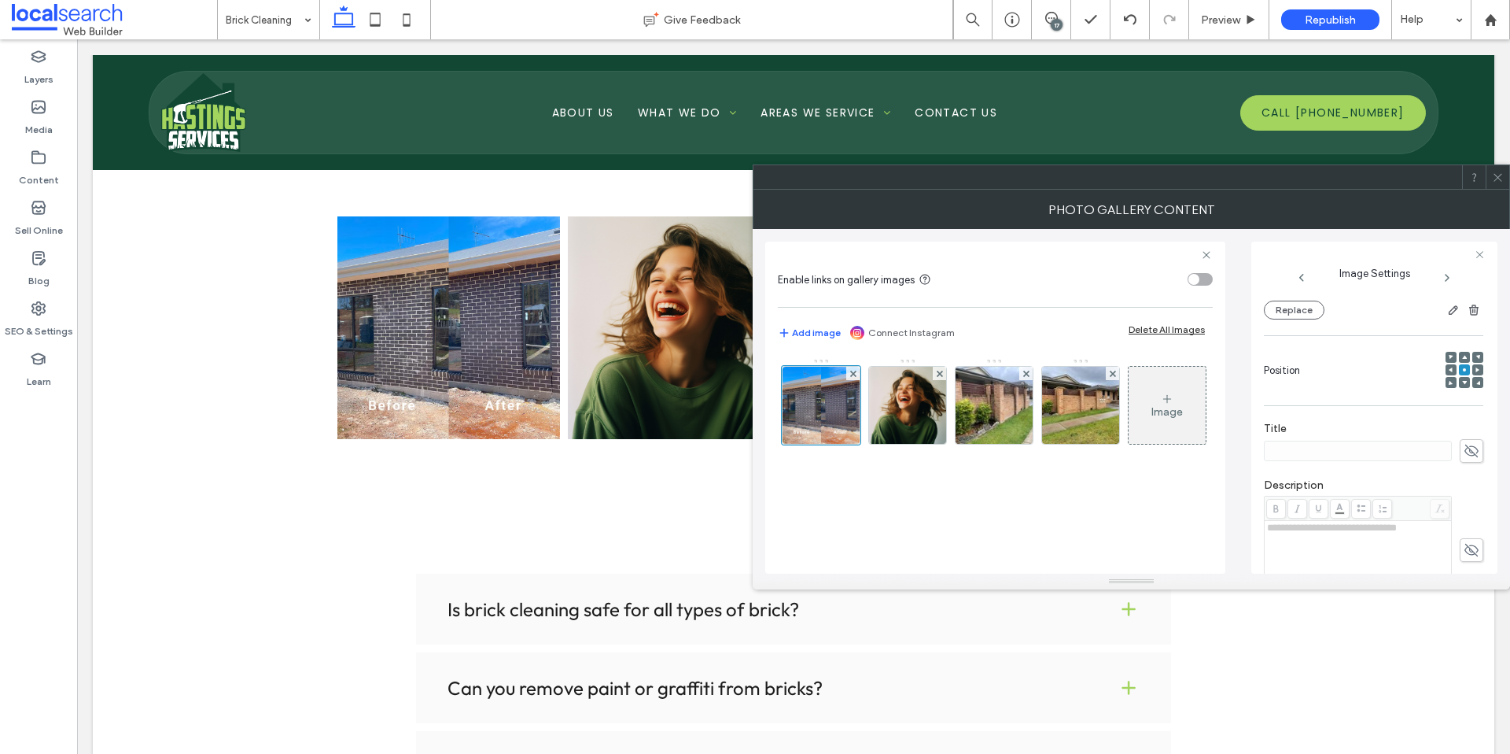
scroll to position [393, 0]
click at [1315, 529] on textarea at bounding box center [1373, 531] width 219 height 44
type textarea "**********"
click at [1495, 176] on icon at bounding box center [1498, 177] width 12 height 12
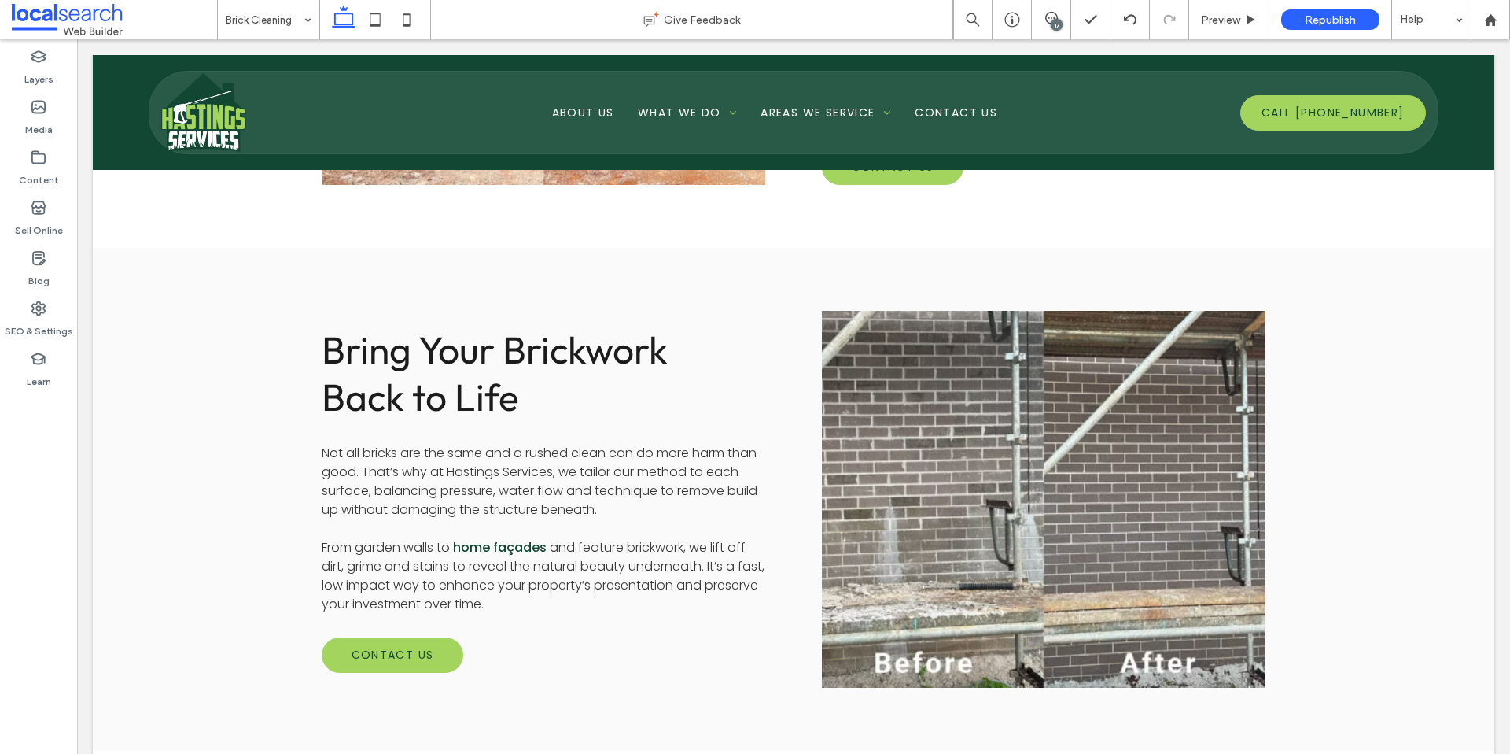
scroll to position [780, 0]
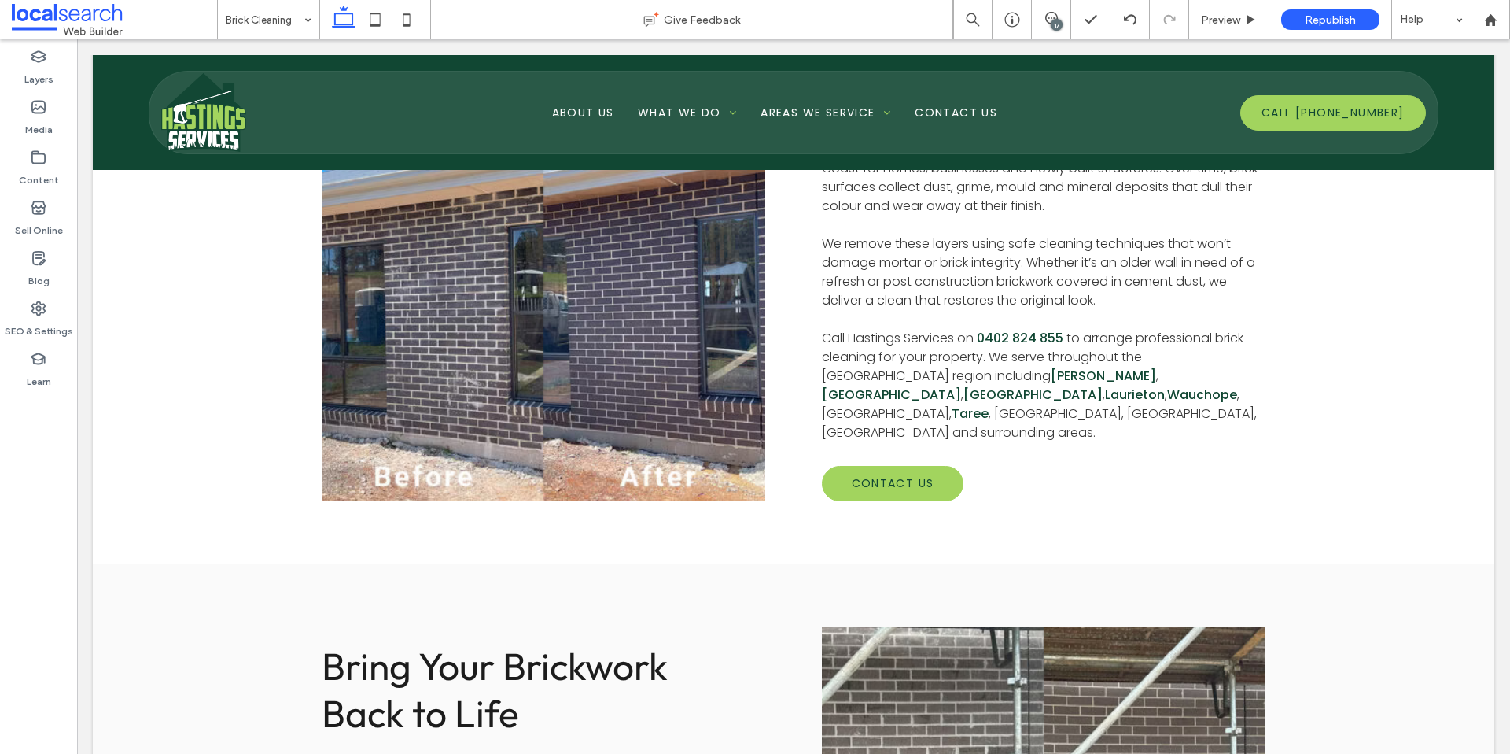
click at [593, 365] on link at bounding box center [543, 313] width 470 height 400
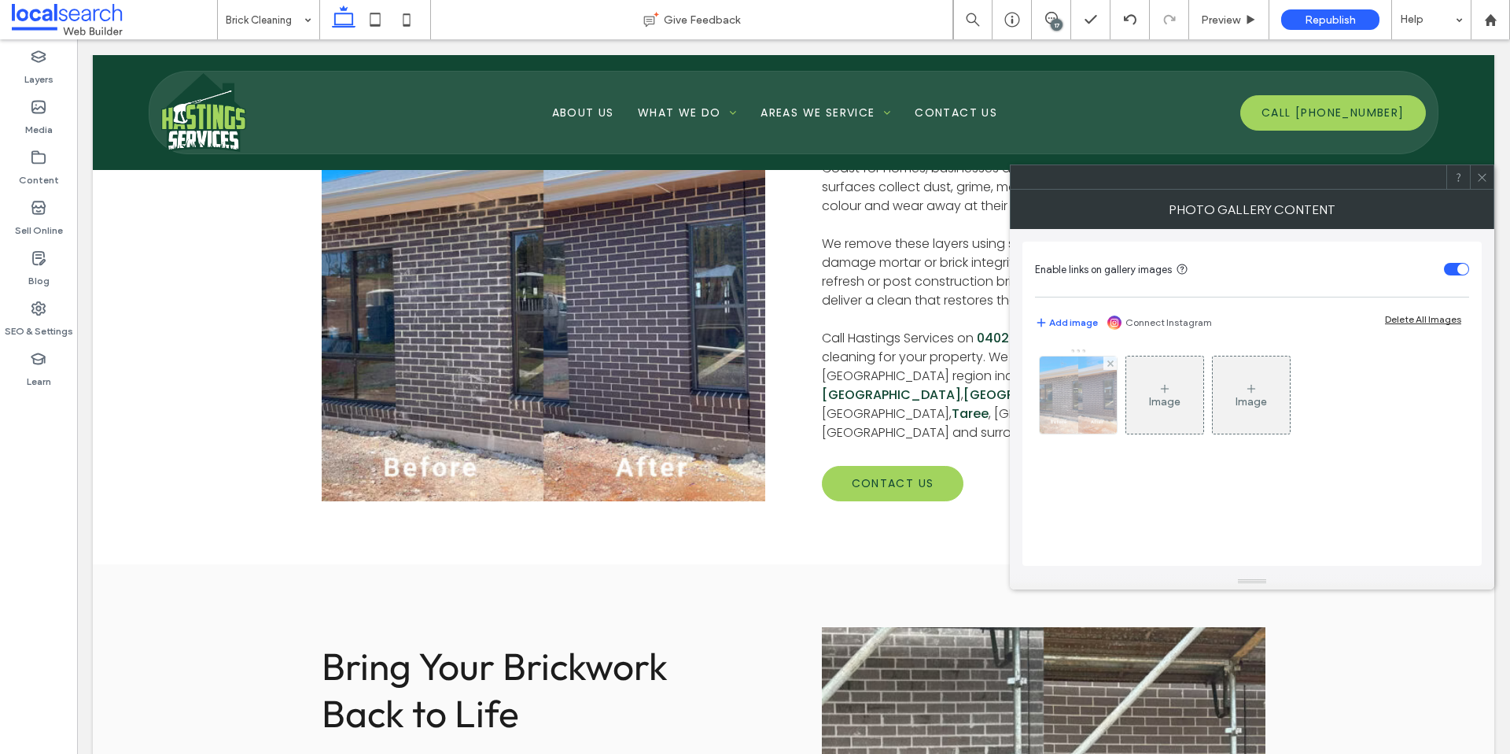
click at [1086, 407] on img at bounding box center [1078, 394] width 77 height 77
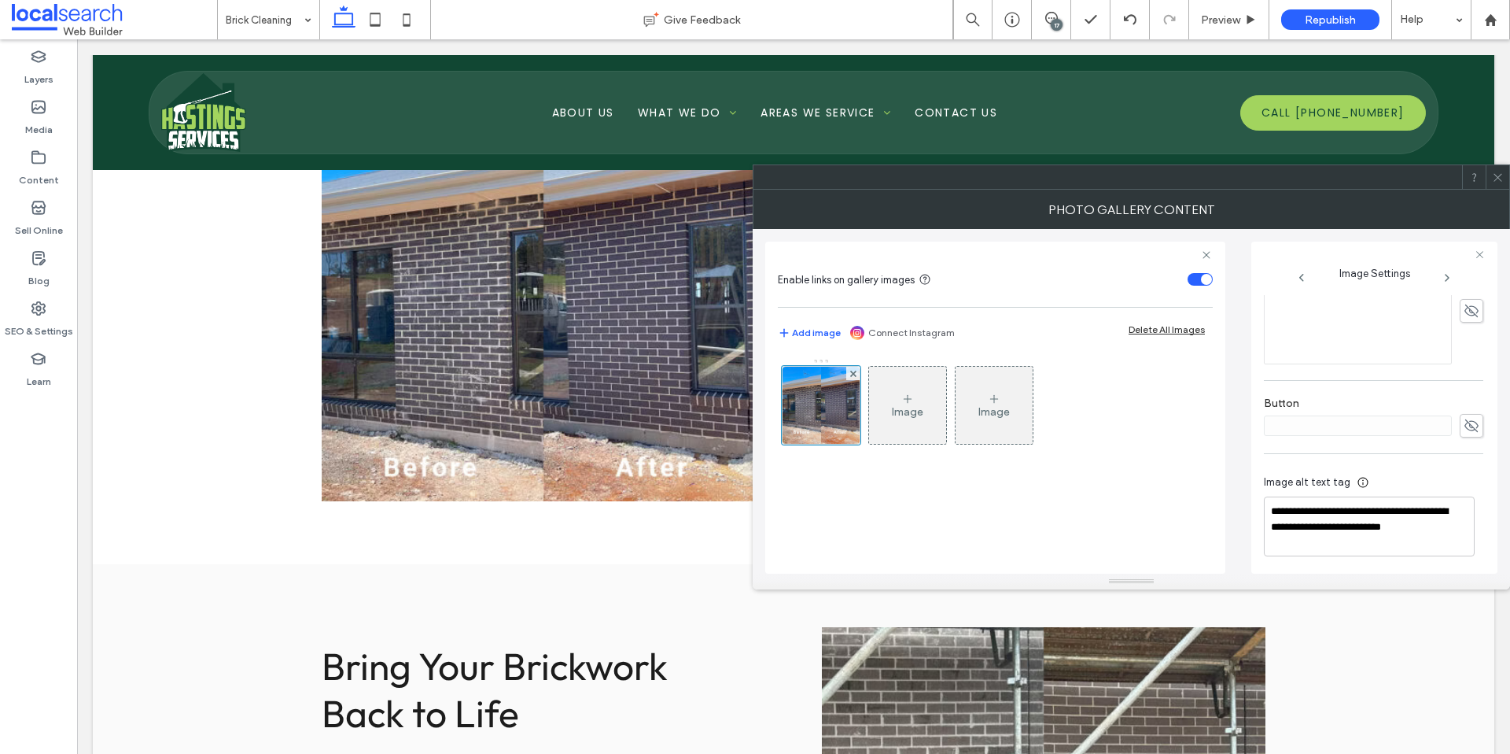
scroll to position [462, 0]
drag, startPoint x: 1272, startPoint y: 507, endPoint x: 1413, endPoint y: 505, distance: 140.8
click at [1413, 505] on textarea "**********" at bounding box center [1369, 523] width 211 height 60
drag, startPoint x: 1271, startPoint y: 510, endPoint x: 1303, endPoint y: 539, distance: 43.4
click at [1303, 539] on textarea "**********" at bounding box center [1369, 523] width 211 height 60
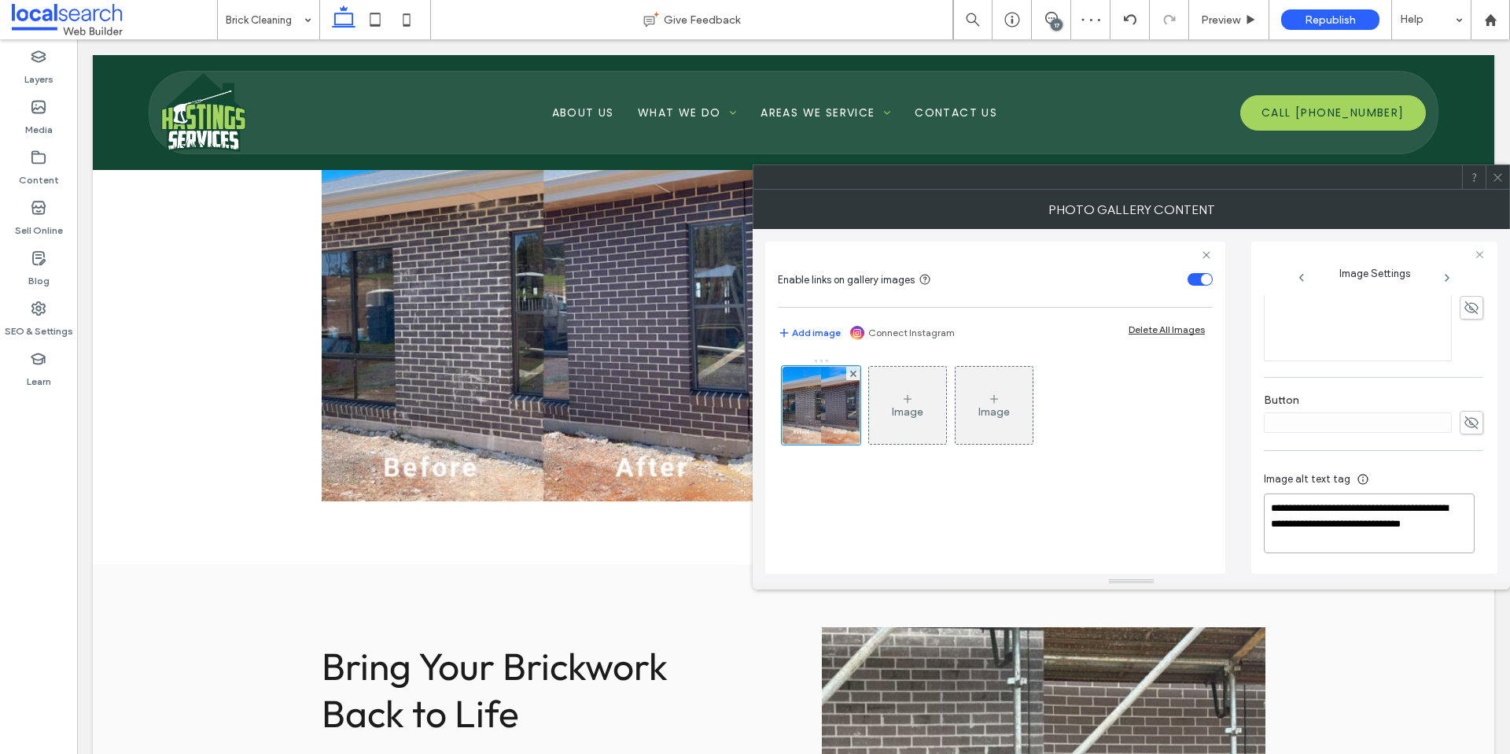
type textarea "**********"
click at [1506, 186] on div at bounding box center [1498, 177] width 24 height 24
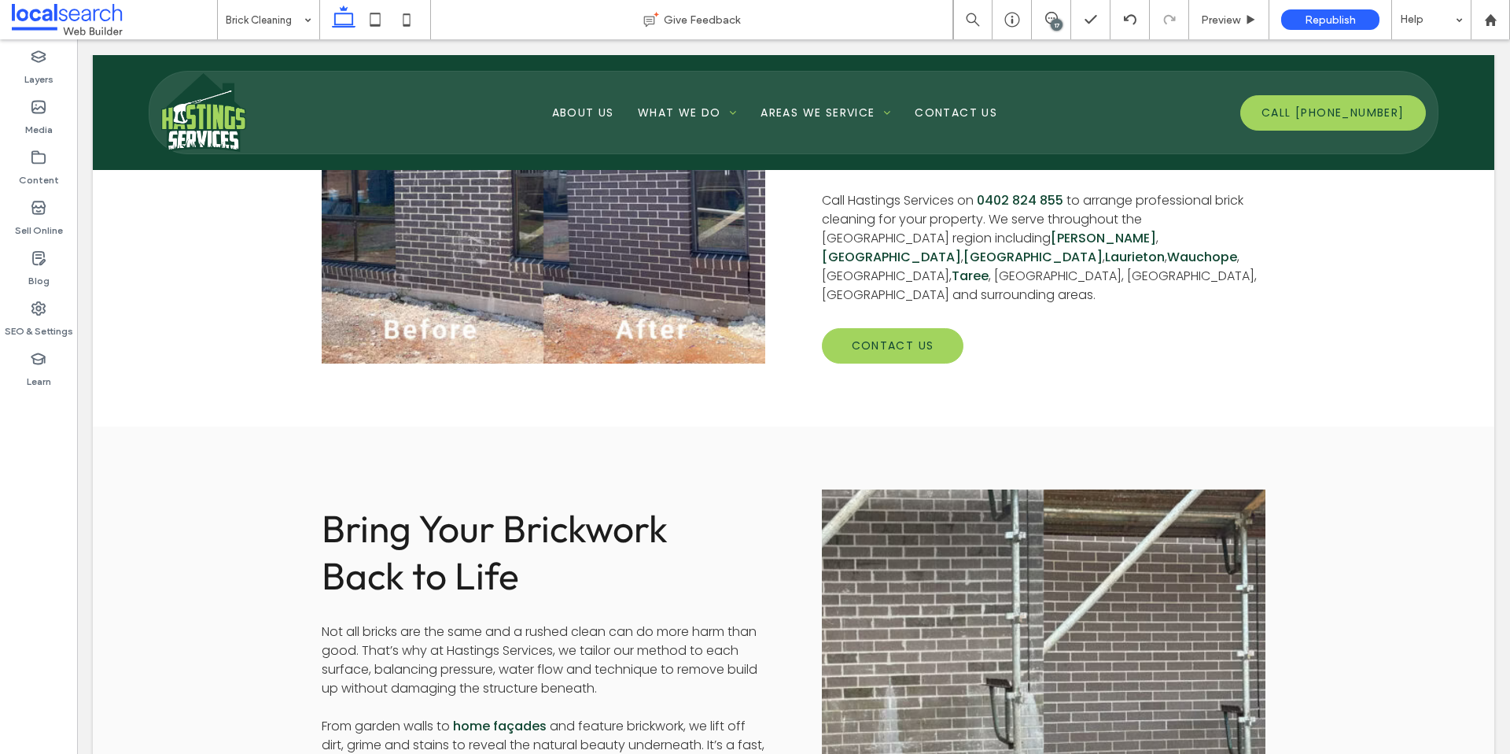
scroll to position [919, 0]
click at [1049, 514] on link at bounding box center [1044, 677] width 470 height 400
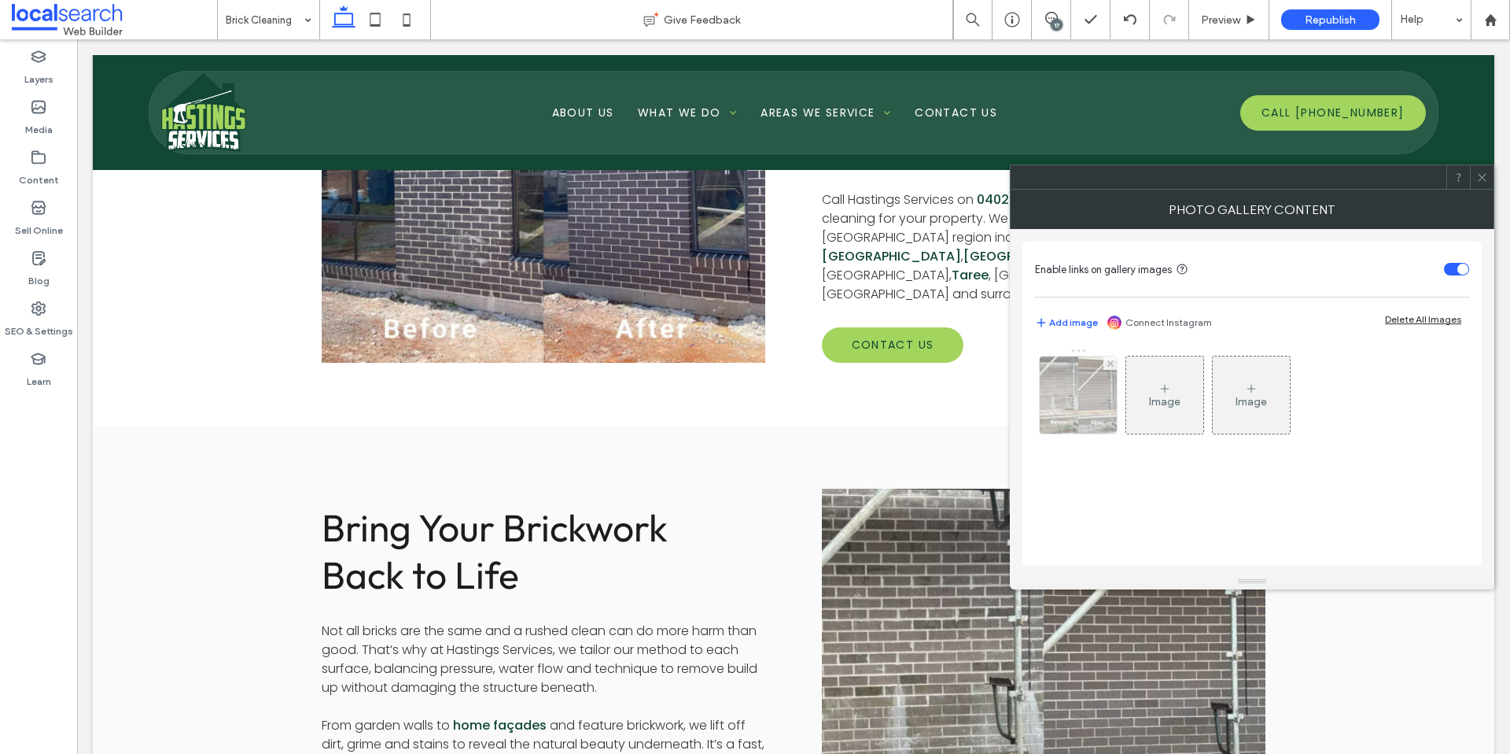
click at [1076, 396] on img at bounding box center [1078, 394] width 77 height 77
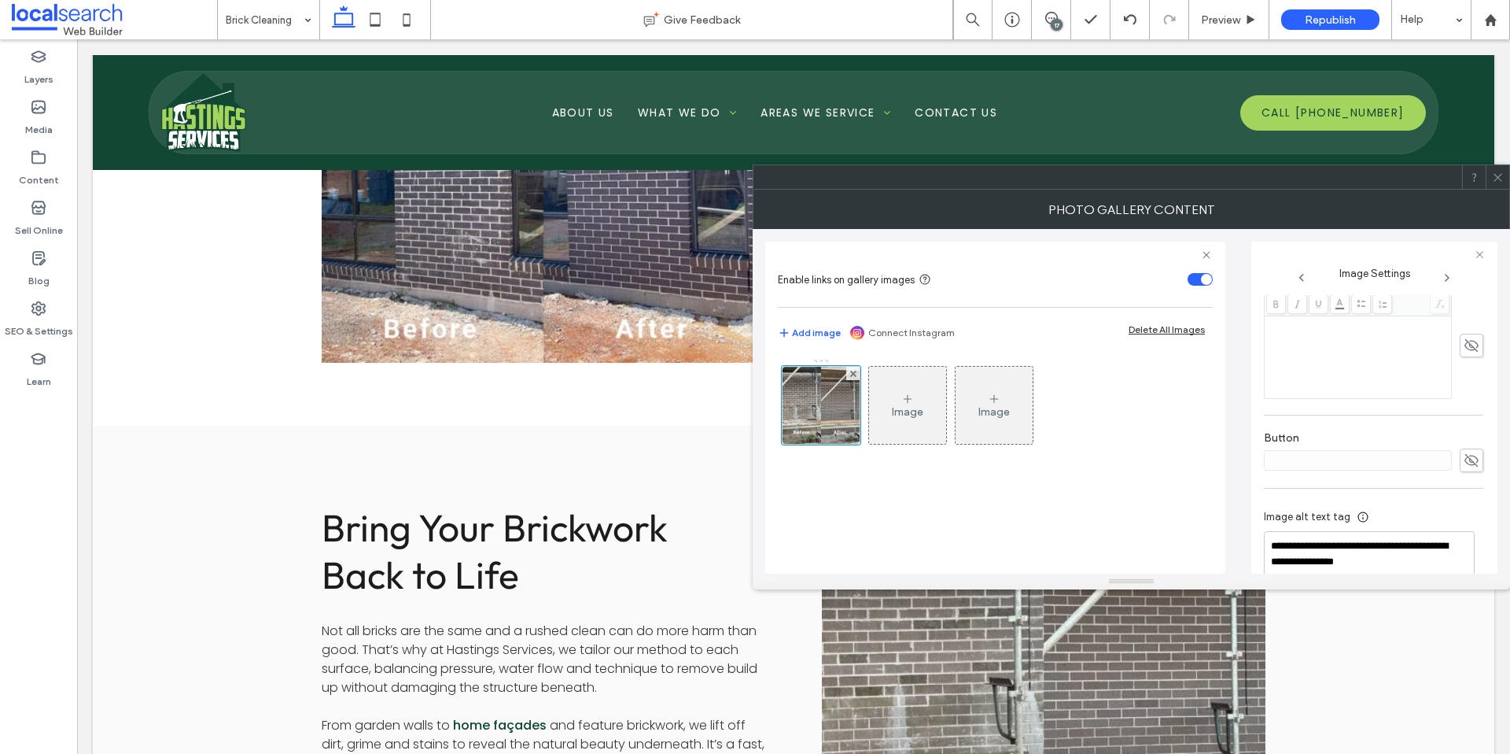
scroll to position [446, 0]
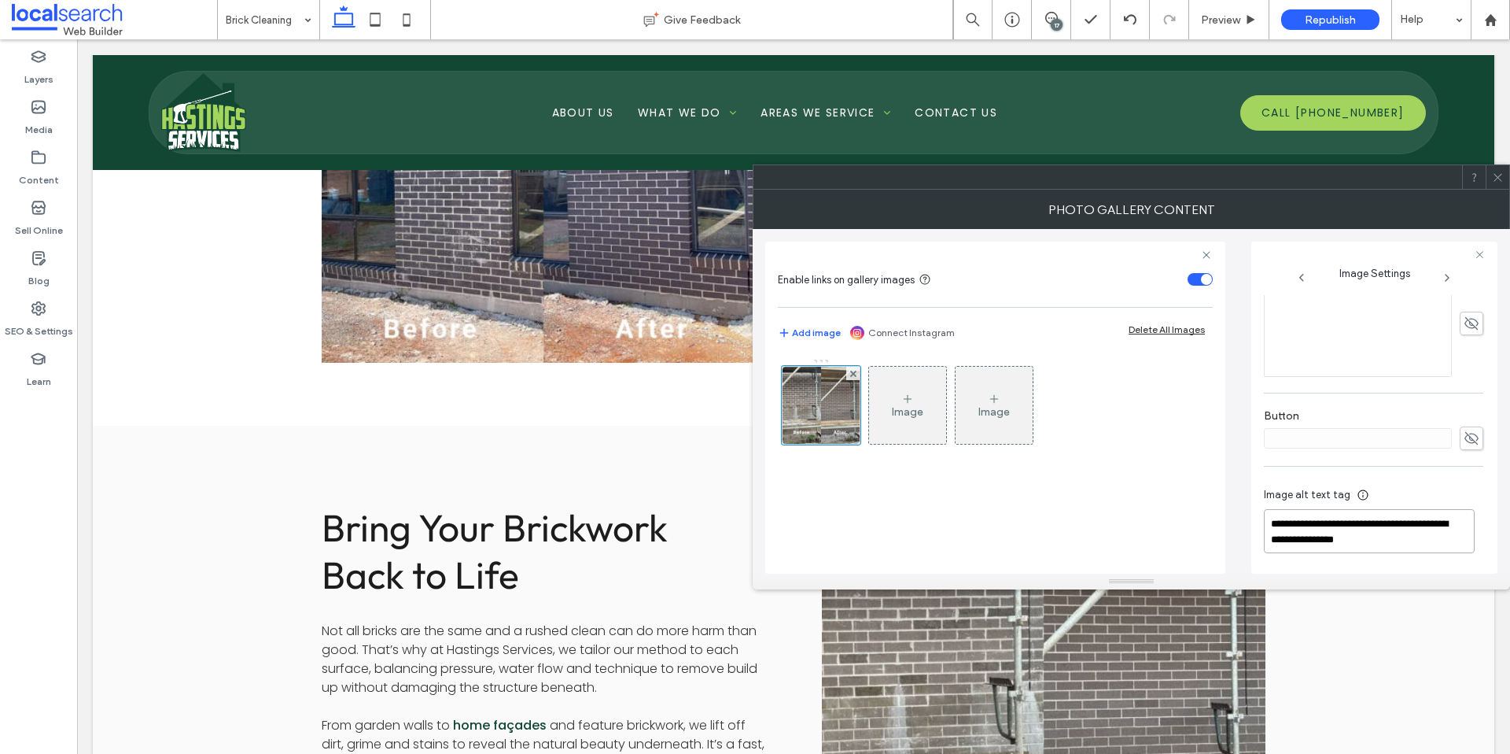
drag, startPoint x: 1271, startPoint y: 524, endPoint x: 1468, endPoint y: 547, distance: 198.0
click at [1468, 547] on textarea "**********" at bounding box center [1369, 531] width 211 height 44
paste textarea "**********"
type textarea "**********"
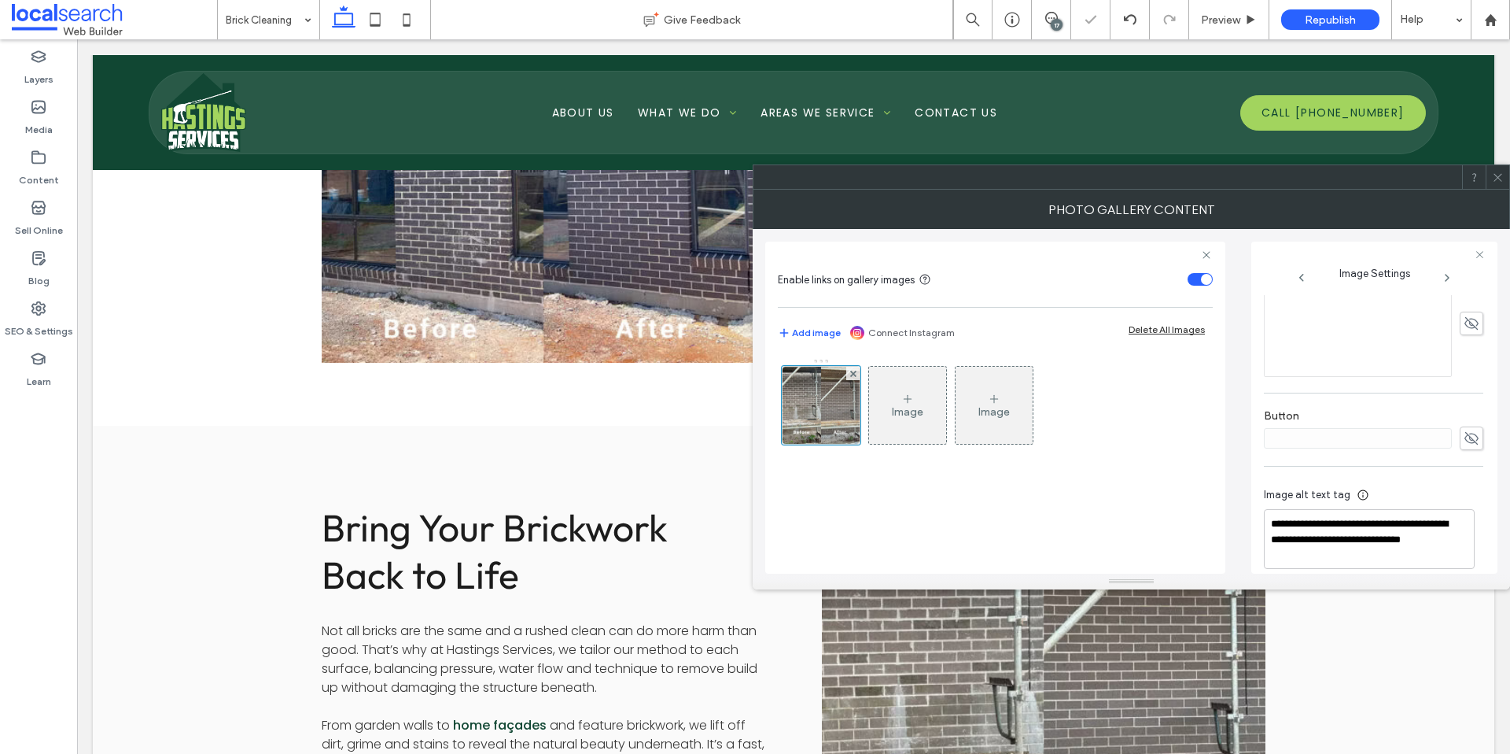
click at [1385, 613] on div "Bring Your Brickwork Back to Life Not all bricks are the same and a rushed clea…" at bounding box center [794, 677] width 1402 height 503
click at [1502, 187] on span at bounding box center [1498, 177] width 12 height 24
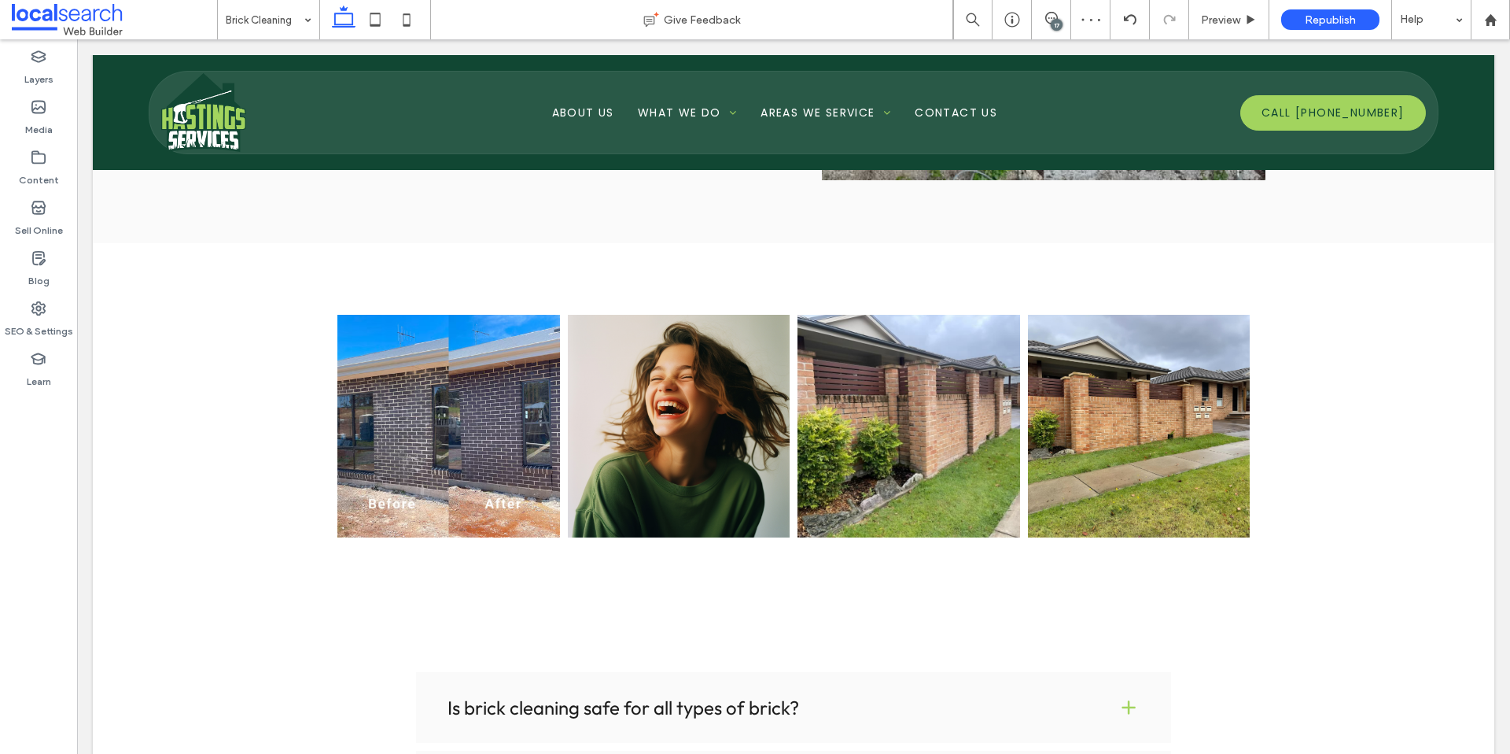
scroll to position [1597, 0]
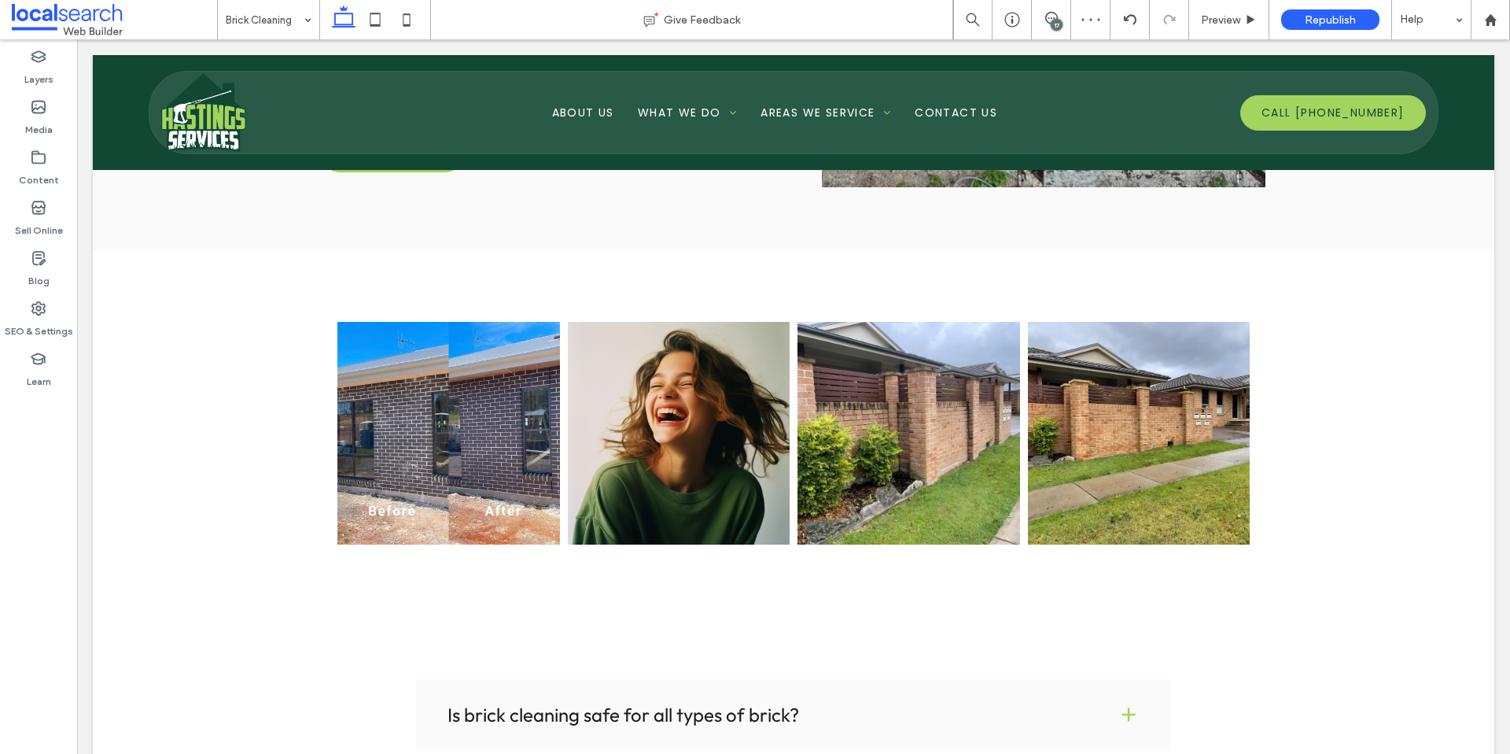
click at [390, 424] on link at bounding box center [448, 433] width 223 height 223
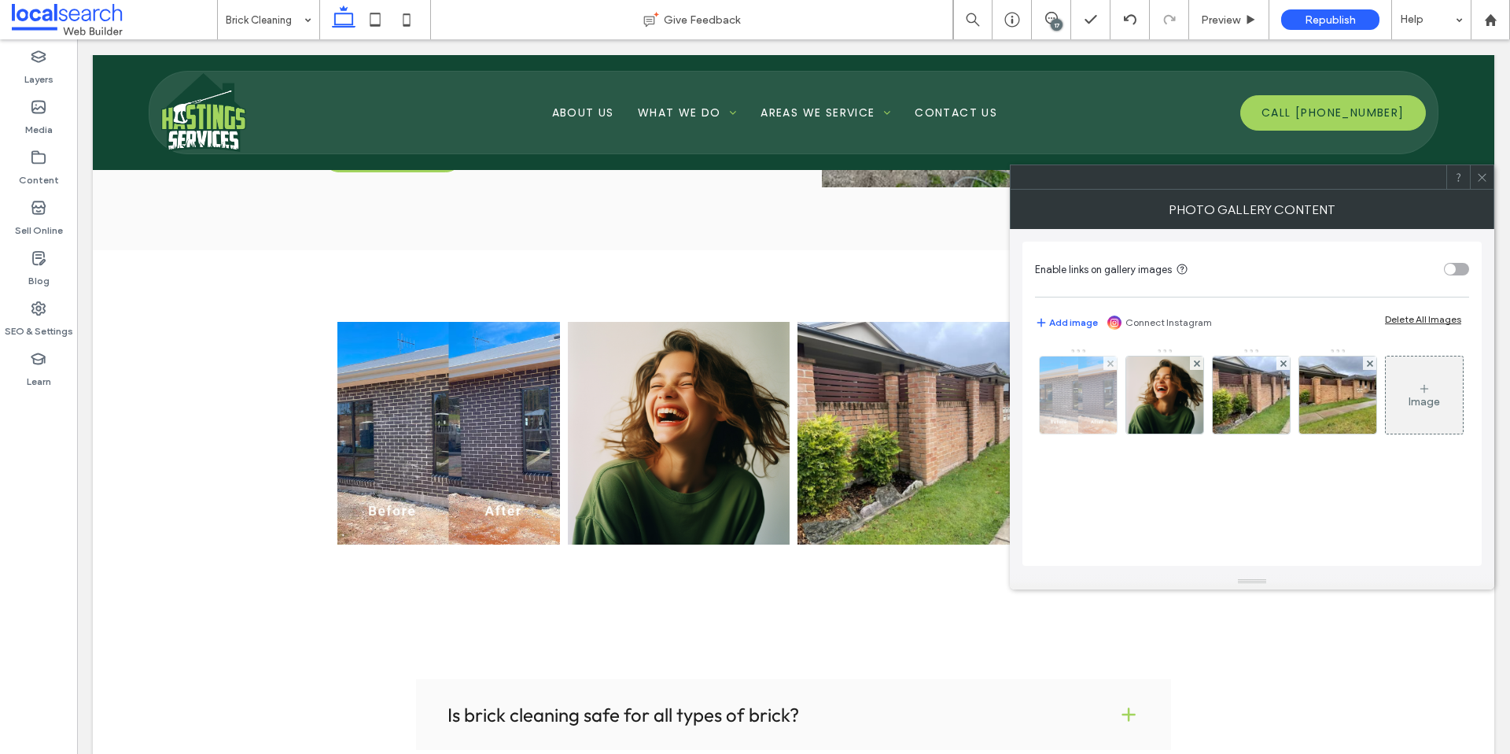
click at [1100, 415] on img at bounding box center [1078, 394] width 77 height 77
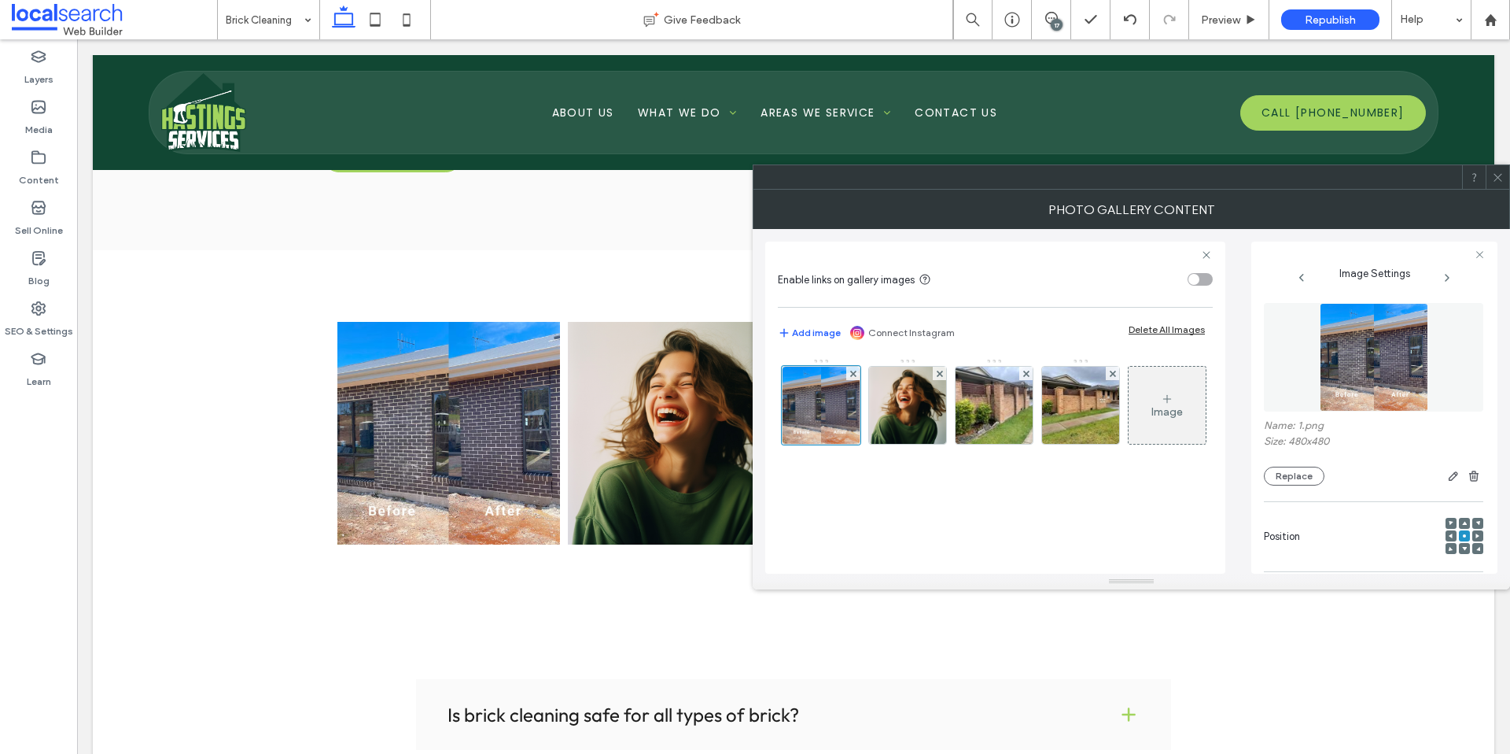
scroll to position [393, 0]
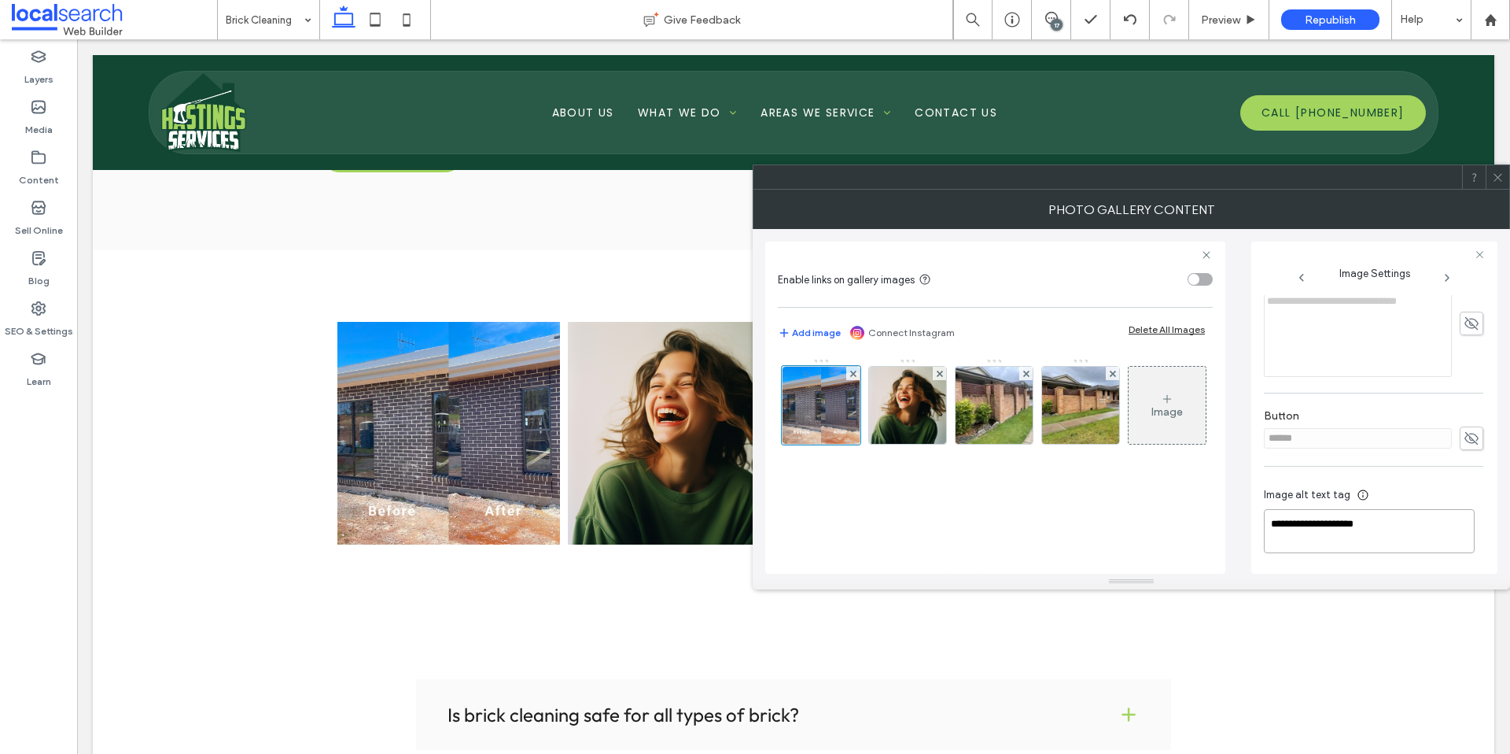
drag, startPoint x: 1271, startPoint y: 522, endPoint x: 1440, endPoint y: 543, distance: 169.7
click at [1440, 543] on textarea "**********" at bounding box center [1369, 531] width 211 height 44
paste textarea "**********"
type textarea "**********"
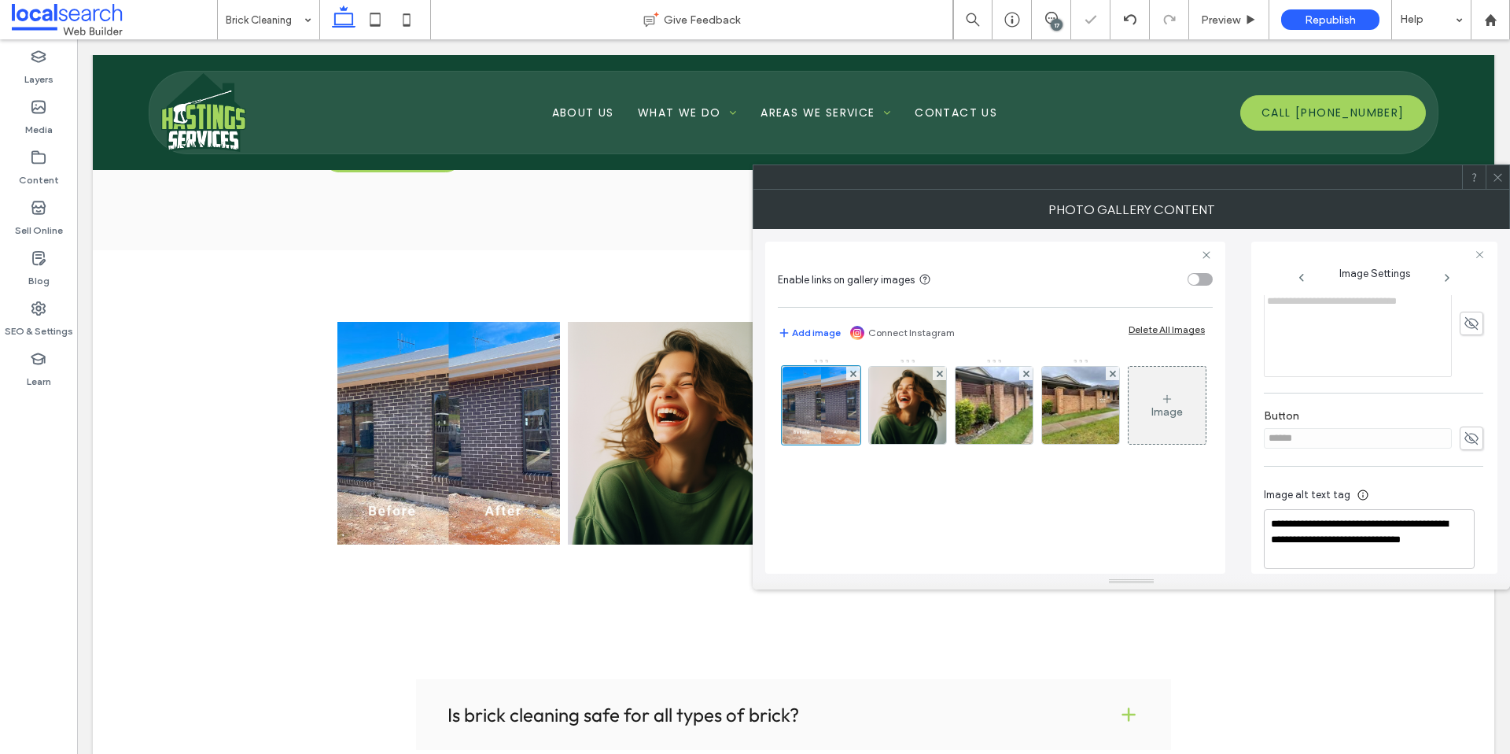
click at [1503, 174] on icon at bounding box center [1498, 177] width 12 height 12
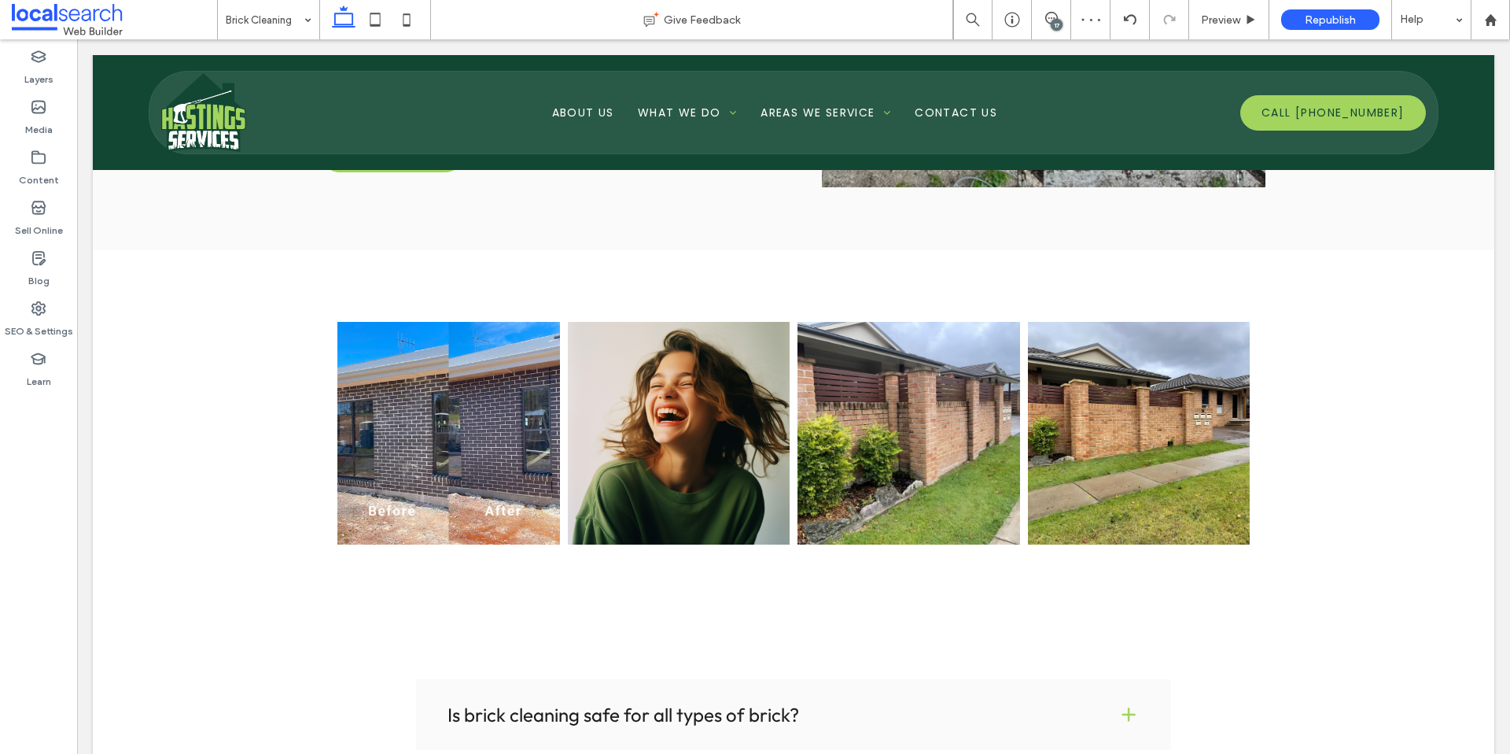
click at [650, 433] on link at bounding box center [679, 433] width 223 height 223
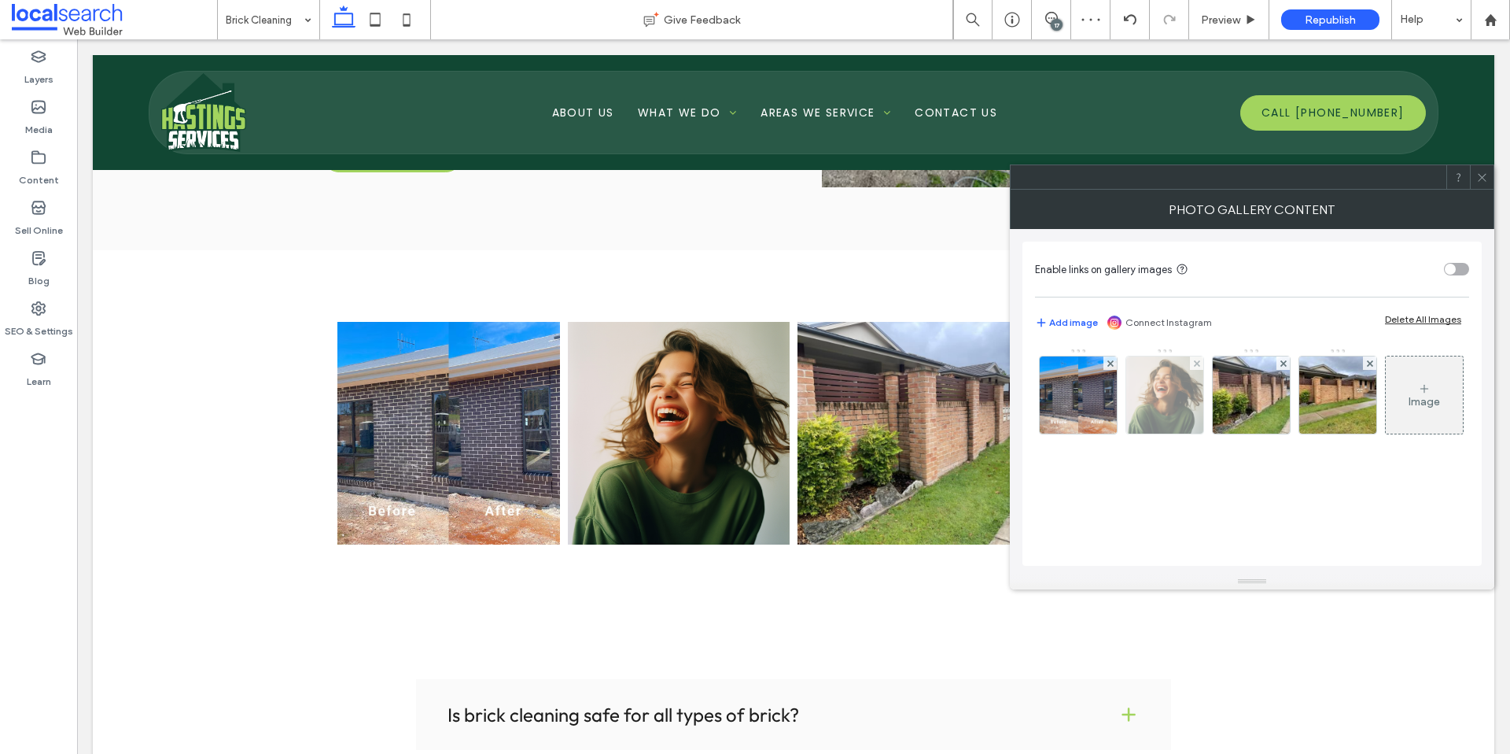
click at [1155, 415] on img at bounding box center [1164, 394] width 77 height 77
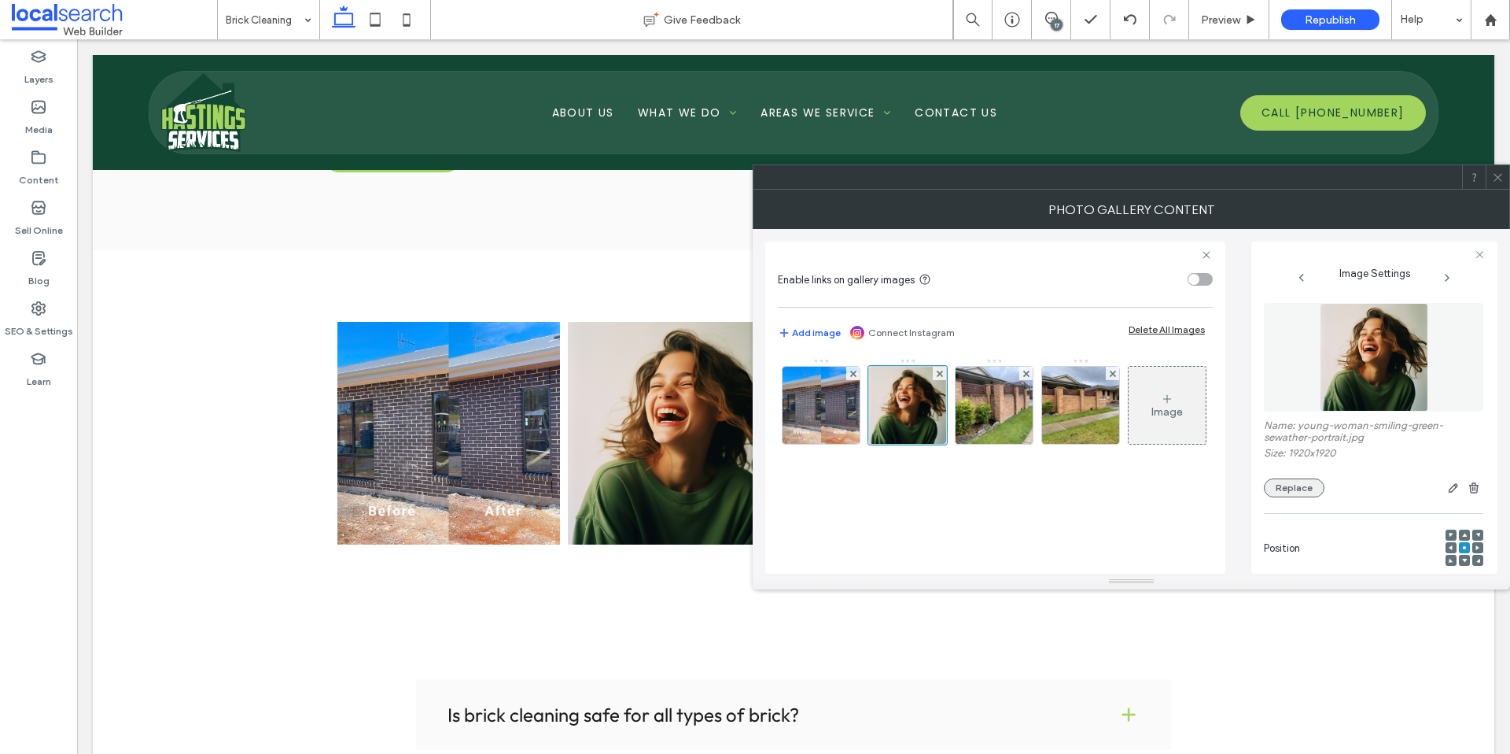
click at [1294, 494] on button "Replace" at bounding box center [1294, 487] width 61 height 19
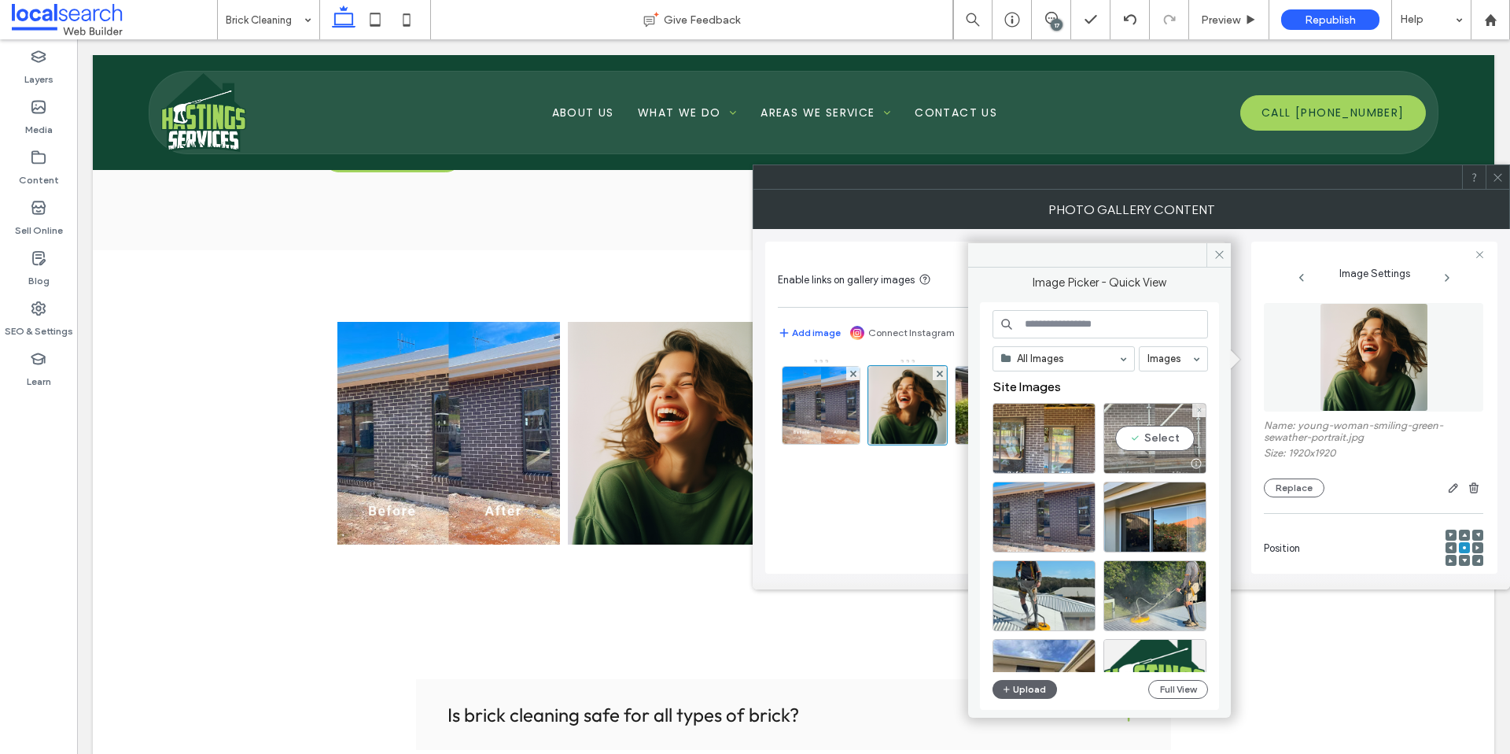
click at [1141, 436] on div "Select" at bounding box center [1155, 438] width 103 height 71
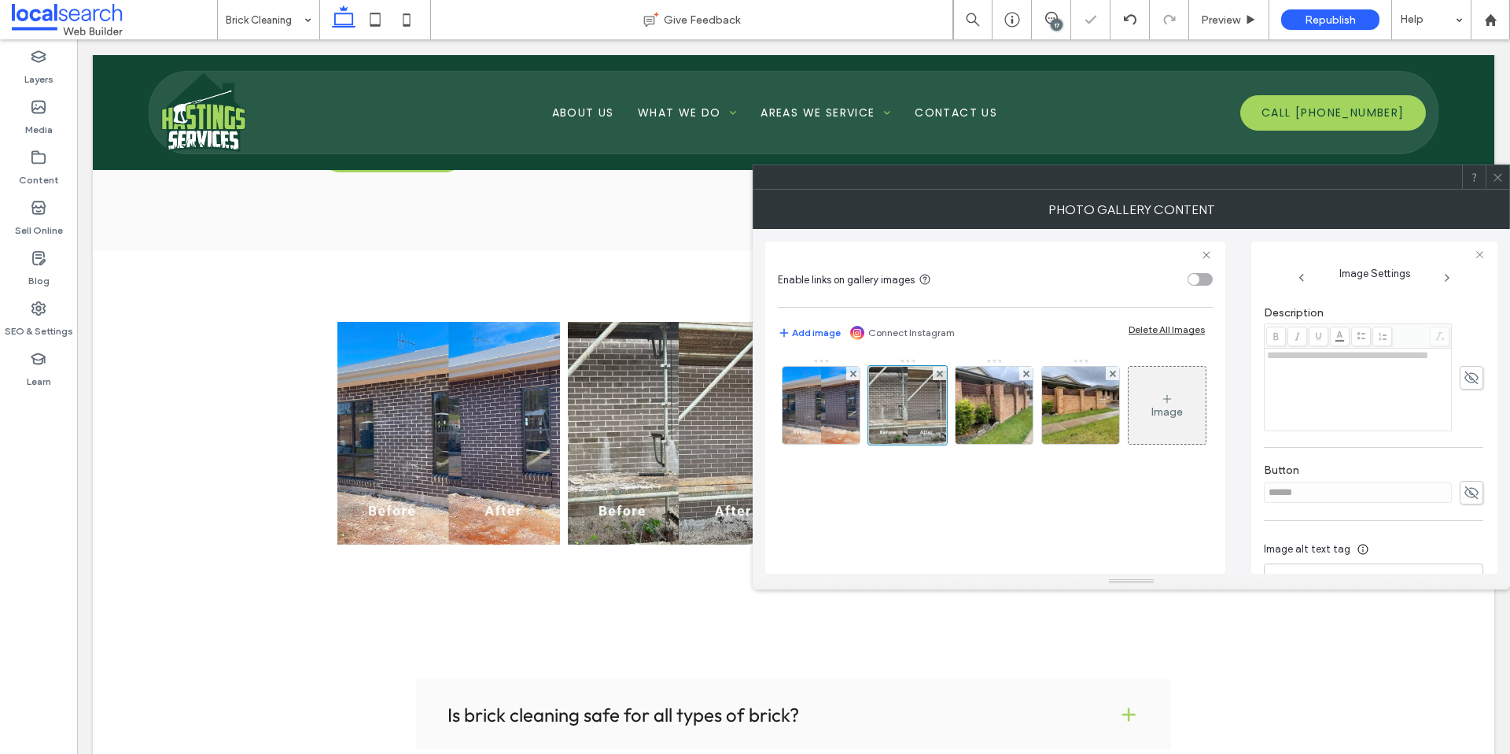
scroll to position [393, 0]
click at [1325, 525] on textarea at bounding box center [1373, 531] width 219 height 44
paste textarea "**********"
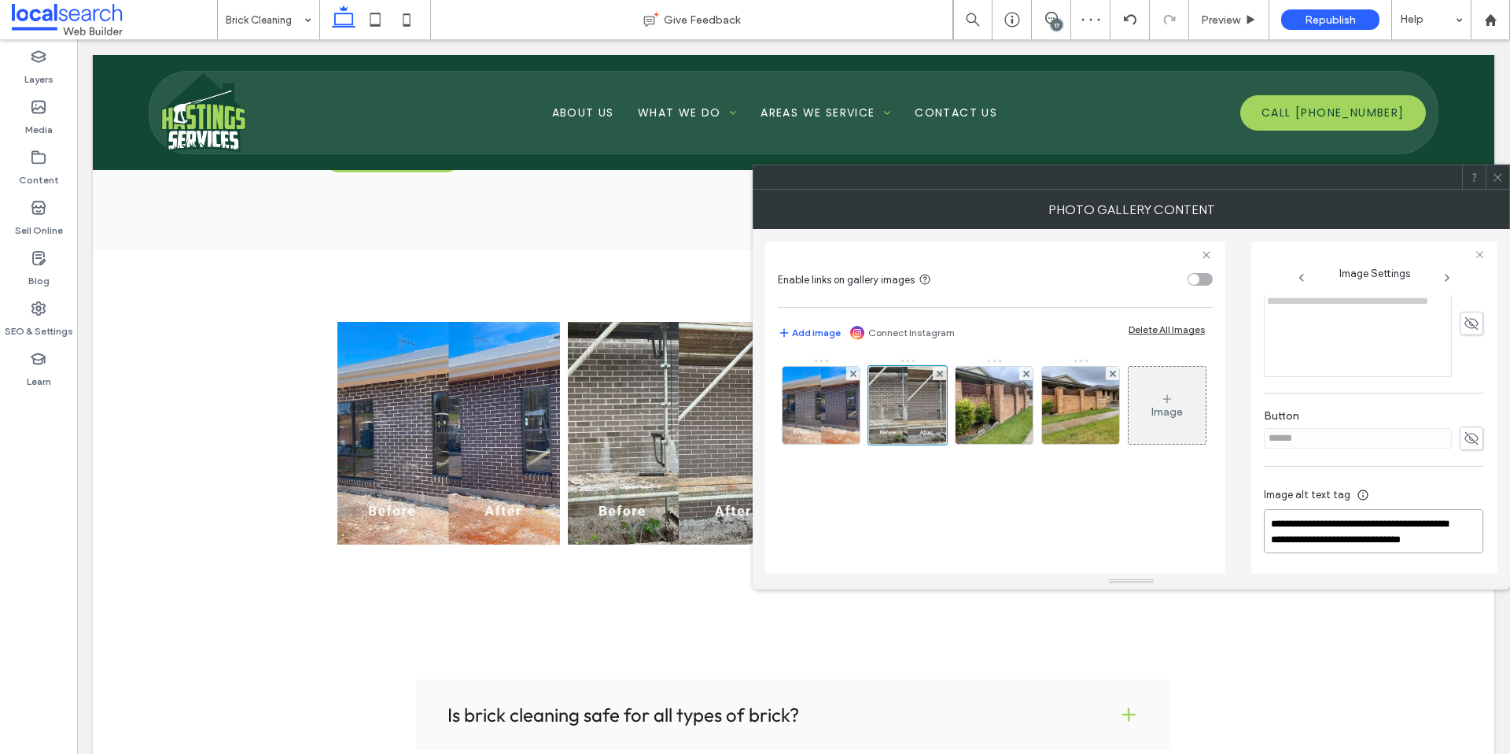
scroll to position [2, 0]
click at [1422, 581] on div at bounding box center [1132, 581] width 758 height 16
type textarea "**********"
click at [1498, 188] on span at bounding box center [1498, 177] width 12 height 24
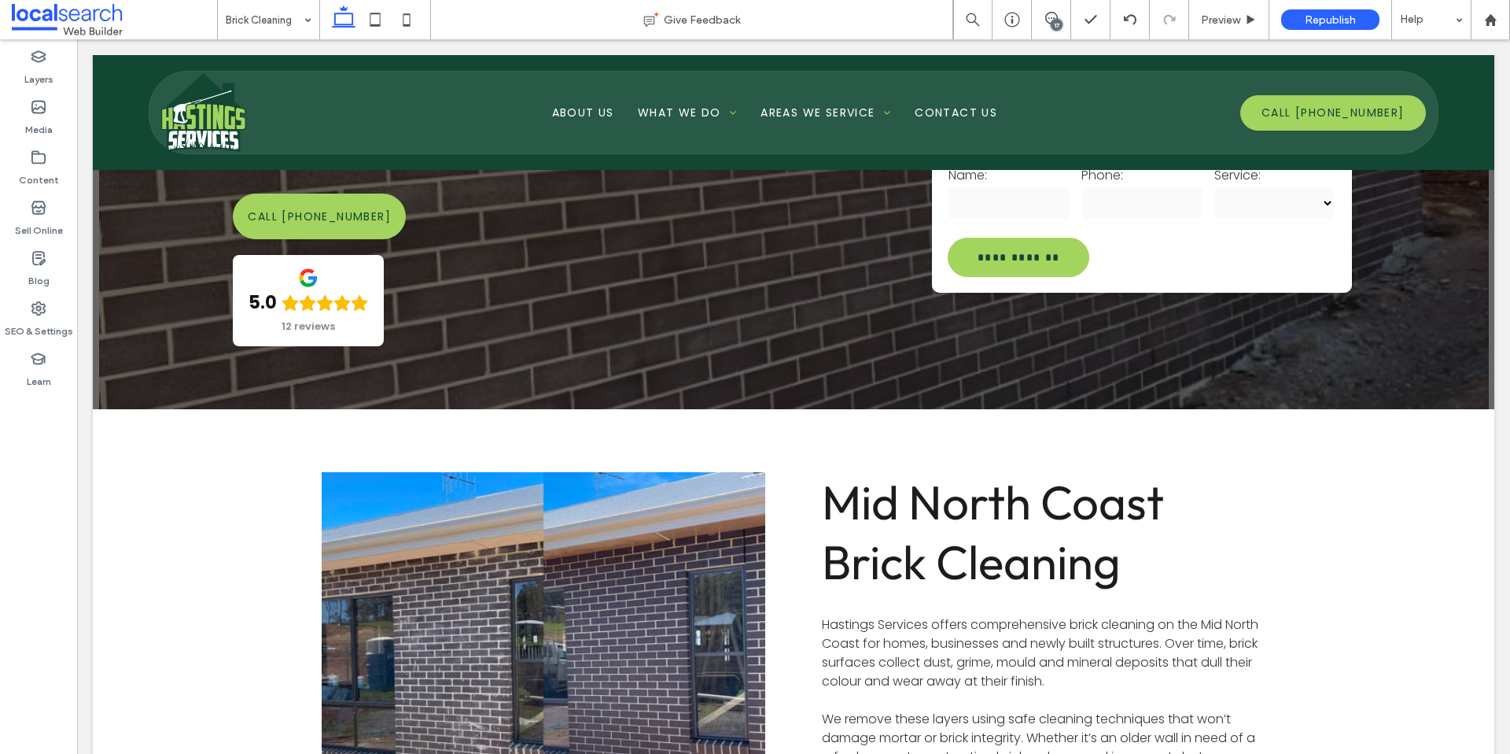
scroll to position [0, 0]
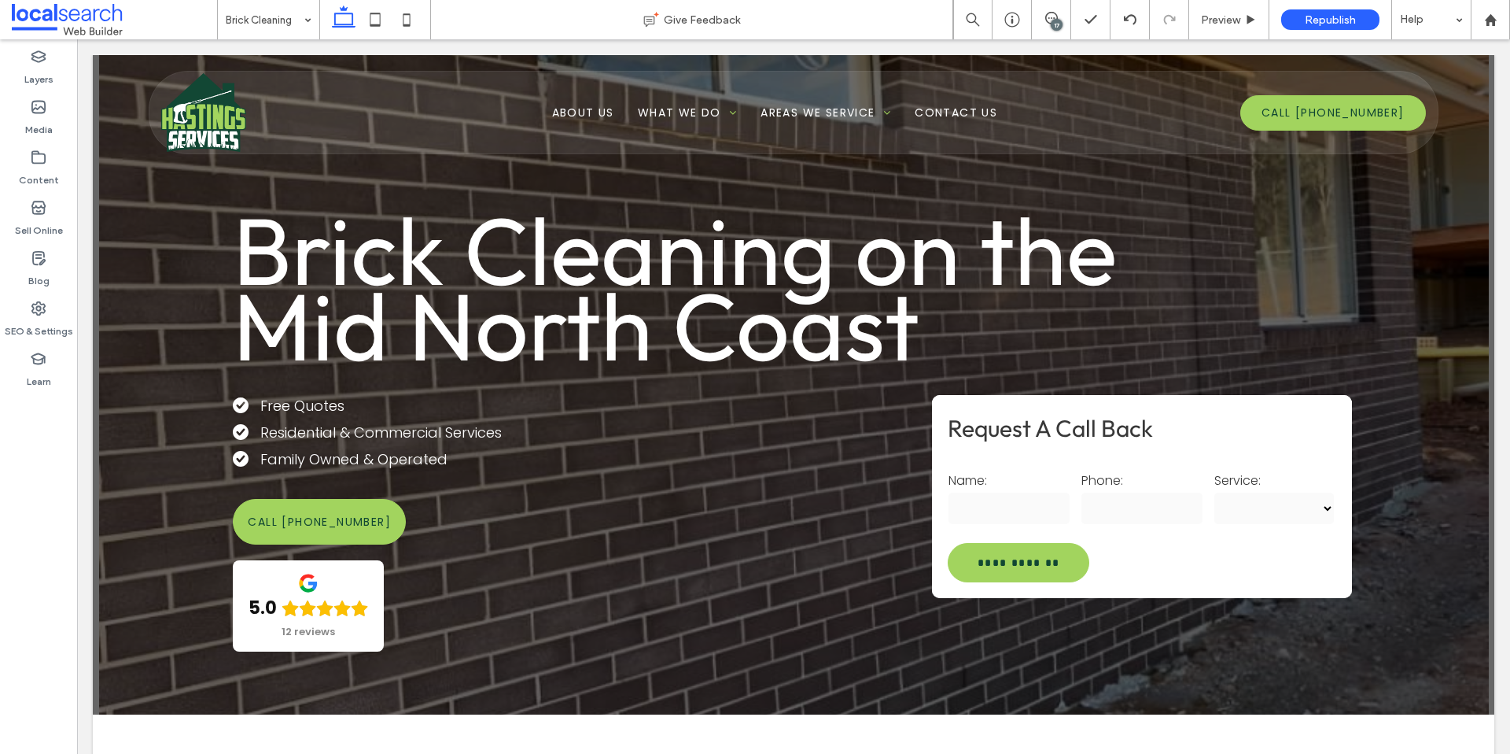
click at [38, 22] on span at bounding box center [114, 19] width 205 height 31
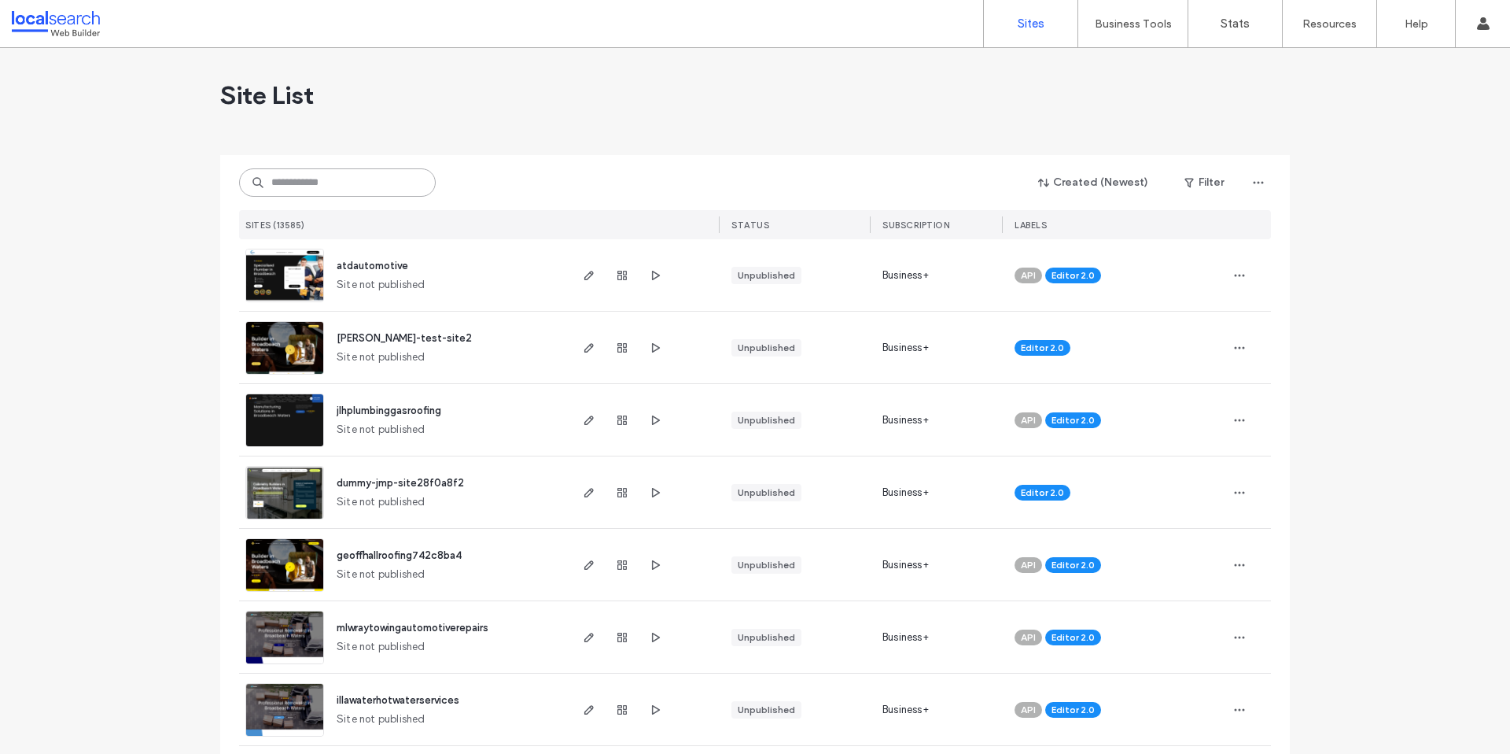
click at [342, 186] on input at bounding box center [337, 182] width 197 height 28
paste input "********"
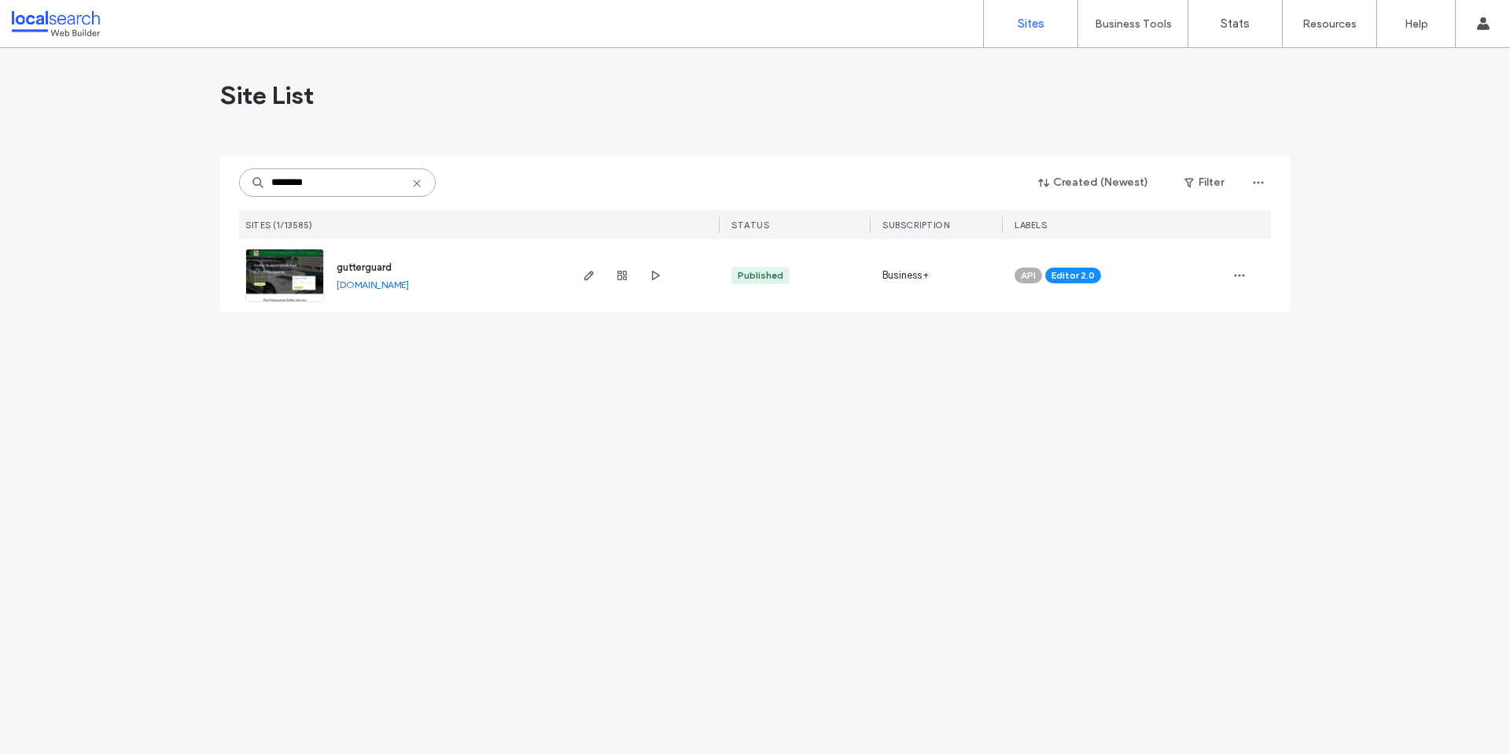
type input "********"
click at [358, 269] on span "gutterguard" at bounding box center [364, 267] width 55 height 12
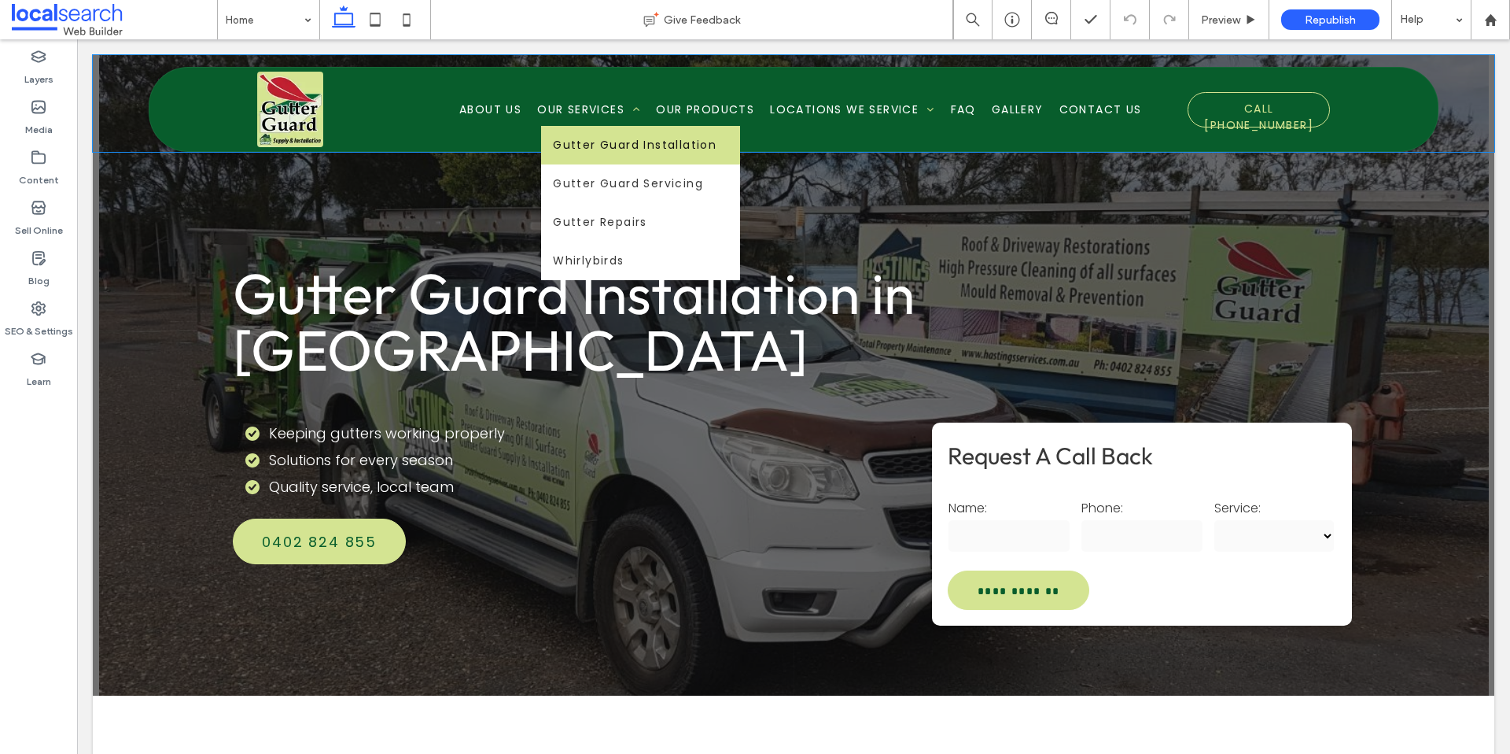
click at [603, 141] on span "Gutter Guard Installation" at bounding box center [635, 145] width 164 height 17
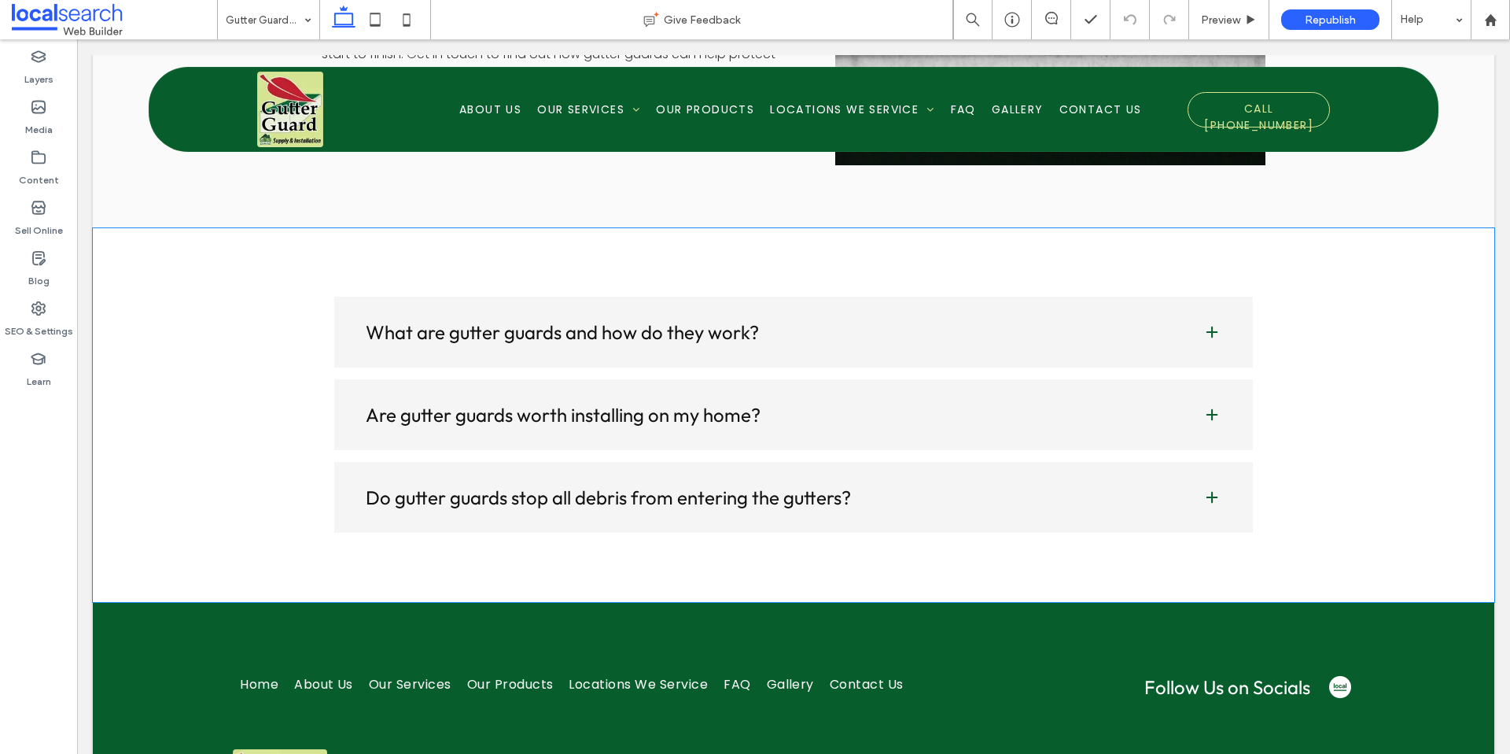
scroll to position [1800, 0]
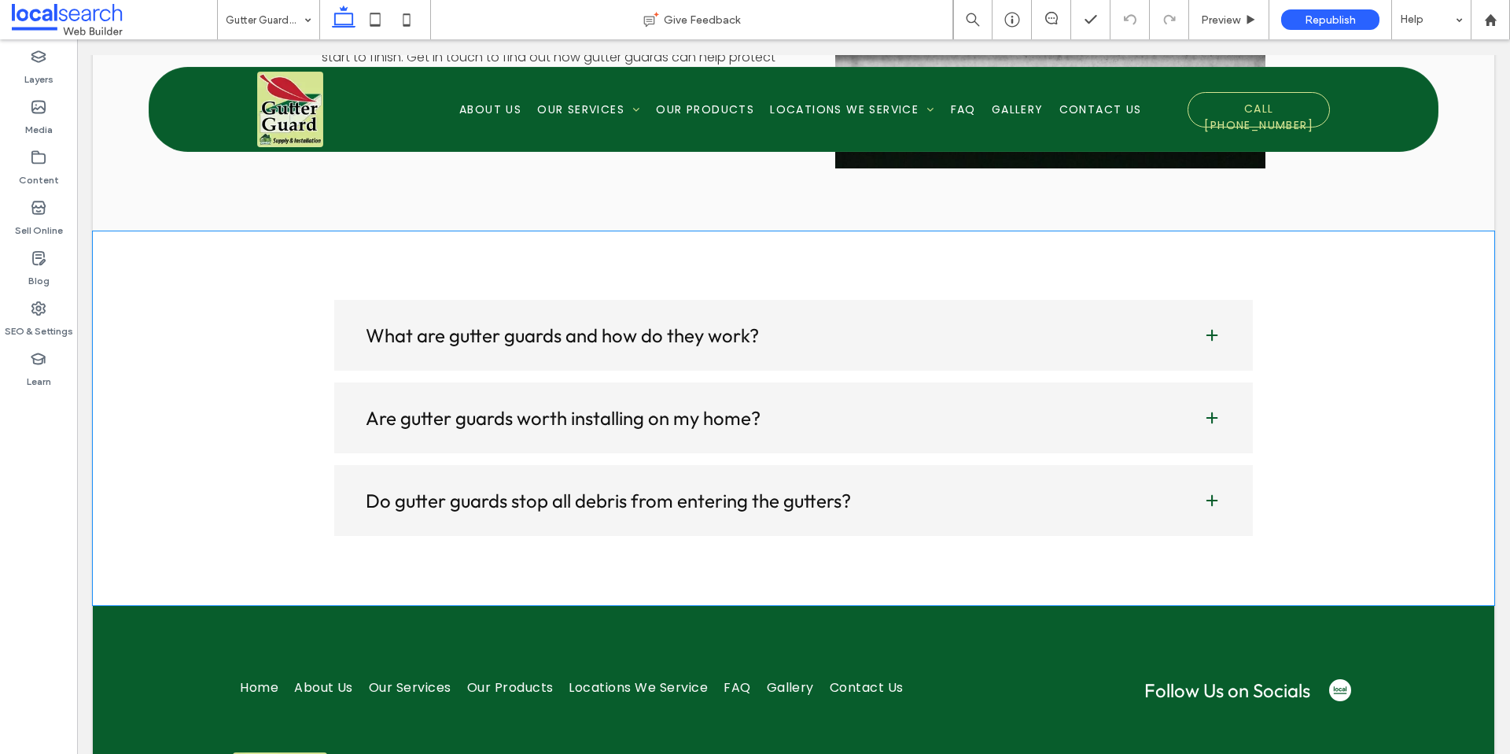
click at [744, 331] on h4 "What are gutter guards and how do they work?" at bounding box center [772, 335] width 812 height 19
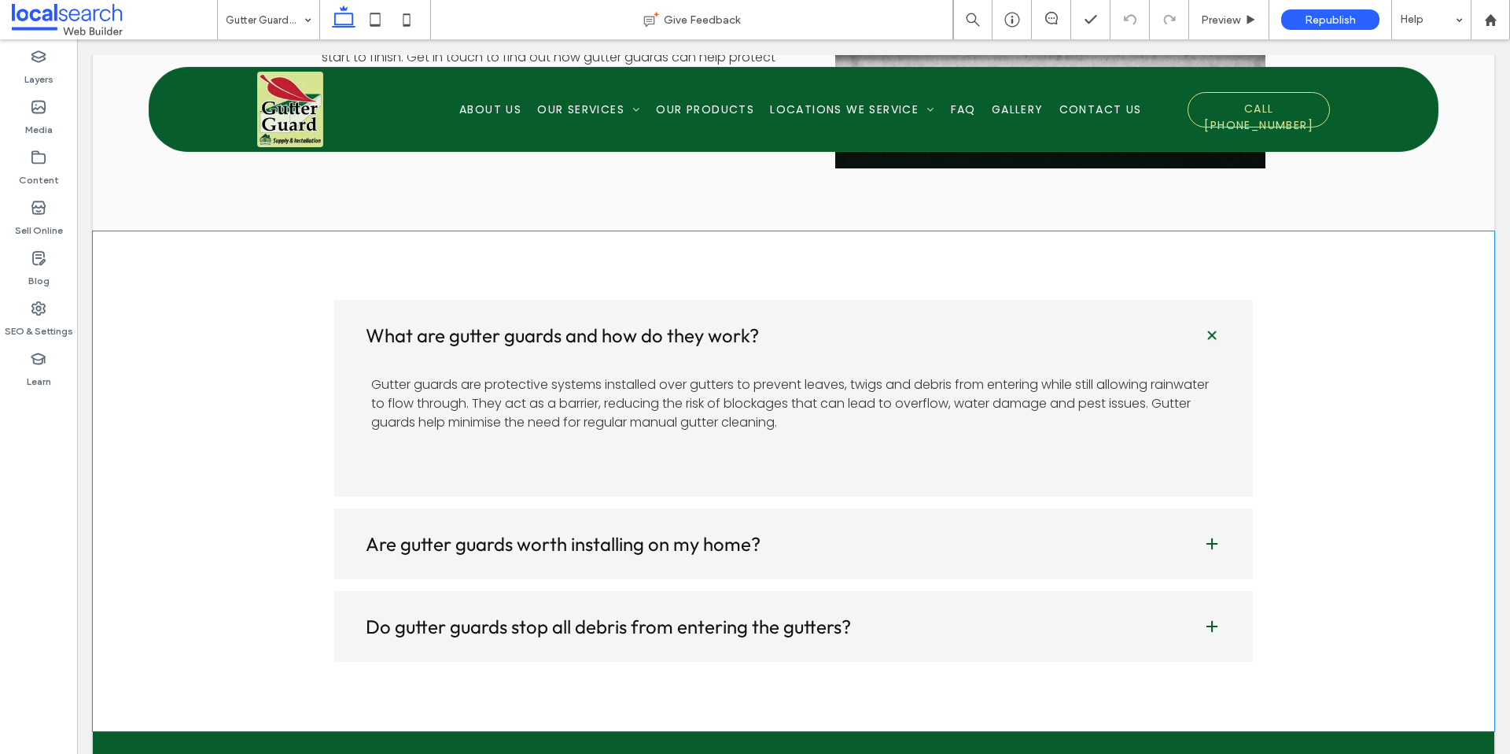
click at [744, 331] on h4 "What are gutter guards and how do they work?" at bounding box center [772, 335] width 812 height 19
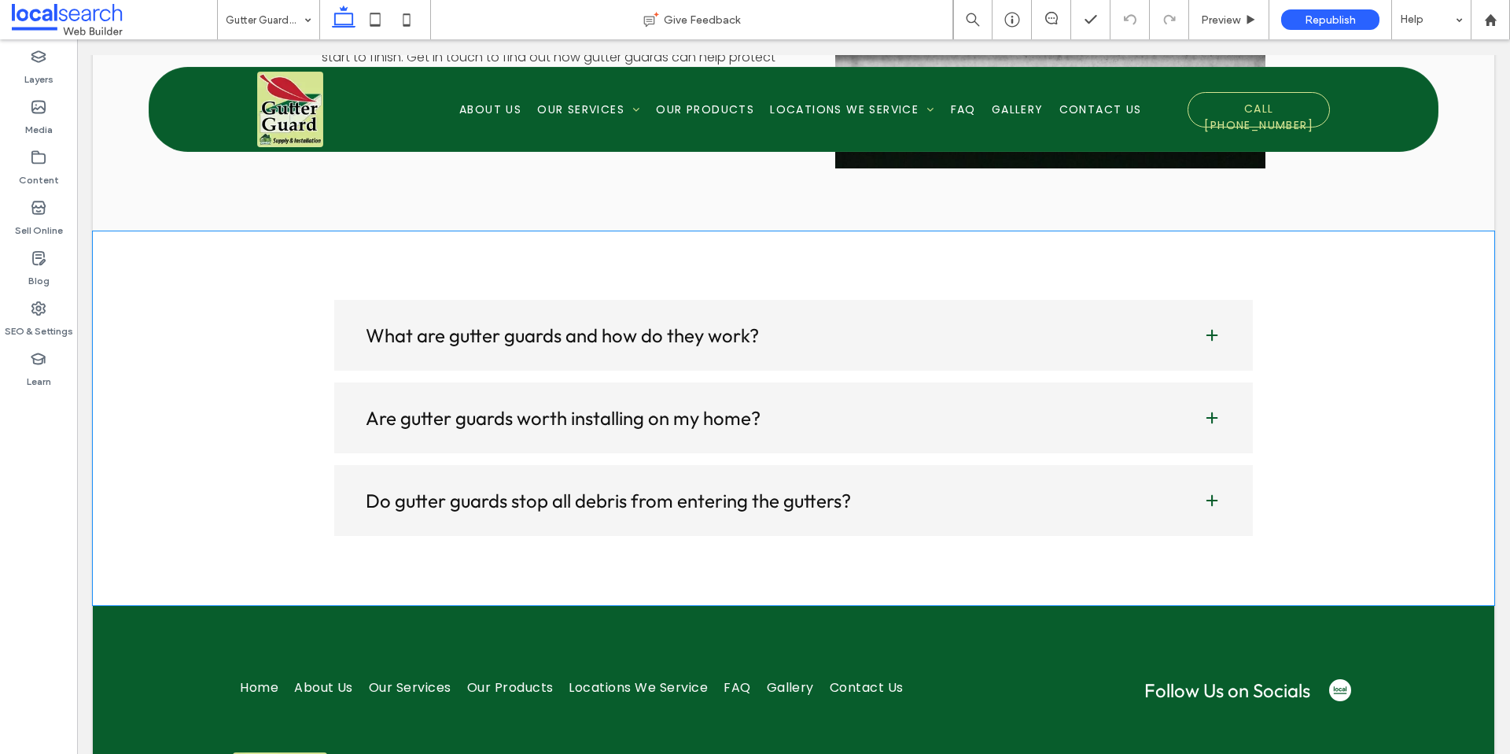
click at [720, 415] on h4 "Are gutter guards worth installing on my home?" at bounding box center [772, 417] width 812 height 19
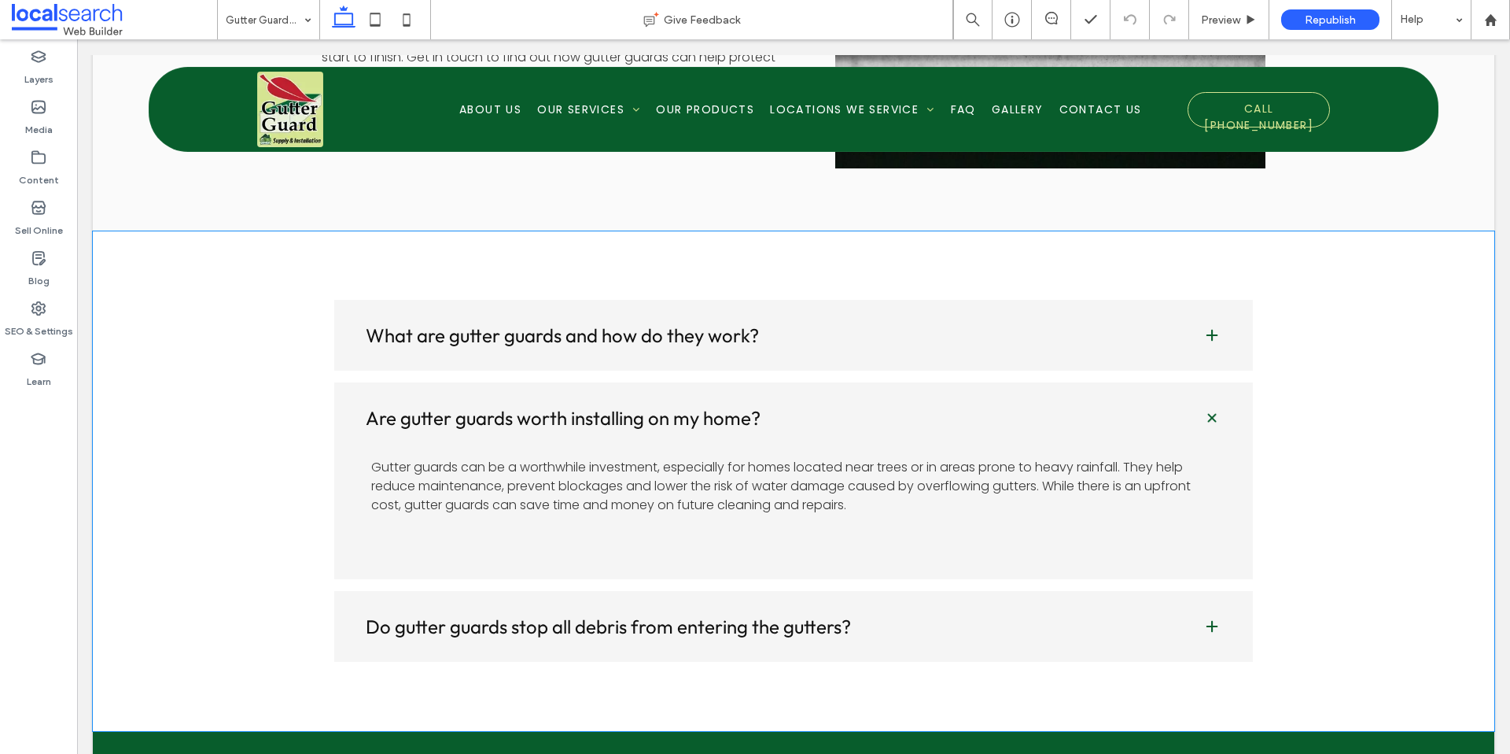
click at [736, 328] on h4 "What are gutter guards and how do they work?" at bounding box center [772, 335] width 812 height 19
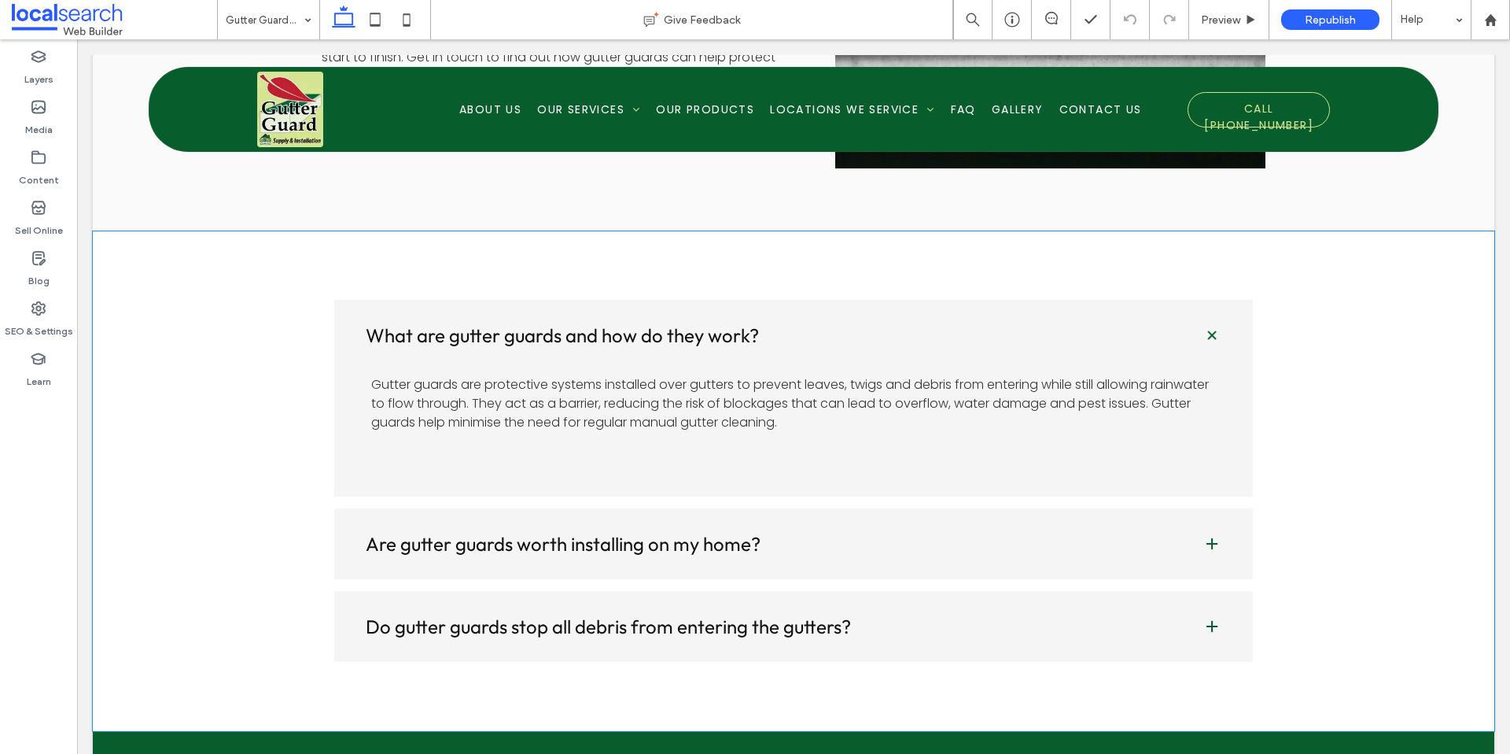
click at [577, 382] on span "Gutter guards are protective systems installed over gutters to prevent leaves, …" at bounding box center [790, 403] width 838 height 56
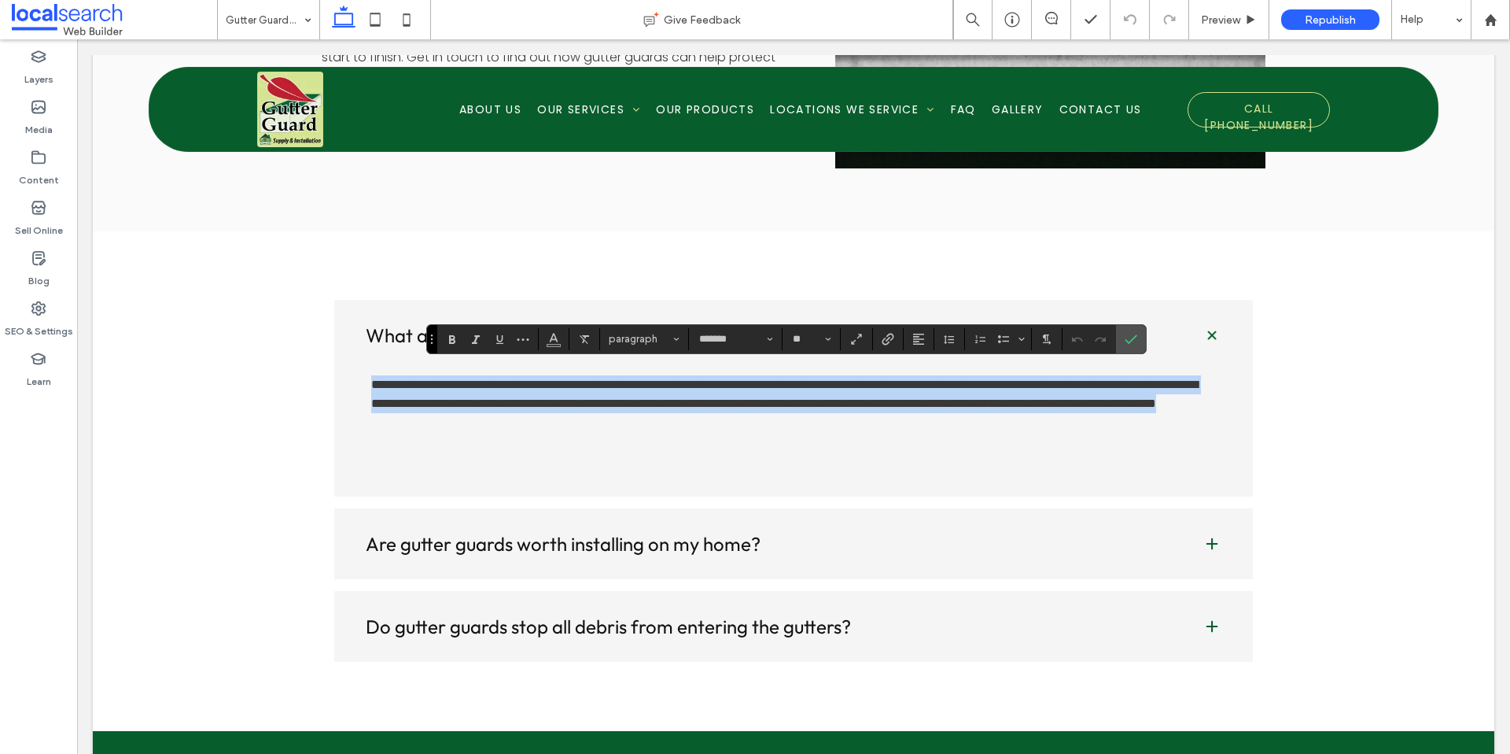
click at [374, 378] on span "**********" at bounding box center [784, 393] width 827 height 31
drag, startPoint x: 365, startPoint y: 376, endPoint x: 886, endPoint y: 425, distance: 523.0
click at [886, 424] on div "**********" at bounding box center [792, 397] width 842 height 53
copy span "**********"
click at [889, 413] on p "**********" at bounding box center [792, 394] width 842 height 38
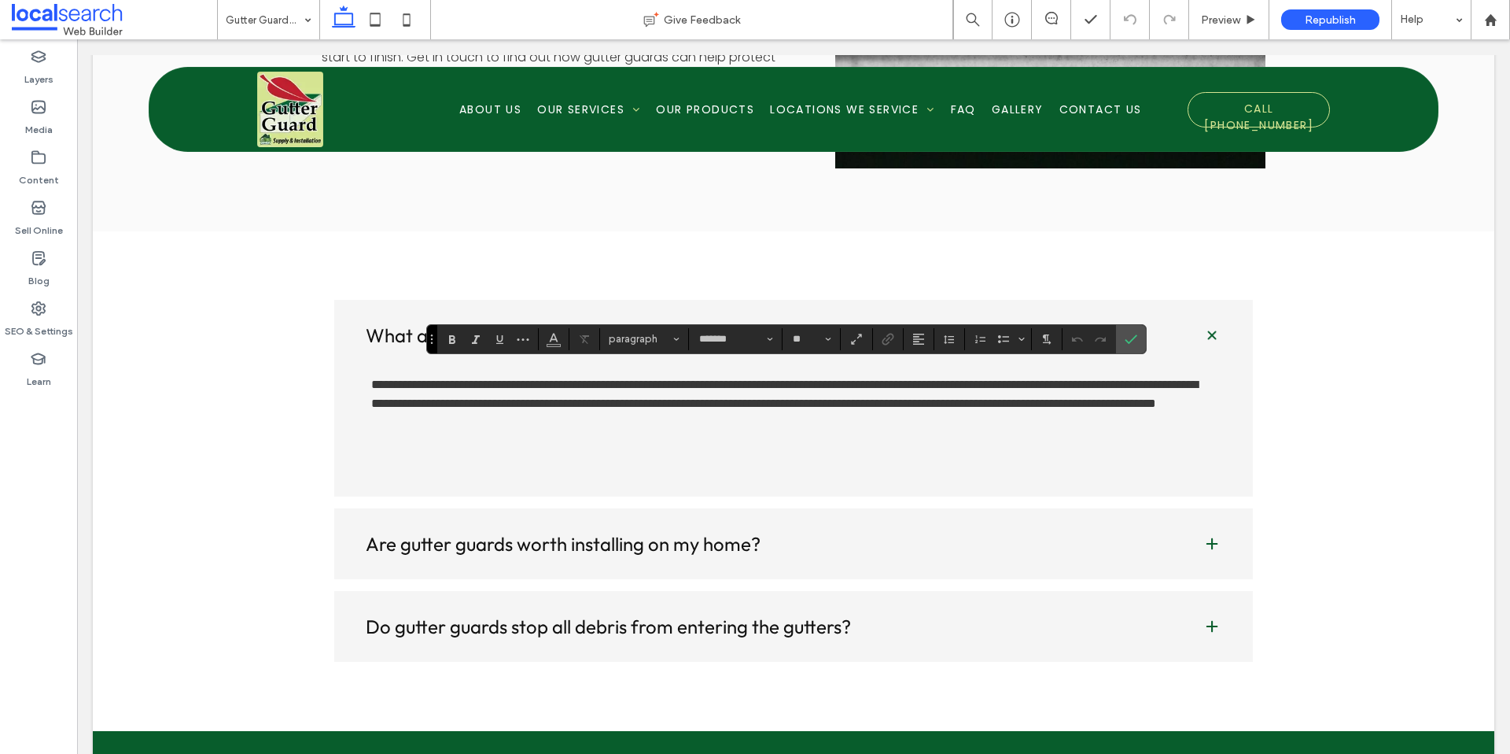
click at [897, 412] on p "**********" at bounding box center [792, 394] width 842 height 38
click at [1283, 399] on div "**********" at bounding box center [794, 481] width 1402 height 500
click at [1130, 342] on use "Confirm" at bounding box center [1131, 338] width 13 height 9
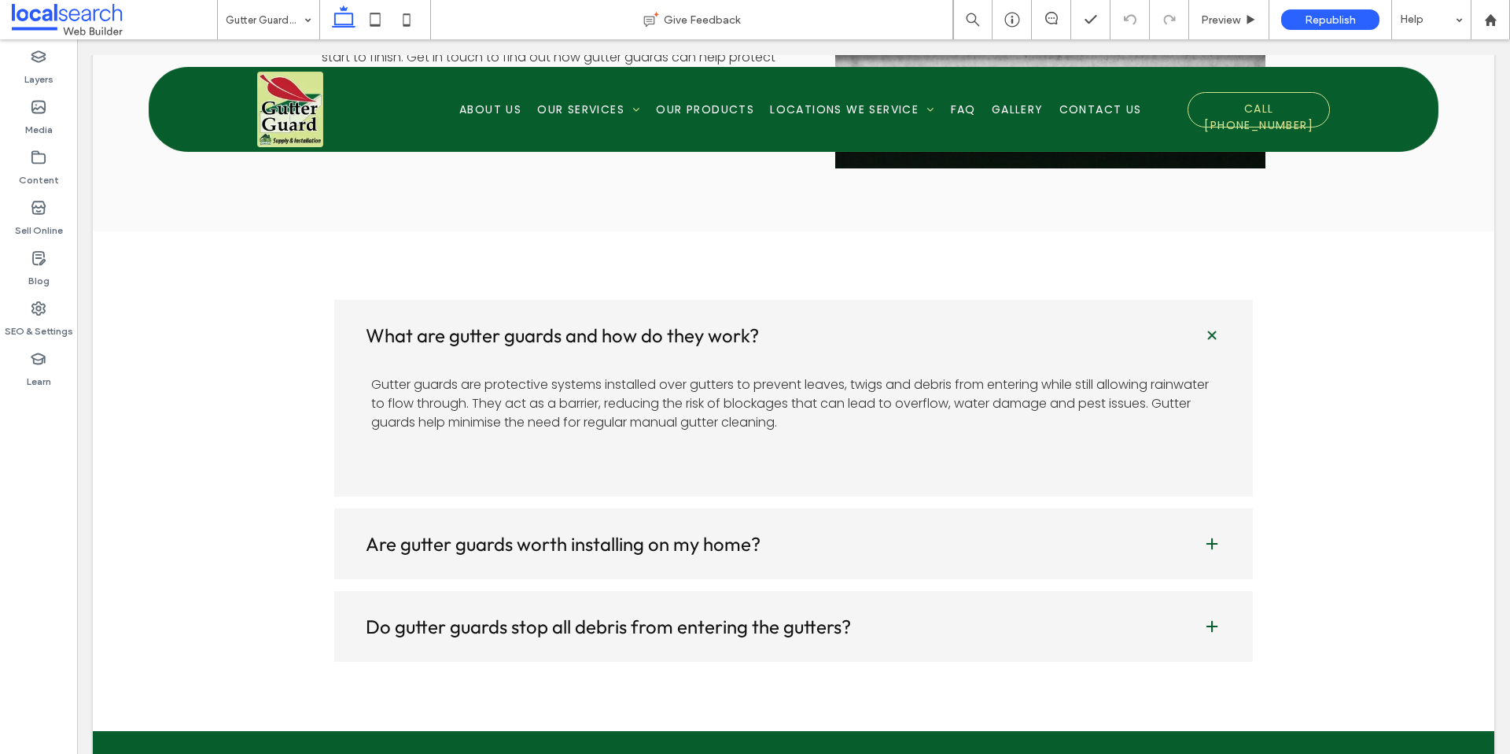
click at [1259, 315] on div "What are gutter guards and how do they work? Gutter guards are protective syste…" at bounding box center [794, 480] width 944 height 387
click at [1051, 339] on div "What are gutter guards and how do they work?" at bounding box center [793, 335] width 919 height 71
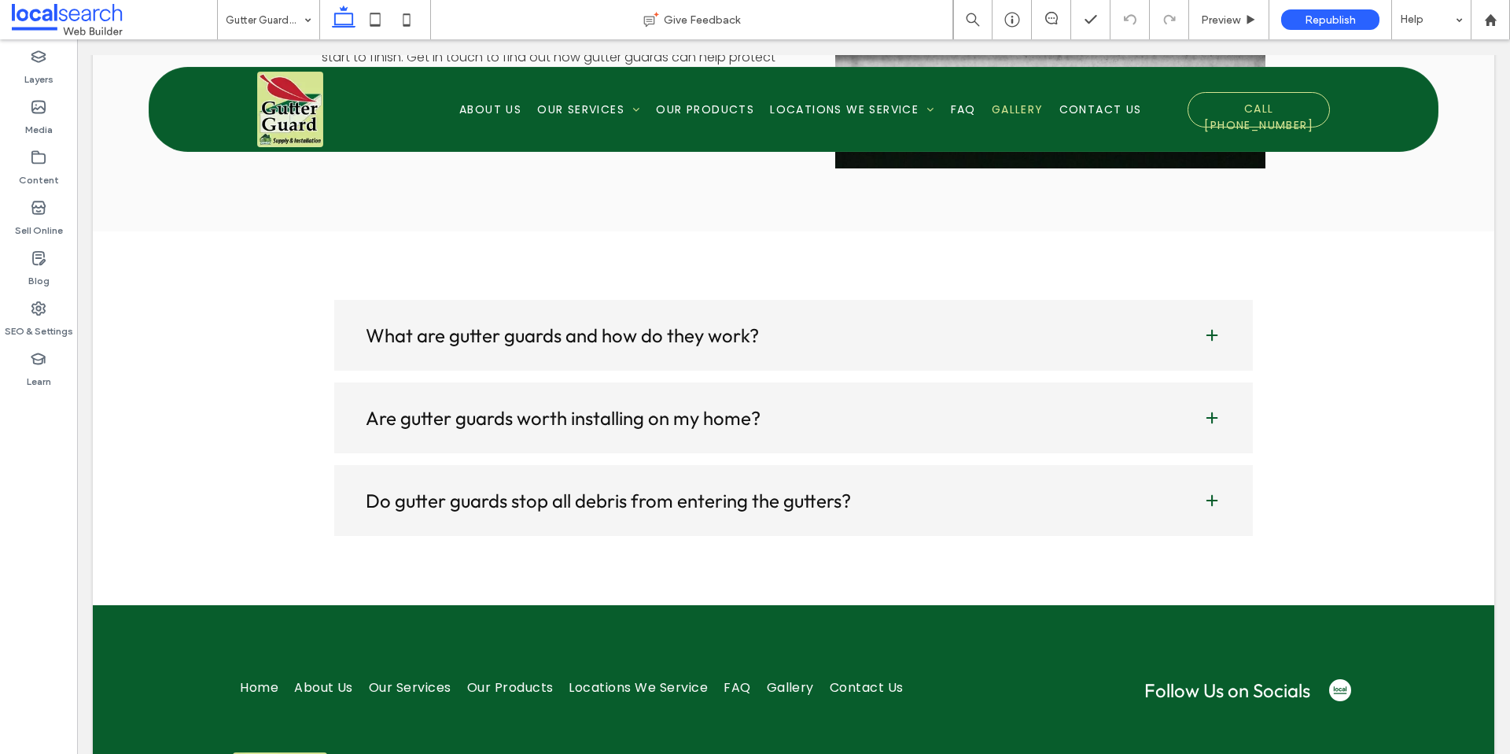
click at [1005, 113] on span "Gallery" at bounding box center [1018, 109] width 52 height 17
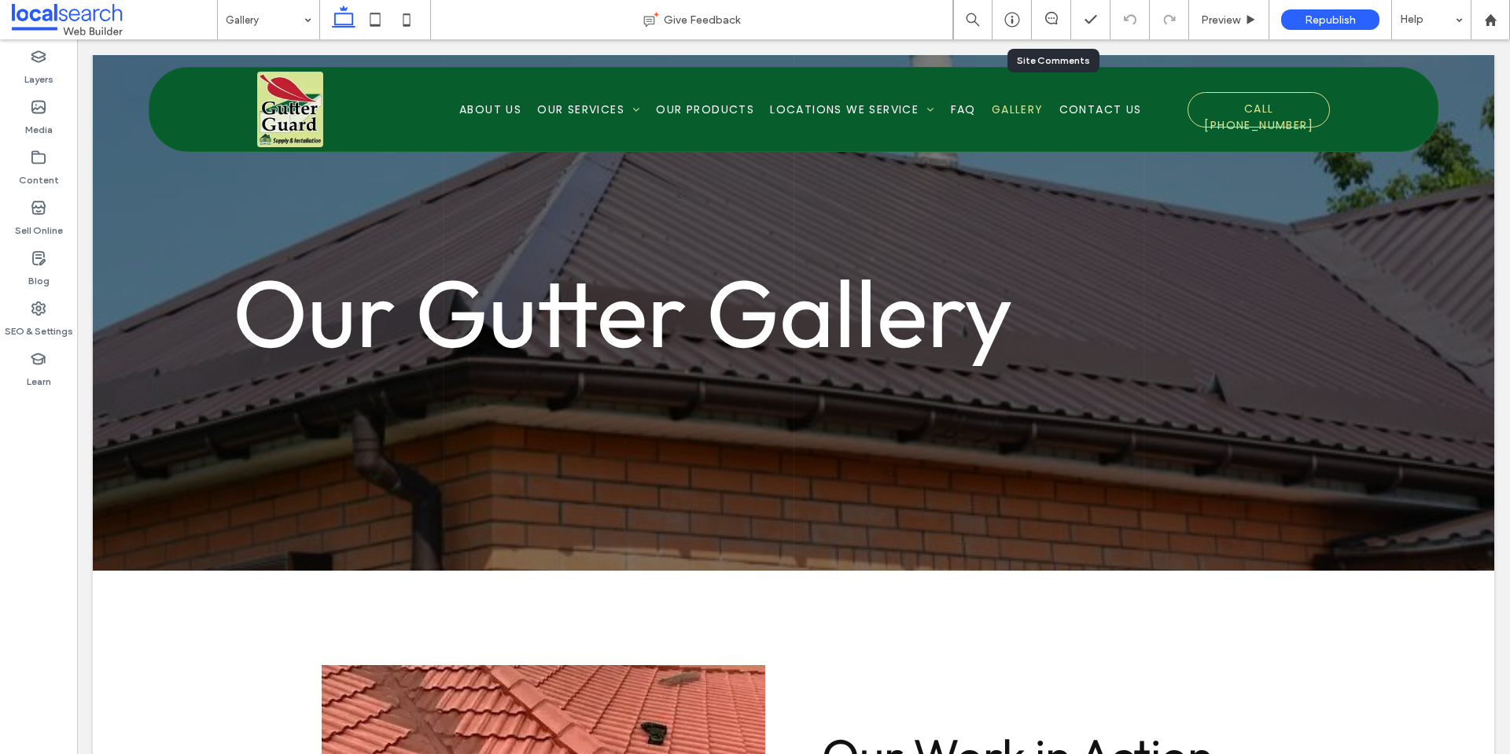
click at [1058, 6] on div at bounding box center [1051, 19] width 39 height 39
click at [1045, 24] on div at bounding box center [1051, 20] width 39 height 16
click at [1053, 15] on icon at bounding box center [1051, 18] width 13 height 13
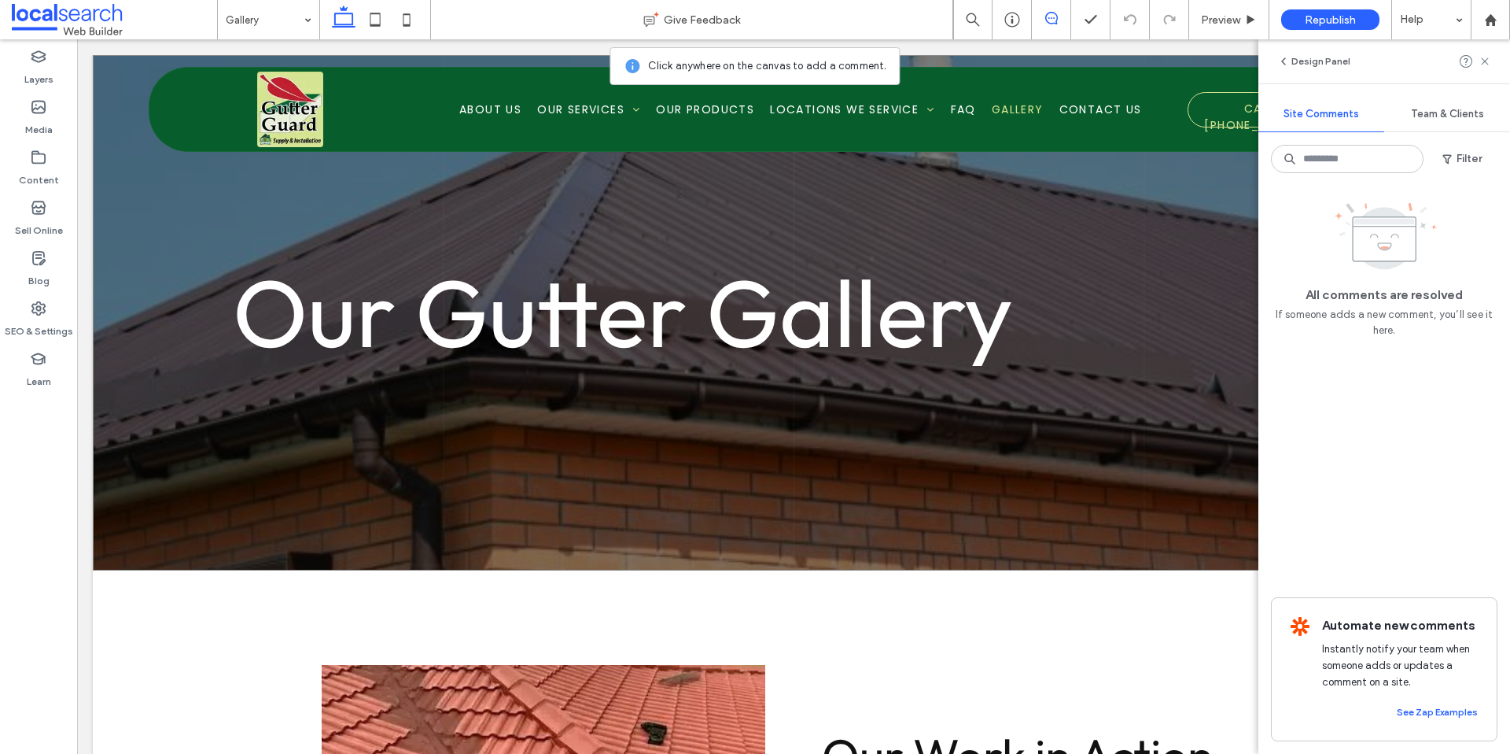
click at [145, 238] on div "Our Gutter Gallery" at bounding box center [794, 312] width 1402 height 515
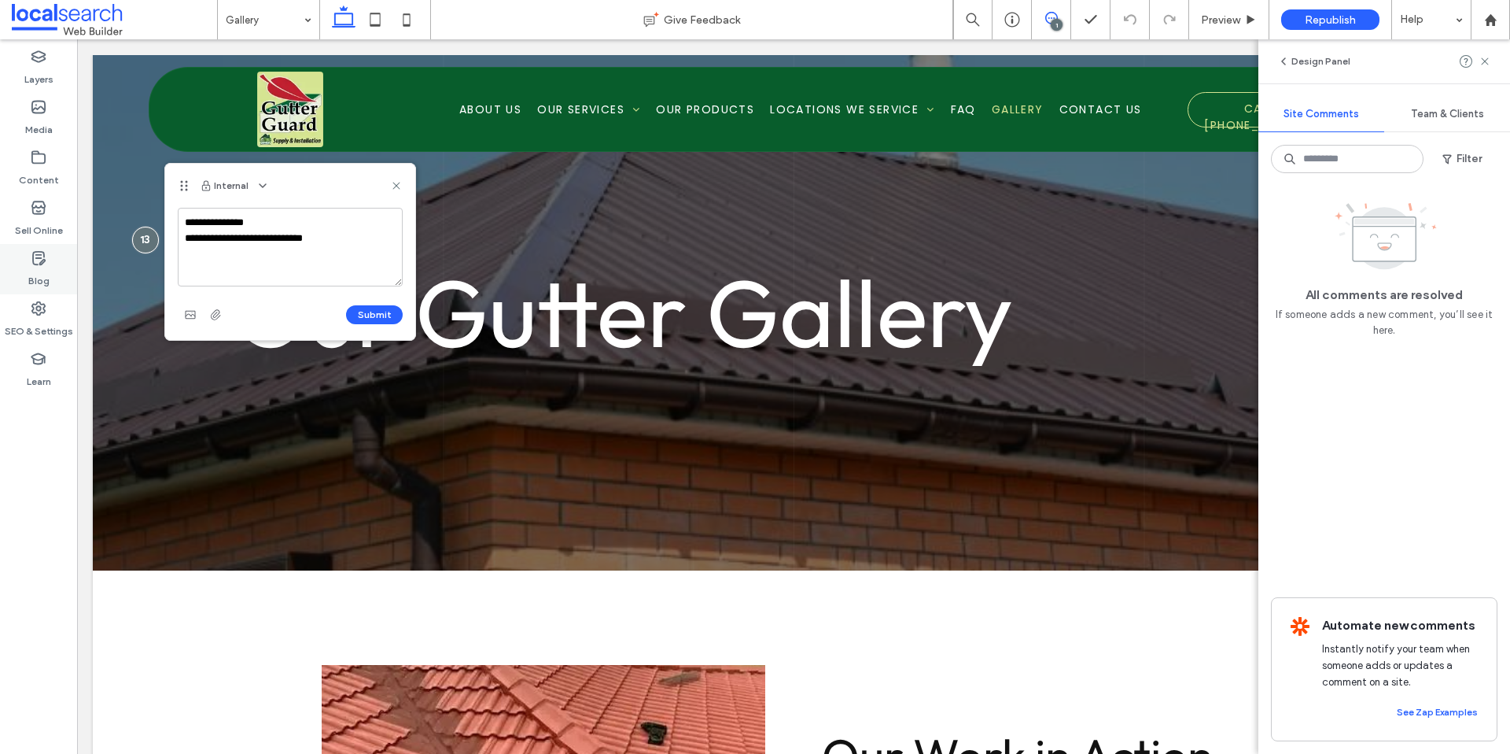
type textarea "**********"
click at [397, 186] on use at bounding box center [396, 185] width 7 height 7
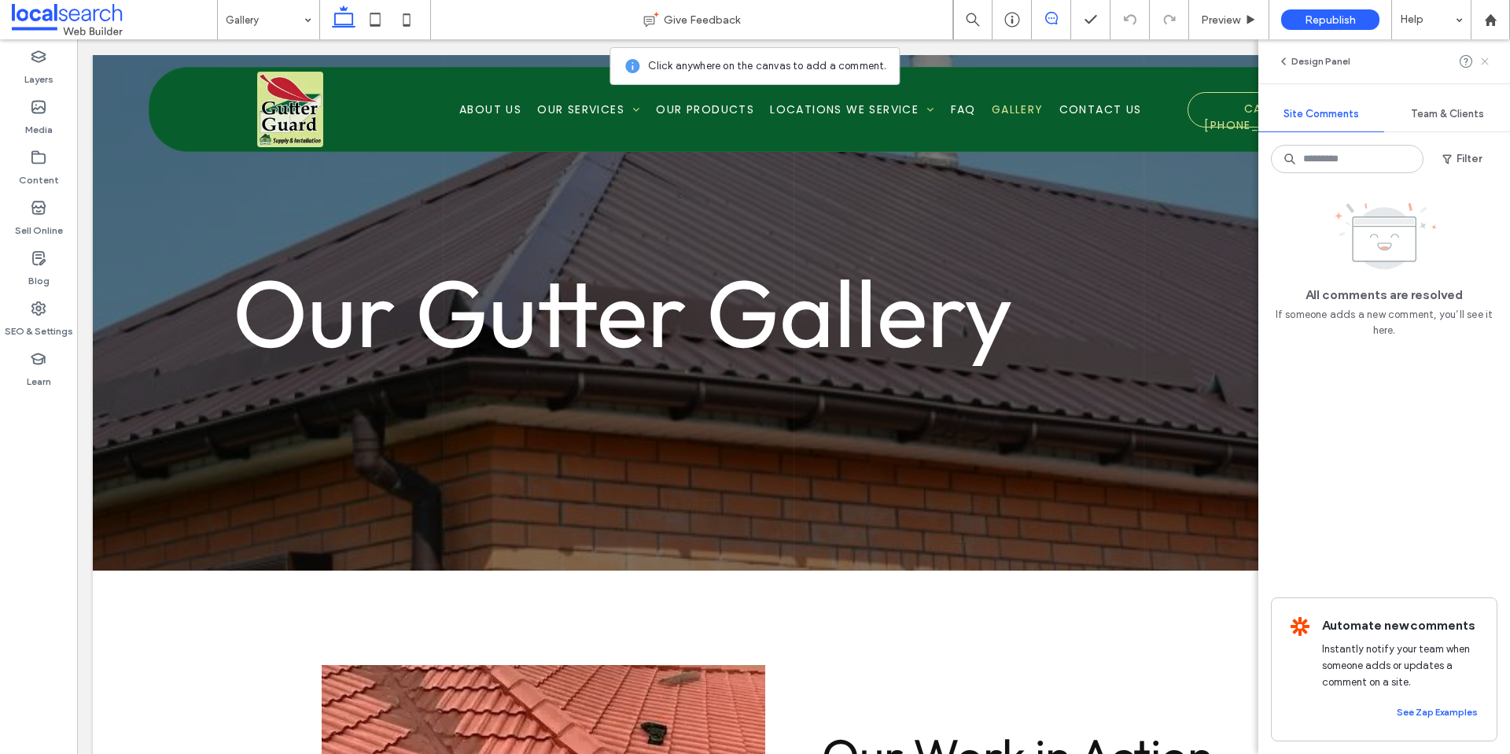
click at [1488, 61] on icon at bounding box center [1485, 61] width 13 height 13
